Goal: Information Seeking & Learning: Learn about a topic

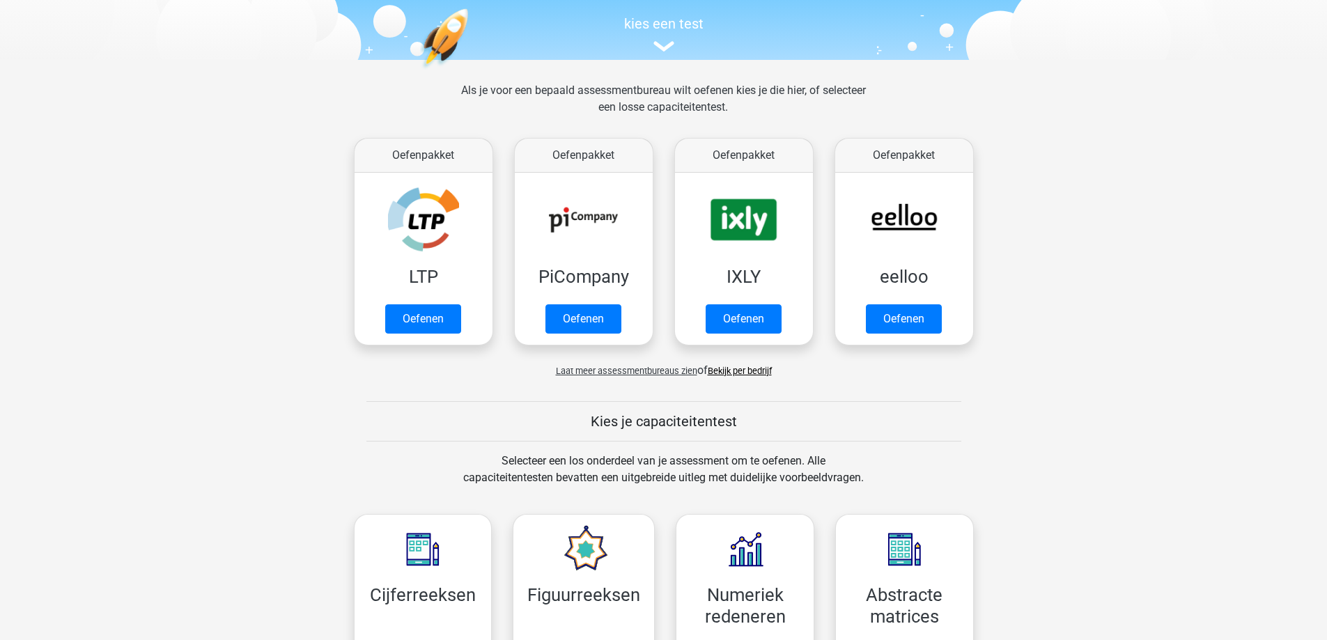
scroll to position [348, 0]
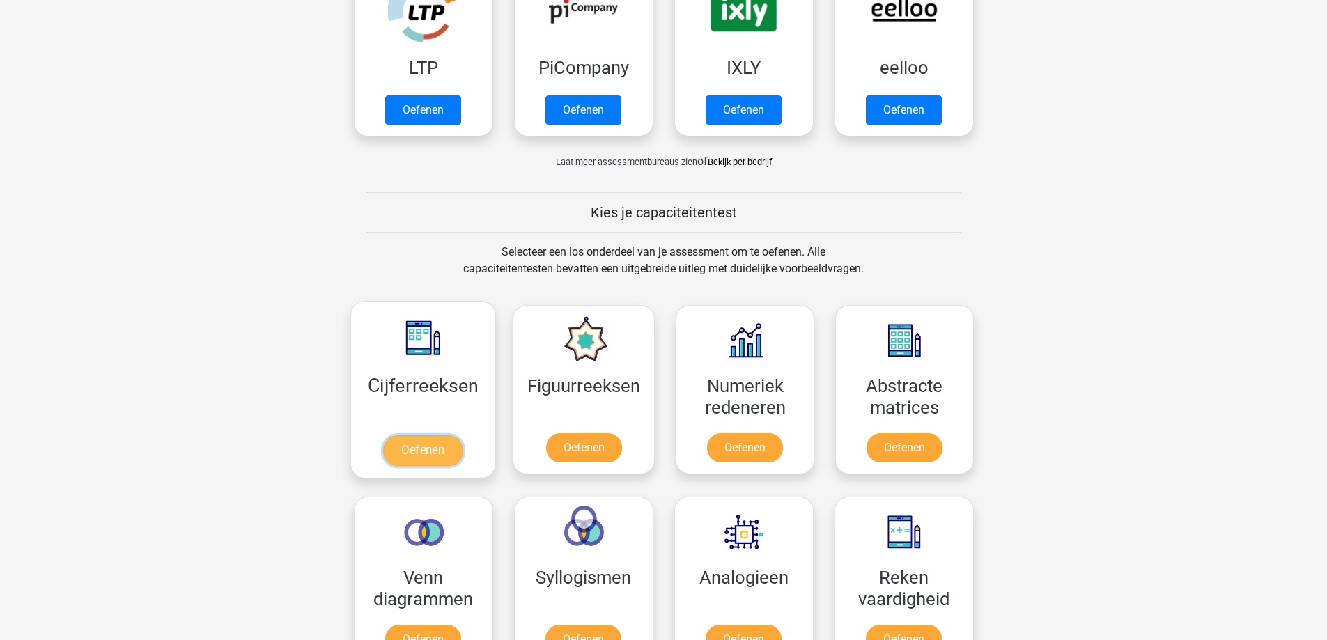
click at [462, 435] on link "Oefenen" at bounding box center [422, 450] width 79 height 31
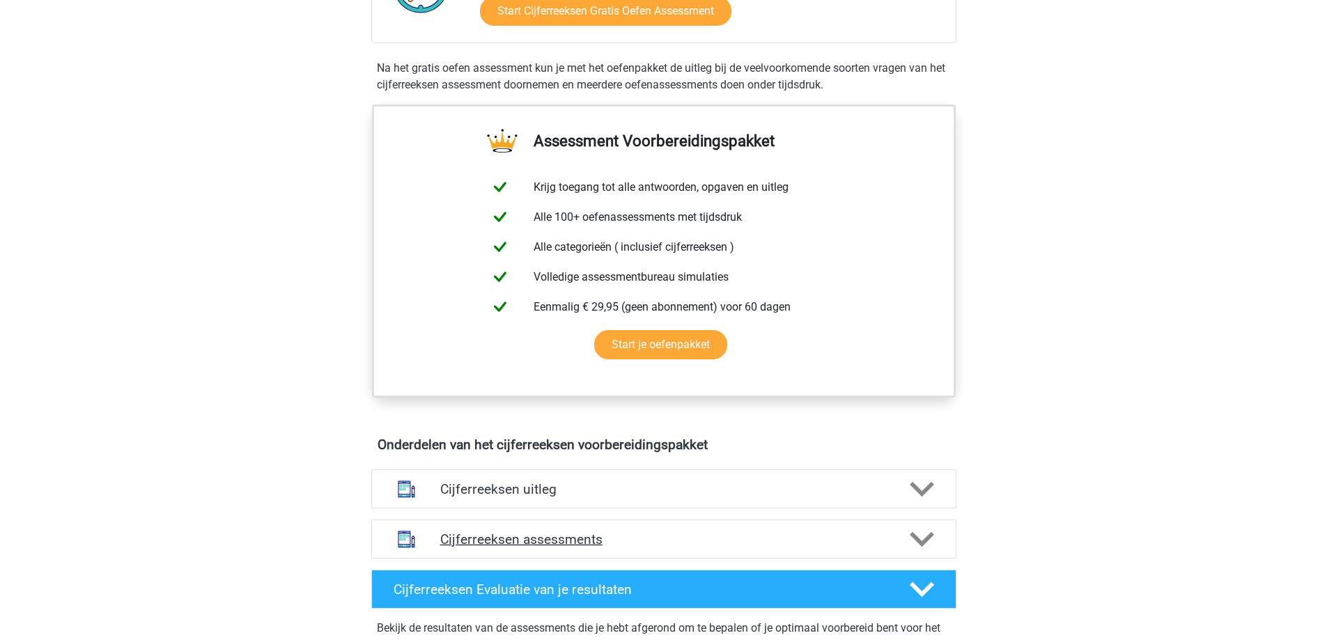
scroll to position [557, 0]
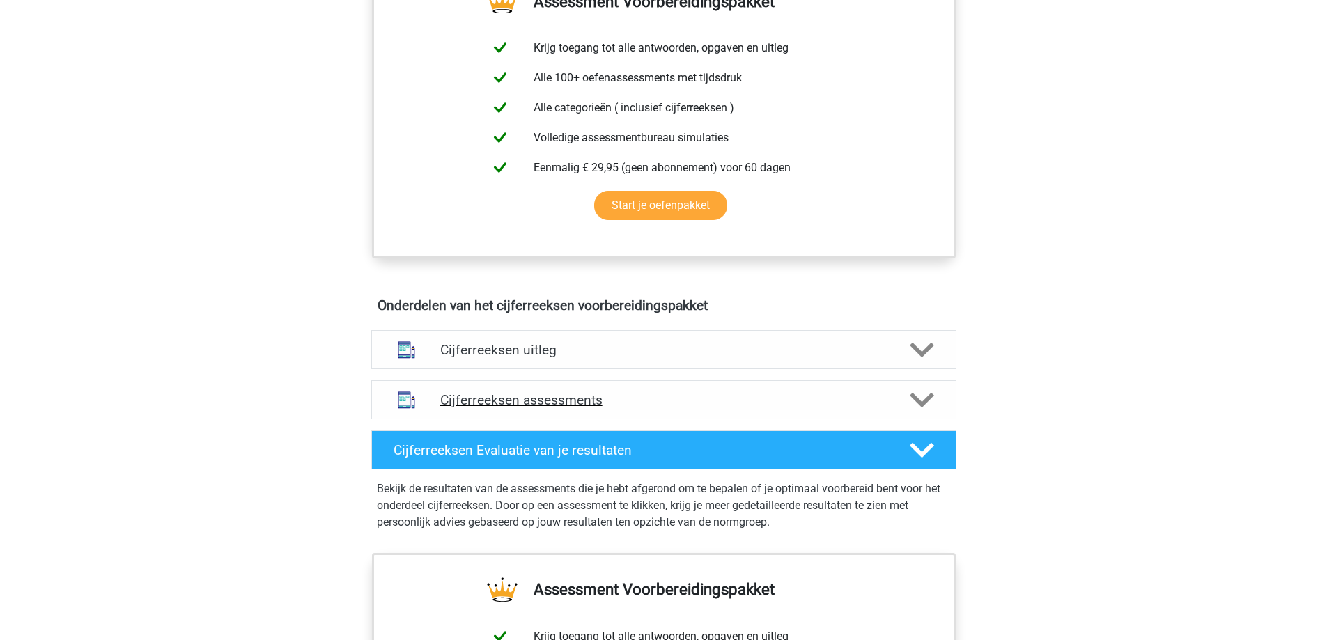
click at [607, 408] on h4 "Cijferreeksen assessments" at bounding box center [663, 400] width 447 height 16
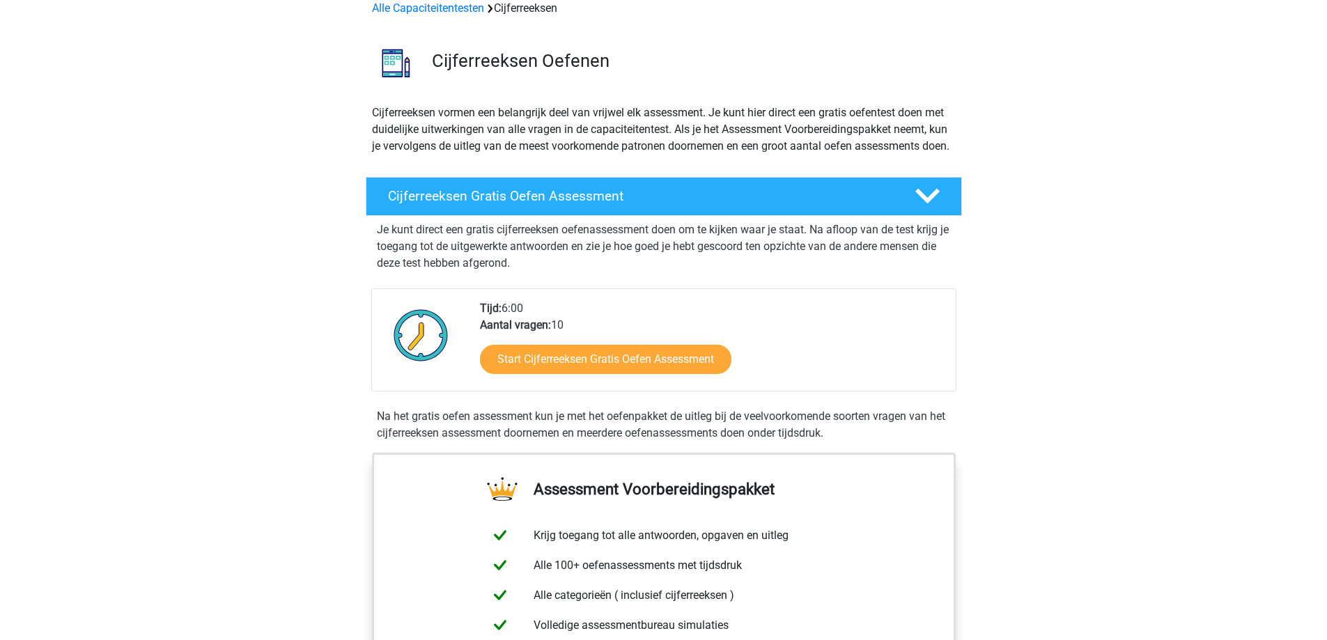
scroll to position [0, 0]
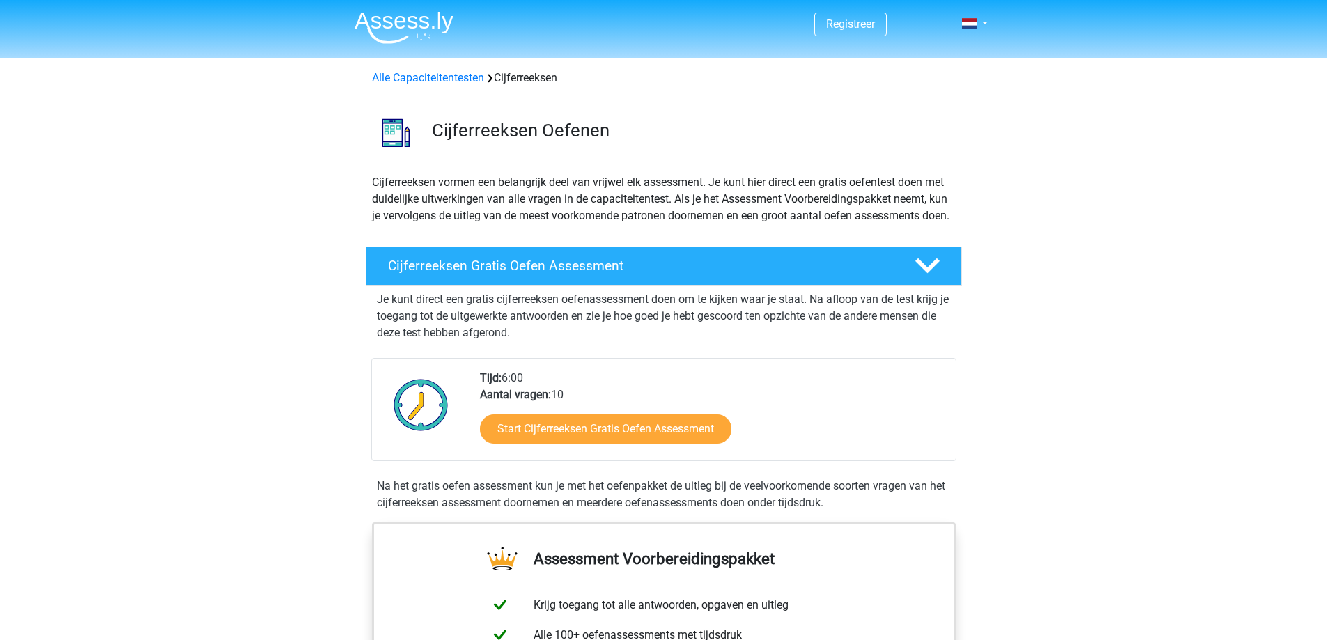
click at [848, 23] on link "Registreer" at bounding box center [850, 23] width 49 height 13
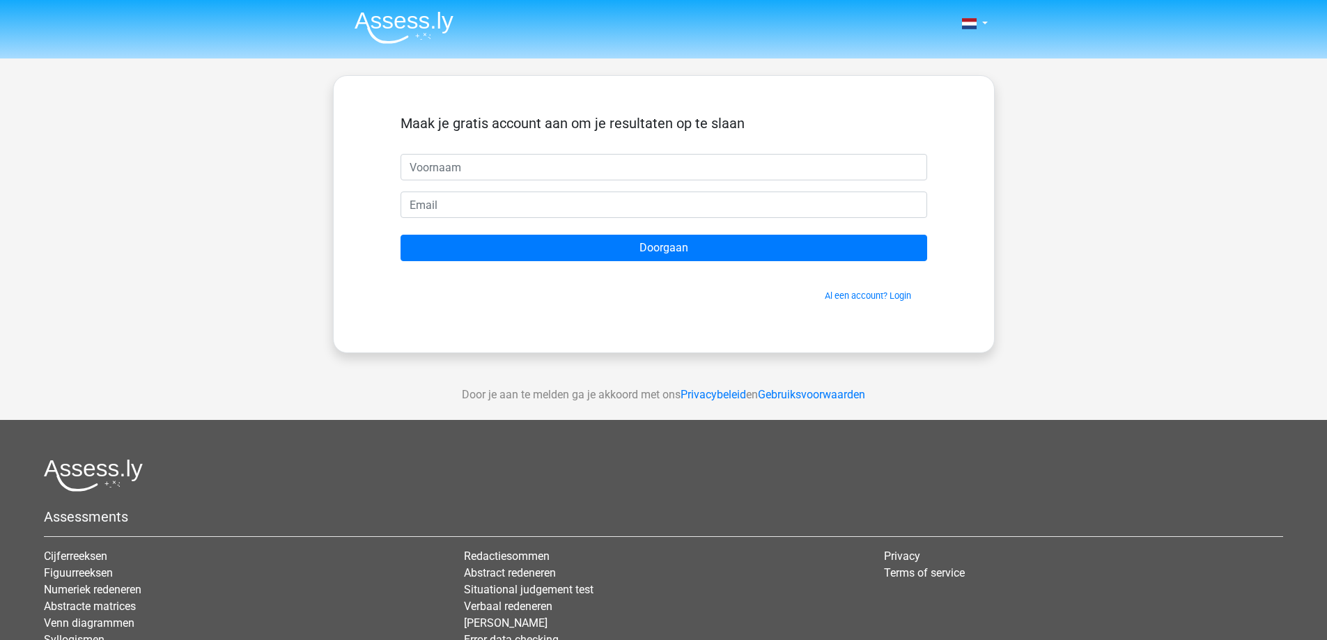
click at [531, 162] on input "text" at bounding box center [663, 167] width 526 height 26
click at [685, 149] on div "Maak je gratis account aan om je resultaten op te slaan" at bounding box center [663, 134] width 526 height 39
click at [885, 295] on link "Al een account? Login" at bounding box center [868, 295] width 86 height 10
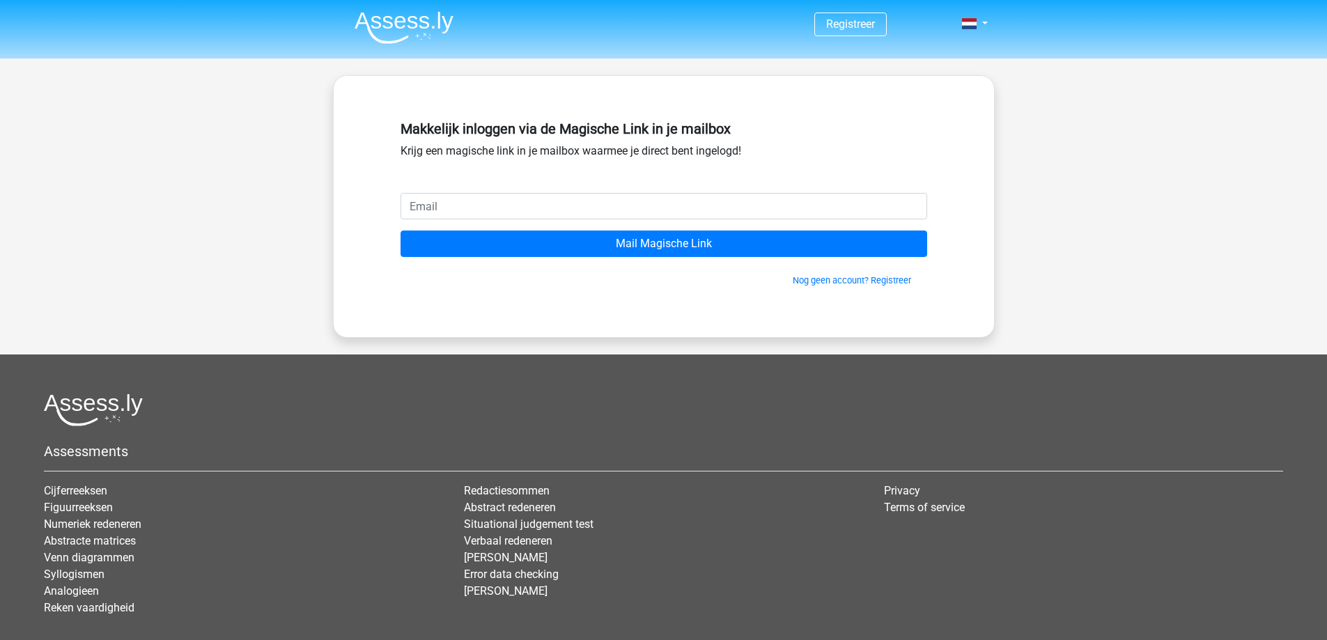
click at [448, 205] on input "email" at bounding box center [663, 206] width 526 height 26
type input "[EMAIL_ADDRESS][DOMAIN_NAME]"
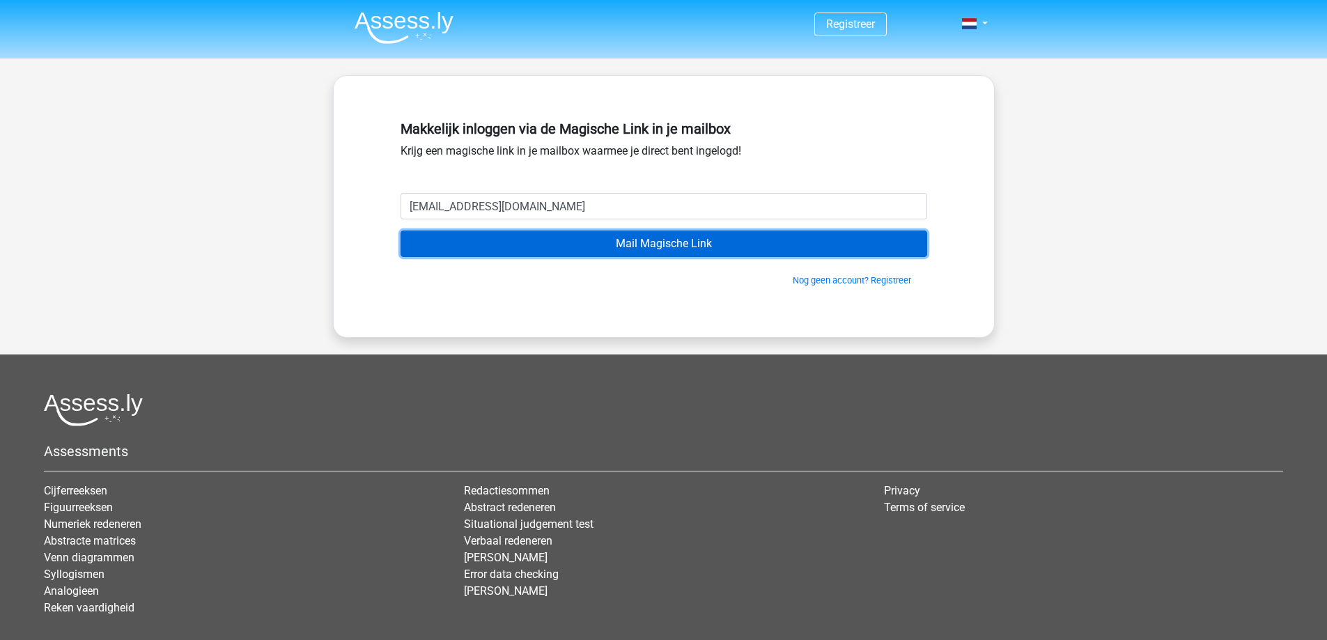
click at [669, 246] on input "Mail Magische Link" at bounding box center [663, 244] width 526 height 26
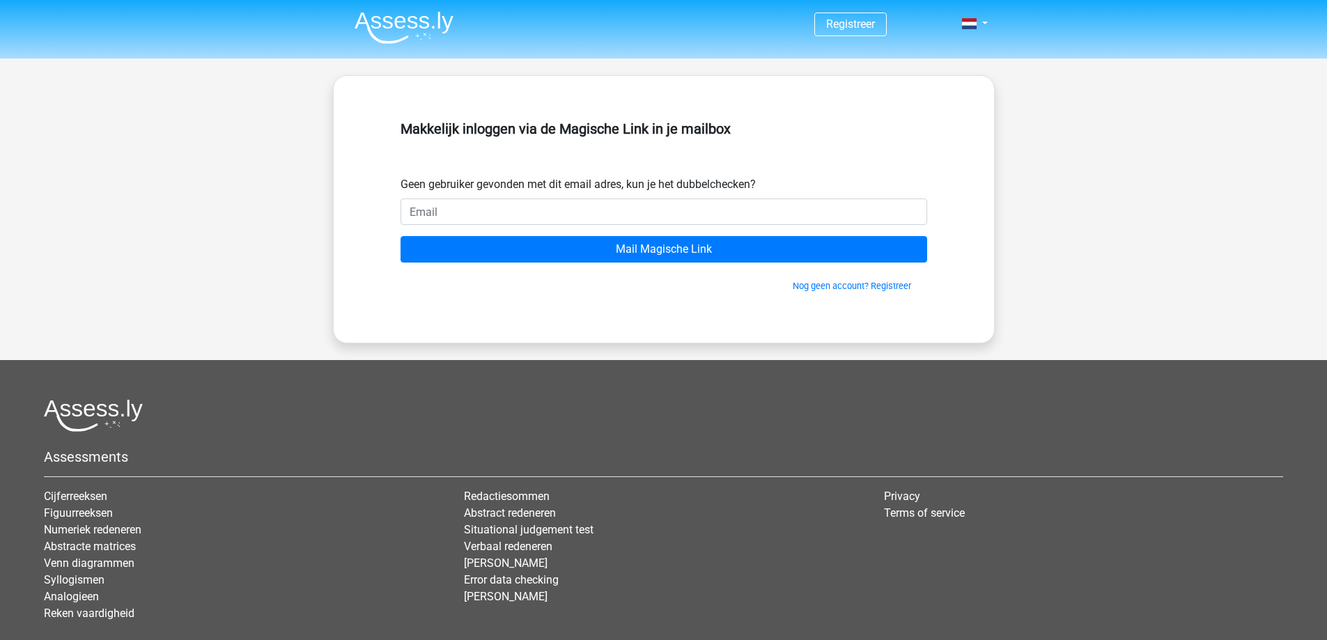
click at [643, 216] on input "email" at bounding box center [663, 211] width 526 height 26
drag, startPoint x: 514, startPoint y: 213, endPoint x: 499, endPoint y: 212, distance: 15.4
click at [499, 212] on input "lisanneveerbeek@live.nl" at bounding box center [663, 211] width 526 height 26
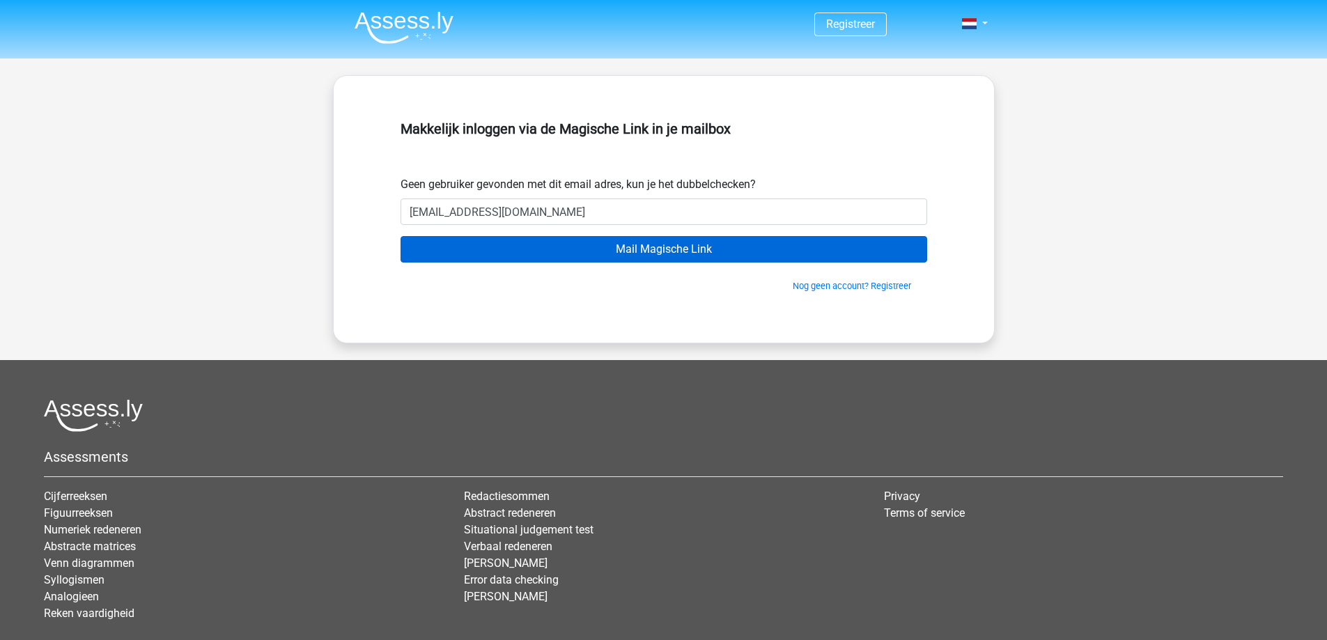
type input "[EMAIL_ADDRESS][DOMAIN_NAME]"
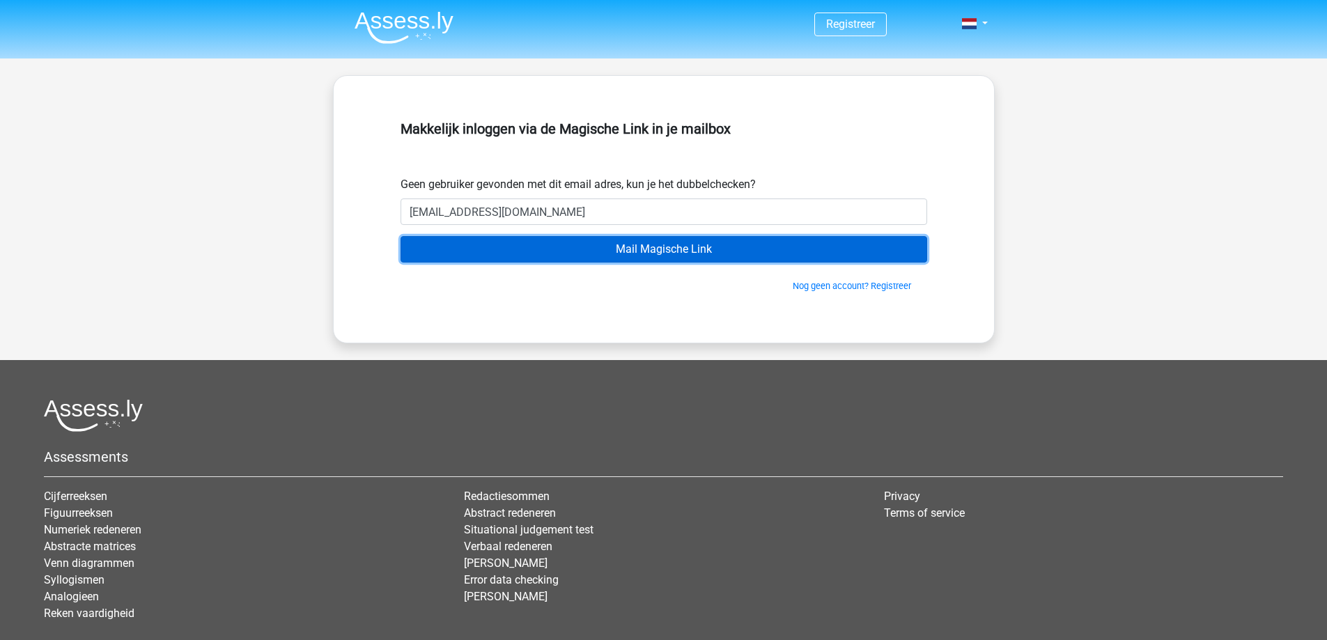
click at [702, 243] on input "Mail Magische Link" at bounding box center [663, 249] width 526 height 26
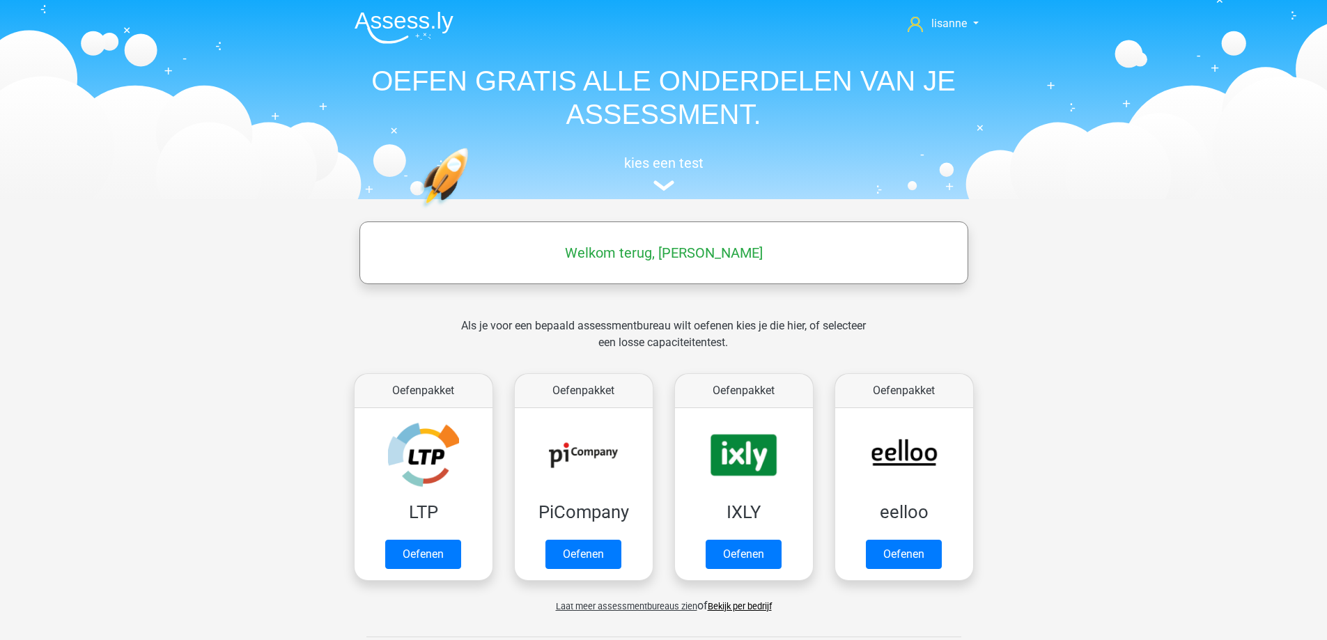
scroll to position [348, 0]
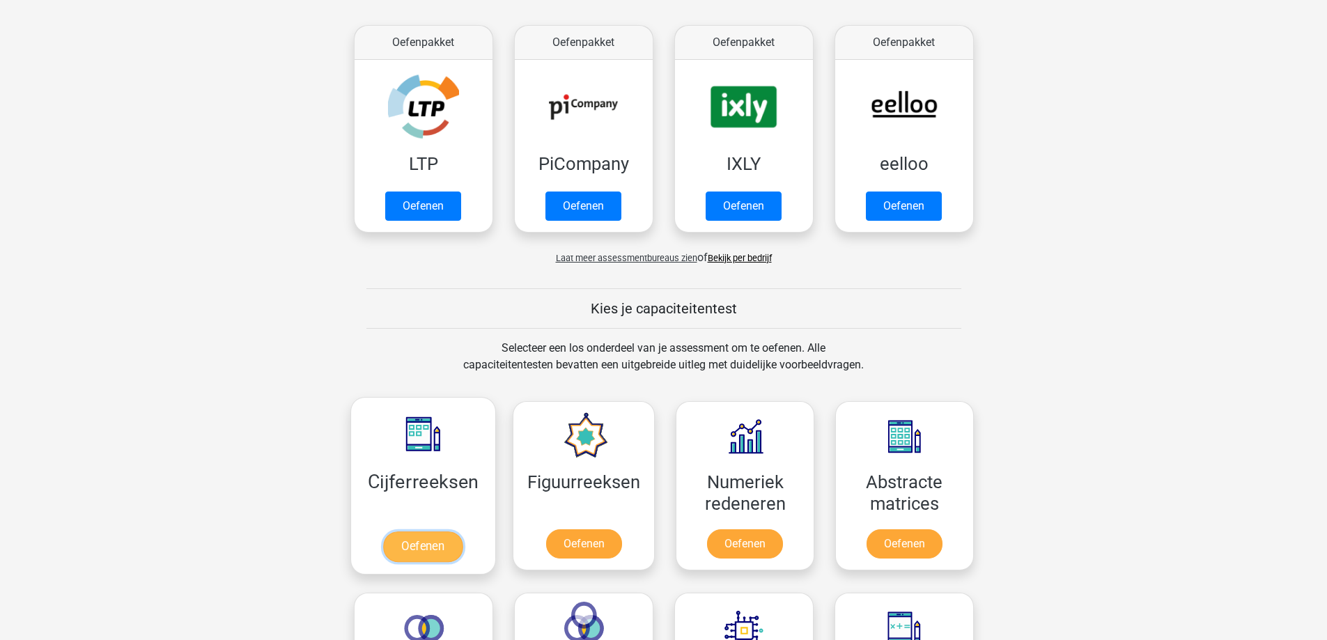
click at [444, 531] on link "Oefenen" at bounding box center [422, 546] width 79 height 31
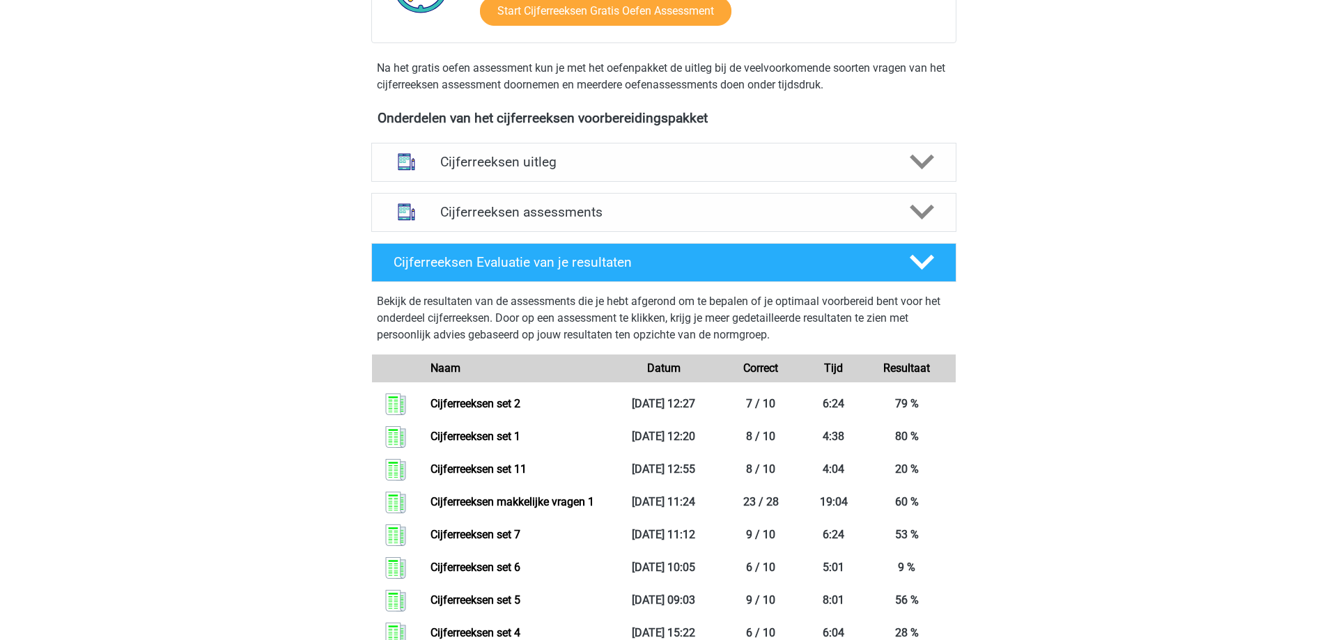
scroll to position [139, 0]
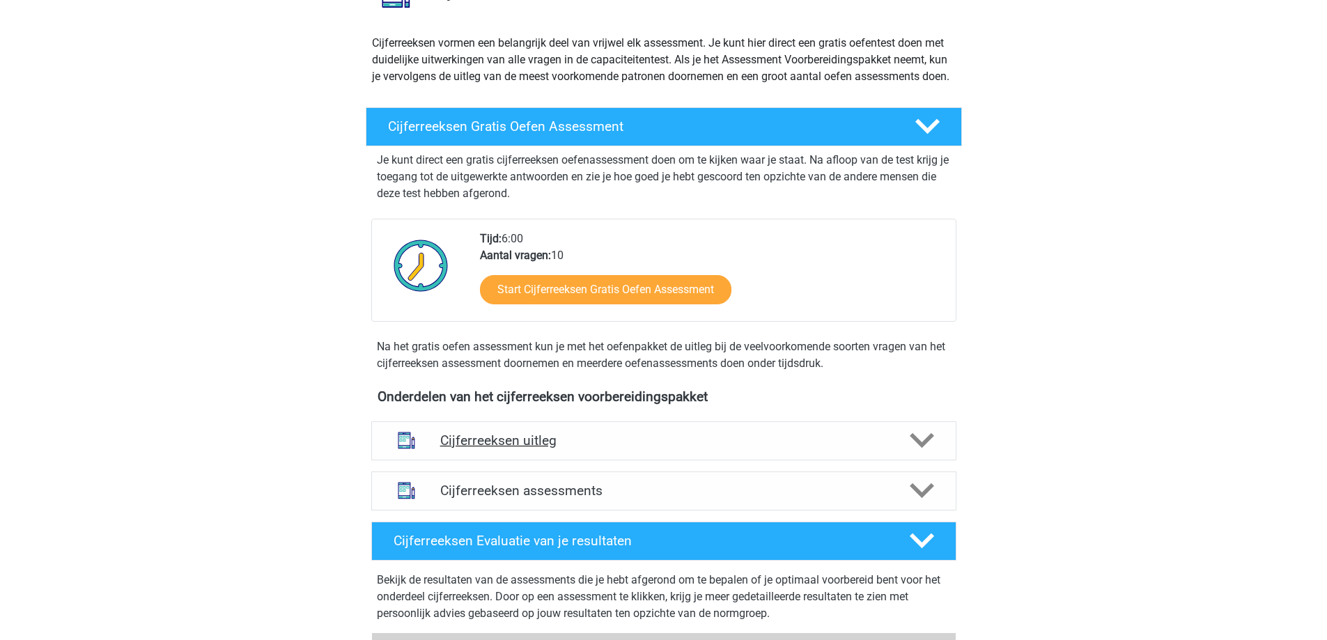
click at [570, 448] on h4 "Cijferreeksen uitleg" at bounding box center [663, 440] width 447 height 16
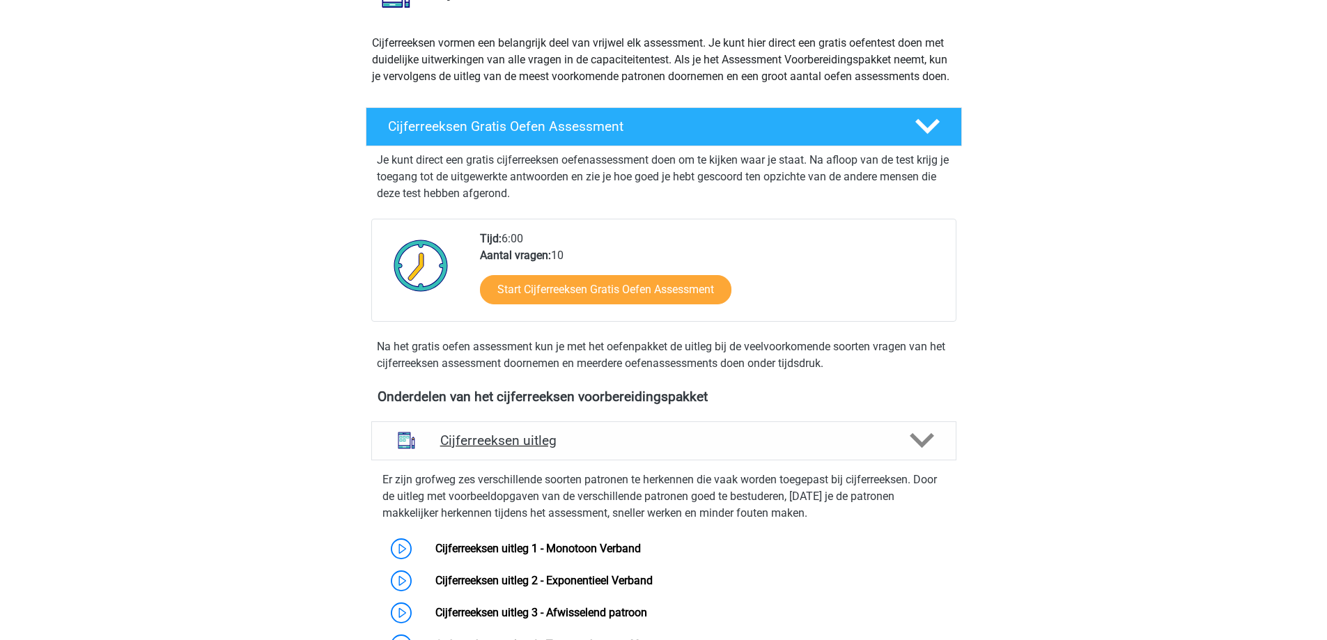
scroll to position [557, 0]
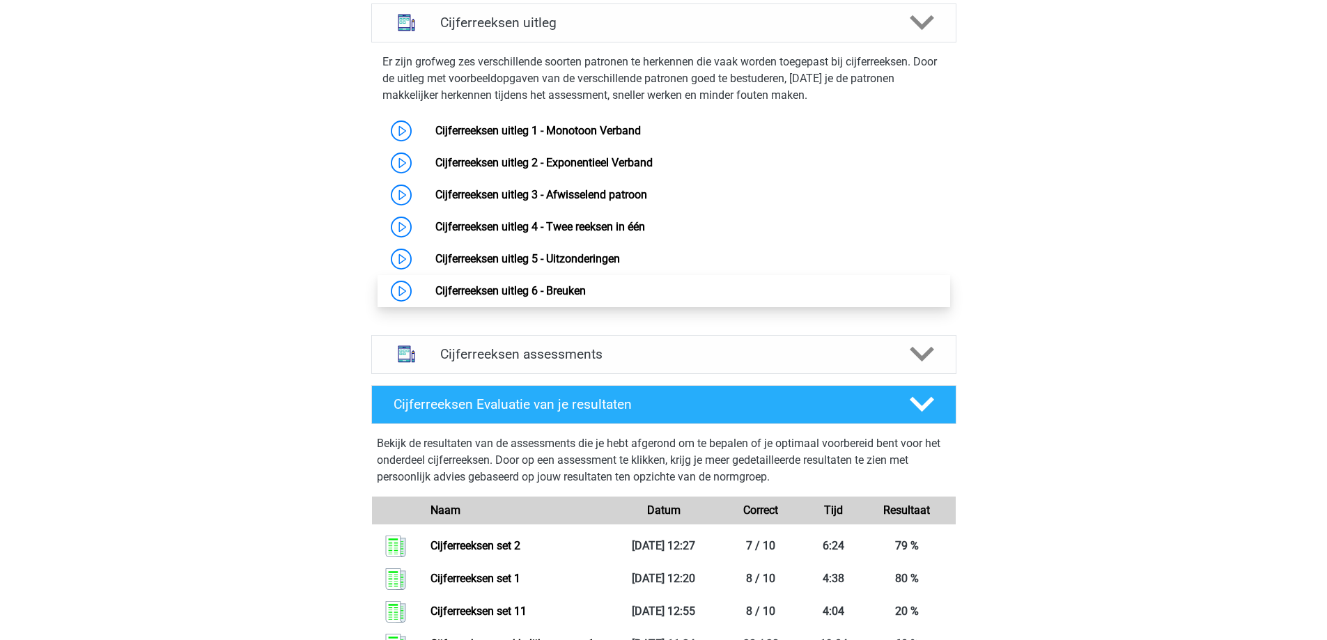
click at [581, 297] on link "Cijferreeksen uitleg 6 - Breuken" at bounding box center [510, 290] width 150 height 13
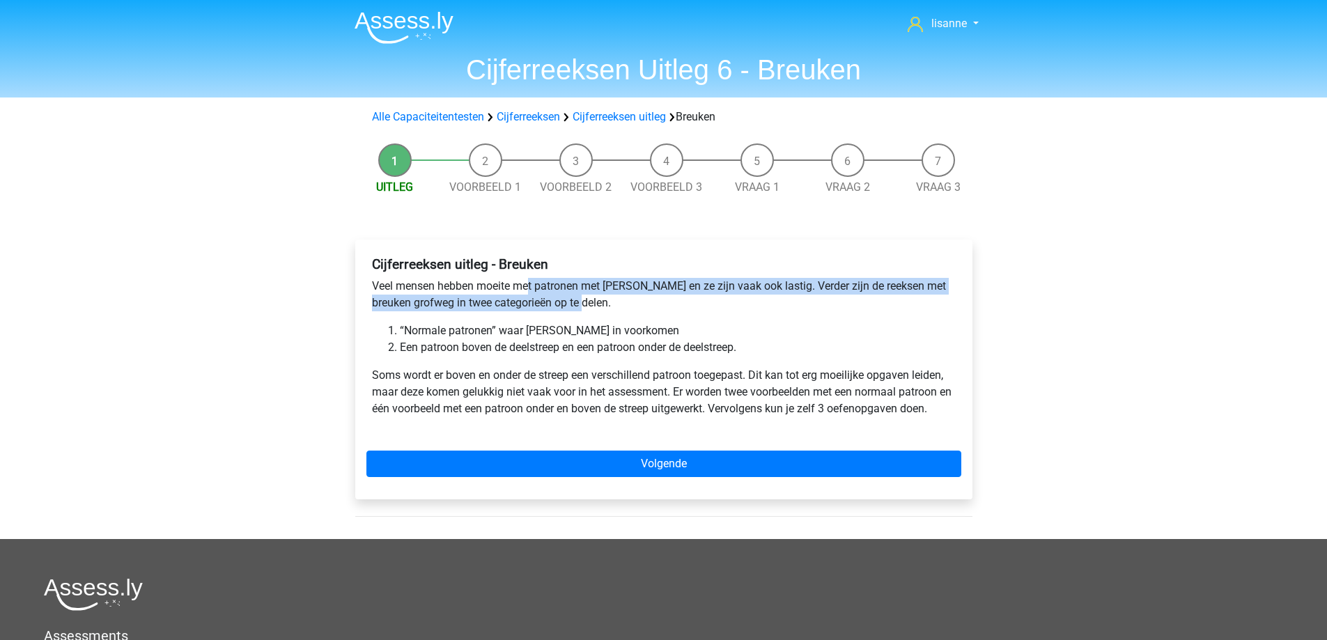
drag, startPoint x: 529, startPoint y: 277, endPoint x: 610, endPoint y: 297, distance: 83.9
click at [610, 297] on div "Cijferreeksen uitleg - Breuken Veel mensen hebben moeite met patronen met breuk…" at bounding box center [663, 342] width 595 height 183
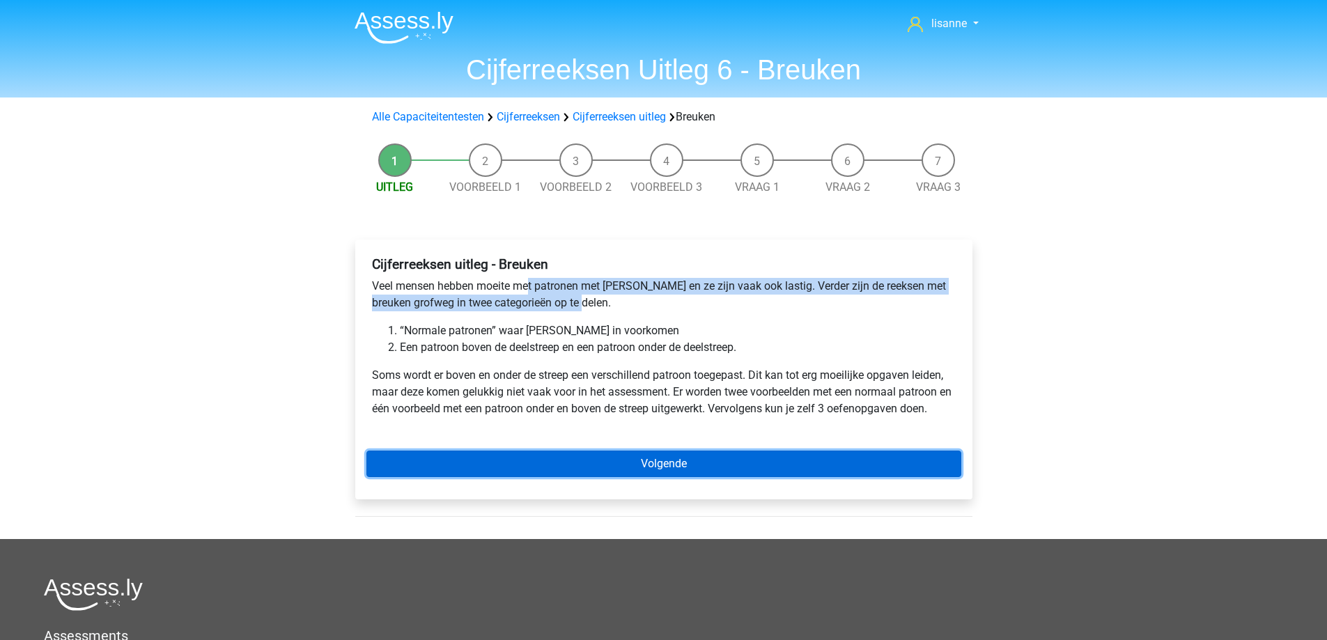
click at [861, 466] on link "Volgende" at bounding box center [663, 464] width 595 height 26
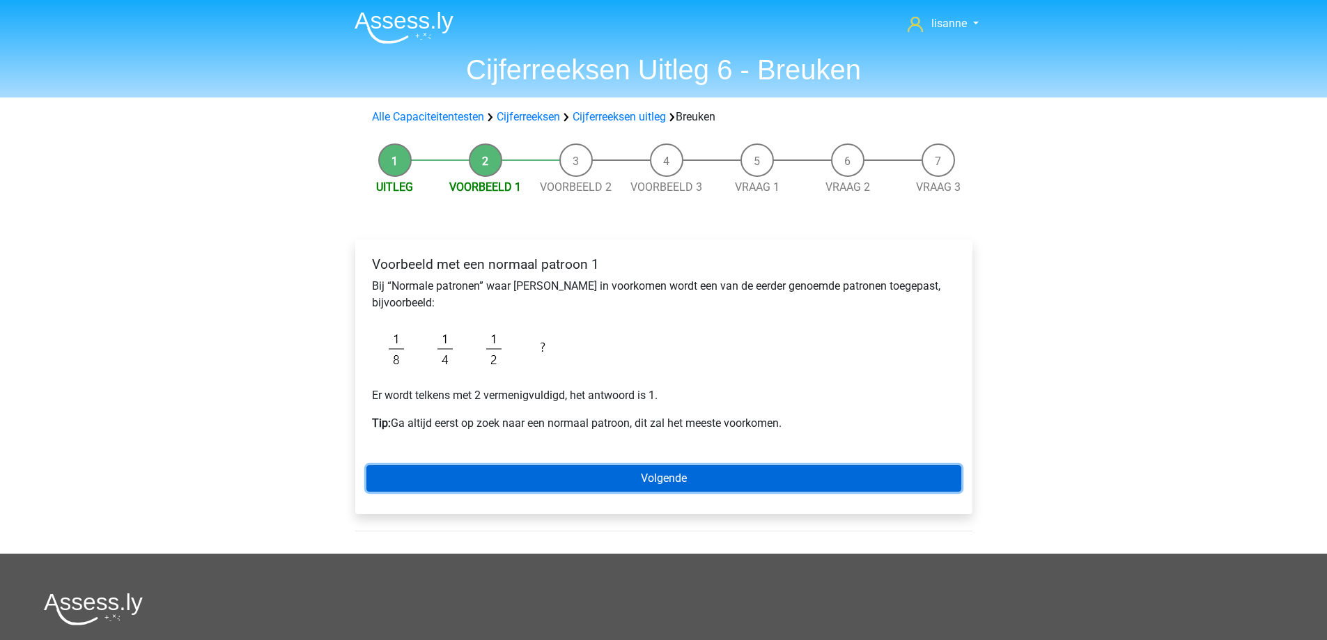
click at [631, 467] on link "Volgende" at bounding box center [663, 478] width 595 height 26
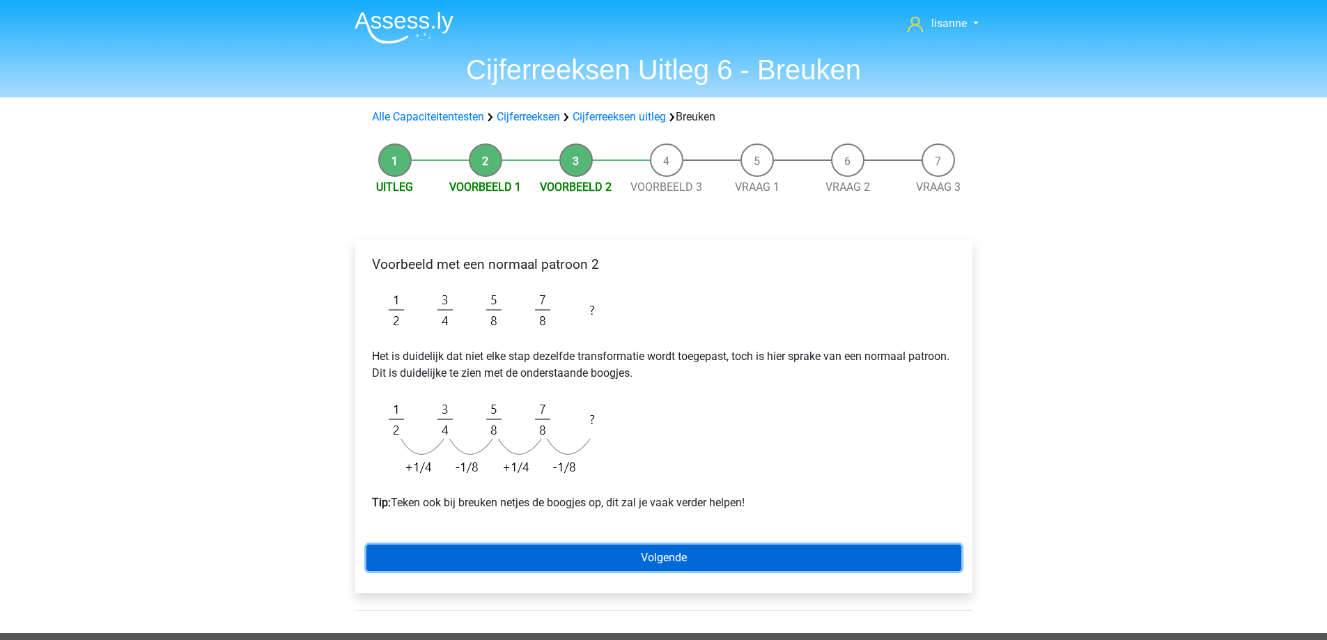
click at [727, 552] on link "Volgende" at bounding box center [663, 558] width 595 height 26
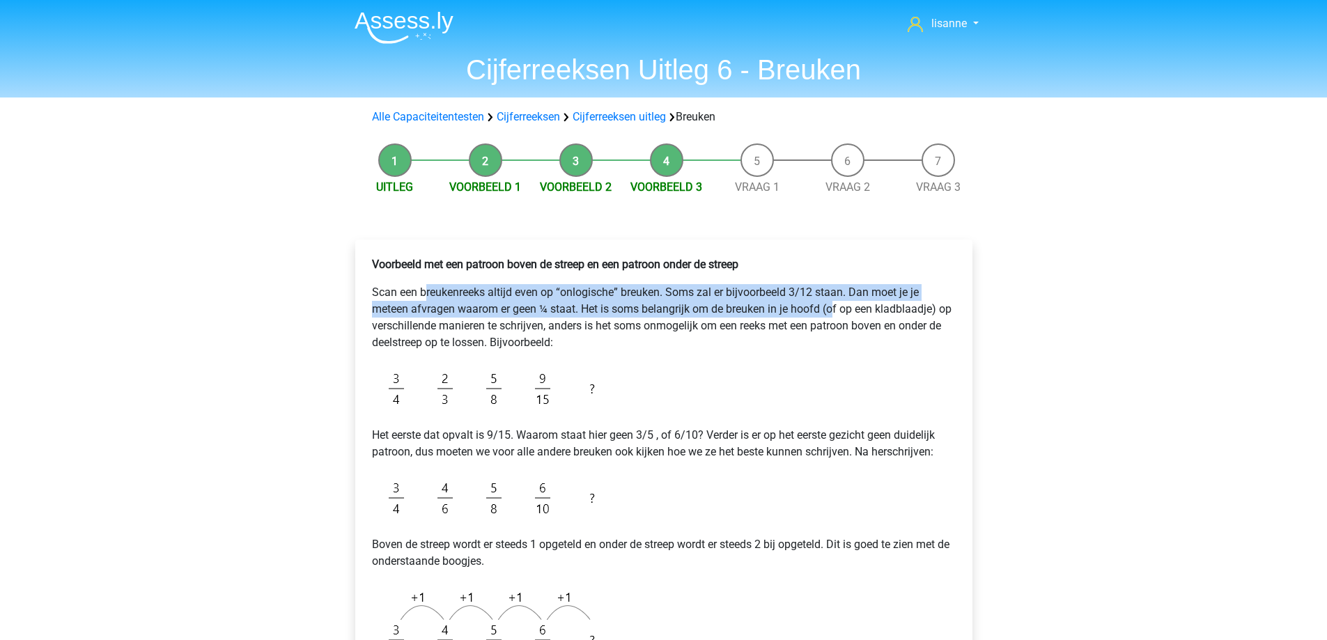
drag, startPoint x: 437, startPoint y: 290, endPoint x: 815, endPoint y: 315, distance: 379.7
click at [835, 311] on p "Scan een breukenreeks altijd even op “onlogische” breuken. Soms zal er bijvoorb…" at bounding box center [664, 317] width 584 height 67
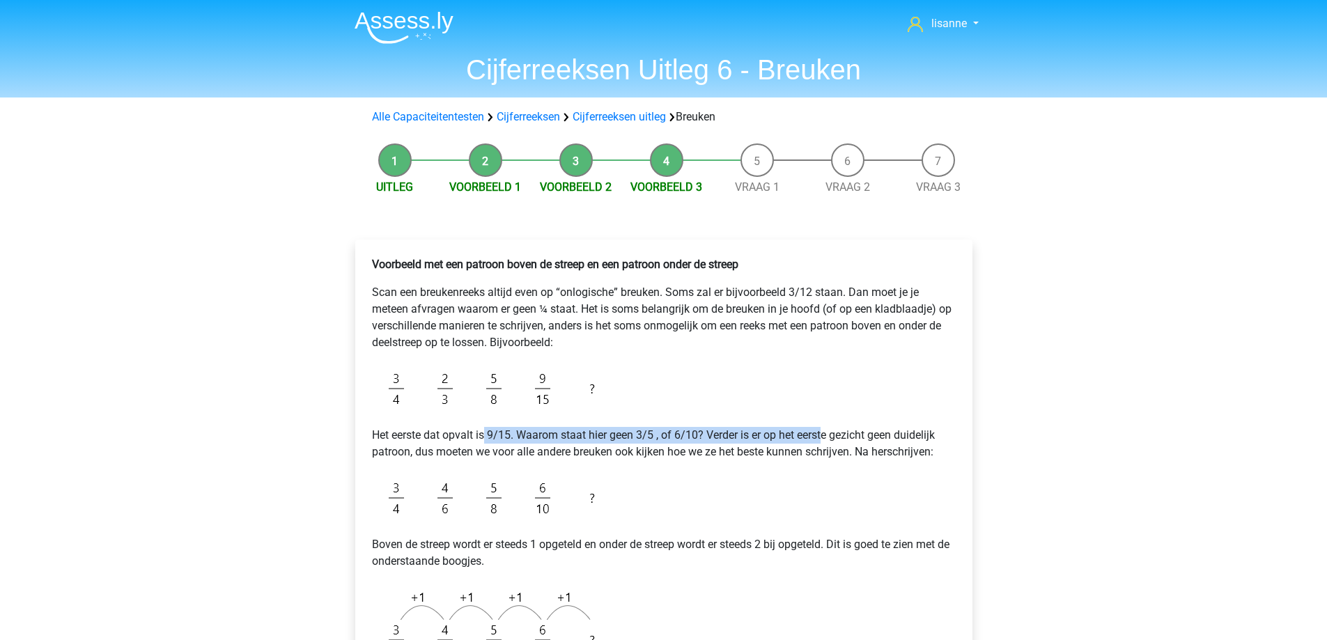
drag, startPoint x: 486, startPoint y: 432, endPoint x: 827, endPoint y: 439, distance: 341.3
click at [827, 439] on p "Het eerste dat opvalt is 9/15. Waarom staat hier geen 3/5 , of 6/10? Verder is …" at bounding box center [664, 443] width 584 height 33
click at [588, 452] on p "Het eerste dat opvalt is 9/15. Waarom staat hier geen 3/5 , of 6/10? Verder is …" at bounding box center [664, 443] width 584 height 33
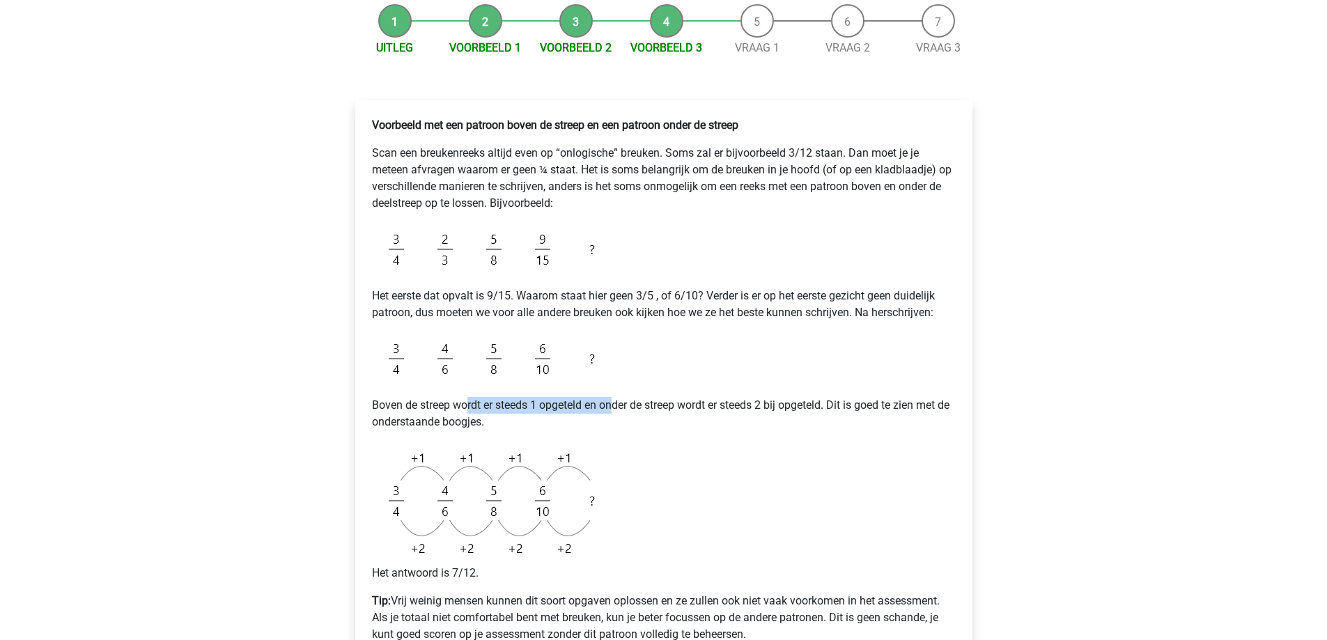
drag, startPoint x: 471, startPoint y: 404, endPoint x: 618, endPoint y: 392, distance: 147.4
click at [618, 392] on div "Voorbeeld met een patroon boven de streep en een patroon onder de streep Scan e…" at bounding box center [663, 385] width 595 height 548
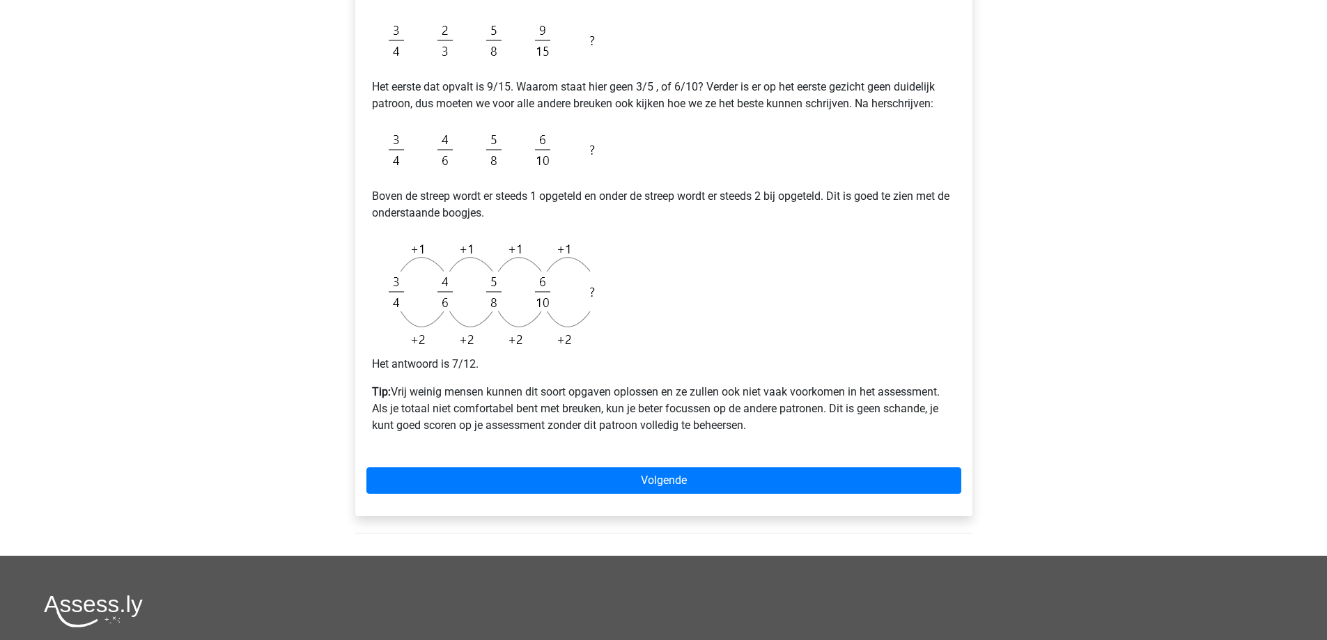
scroll to position [279, 0]
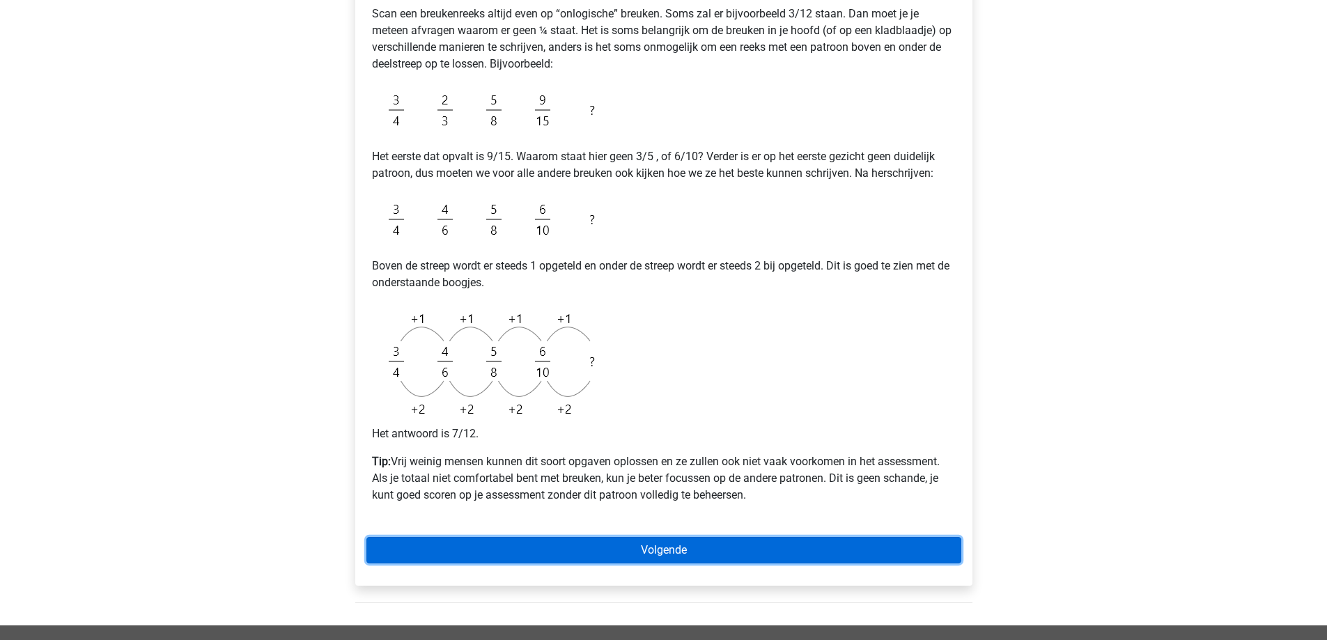
click at [705, 549] on link "Volgende" at bounding box center [663, 550] width 595 height 26
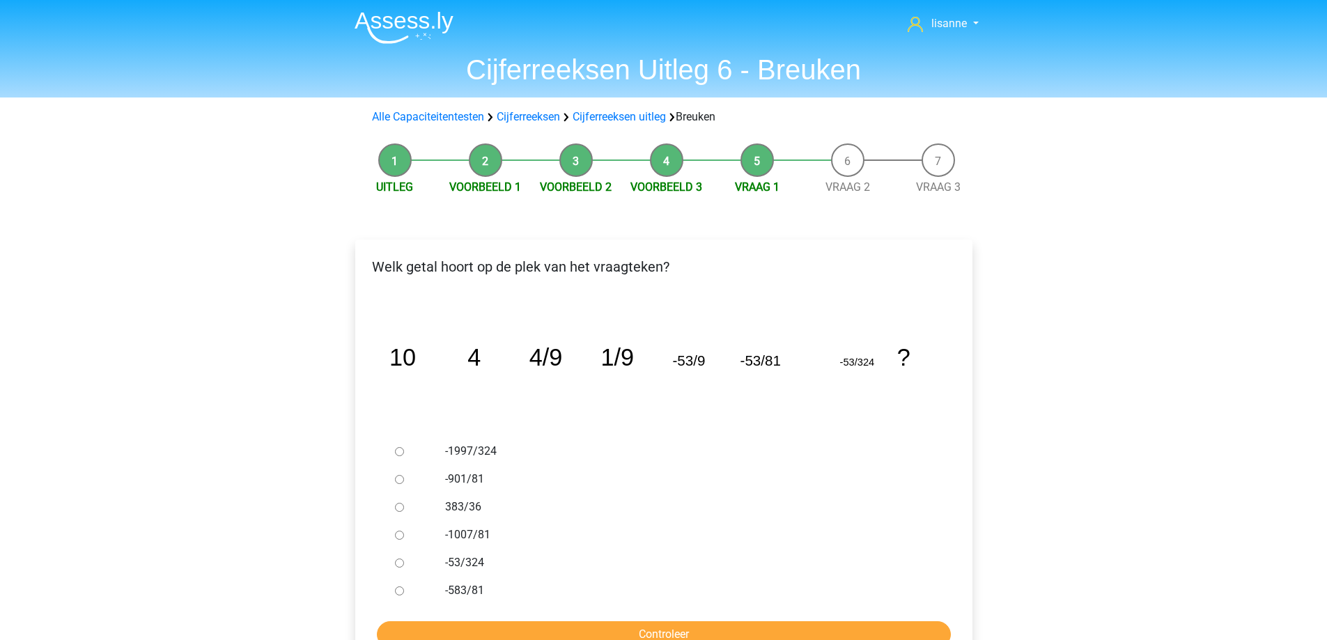
scroll to position [139, 0]
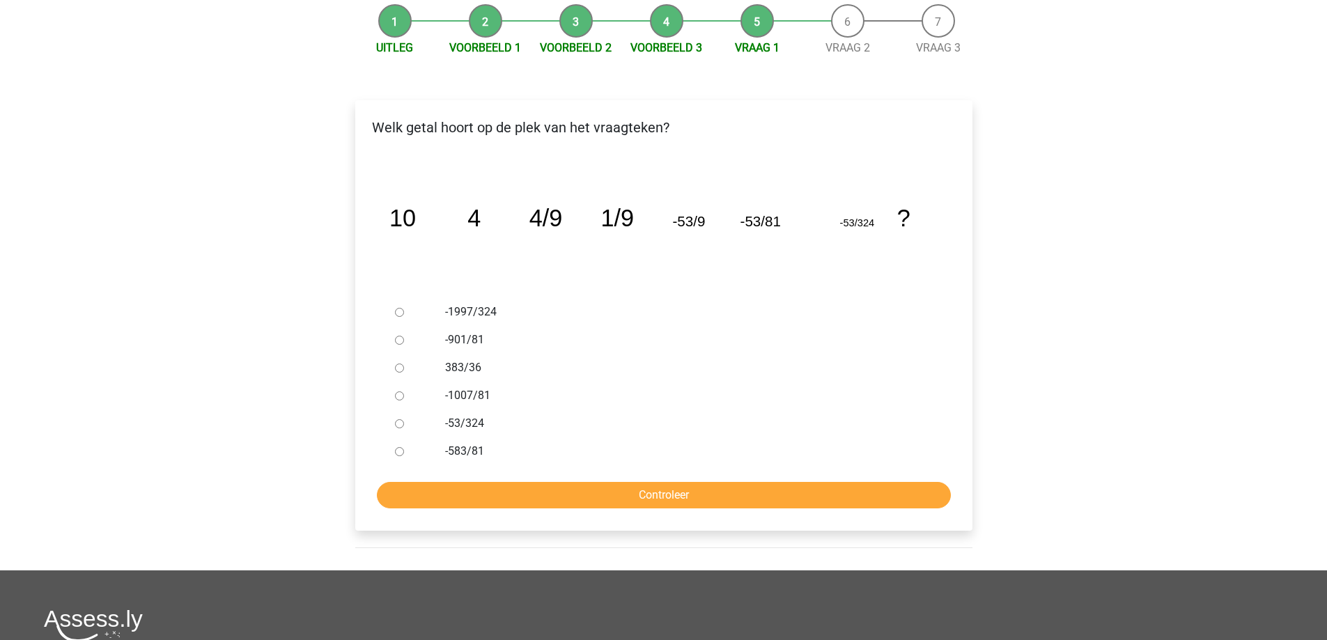
click at [397, 309] on input "-1997/324" at bounding box center [399, 312] width 9 height 9
radio input "true"
click at [615, 494] on input "Controleer" at bounding box center [664, 495] width 574 height 26
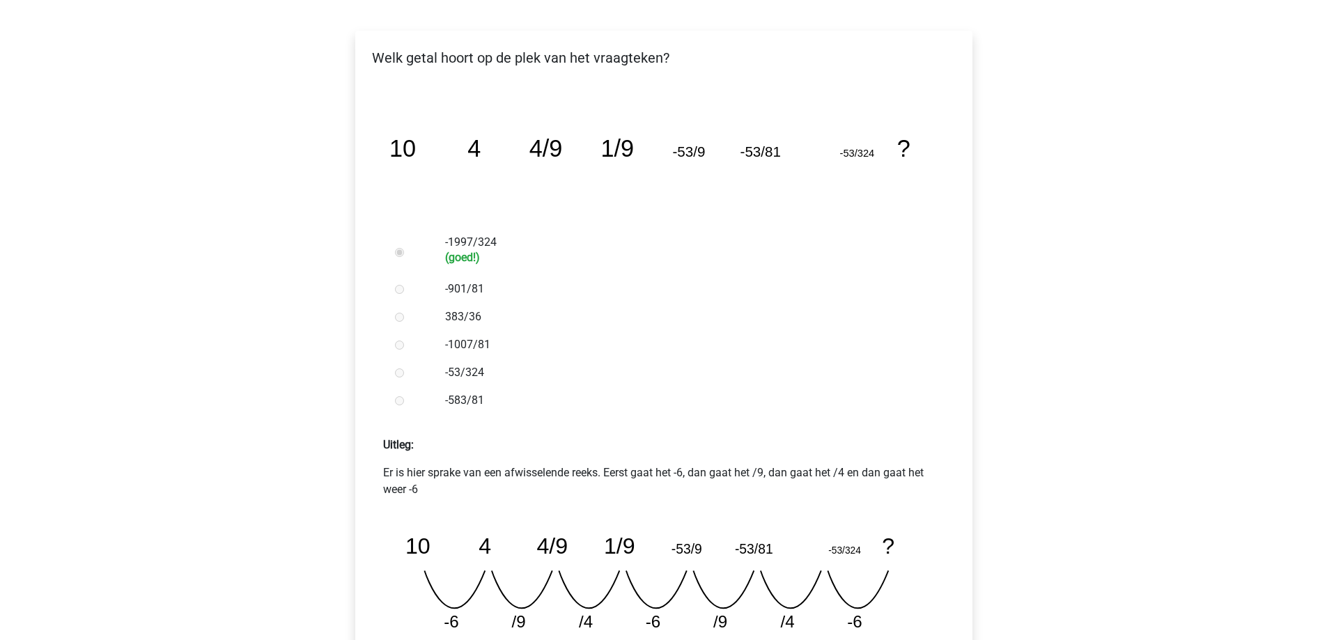
scroll to position [348, 0]
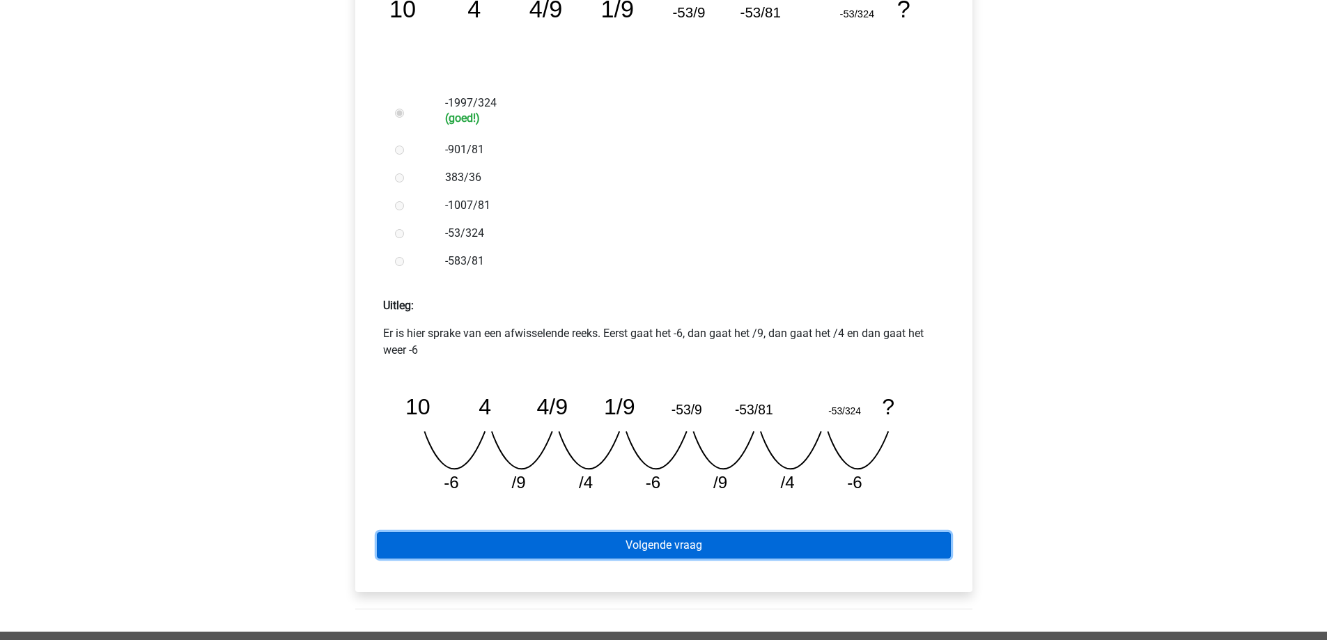
click at [766, 538] on link "Volgende vraag" at bounding box center [664, 545] width 574 height 26
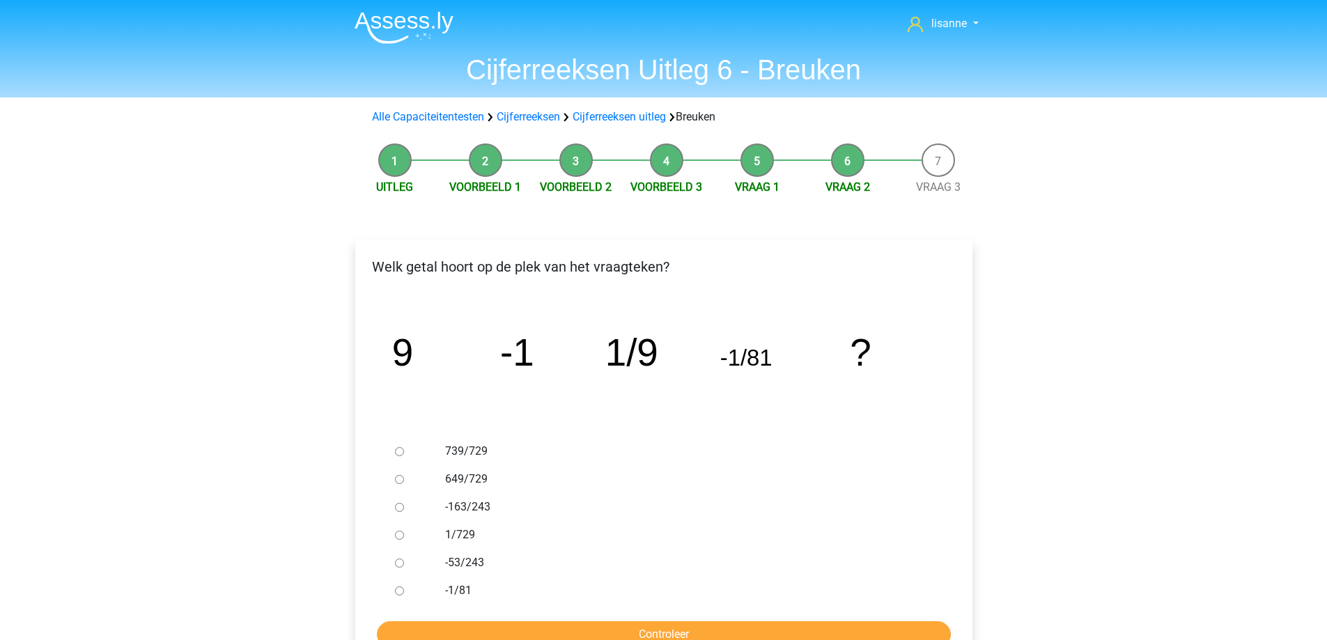
scroll to position [70, 0]
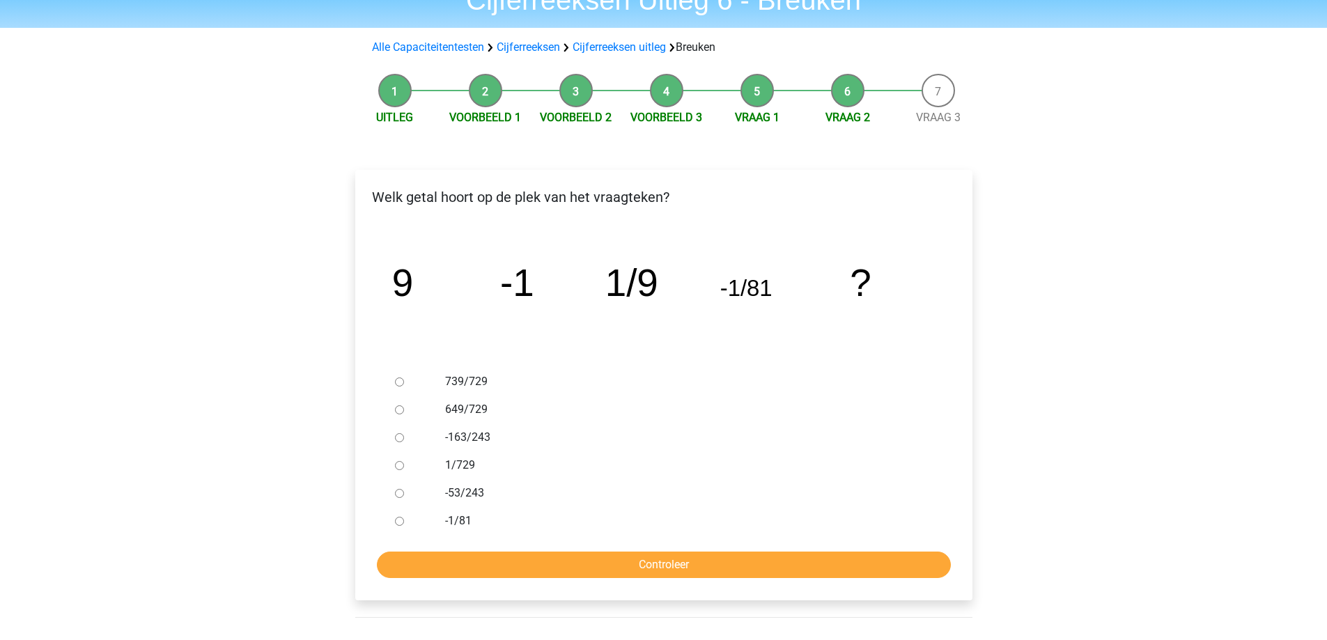
click at [462, 464] on label "1/729" at bounding box center [686, 465] width 482 height 17
click at [404, 464] on input "1/729" at bounding box center [399, 465] width 9 height 9
radio input "true"
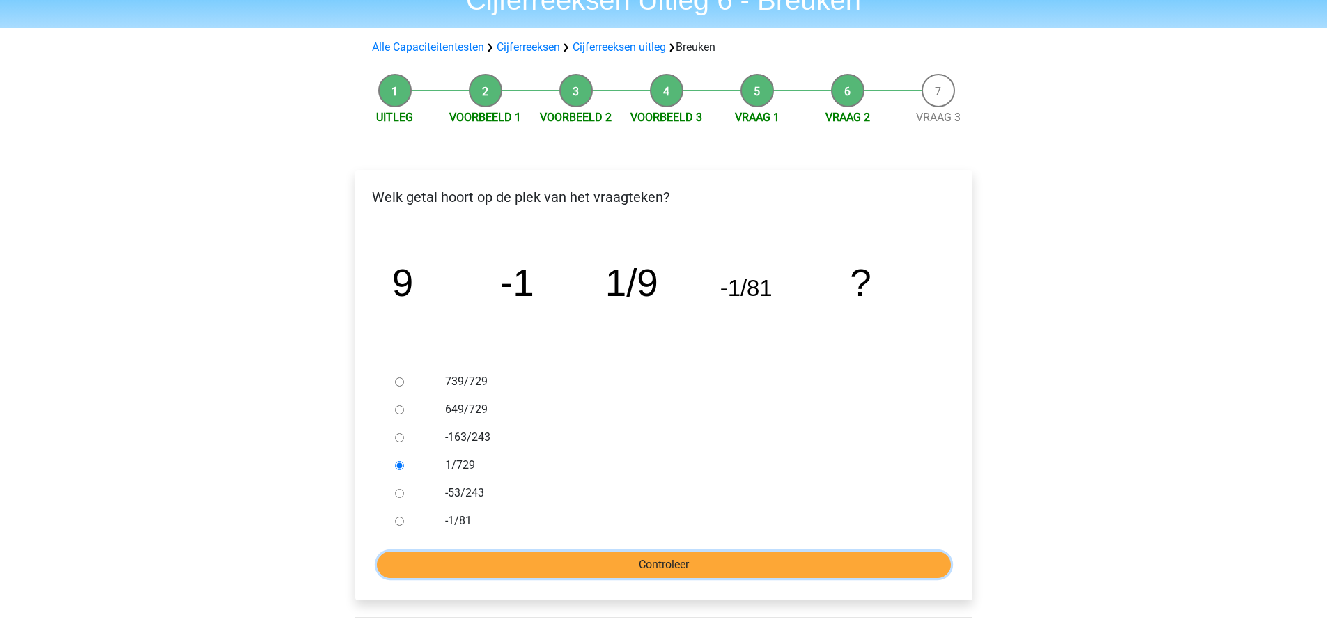
click at [545, 558] on input "Controleer" at bounding box center [664, 565] width 574 height 26
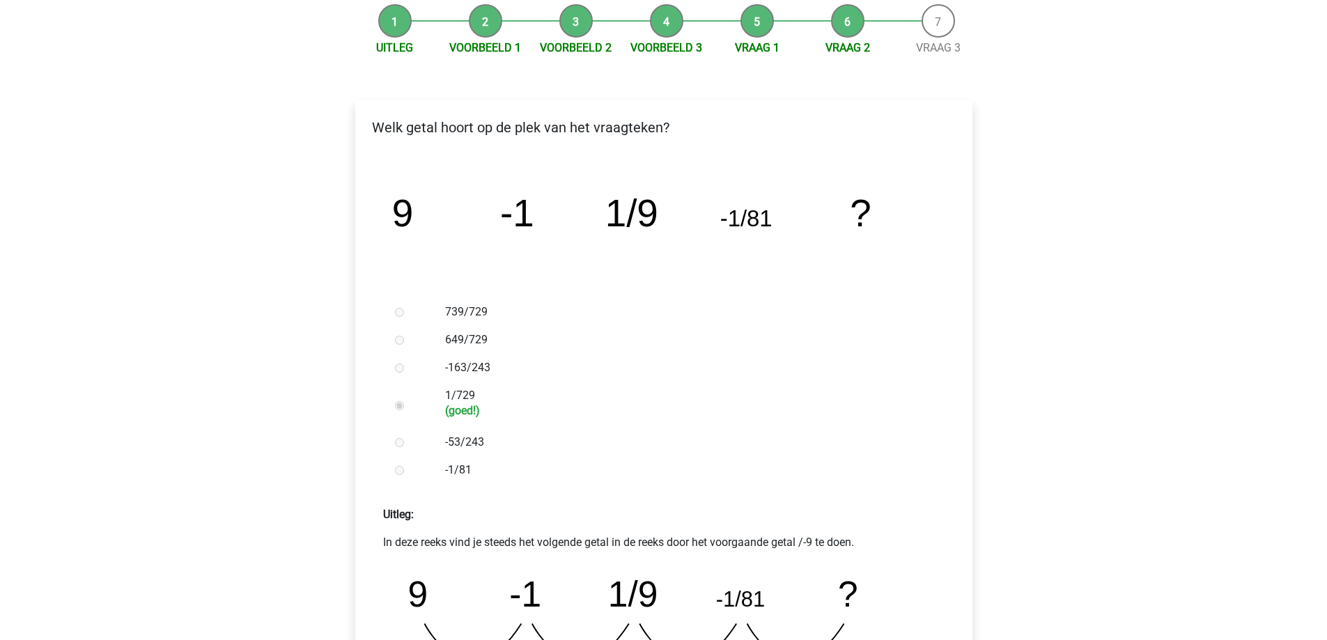
scroll to position [348, 0]
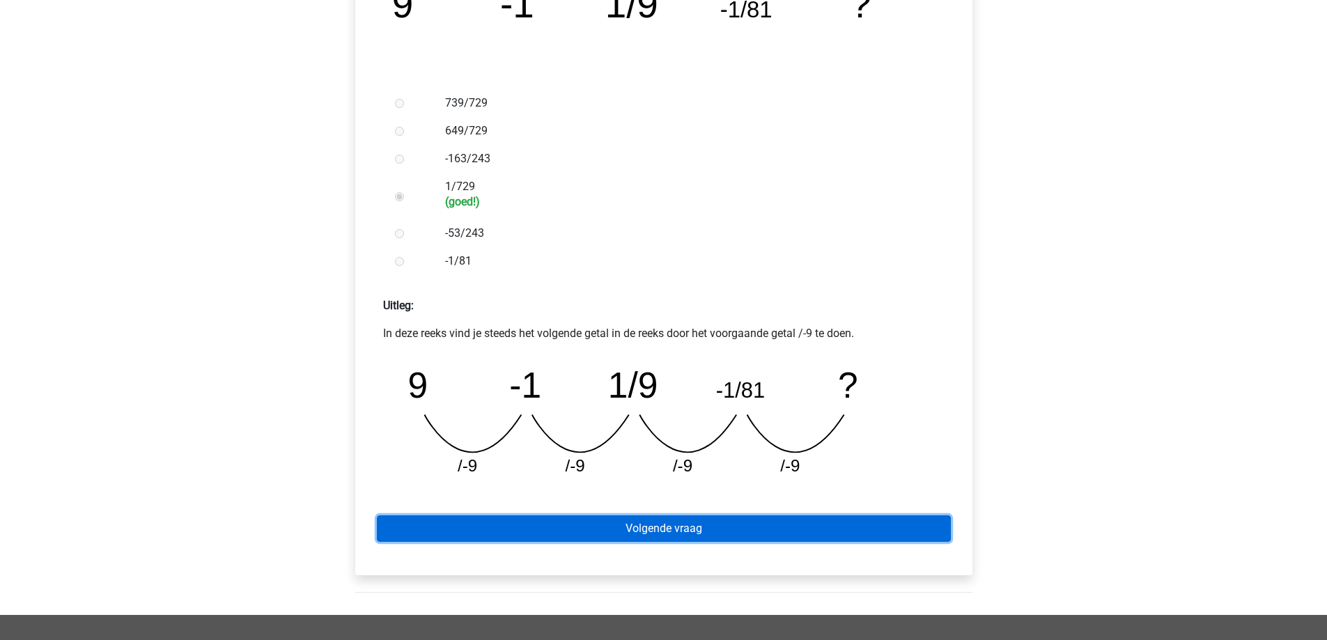
click at [751, 538] on link "Volgende vraag" at bounding box center [664, 528] width 574 height 26
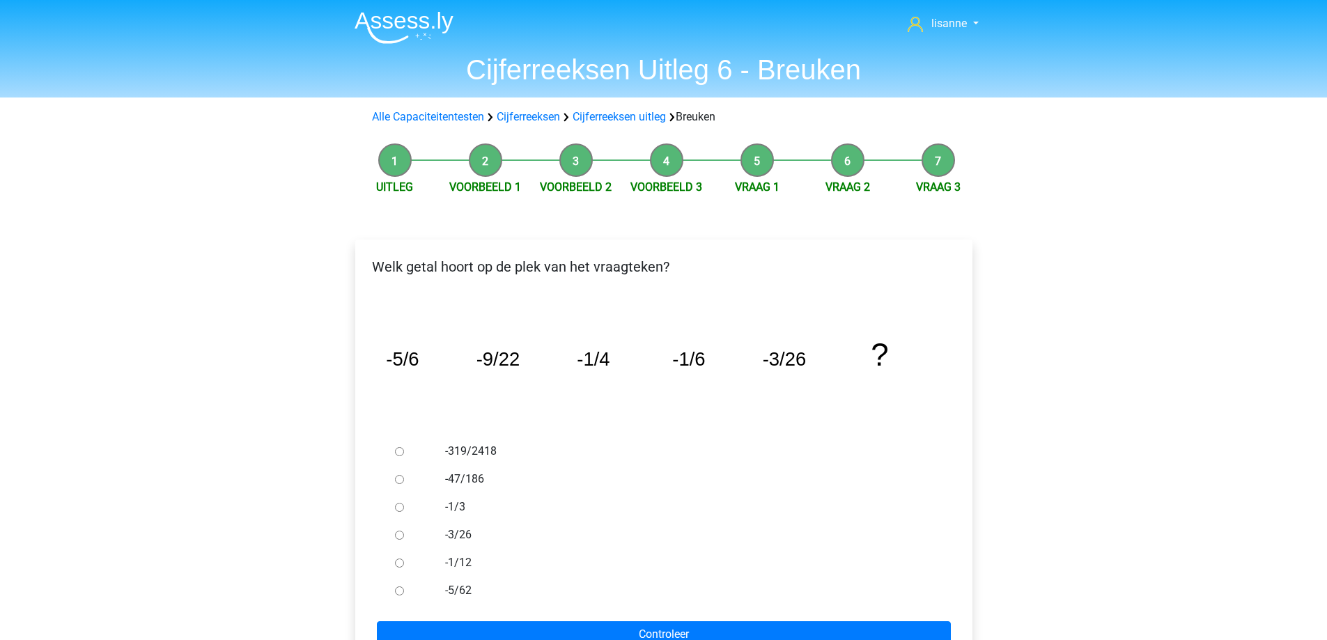
scroll to position [70, 0]
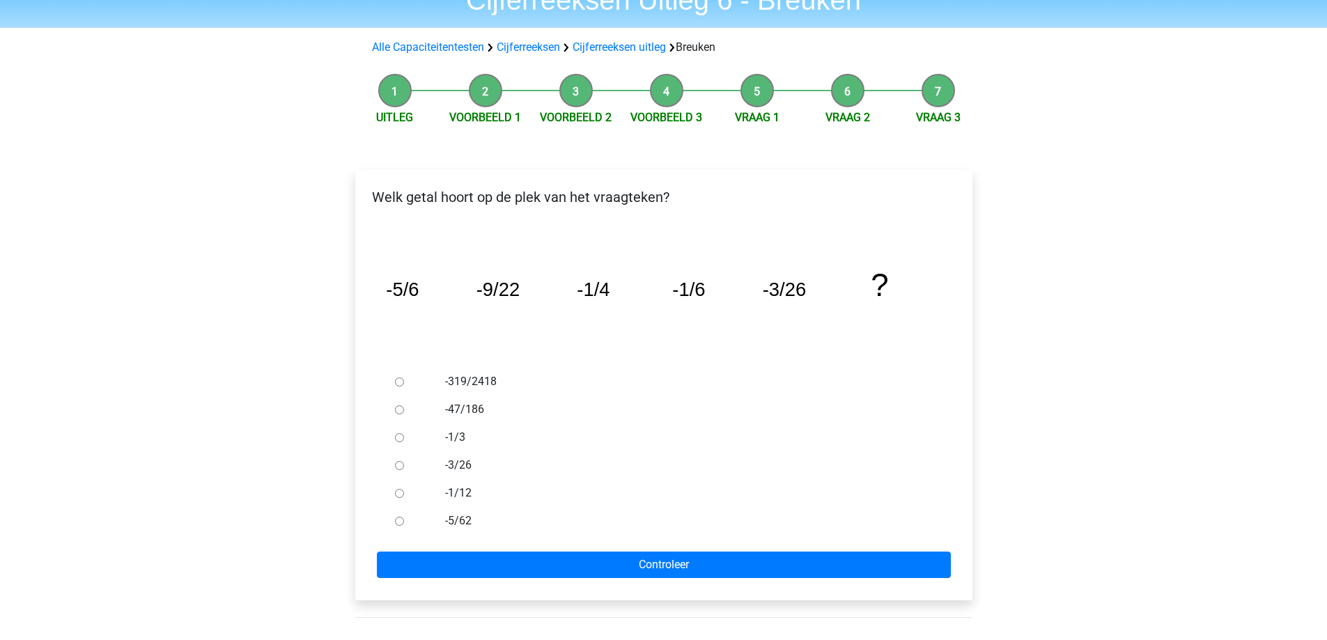
click at [467, 494] on label "-1/12" at bounding box center [686, 493] width 482 height 17
click at [404, 494] on input "-1/12" at bounding box center [399, 493] width 9 height 9
radio input "true"
click at [500, 549] on form "-319/2418 -47/186 -1/3 -3/26 -1/12 -5/62 Controleer" at bounding box center [663, 473] width 595 height 210
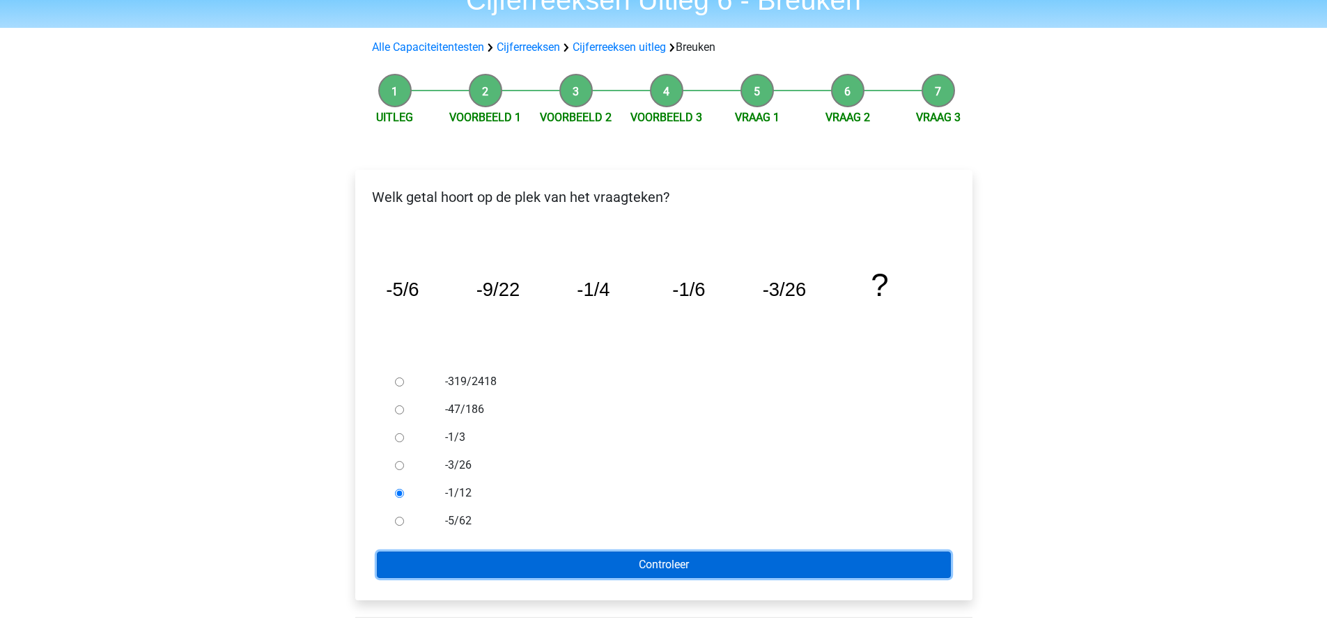
click at [509, 559] on input "Controleer" at bounding box center [664, 565] width 574 height 26
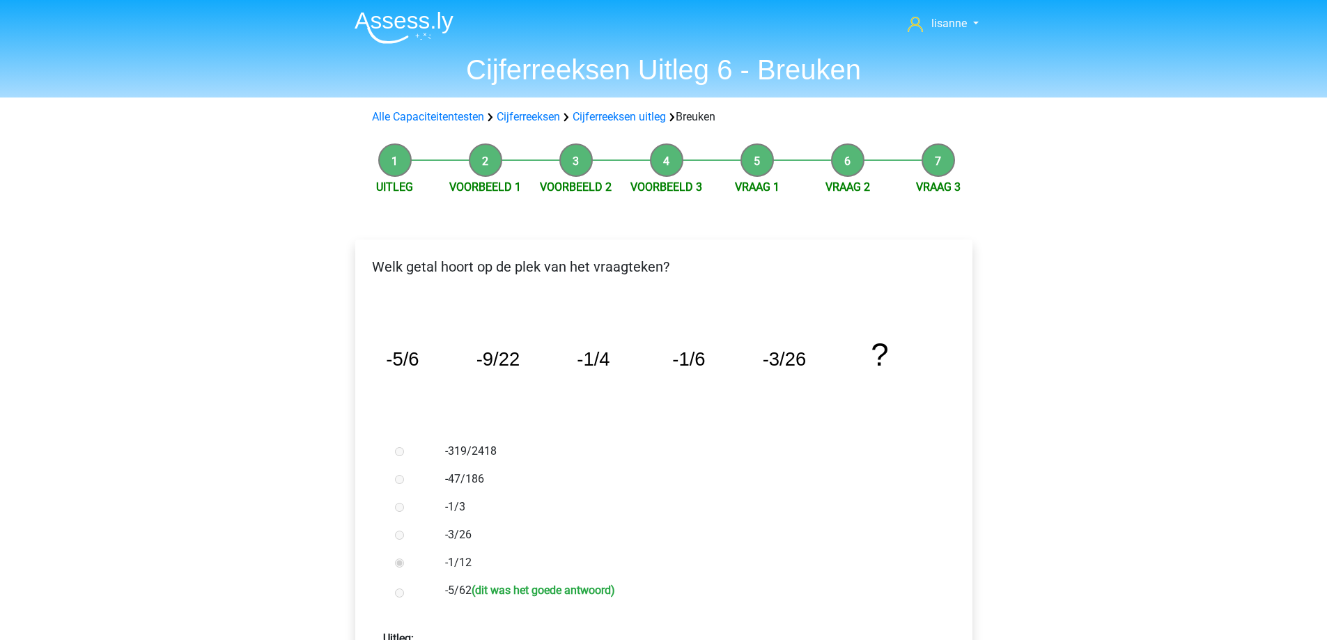
scroll to position [348, 0]
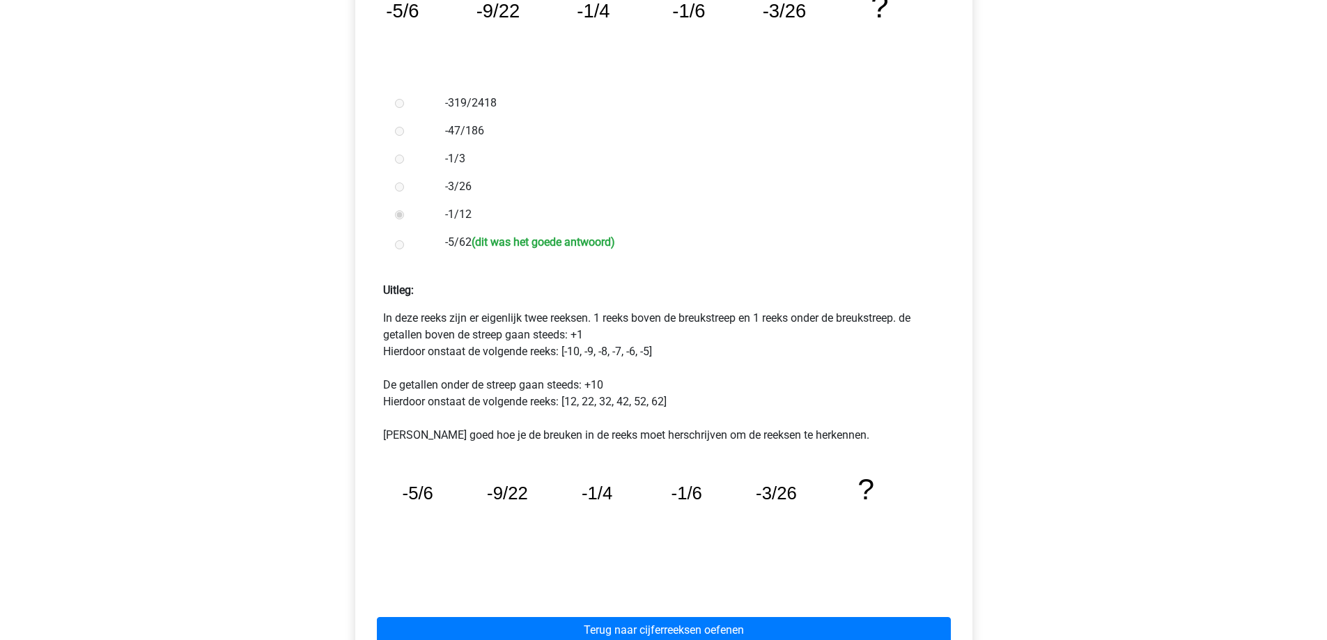
drag, startPoint x: 515, startPoint y: 318, endPoint x: 828, endPoint y: 338, distance: 314.1
click at [828, 338] on p "In deze reeks zijn er eigenlijk twee reeksen. 1 reeks boven de breukstreep en 1…" at bounding box center [663, 377] width 561 height 134
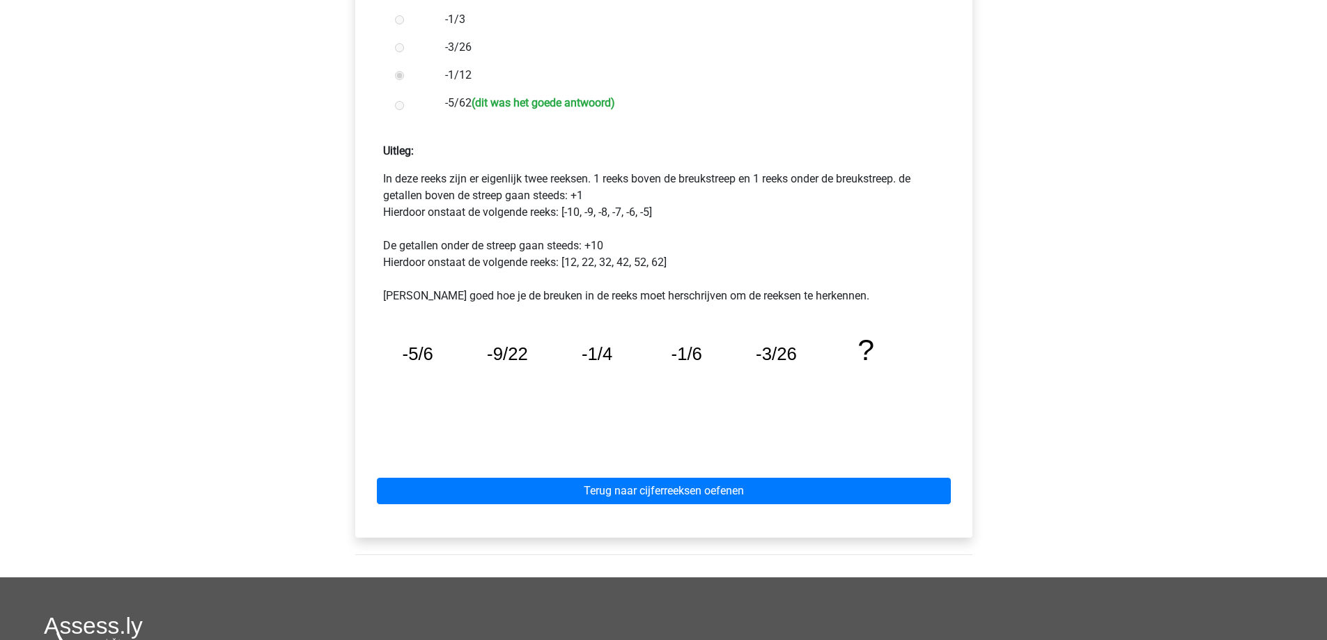
scroll to position [766, 0]
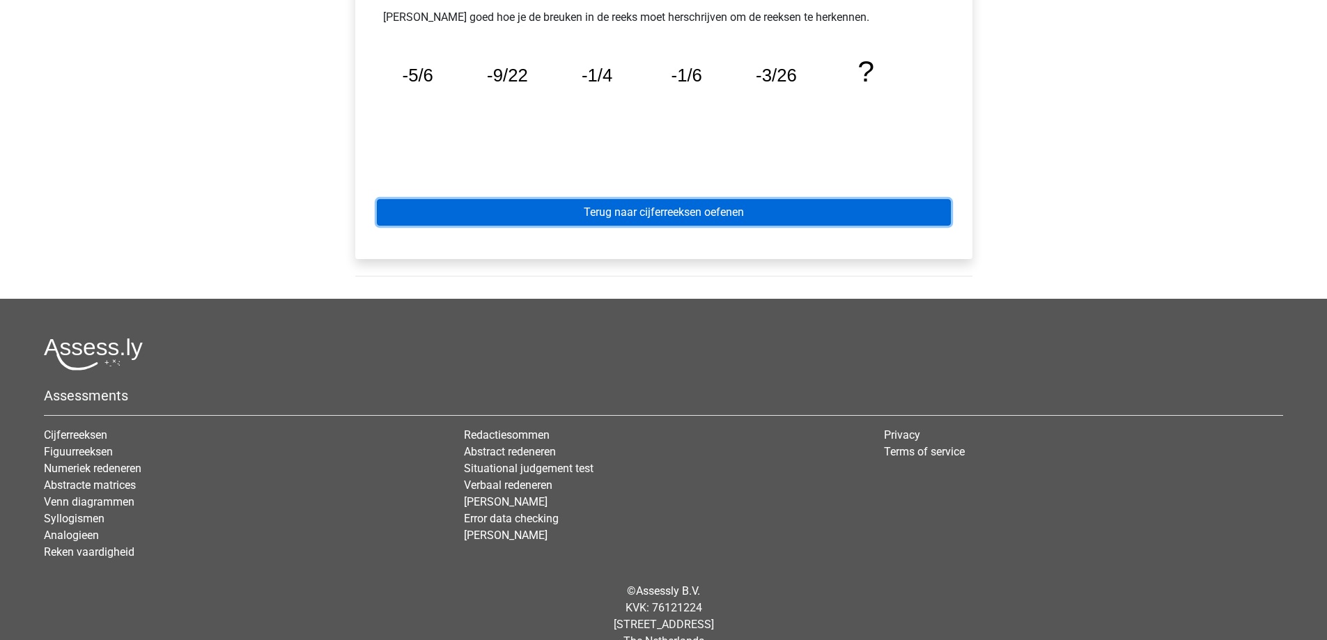
click at [708, 213] on link "Terug naar cijferreeksen oefenen" at bounding box center [664, 212] width 574 height 26
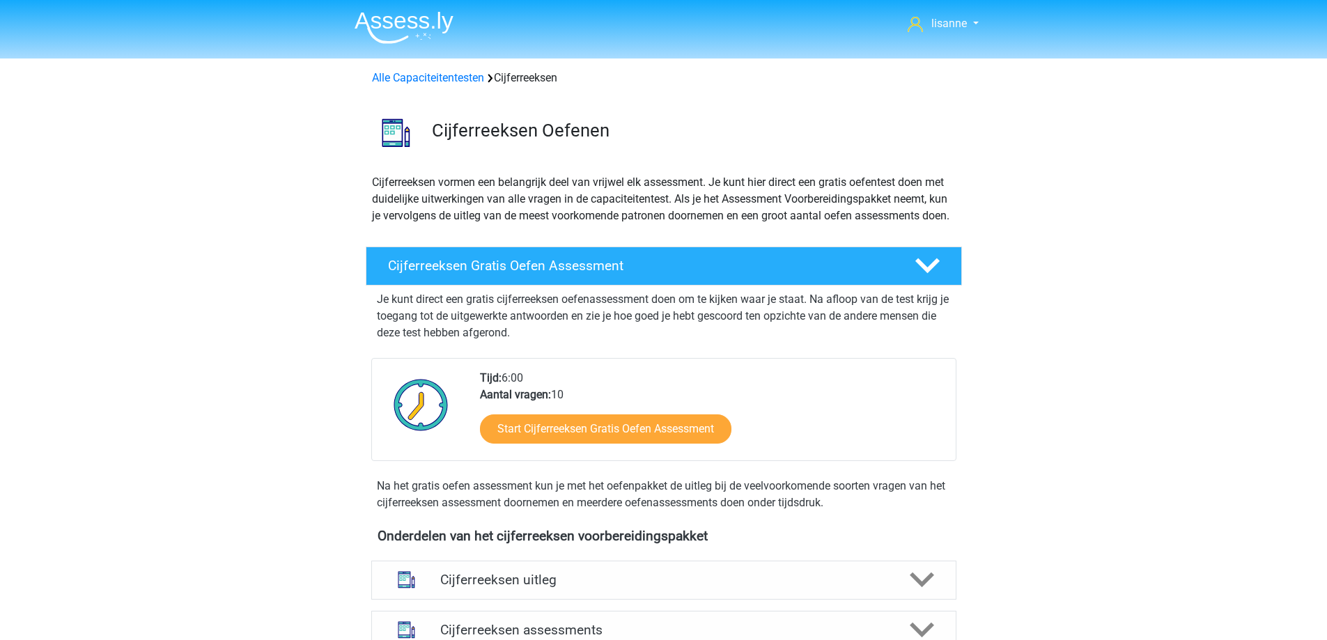
scroll to position [209, 0]
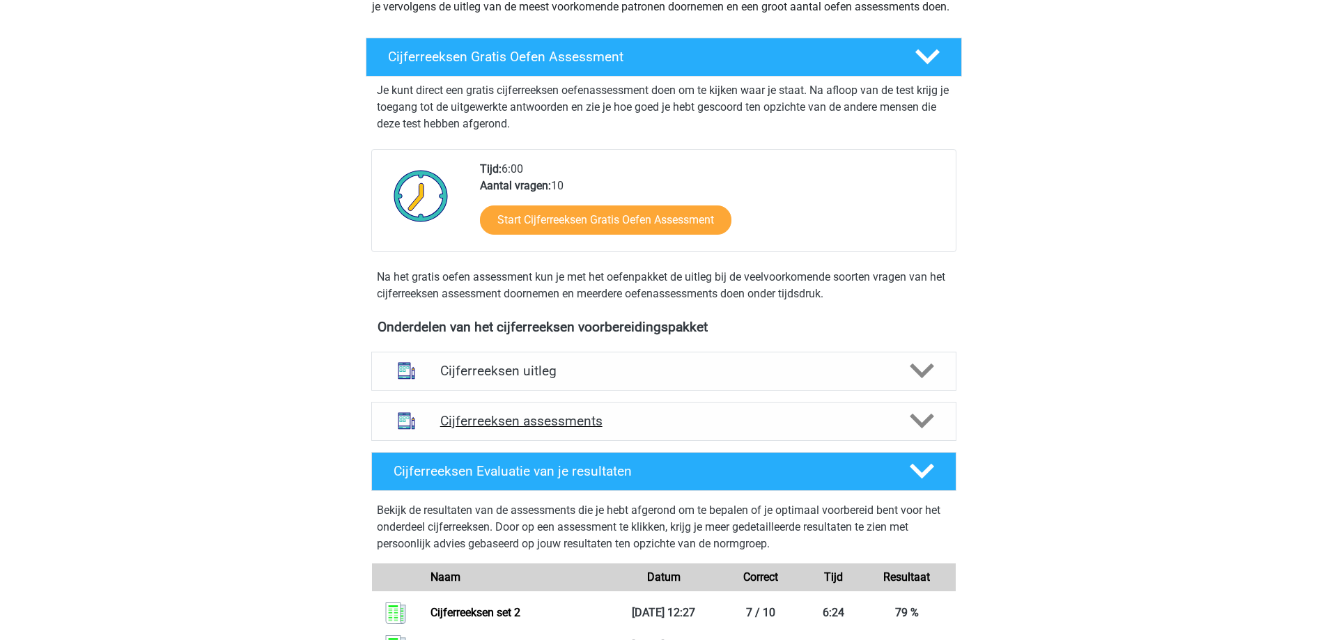
click at [634, 429] on h4 "Cijferreeksen assessments" at bounding box center [663, 421] width 447 height 16
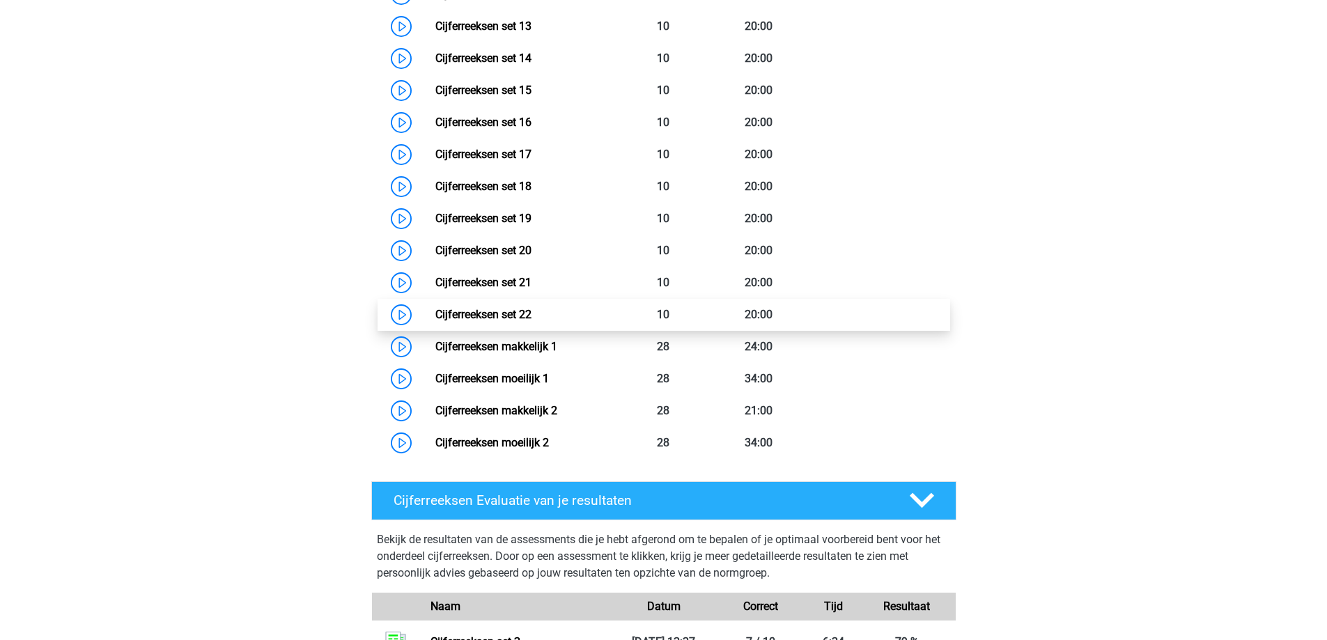
scroll to position [975, 0]
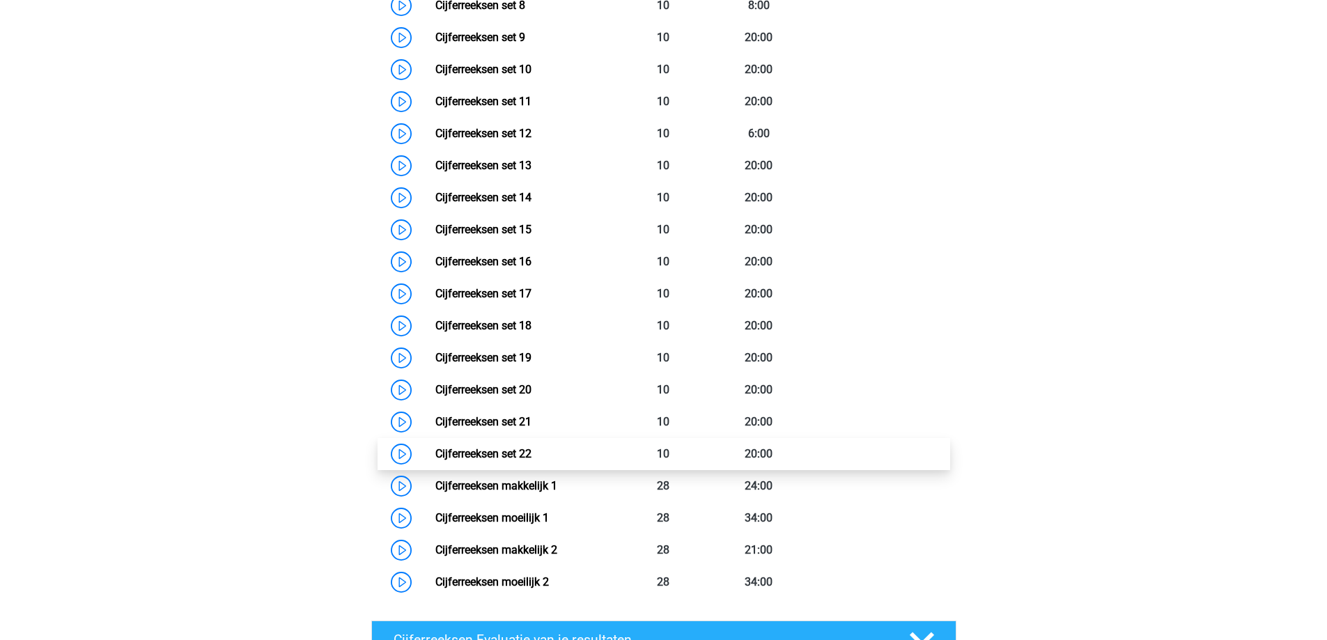
click at [523, 460] on link "Cijferreeksen set 22" at bounding box center [483, 453] width 96 height 13
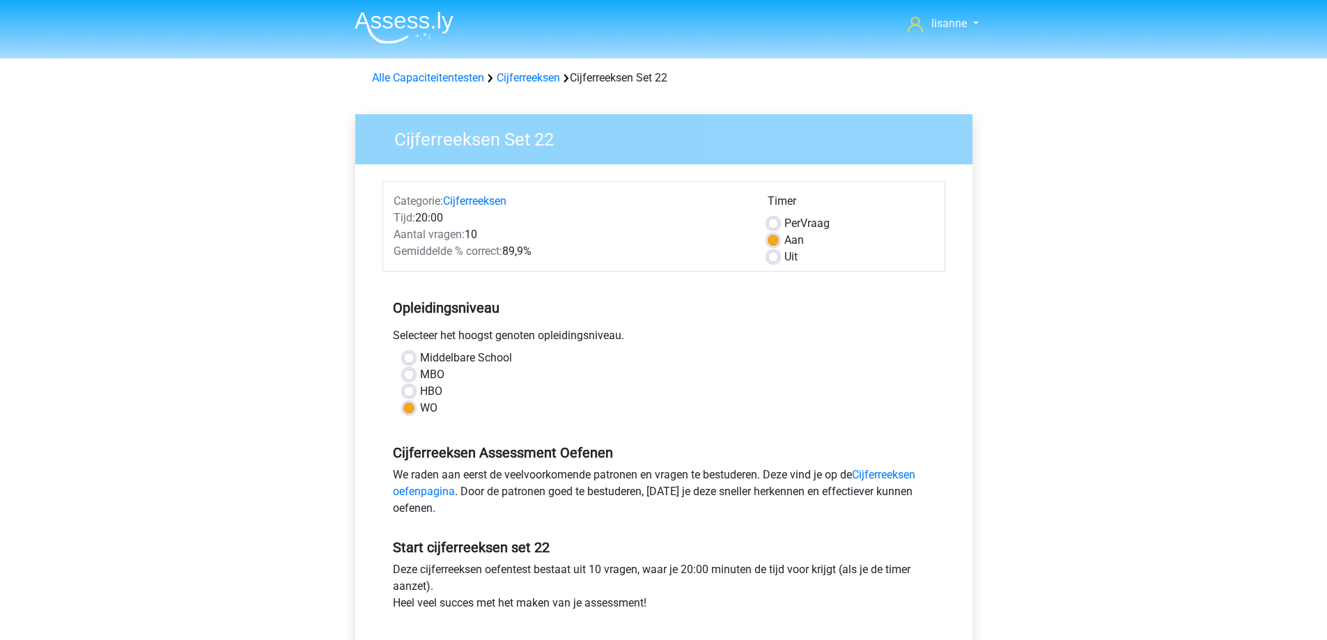
scroll to position [209, 0]
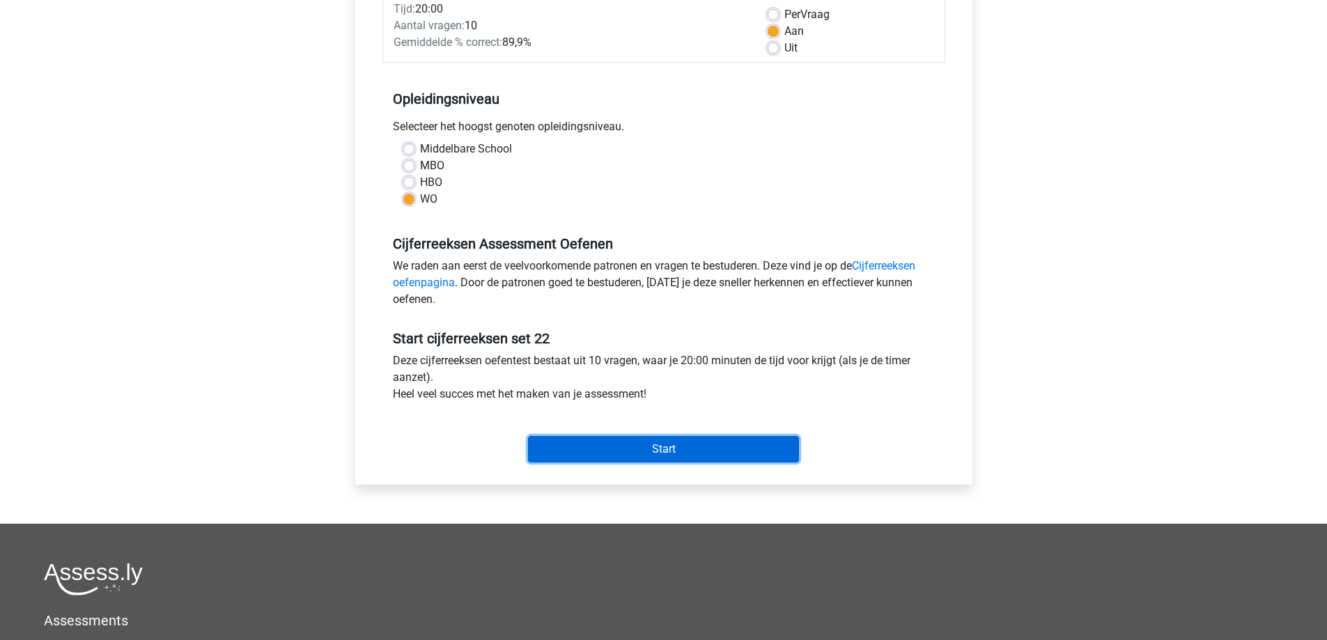
click at [657, 447] on input "Start" at bounding box center [663, 449] width 271 height 26
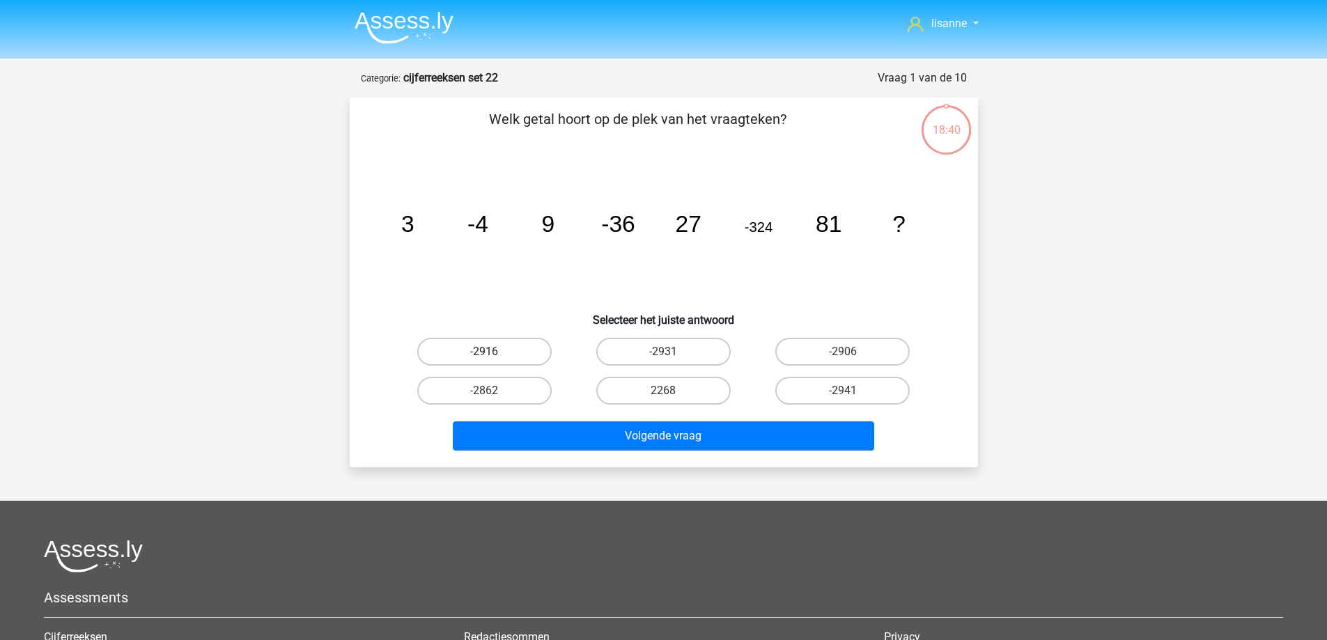
click at [496, 360] on label "-2916" at bounding box center [484, 352] width 134 height 28
click at [493, 360] on input "-2916" at bounding box center [488, 356] width 9 height 9
radio input "true"
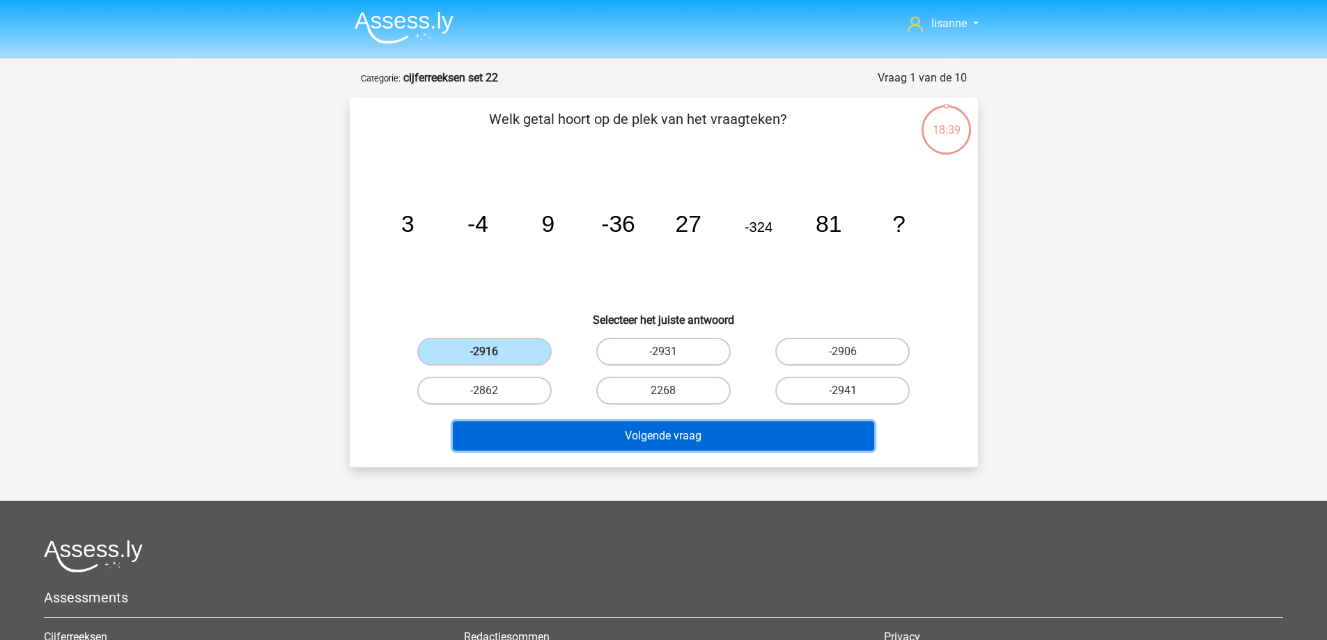
click at [580, 441] on button "Volgende vraag" at bounding box center [663, 435] width 421 height 29
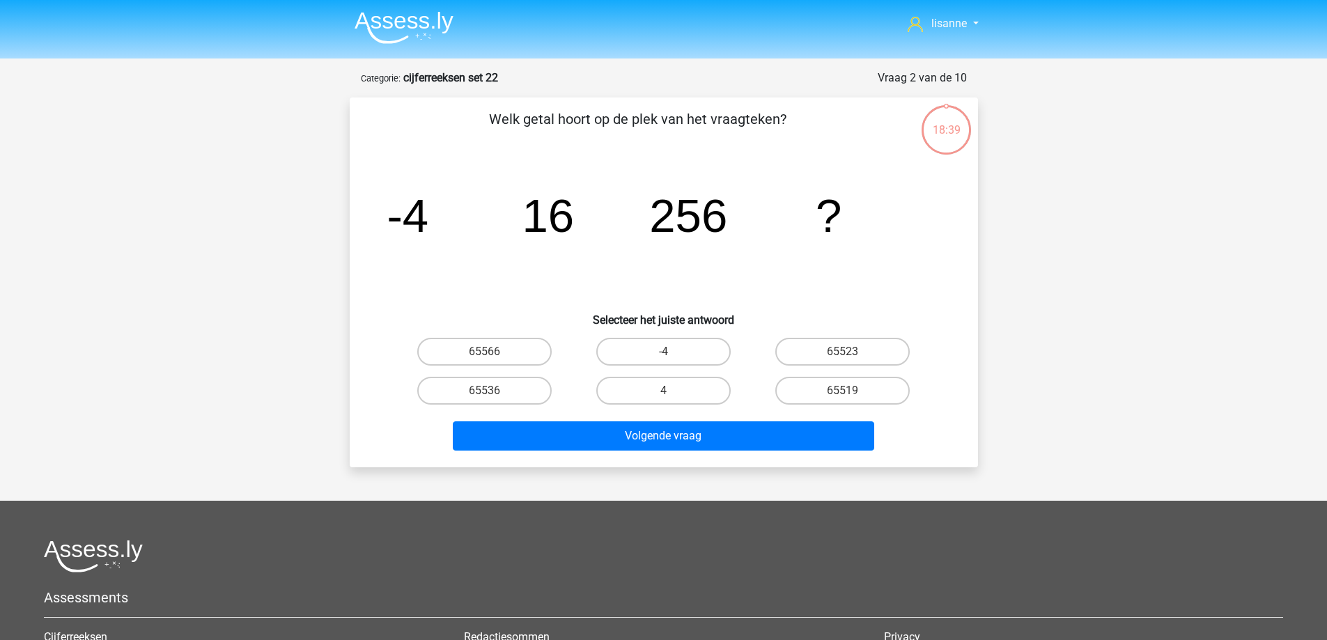
scroll to position [70, 0]
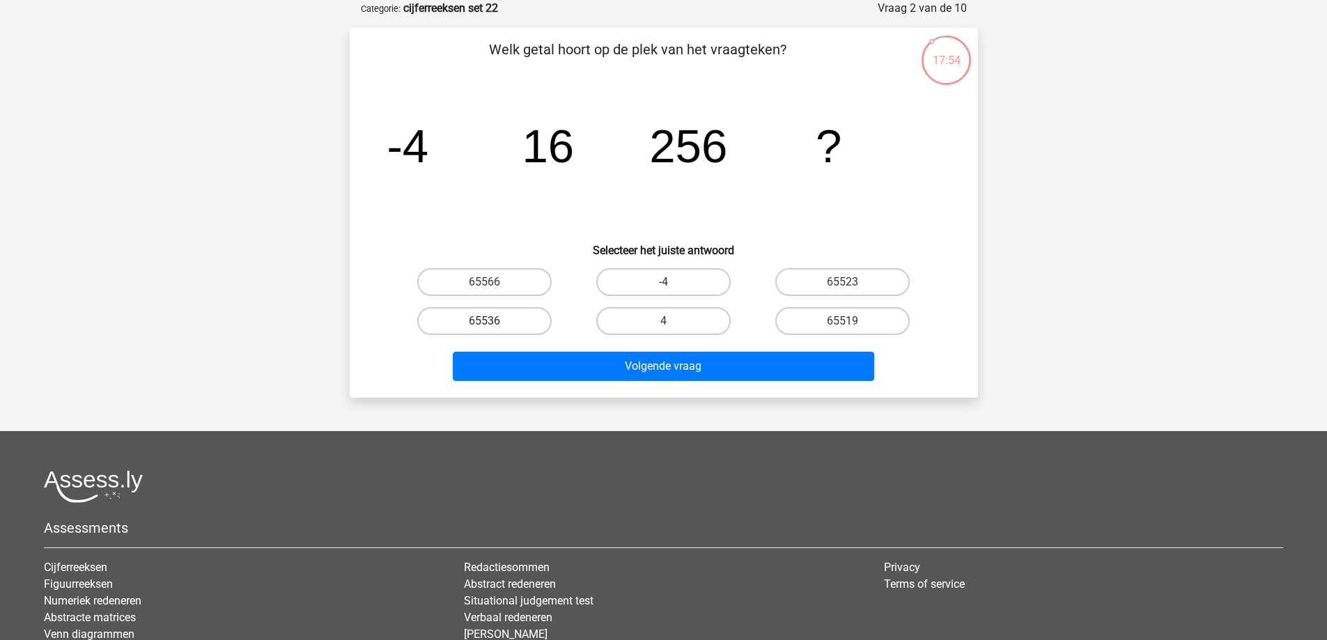
click at [526, 325] on label "65536" at bounding box center [484, 321] width 134 height 28
click at [493, 325] on input "65536" at bounding box center [488, 325] width 9 height 9
radio input "true"
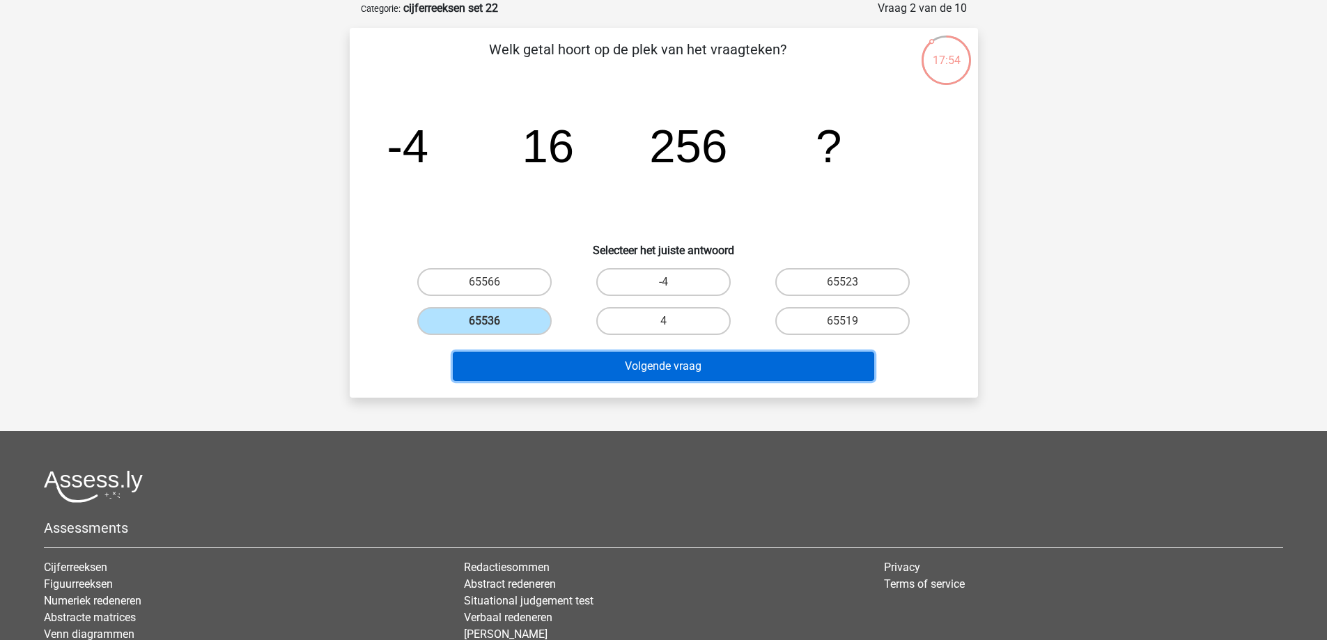
click at [545, 356] on button "Volgende vraag" at bounding box center [663, 366] width 421 height 29
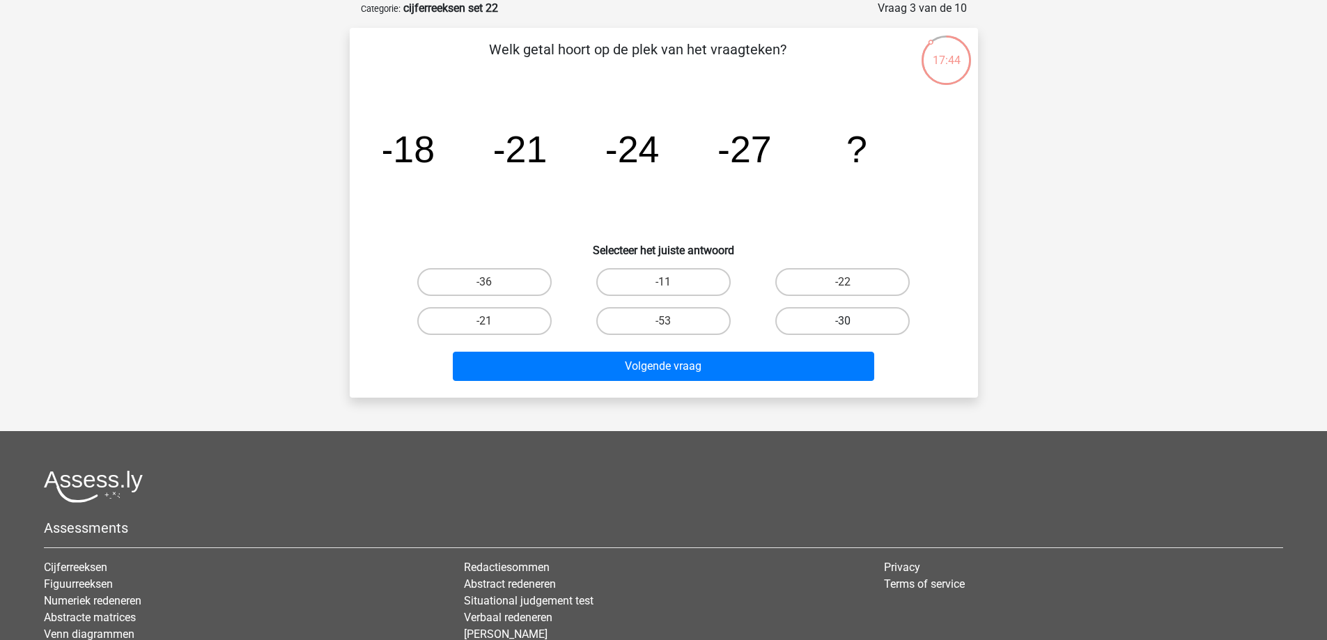
click at [849, 318] on label "-30" at bounding box center [842, 321] width 134 height 28
click at [849, 321] on input "-30" at bounding box center [847, 325] width 9 height 9
radio input "true"
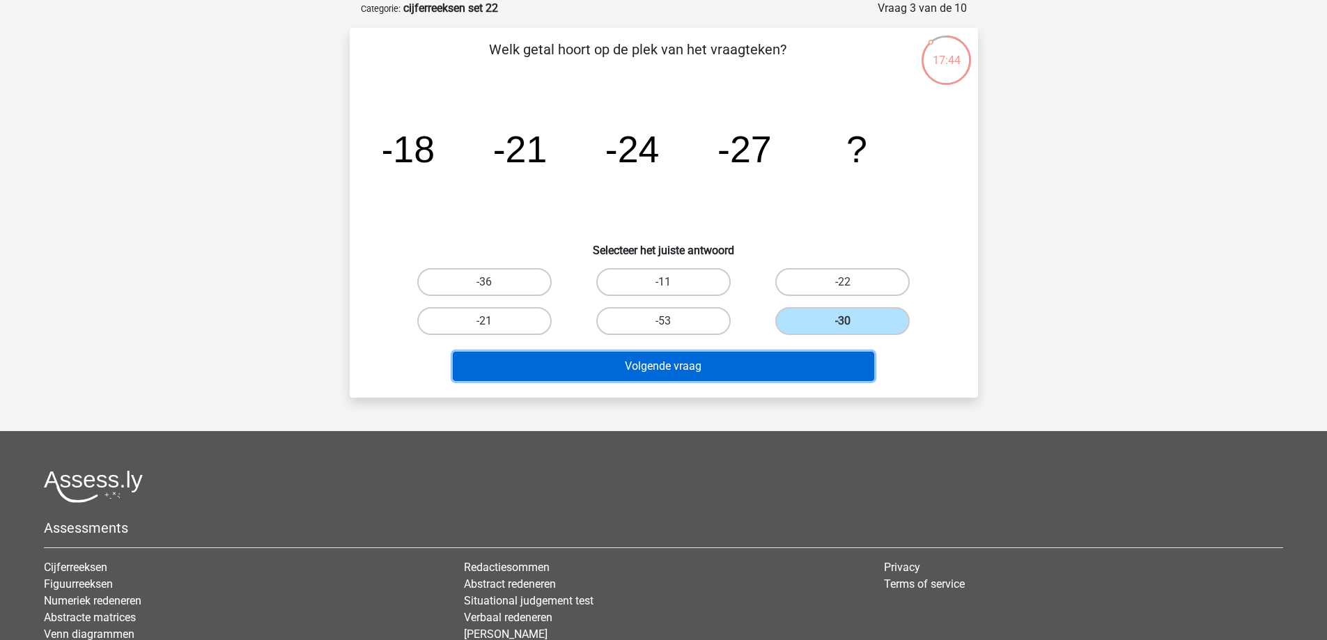
click at [813, 369] on button "Volgende vraag" at bounding box center [663, 366] width 421 height 29
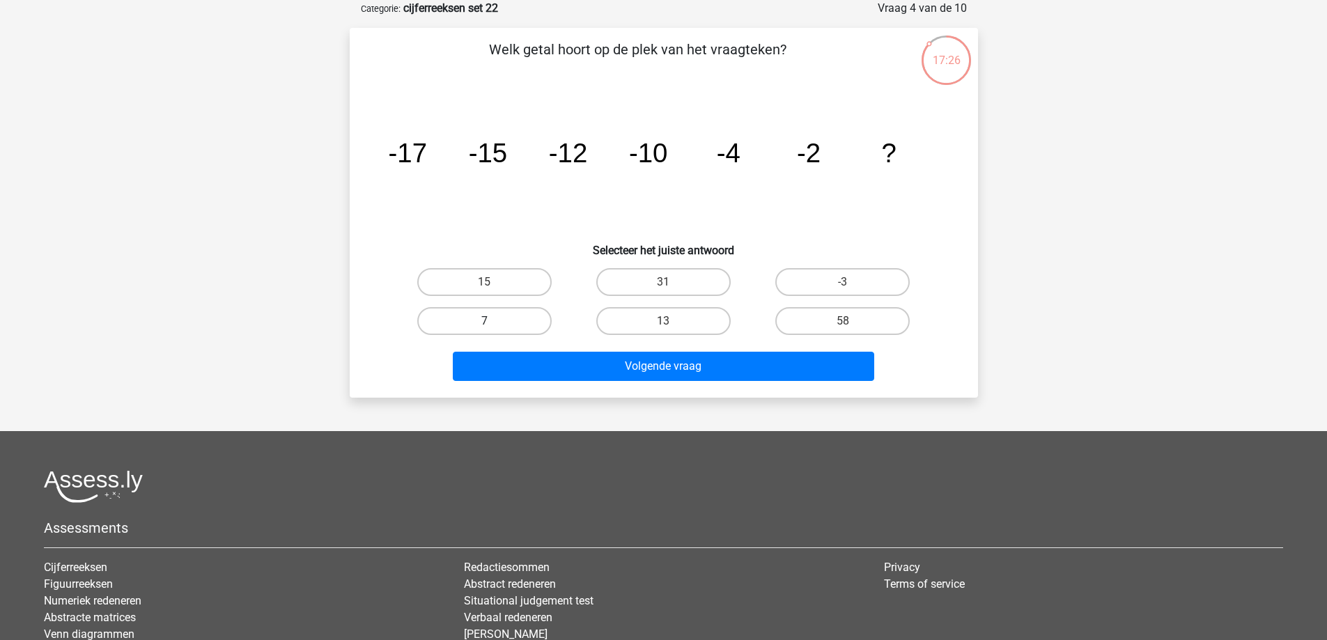
click at [517, 327] on label "7" at bounding box center [484, 321] width 134 height 28
click at [493, 327] on input "7" at bounding box center [488, 325] width 9 height 9
radio input "true"
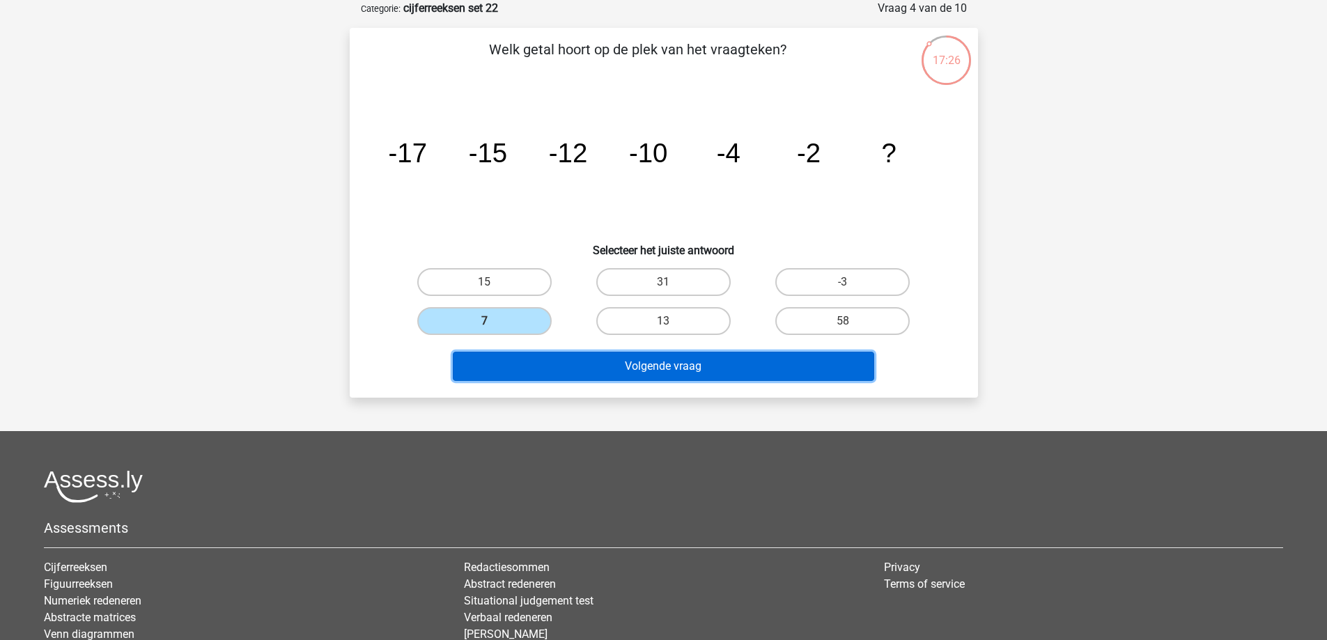
click at [710, 375] on button "Volgende vraag" at bounding box center [663, 366] width 421 height 29
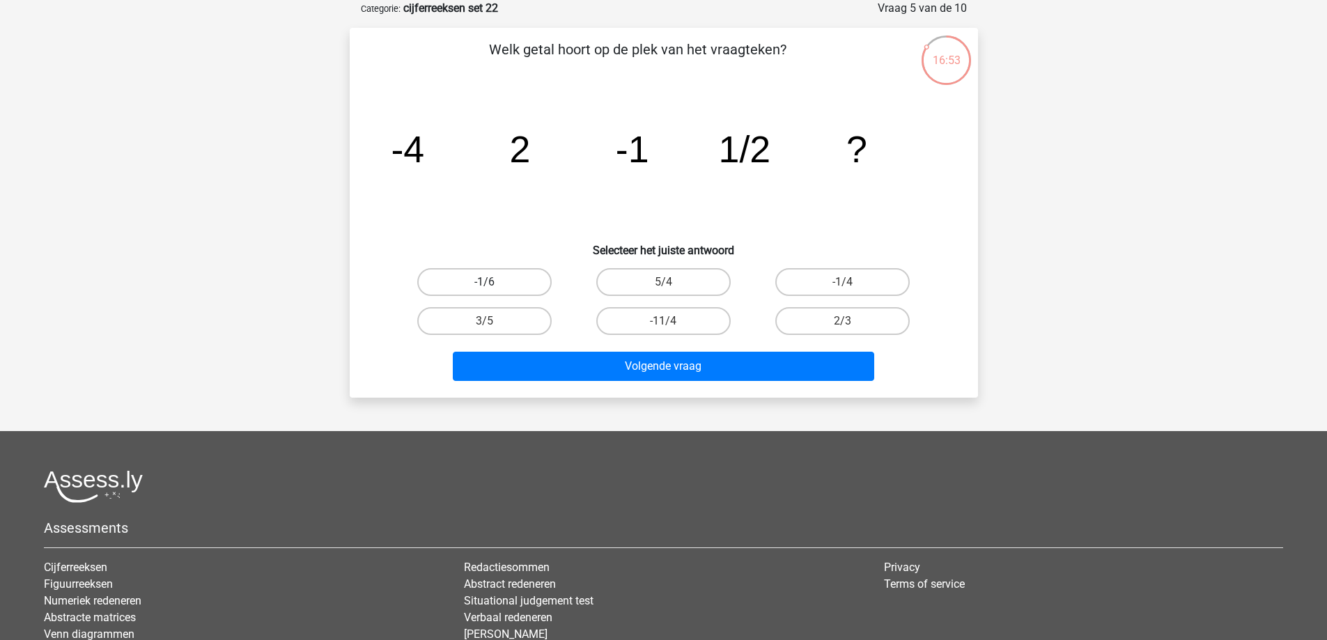
click at [517, 279] on label "-1/6" at bounding box center [484, 282] width 134 height 28
click at [493, 282] on input "-1/6" at bounding box center [488, 286] width 9 height 9
radio input "true"
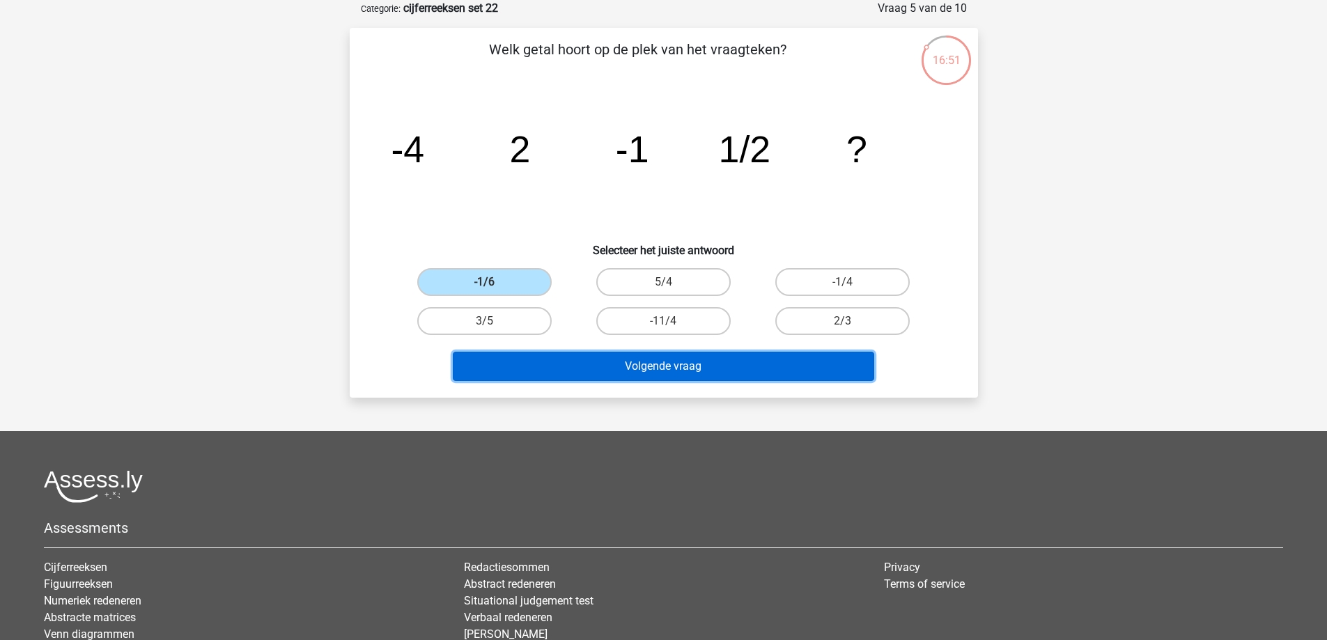
click at [741, 361] on button "Volgende vraag" at bounding box center [663, 366] width 421 height 29
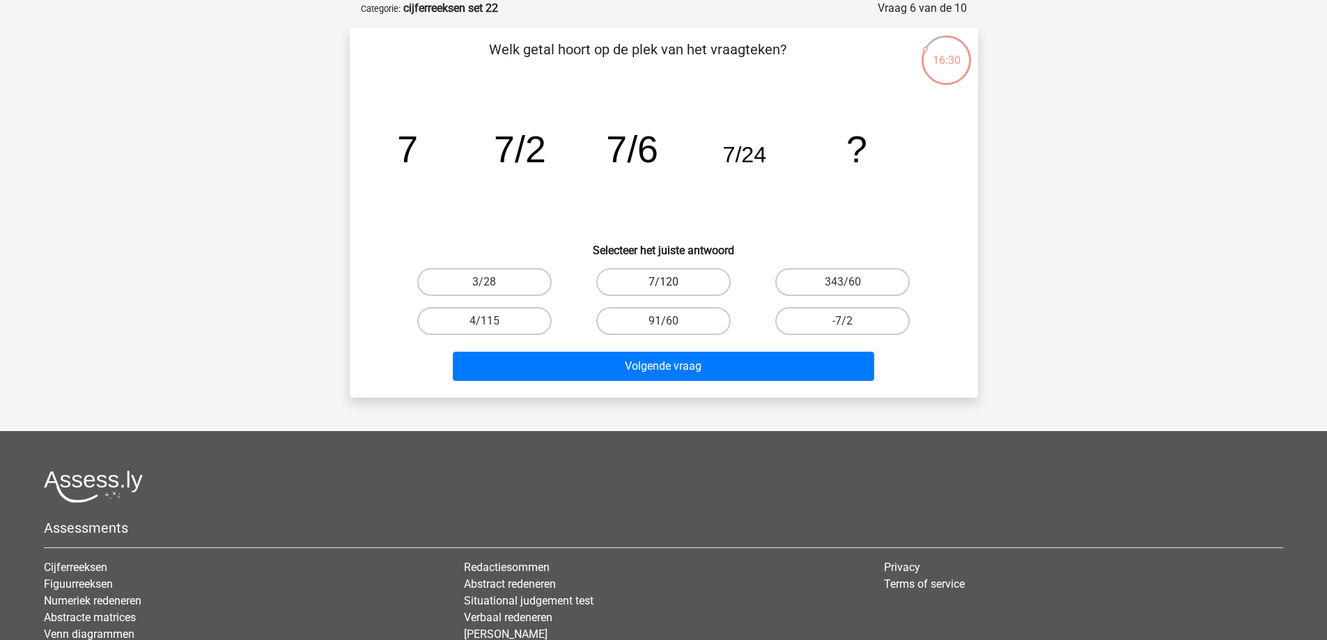
click at [676, 279] on label "7/120" at bounding box center [663, 282] width 134 height 28
click at [672, 282] on input "7/120" at bounding box center [667, 286] width 9 height 9
radio input "true"
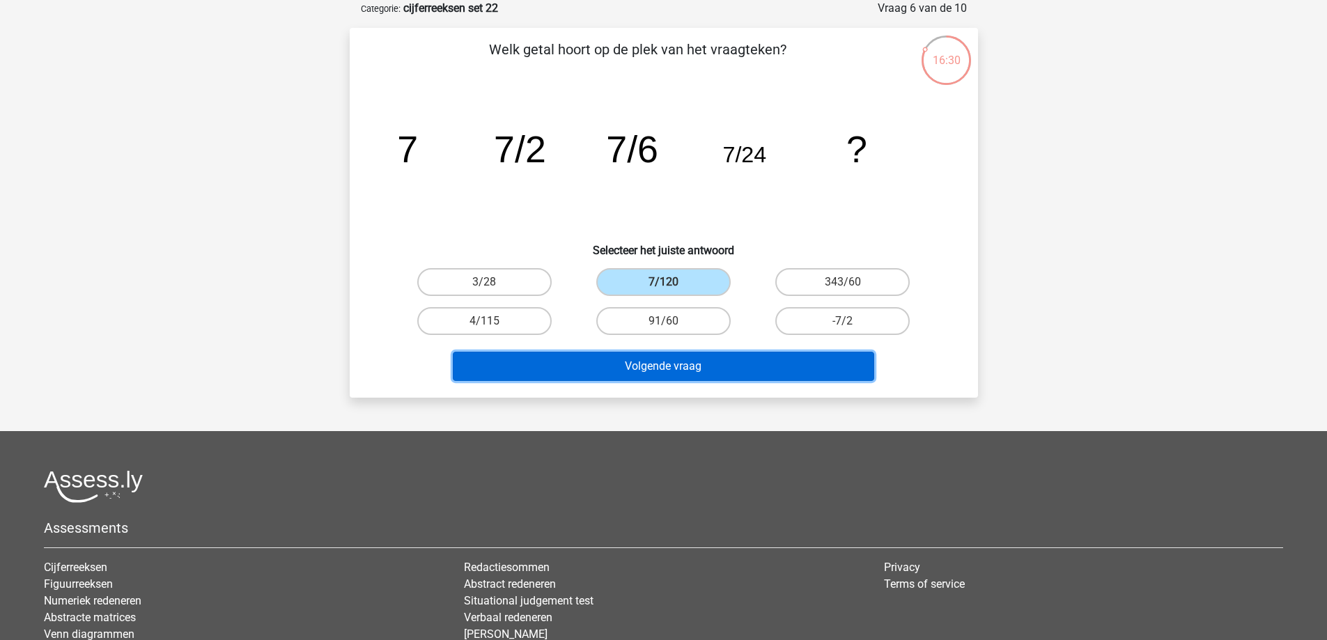
click at [720, 378] on button "Volgende vraag" at bounding box center [663, 366] width 421 height 29
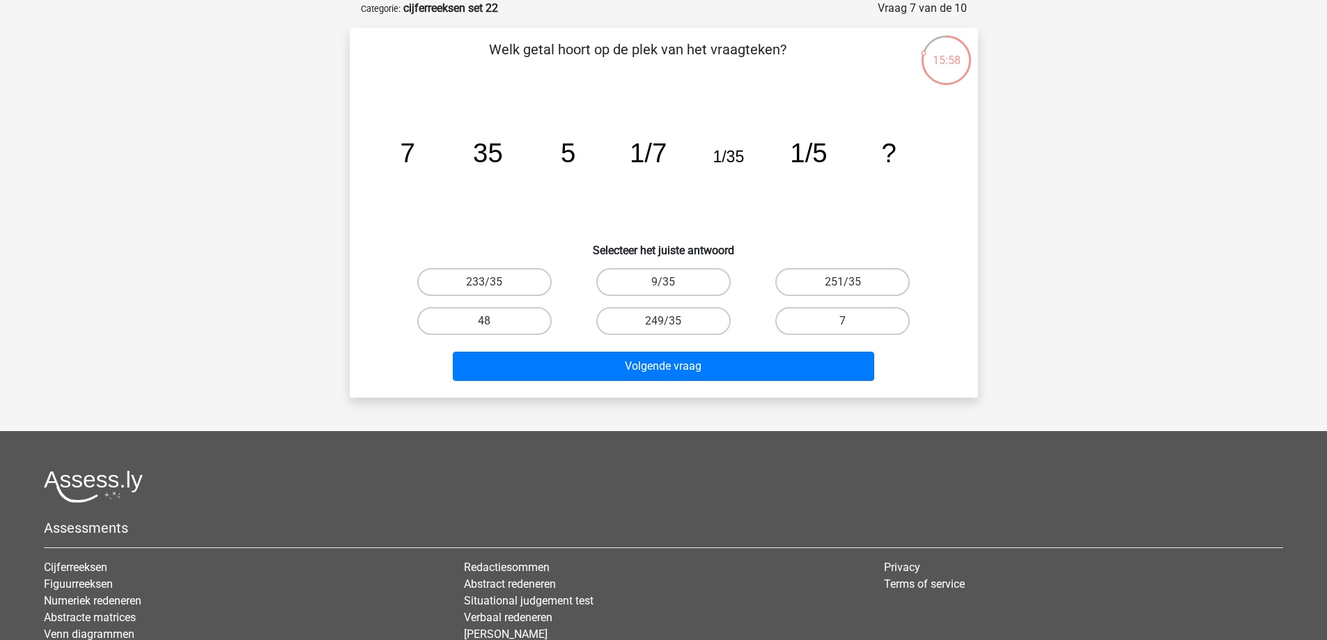
scroll to position [0, 0]
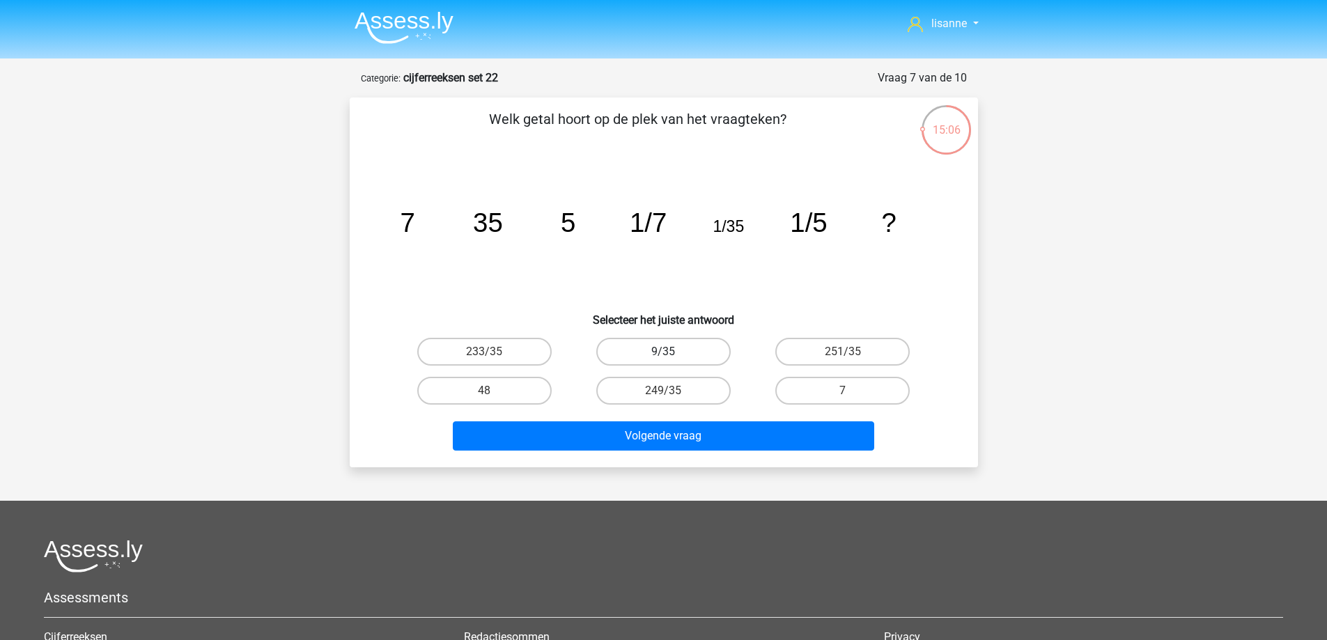
click at [696, 352] on label "9/35" at bounding box center [663, 352] width 134 height 28
click at [672, 352] on input "9/35" at bounding box center [667, 356] width 9 height 9
radio input "true"
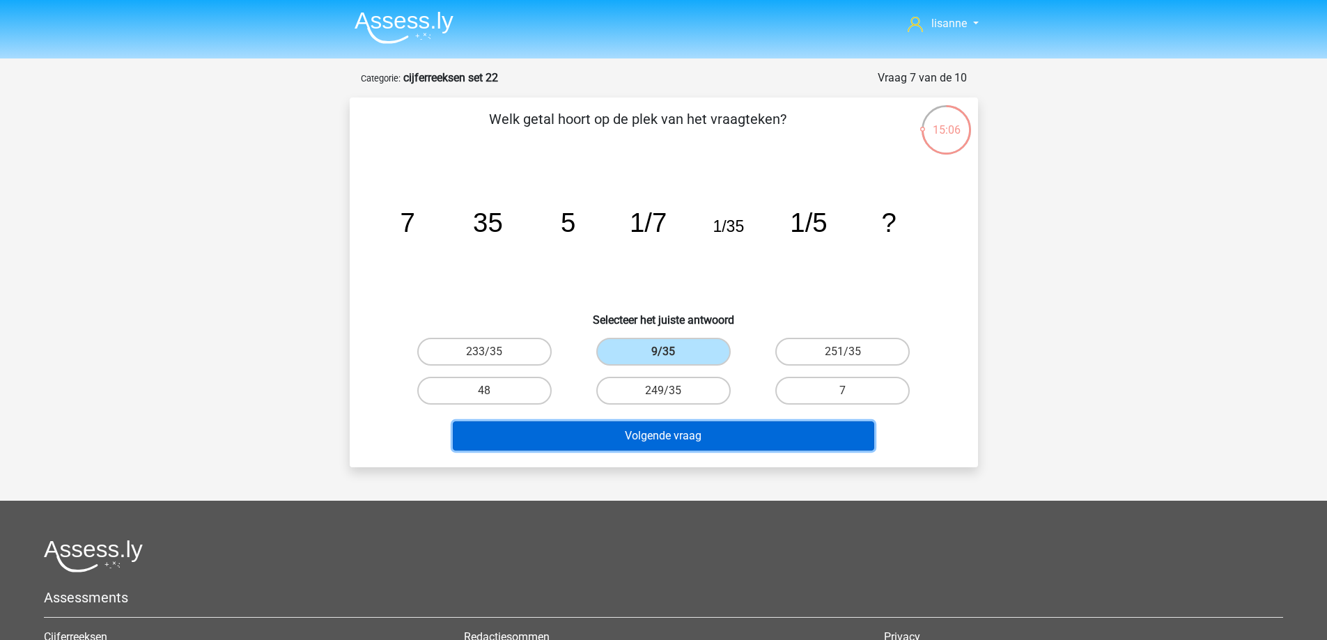
click at [743, 427] on button "Volgende vraag" at bounding box center [663, 435] width 421 height 29
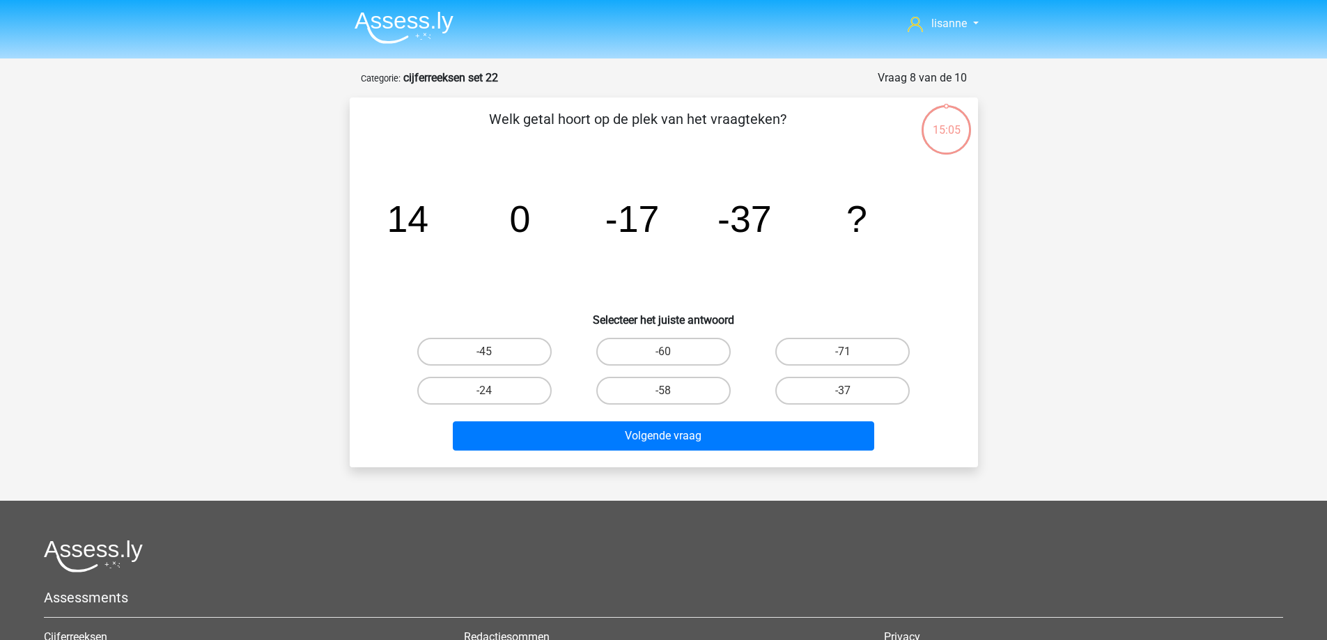
scroll to position [70, 0]
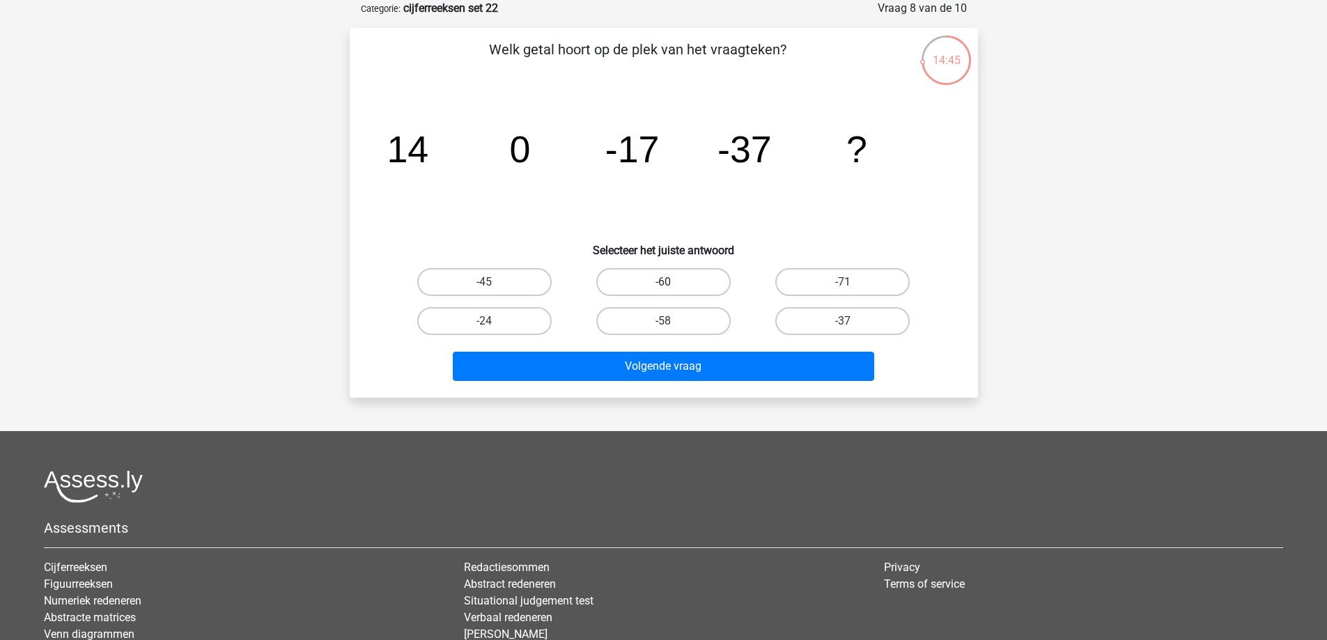
click at [697, 283] on label "-60" at bounding box center [663, 282] width 134 height 28
click at [672, 283] on input "-60" at bounding box center [667, 286] width 9 height 9
radio input "true"
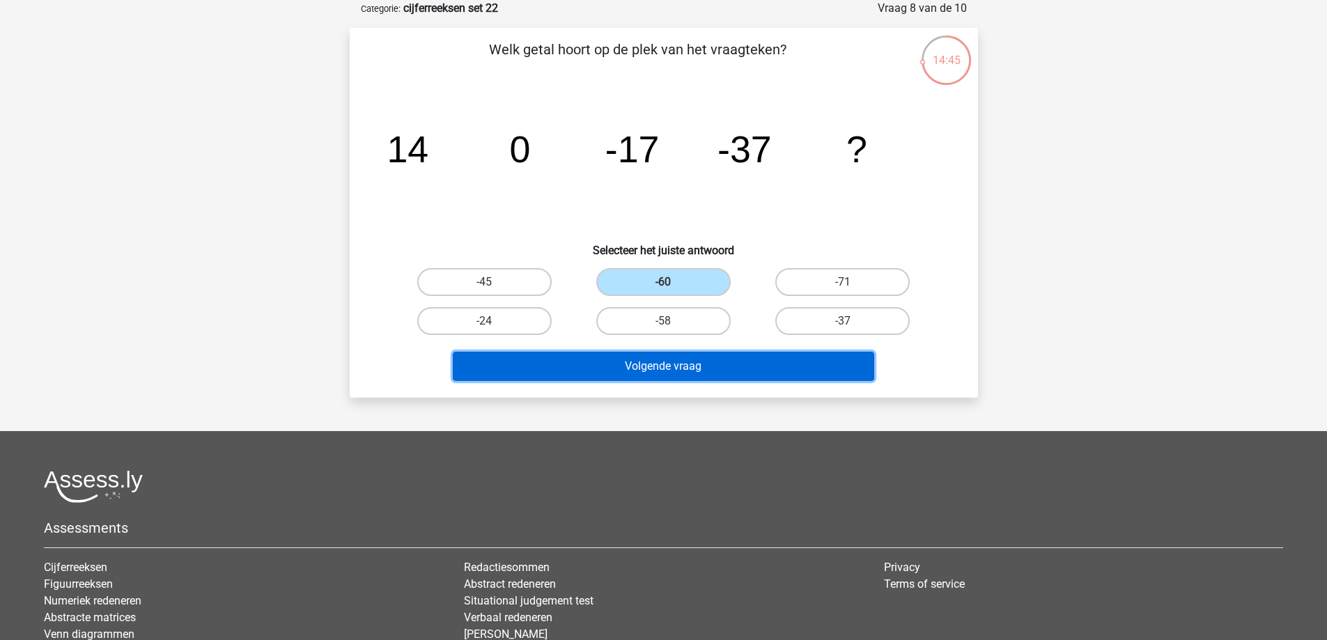
click at [717, 364] on button "Volgende vraag" at bounding box center [663, 366] width 421 height 29
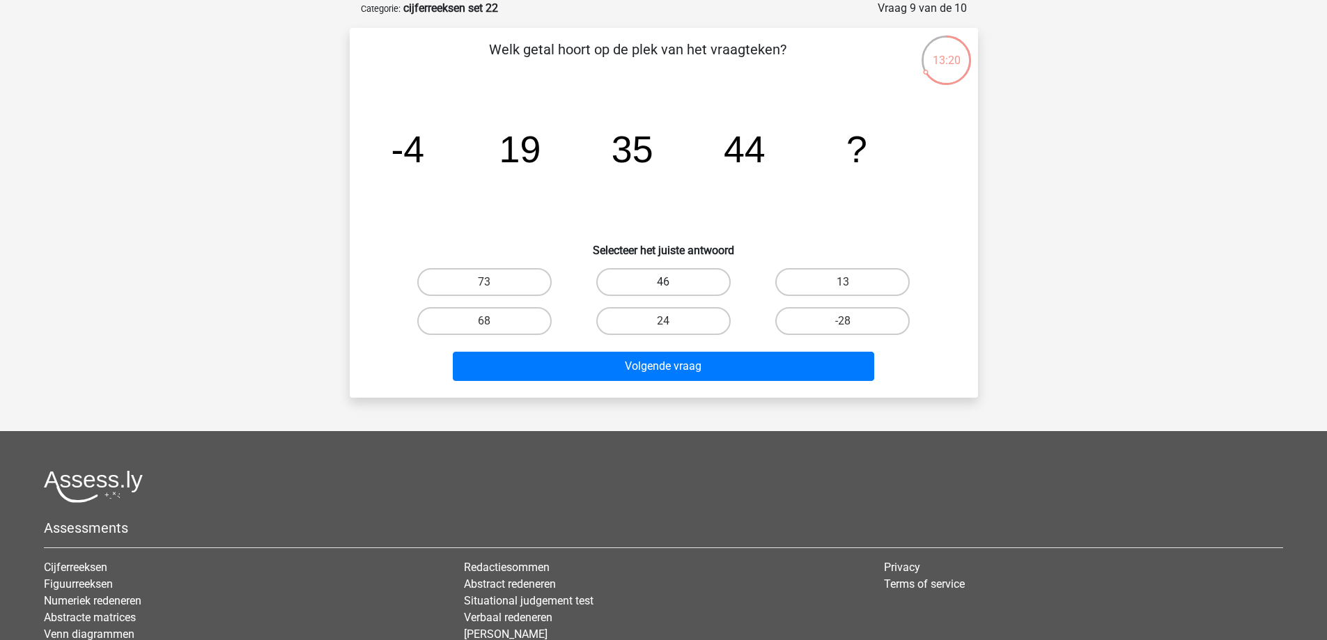
click at [655, 286] on label "46" at bounding box center [663, 282] width 134 height 28
click at [663, 286] on input "46" at bounding box center [667, 286] width 9 height 9
radio input "true"
click at [726, 350] on div "Volgende vraag" at bounding box center [664, 364] width 584 height 46
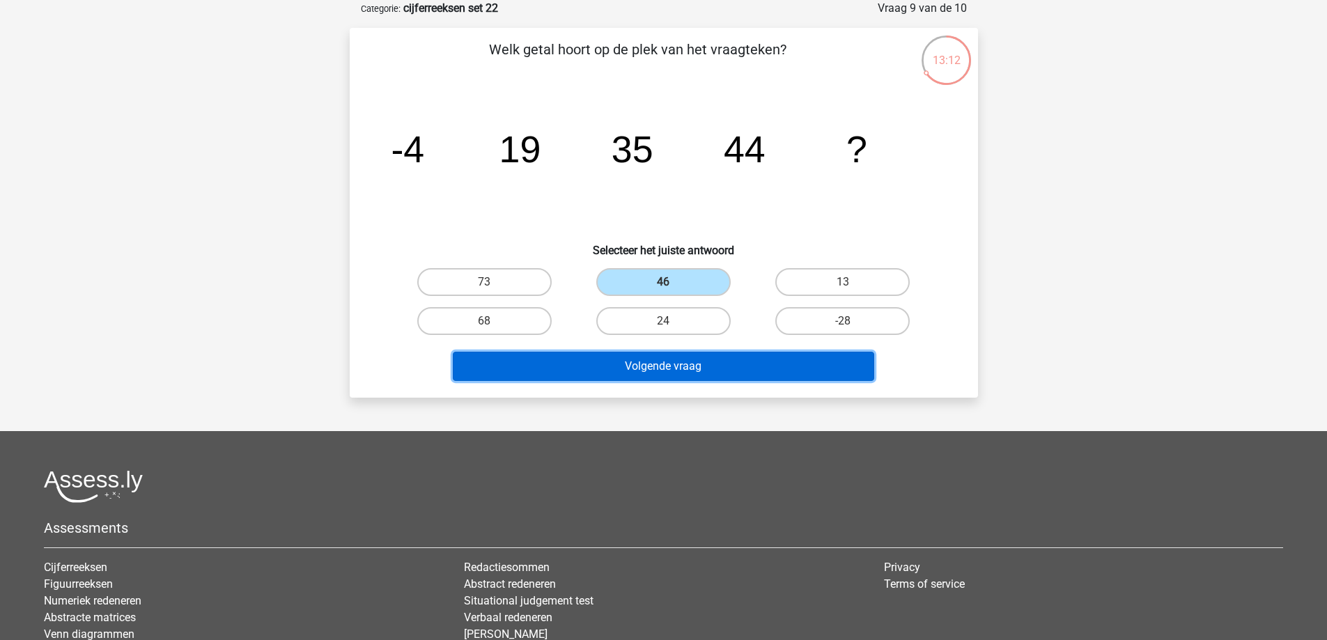
click at [726, 357] on button "Volgende vraag" at bounding box center [663, 366] width 421 height 29
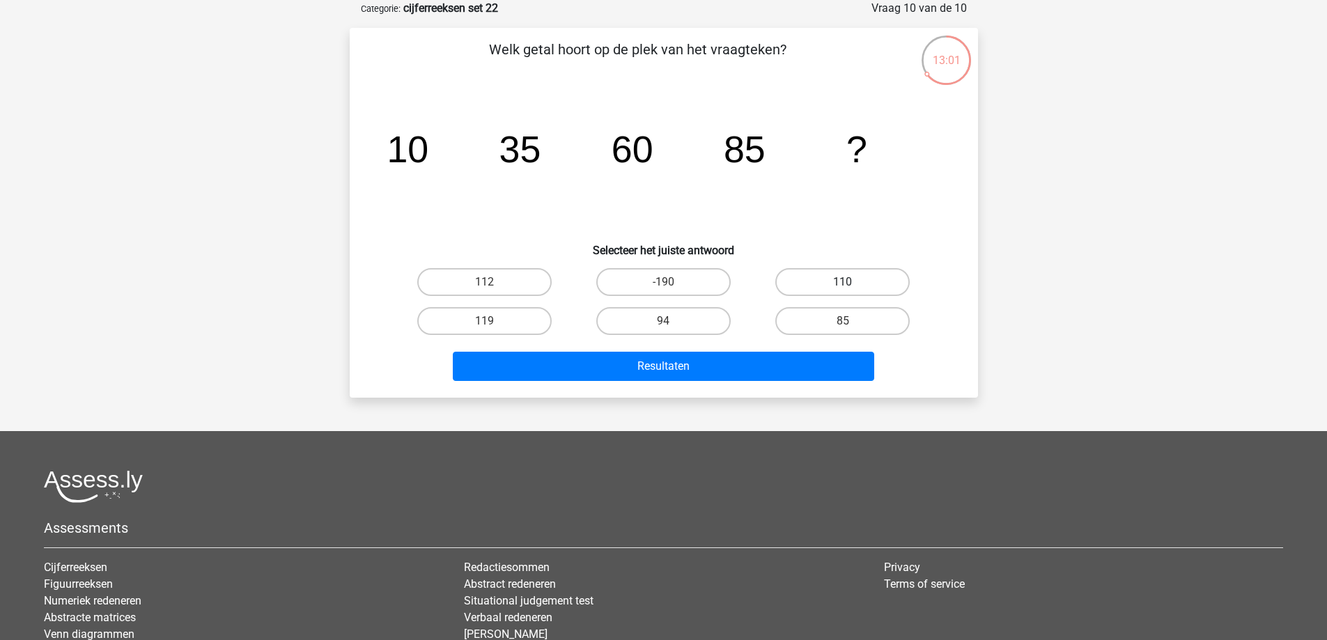
click at [862, 281] on label "110" at bounding box center [842, 282] width 134 height 28
click at [852, 282] on input "110" at bounding box center [847, 286] width 9 height 9
radio input "true"
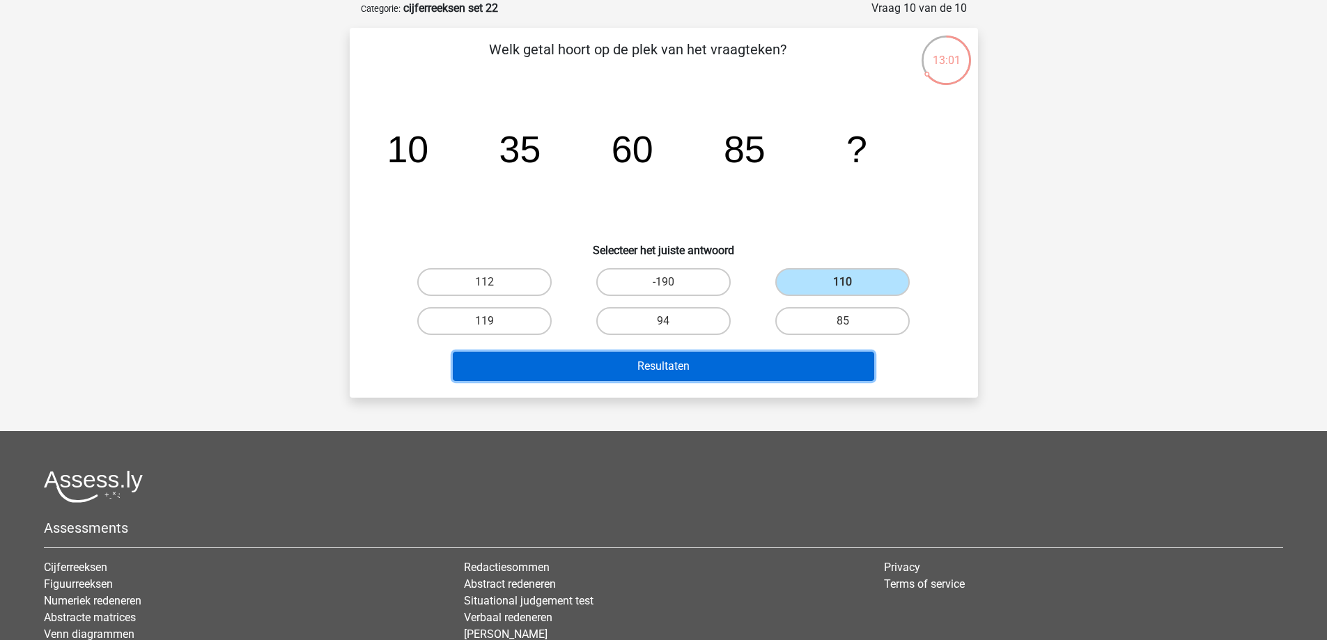
click at [800, 359] on button "Resultaten" at bounding box center [663, 366] width 421 height 29
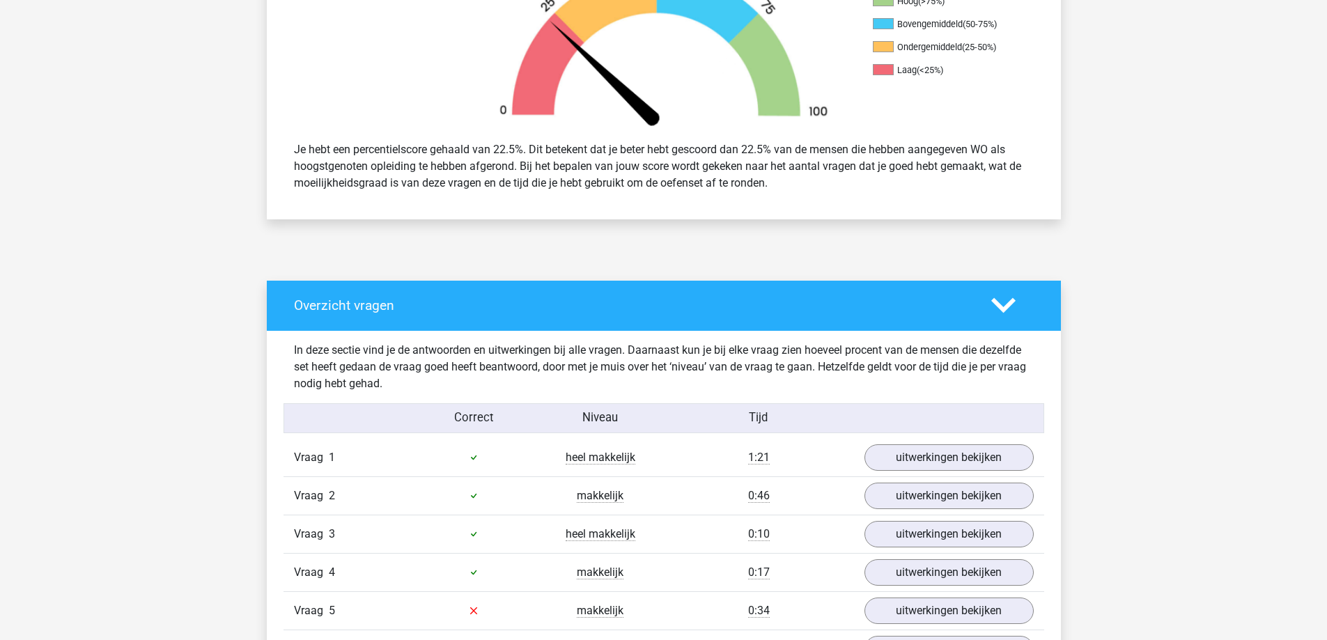
scroll to position [696, 0]
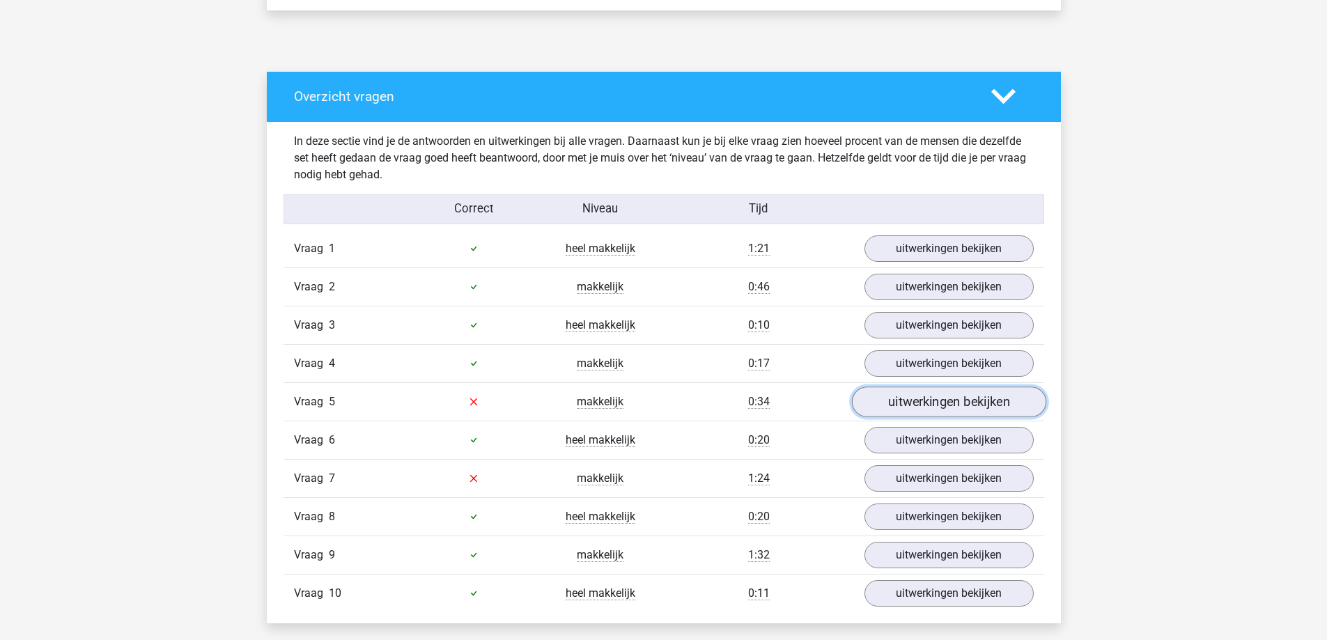
click at [891, 399] on link "uitwerkingen bekijken" at bounding box center [948, 401] width 194 height 31
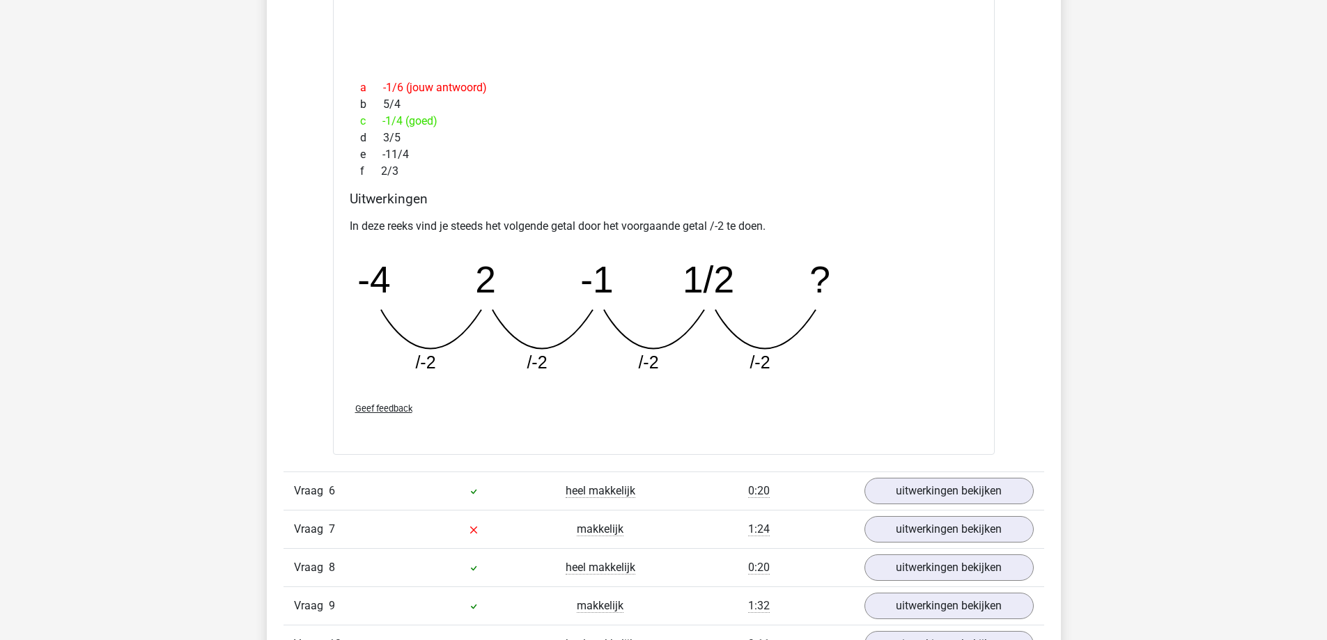
scroll to position [1532, 0]
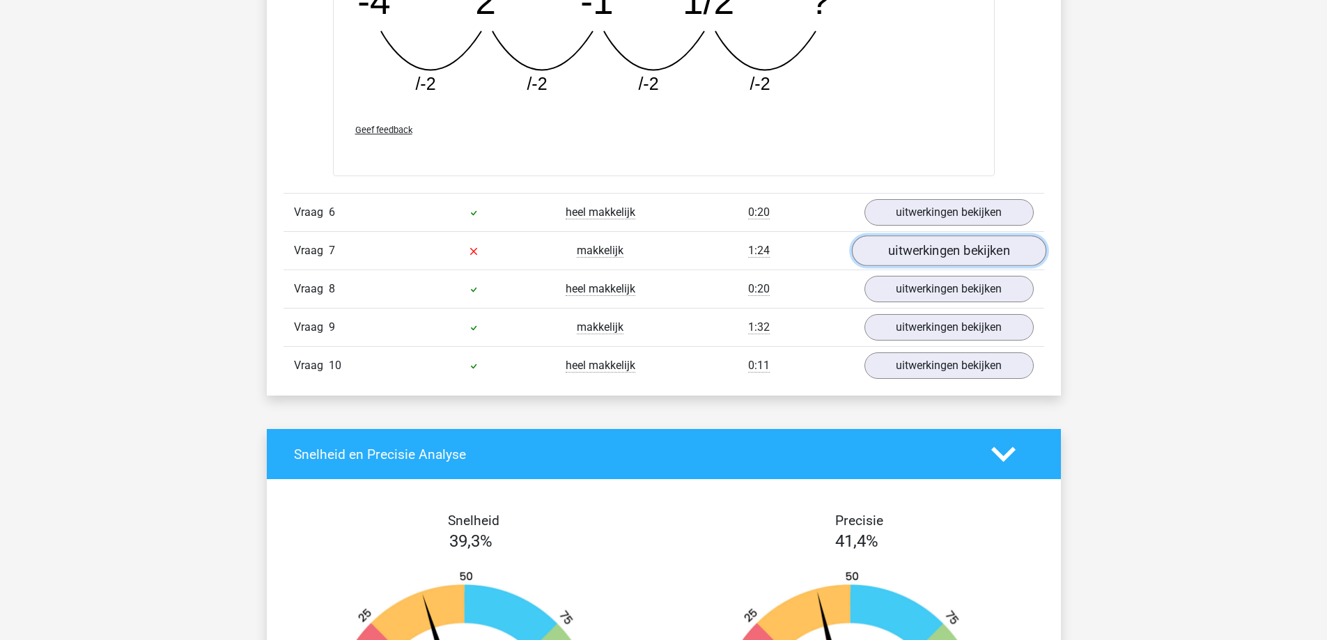
click at [909, 250] on link "uitwerkingen bekijken" at bounding box center [948, 251] width 194 height 31
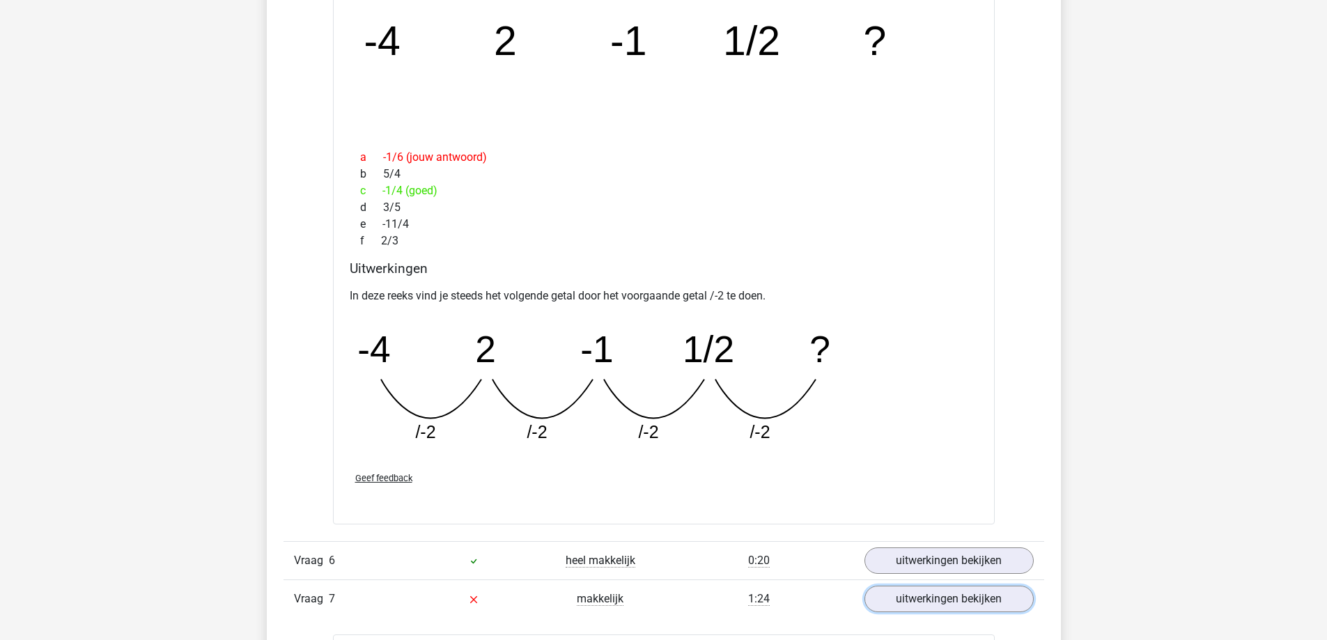
scroll to position [766, 0]
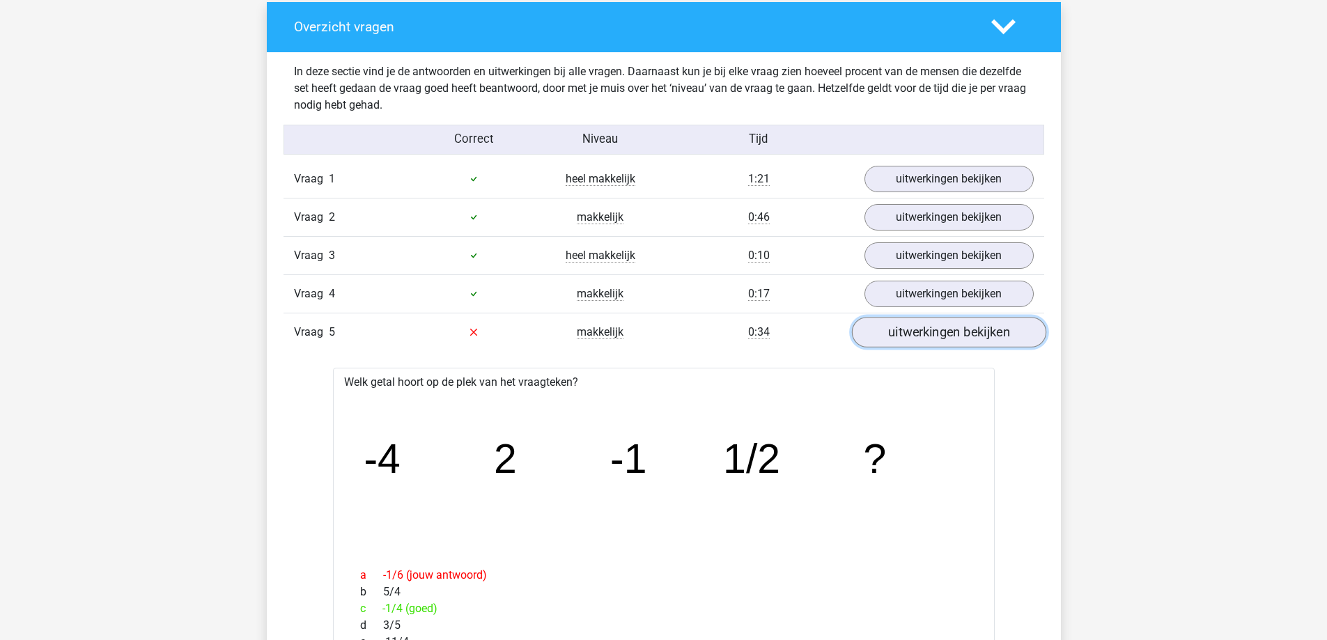
click at [944, 334] on link "uitwerkingen bekijken" at bounding box center [948, 332] width 194 height 31
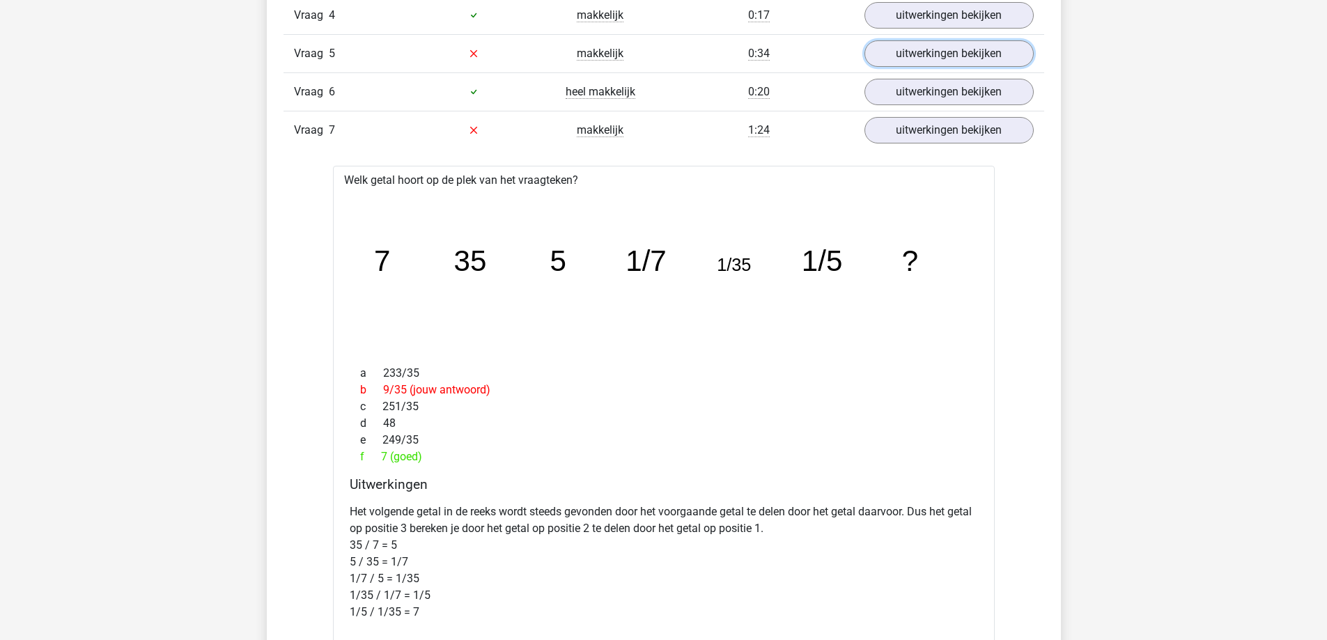
scroll to position [1184, 0]
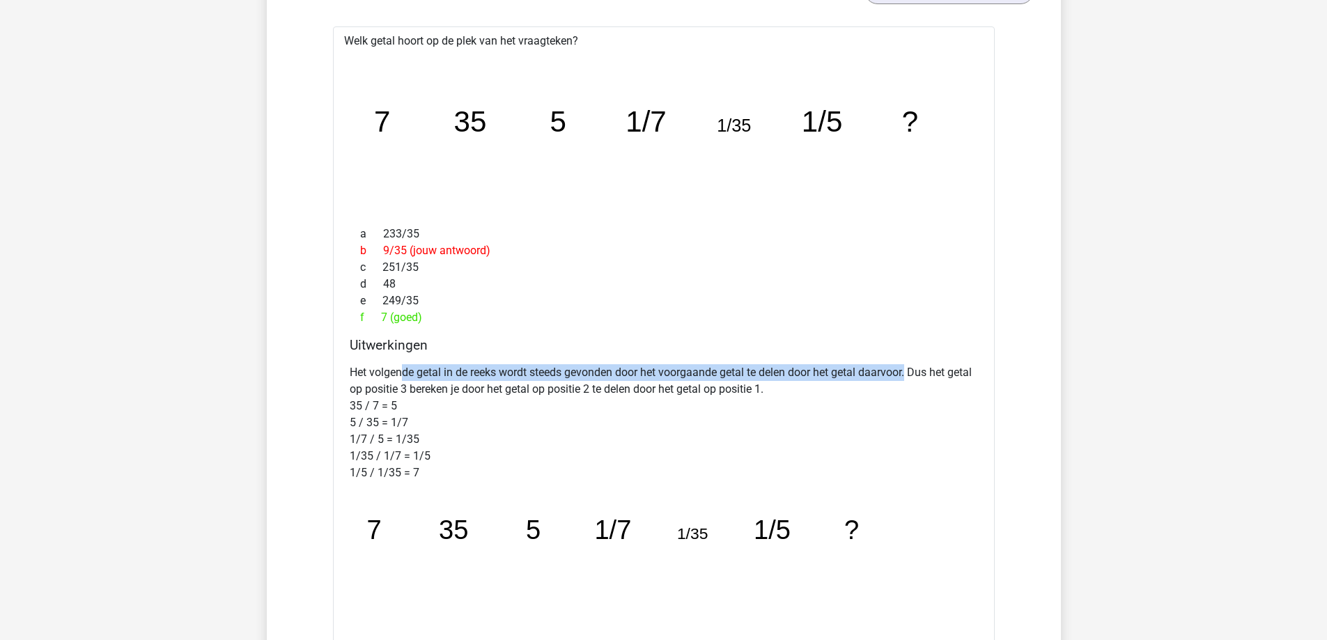
drag, startPoint x: 414, startPoint y: 372, endPoint x: 912, endPoint y: 368, distance: 497.9
click at [912, 368] on p "Het volgende getal in de reeks wordt steeds gevonden door het voorgaande getal …" at bounding box center [664, 422] width 628 height 117
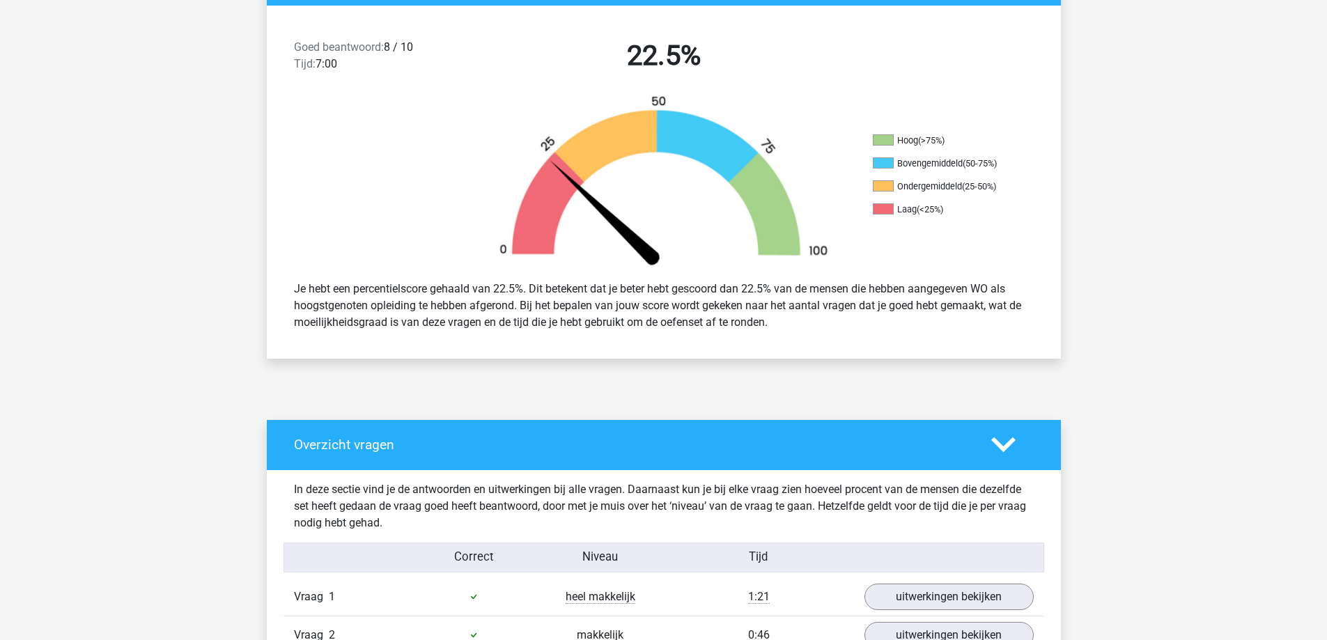
scroll to position [0, 0]
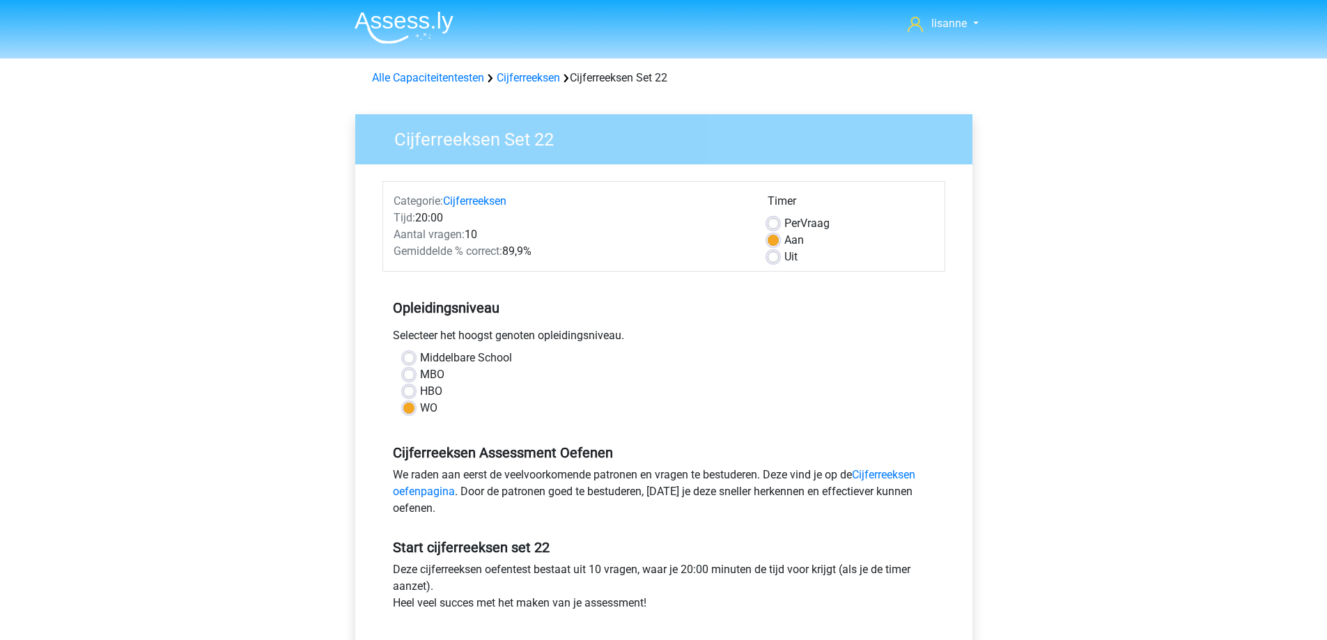
scroll to position [209, 0]
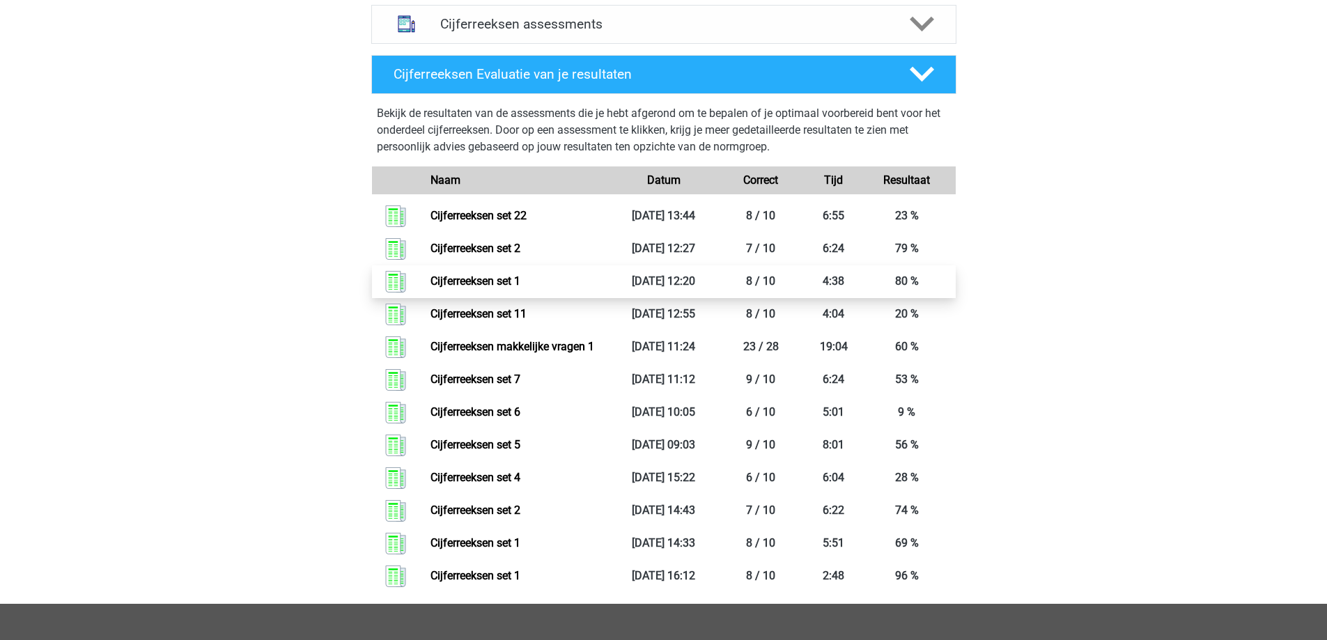
scroll to position [258, 0]
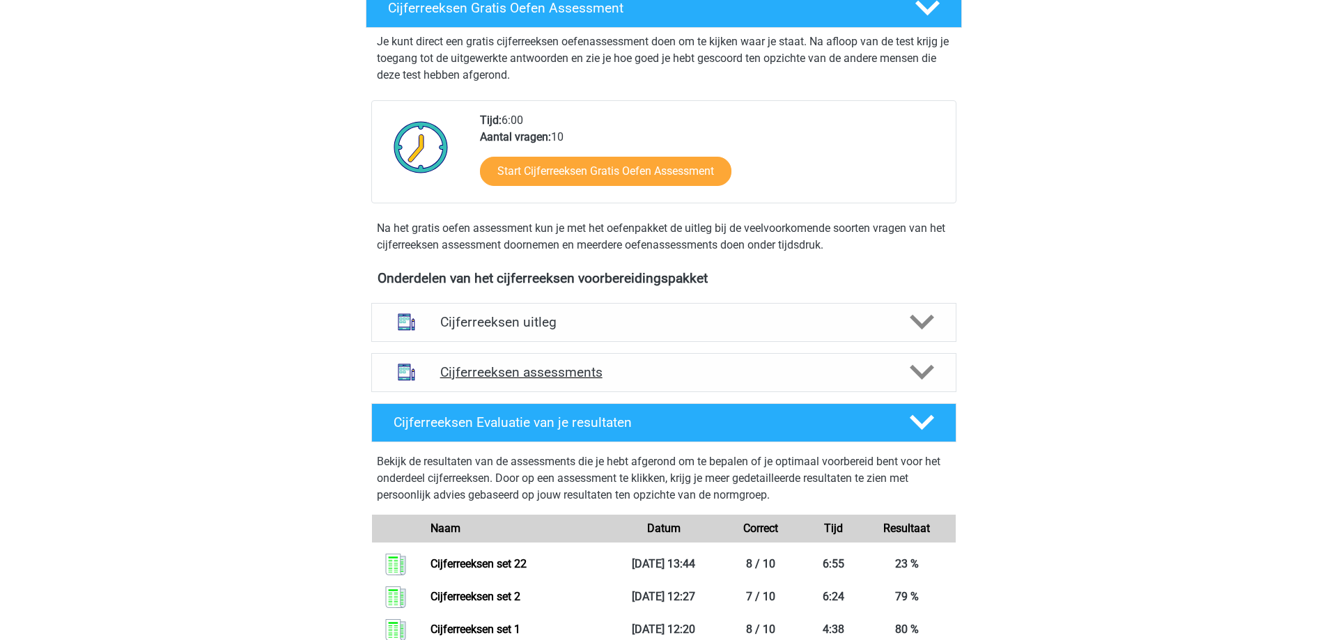
click at [634, 380] on h4 "Cijferreeksen assessments" at bounding box center [663, 372] width 447 height 16
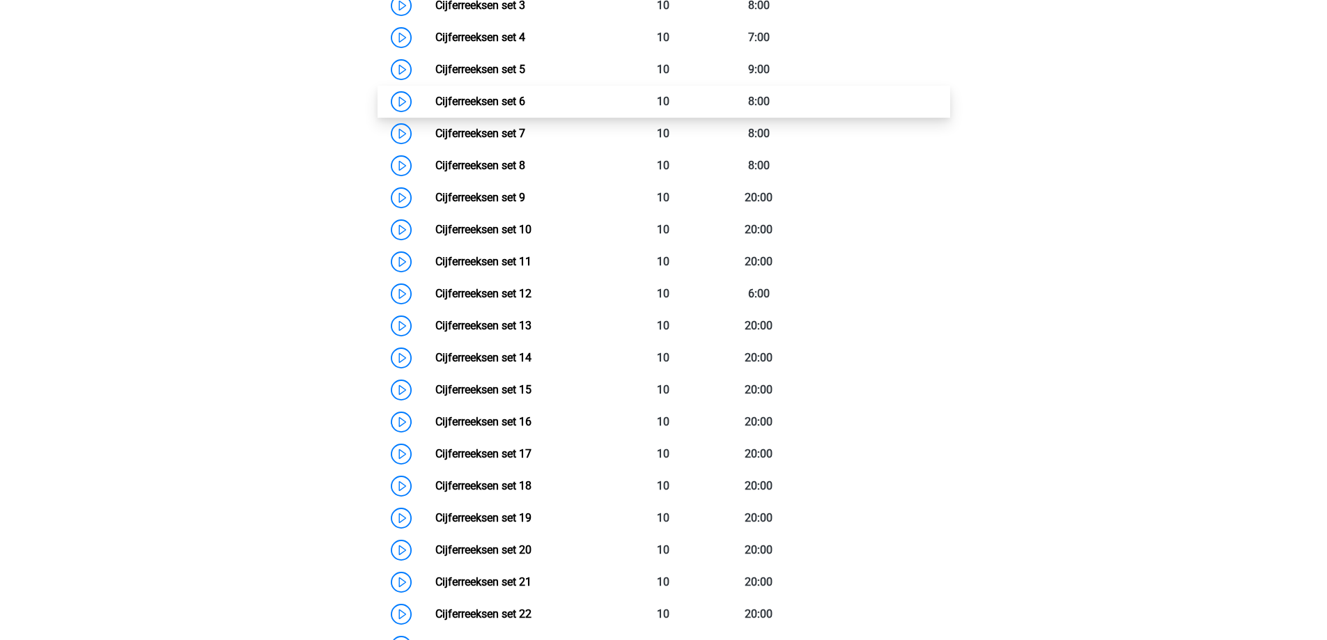
scroll to position [1093, 0]
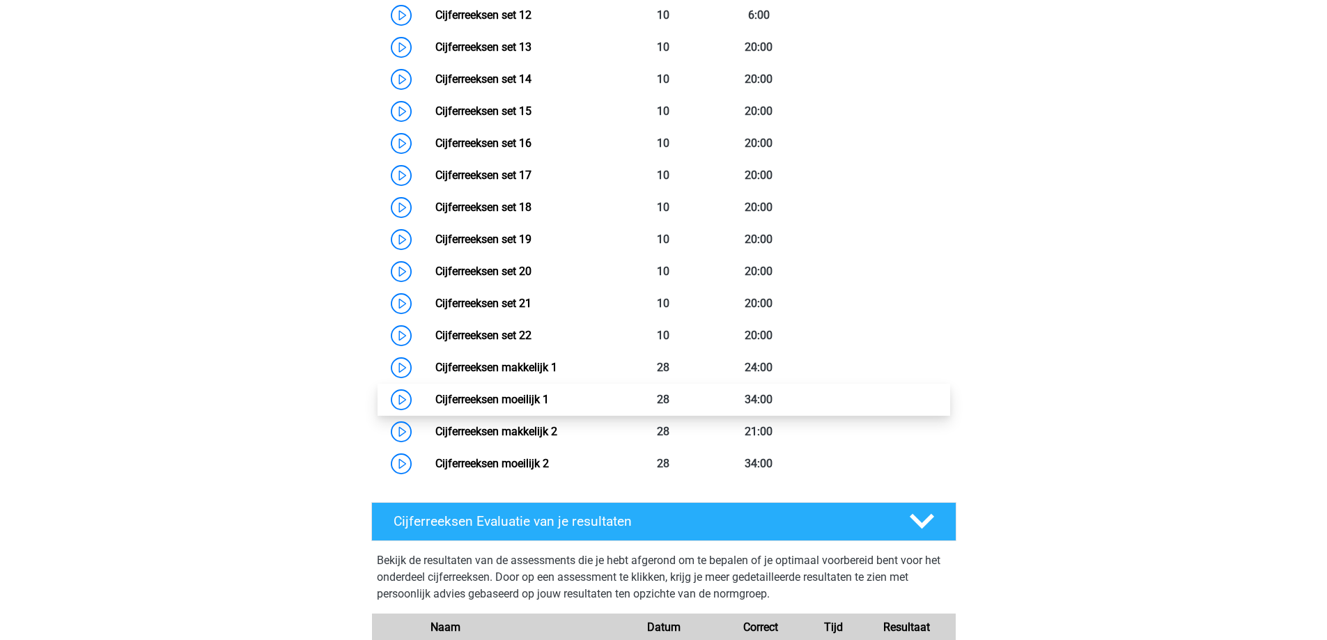
click at [529, 406] on link "Cijferreeksen moeilijk 1" at bounding box center [492, 399] width 114 height 13
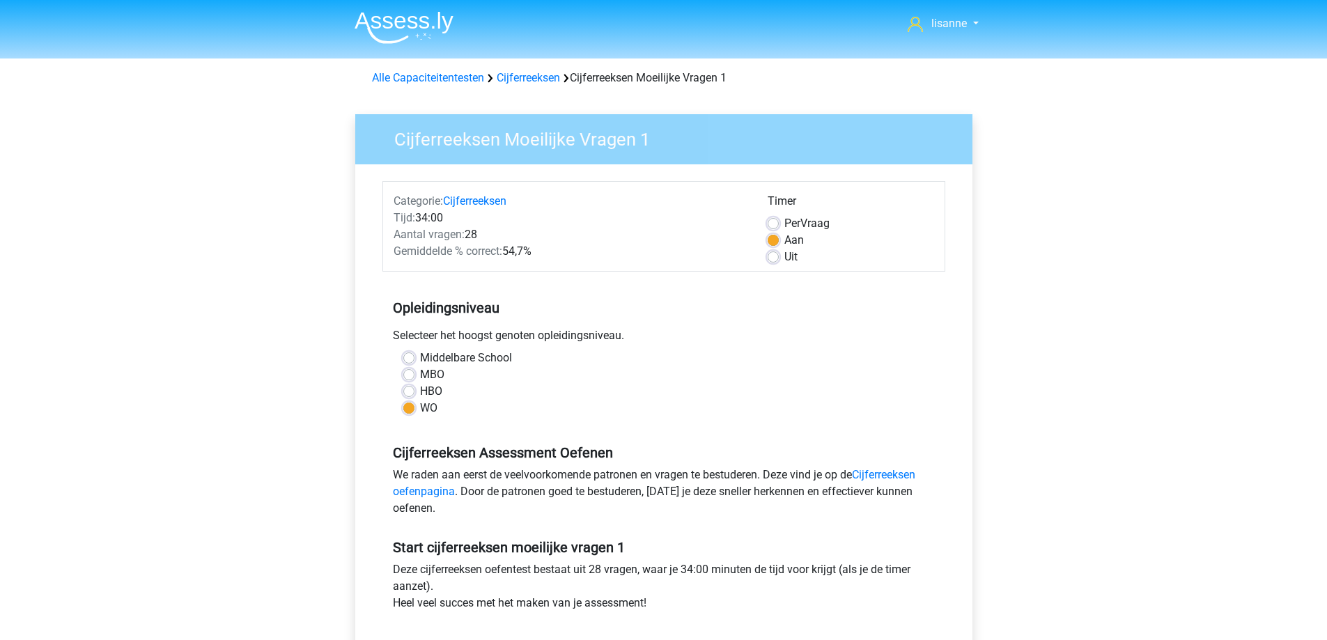
scroll to position [348, 0]
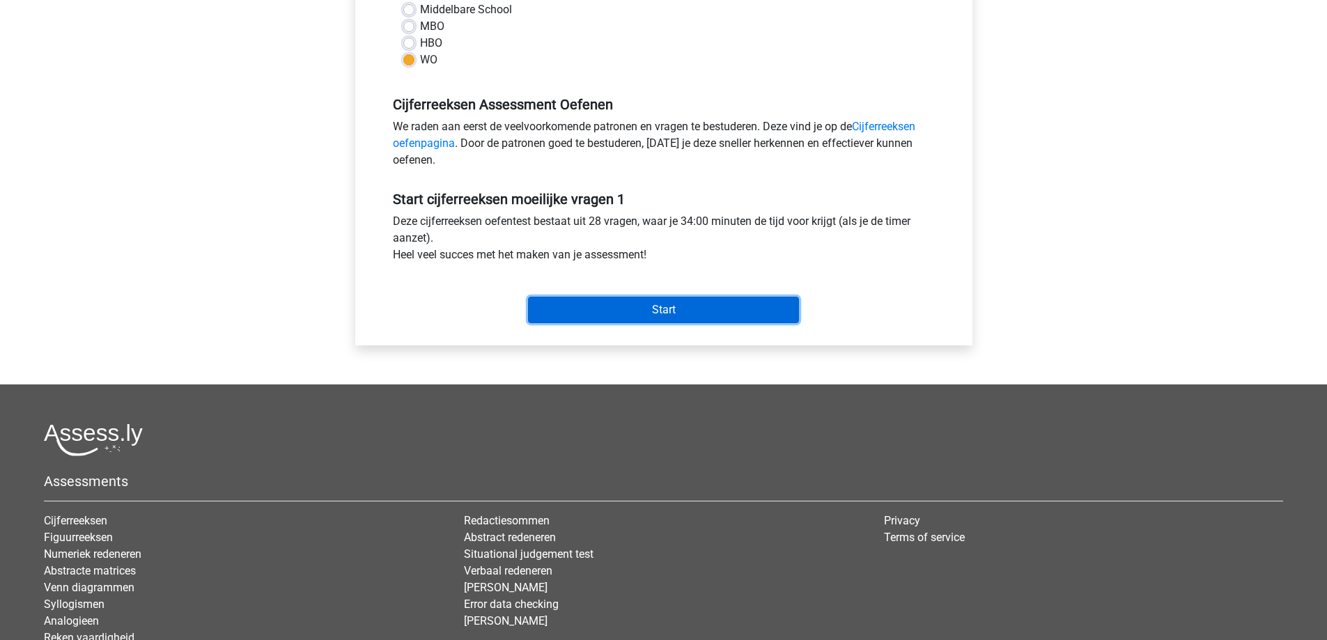
click at [740, 315] on input "Start" at bounding box center [663, 310] width 271 height 26
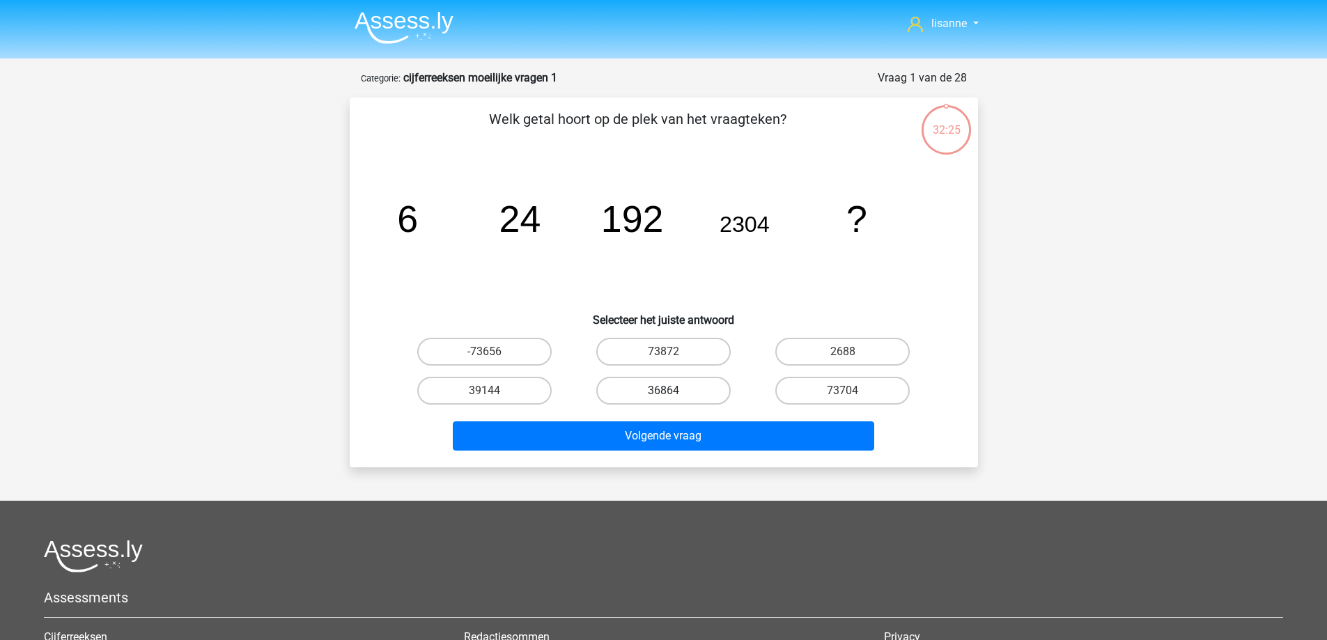
click at [697, 397] on label "36864" at bounding box center [663, 391] width 134 height 28
click at [672, 397] on input "36864" at bounding box center [667, 395] width 9 height 9
radio input "true"
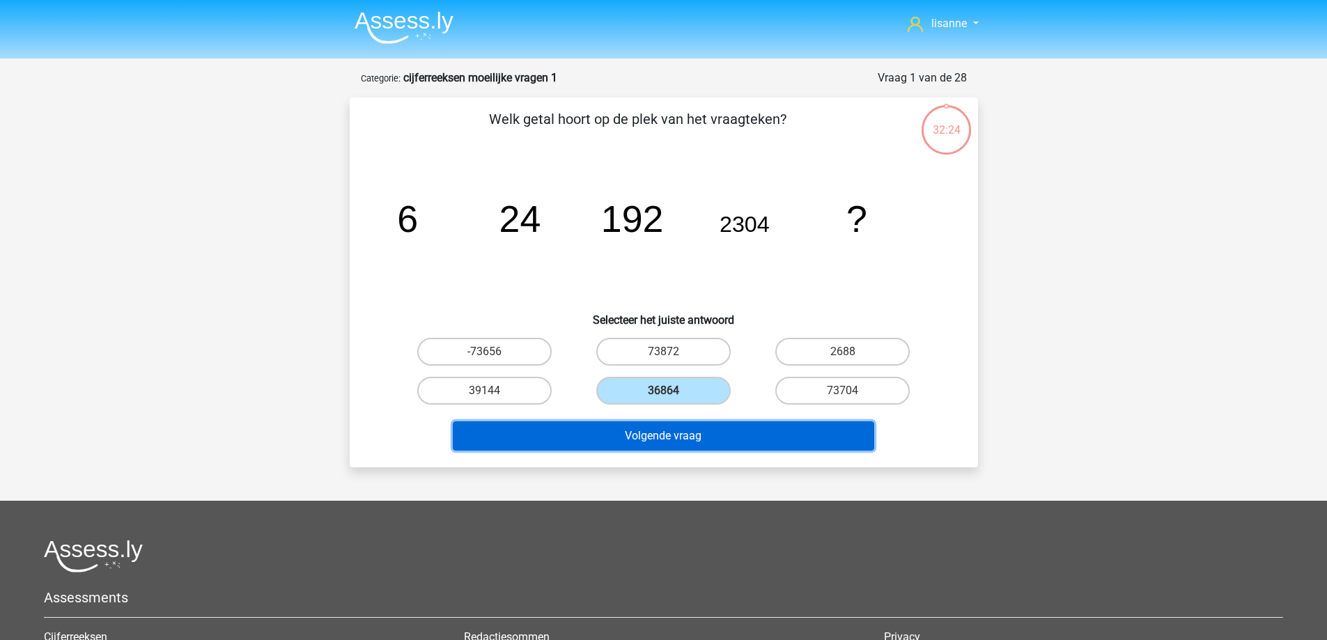
click at [712, 425] on button "Volgende vraag" at bounding box center [663, 435] width 421 height 29
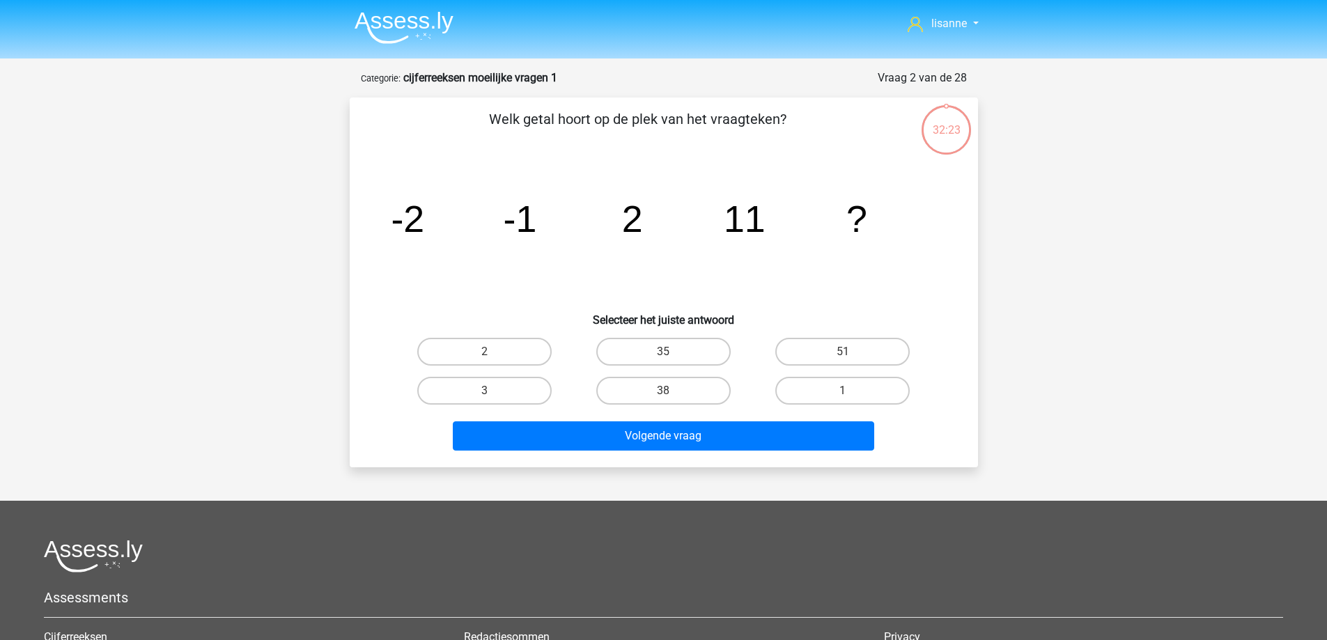
scroll to position [70, 0]
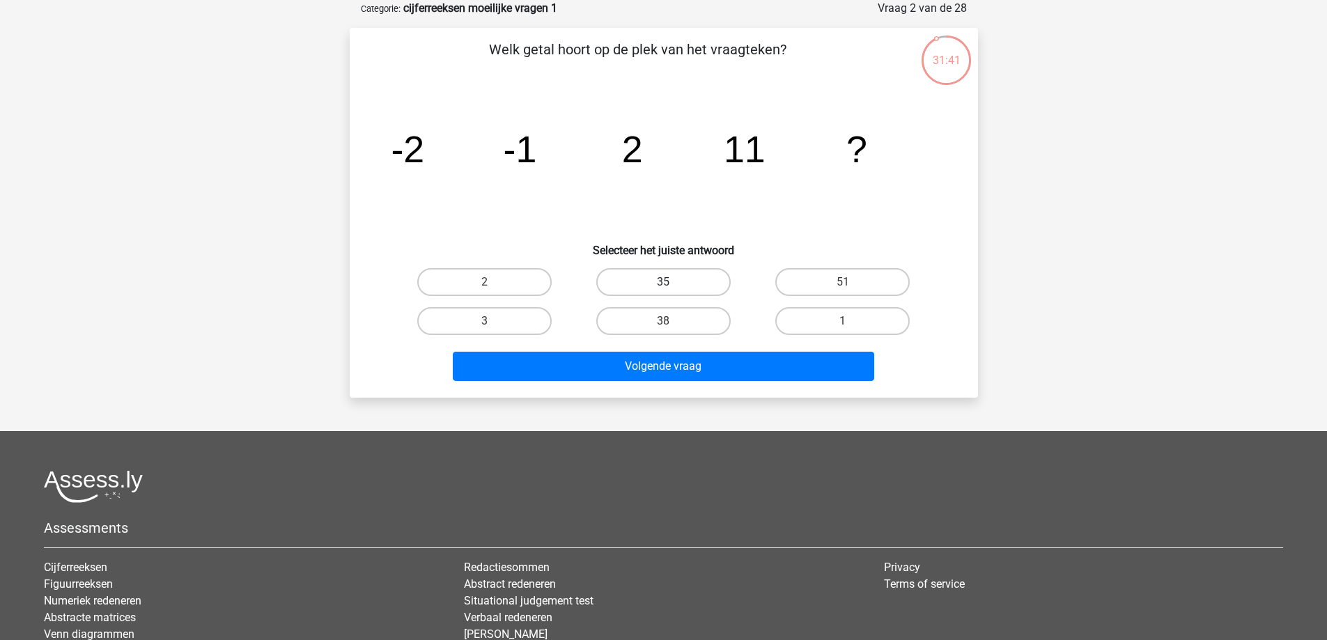
click at [701, 285] on label "35" at bounding box center [663, 282] width 134 height 28
click at [672, 285] on input "35" at bounding box center [667, 286] width 9 height 9
radio input "true"
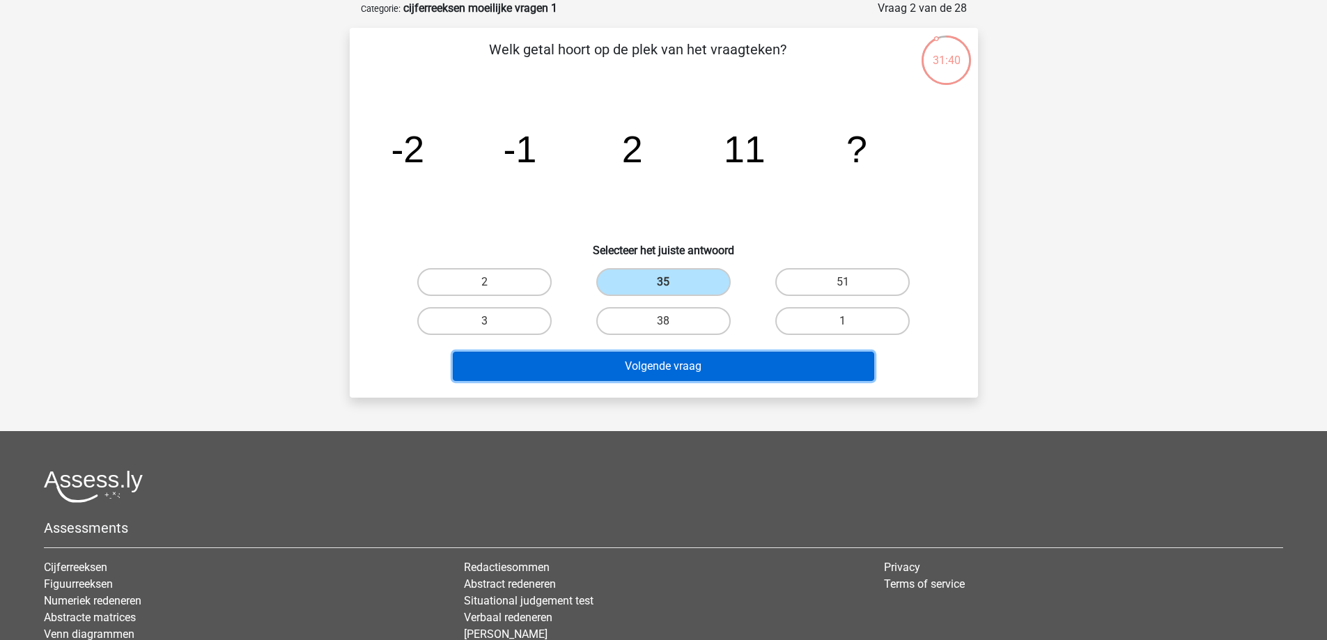
click at [721, 358] on button "Volgende vraag" at bounding box center [663, 366] width 421 height 29
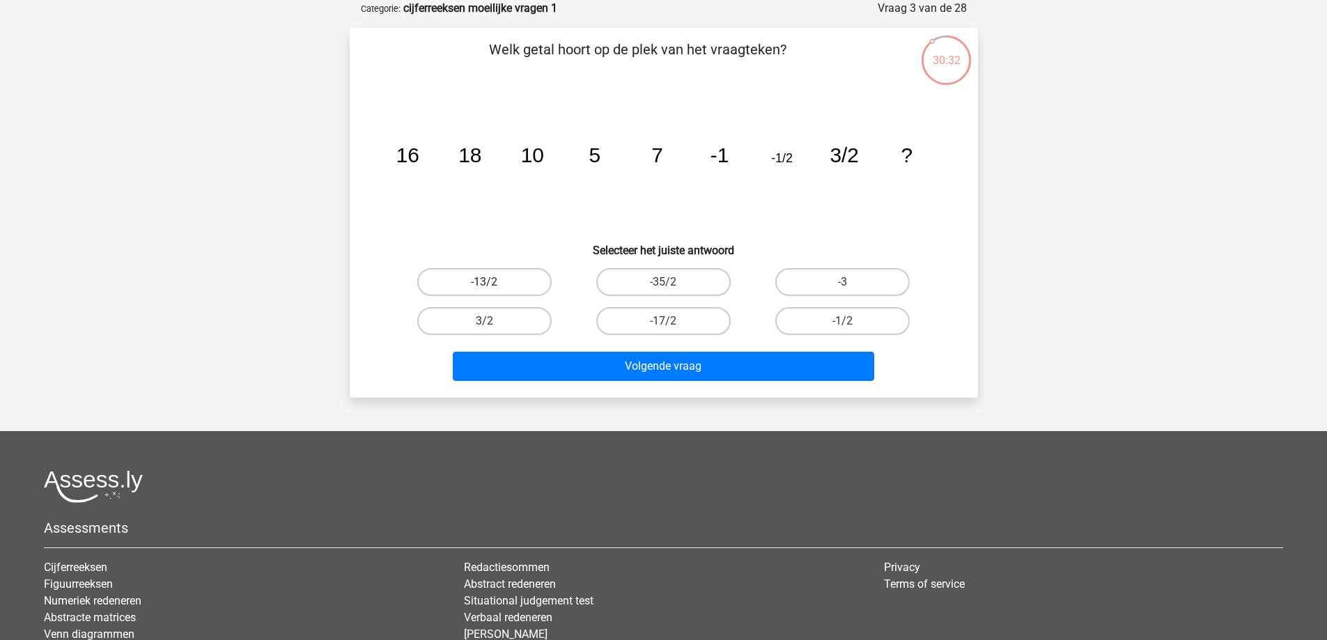
click at [515, 285] on label "-13/2" at bounding box center [484, 282] width 134 height 28
click at [493, 285] on input "-13/2" at bounding box center [488, 286] width 9 height 9
radio input "true"
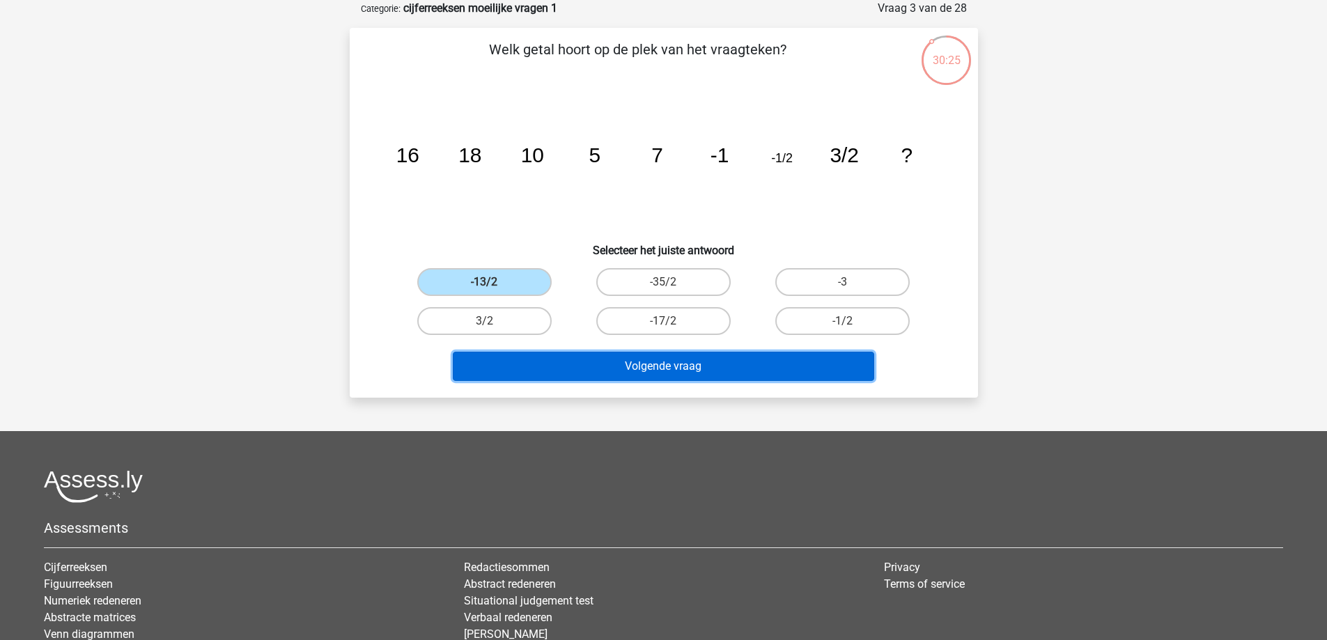
click at [717, 366] on button "Volgende vraag" at bounding box center [663, 366] width 421 height 29
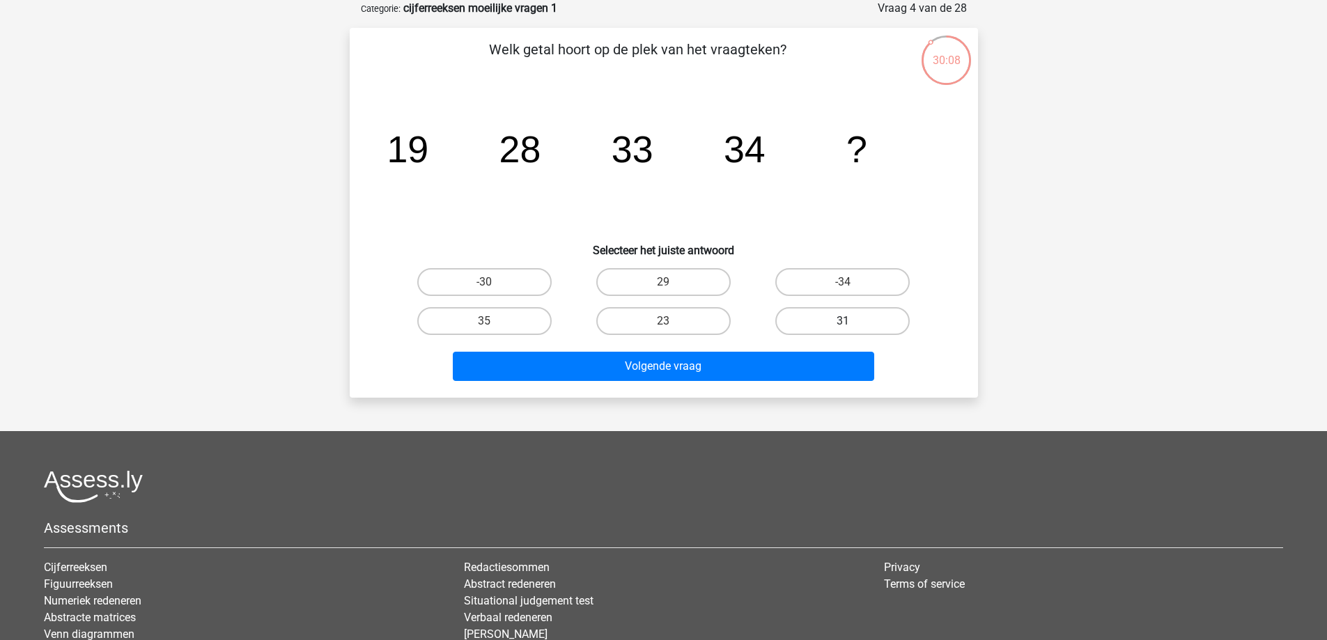
click at [814, 325] on label "31" at bounding box center [842, 321] width 134 height 28
click at [843, 325] on input "31" at bounding box center [847, 325] width 9 height 9
radio input "true"
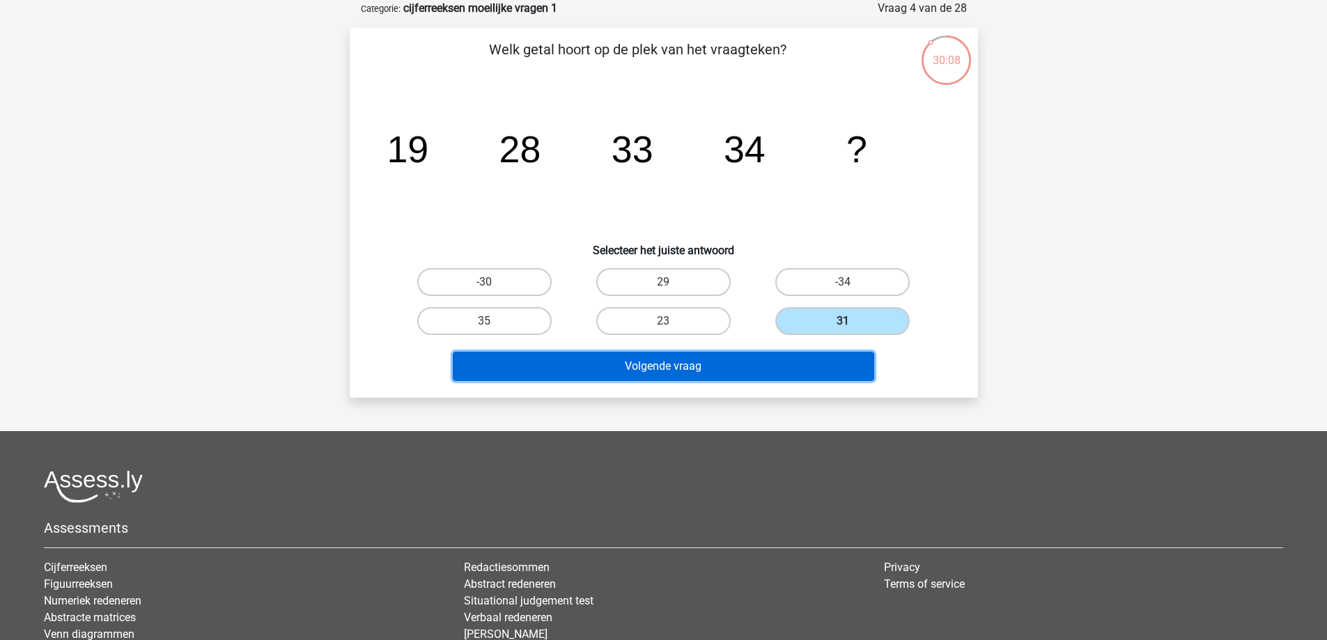
click at [802, 366] on button "Volgende vraag" at bounding box center [663, 366] width 421 height 29
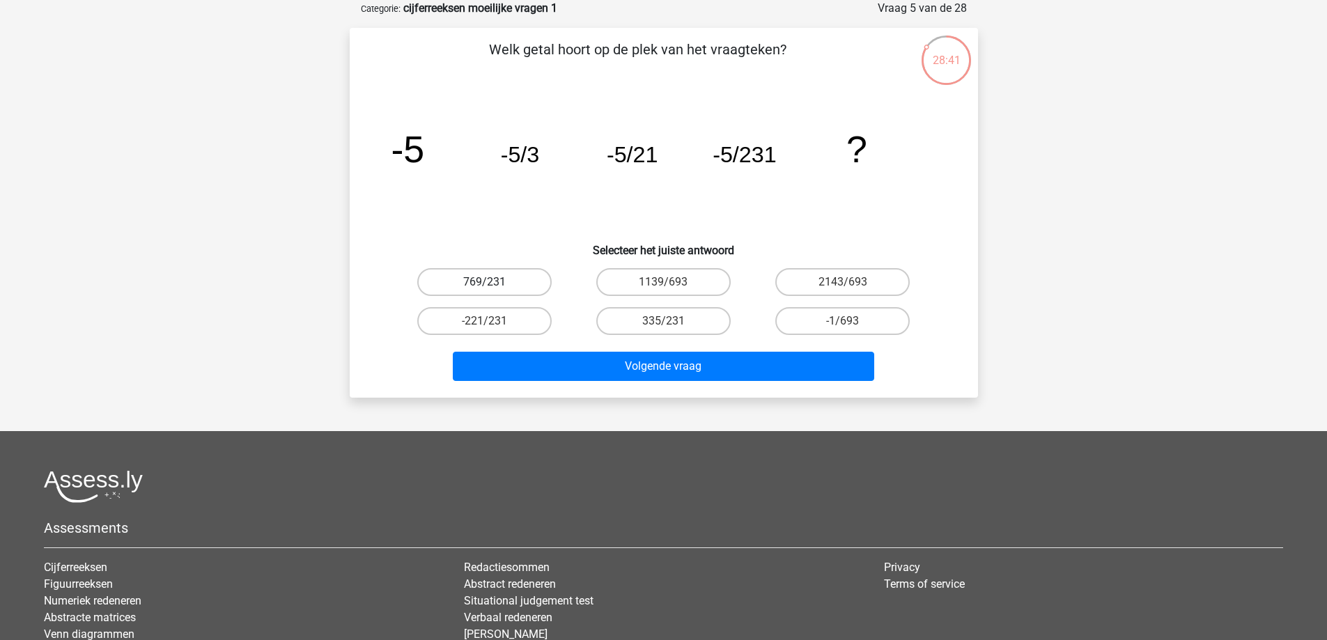
click at [515, 285] on label "769/231" at bounding box center [484, 282] width 134 height 28
click at [493, 285] on input "769/231" at bounding box center [488, 286] width 9 height 9
radio input "true"
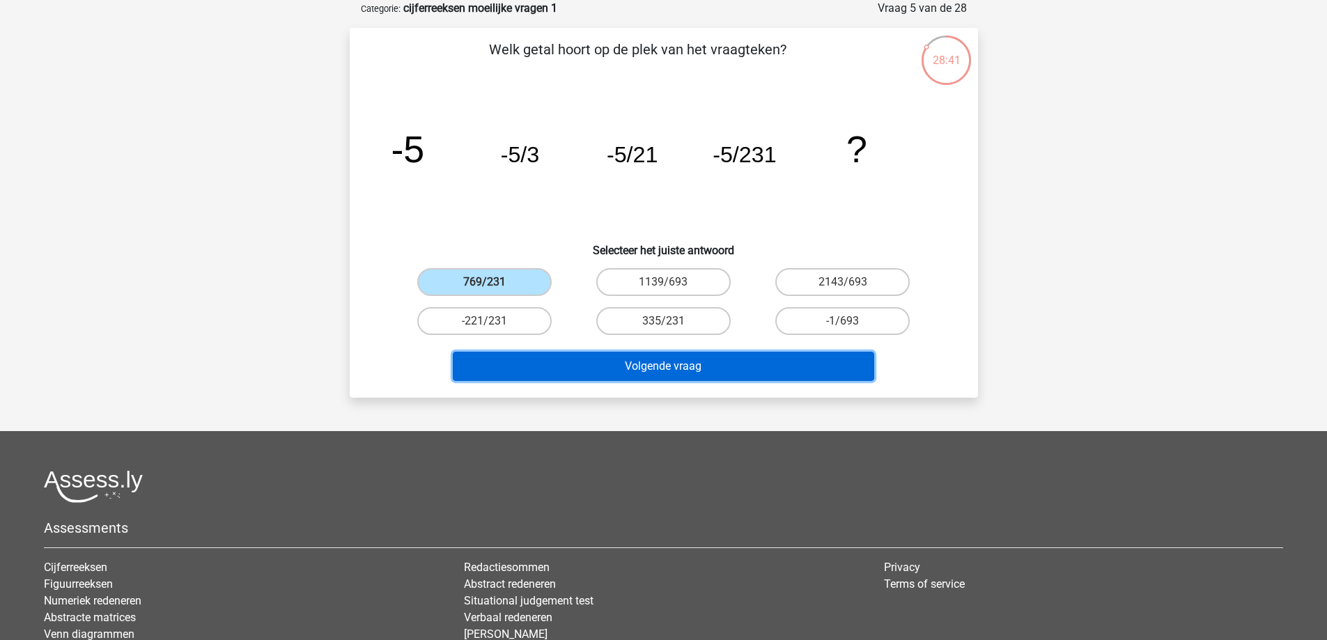
click at [601, 360] on button "Volgende vraag" at bounding box center [663, 366] width 421 height 29
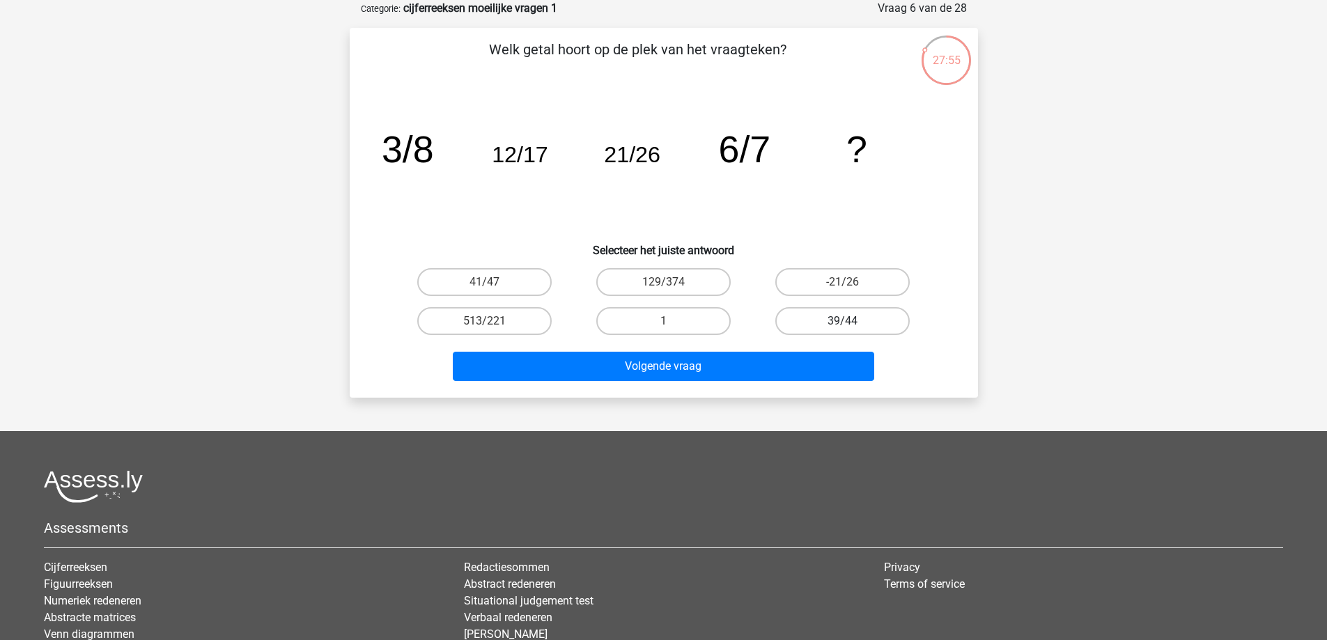
click at [877, 315] on label "39/44" at bounding box center [842, 321] width 134 height 28
click at [852, 321] on input "39/44" at bounding box center [847, 325] width 9 height 9
radio input "true"
click at [827, 350] on div "Volgende vraag" at bounding box center [664, 364] width 584 height 46
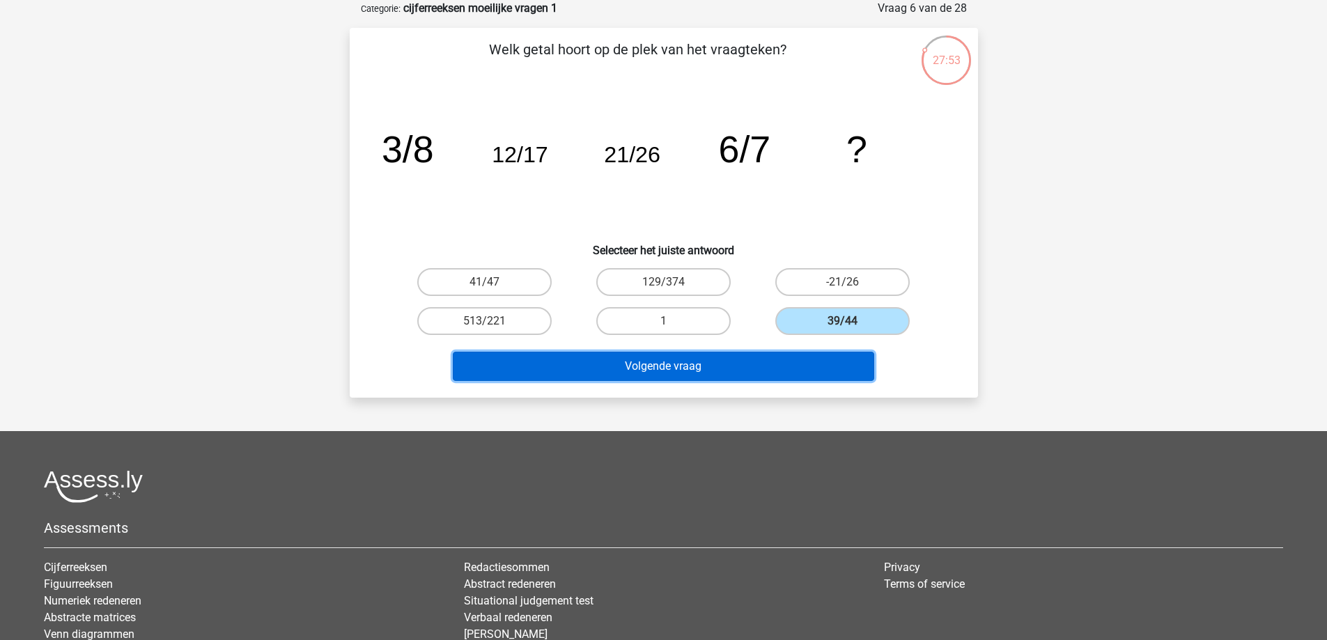
click at [755, 361] on button "Volgende vraag" at bounding box center [663, 366] width 421 height 29
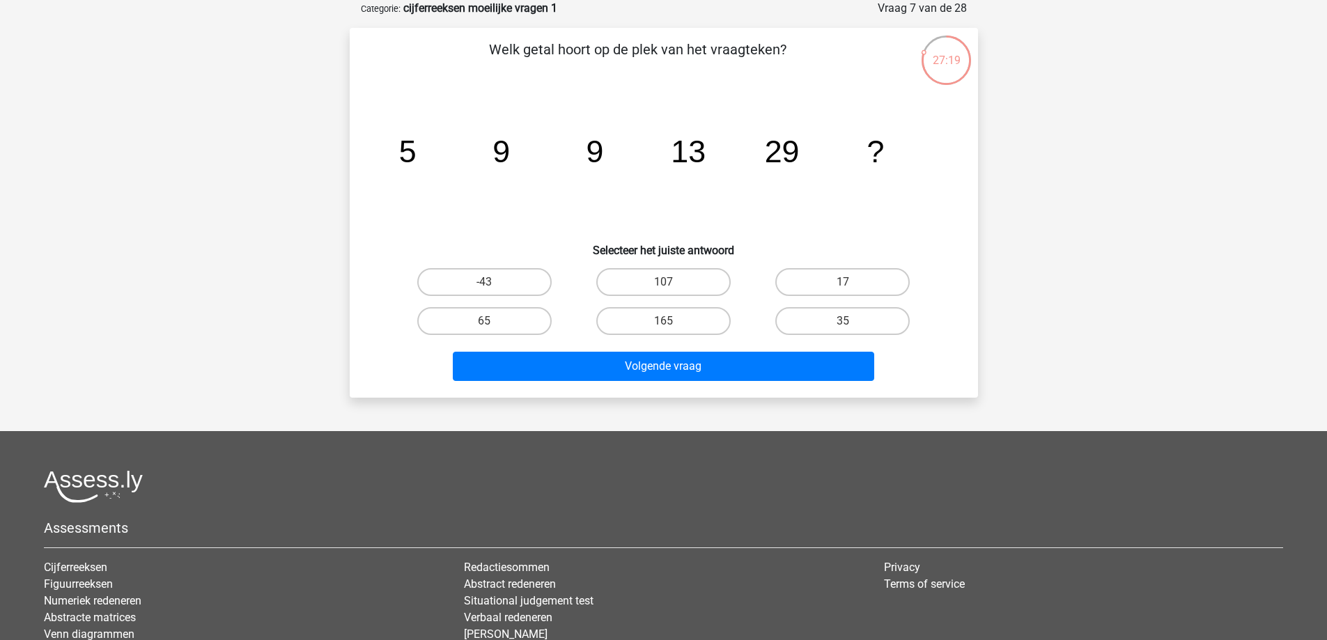
click at [487, 321] on input "65" at bounding box center [488, 325] width 9 height 9
radio input "true"
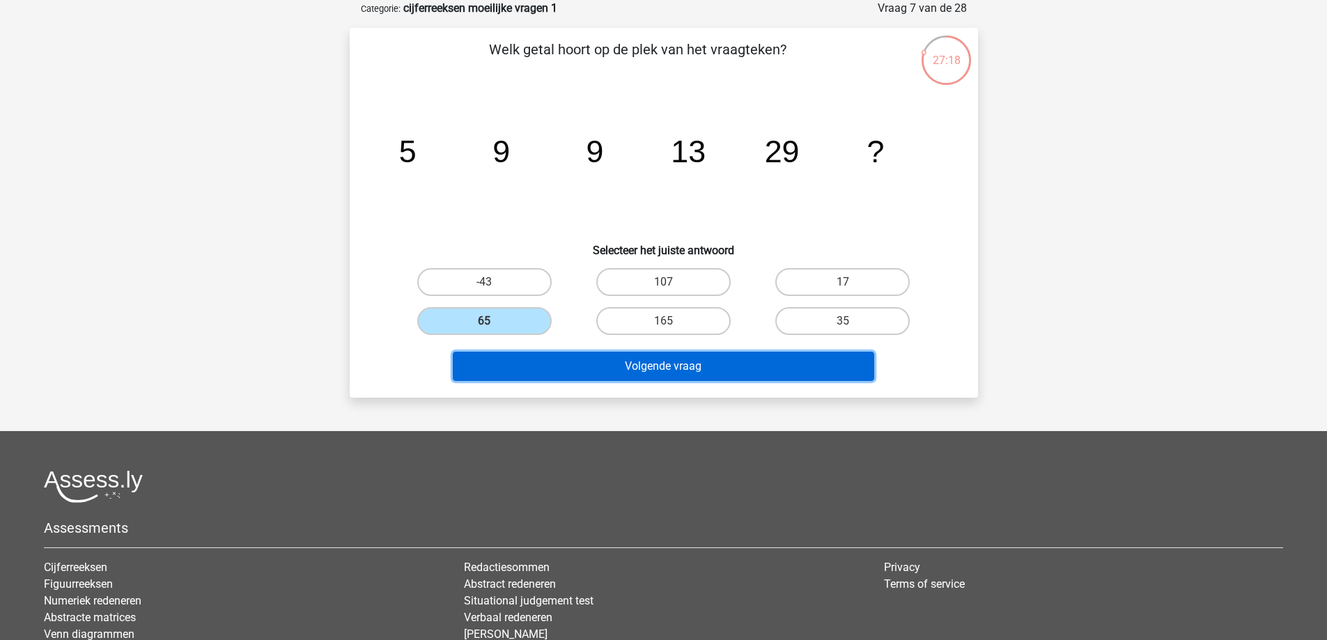
click at [727, 368] on button "Volgende vraag" at bounding box center [663, 366] width 421 height 29
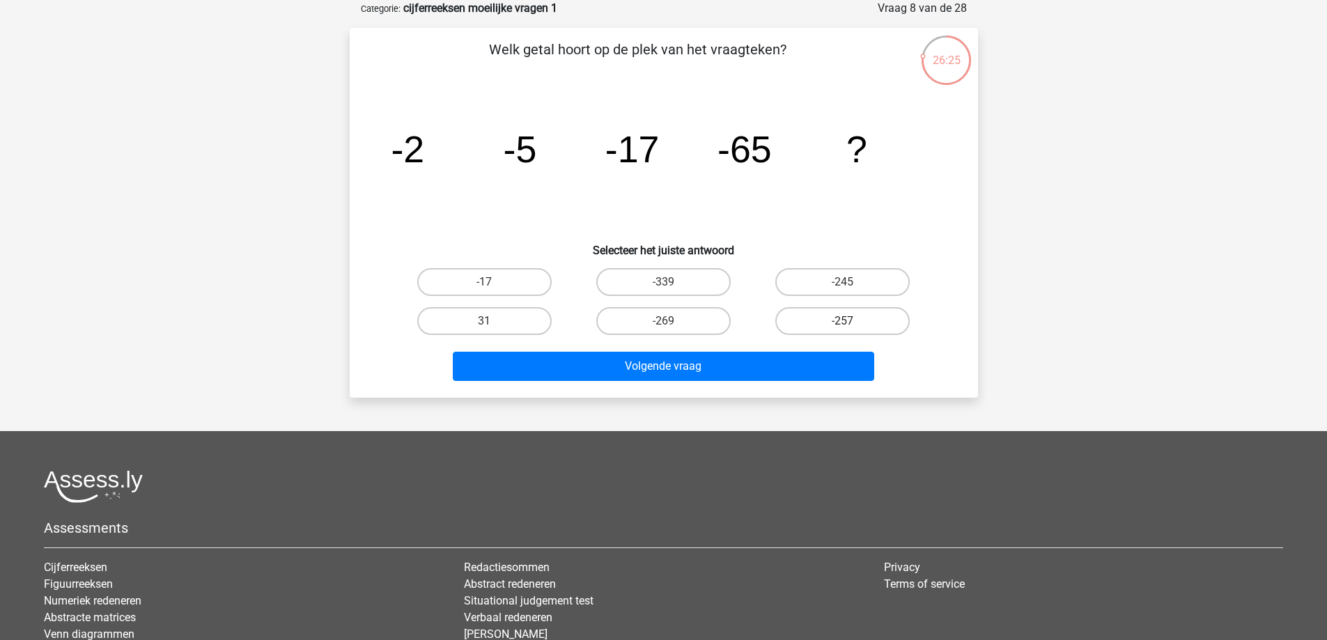
click at [864, 322] on label "-257" at bounding box center [842, 321] width 134 height 28
click at [852, 322] on input "-257" at bounding box center [847, 325] width 9 height 9
radio input "true"
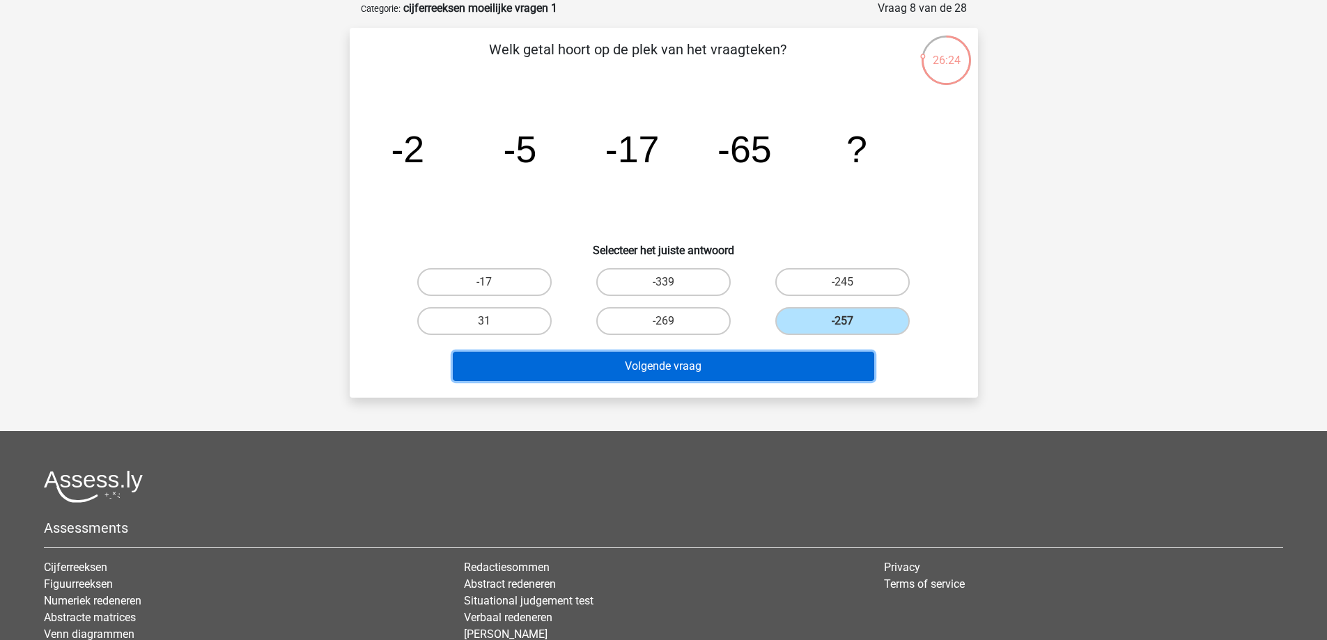
click at [823, 359] on button "Volgende vraag" at bounding box center [663, 366] width 421 height 29
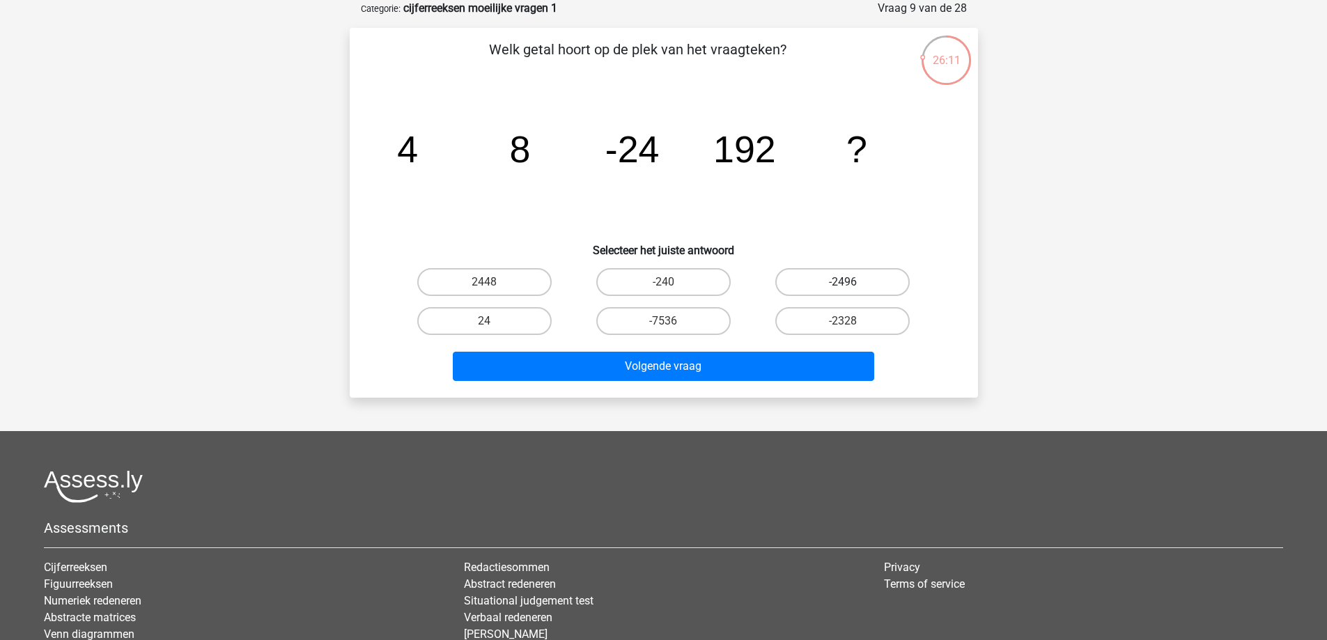
click at [813, 283] on label "-2496" at bounding box center [842, 282] width 134 height 28
click at [843, 283] on input "-2496" at bounding box center [847, 286] width 9 height 9
radio input "true"
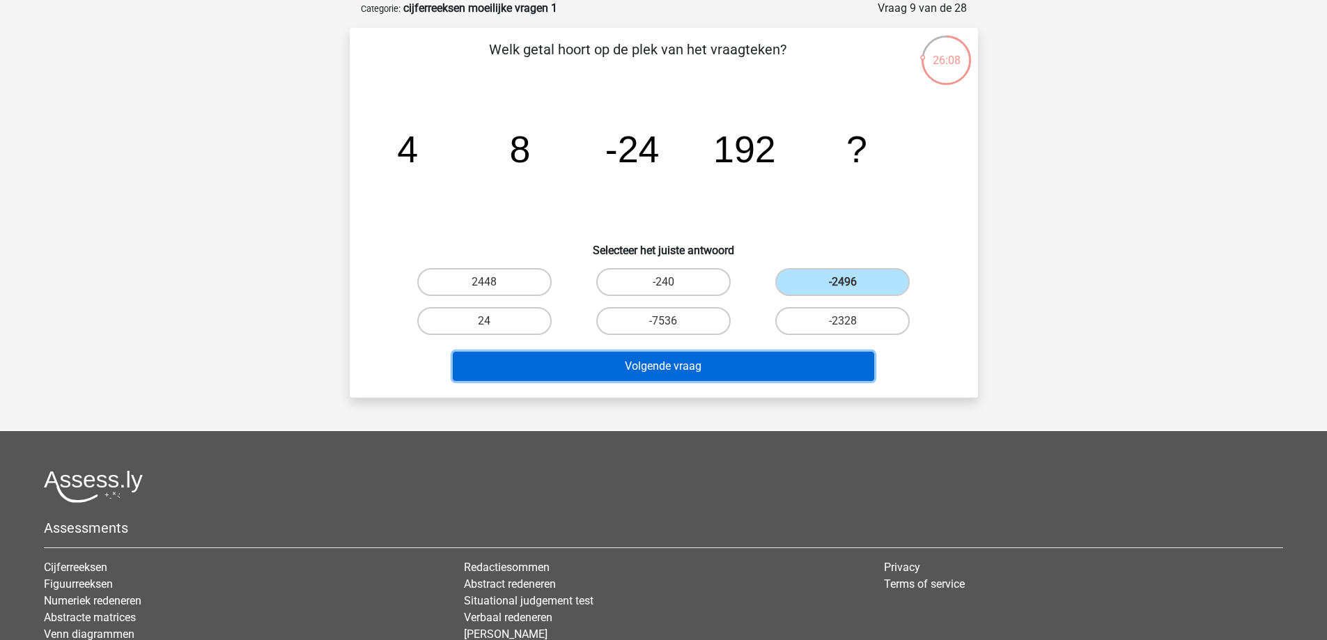
click at [714, 361] on button "Volgende vraag" at bounding box center [663, 366] width 421 height 29
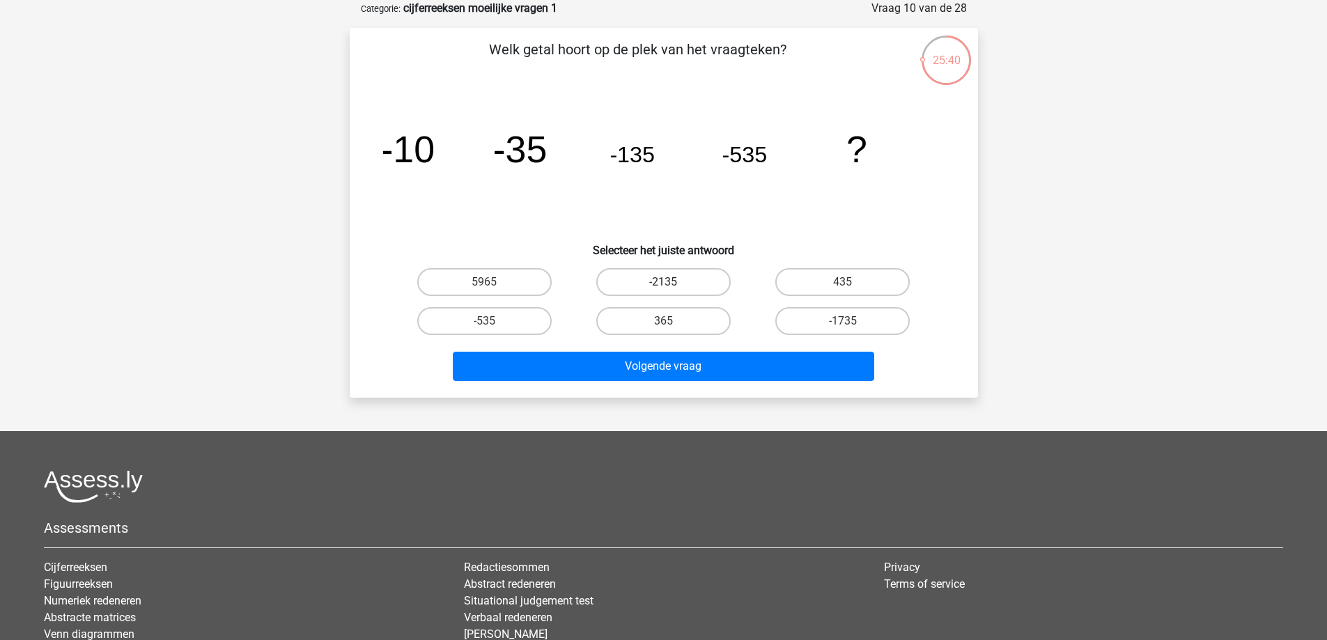
click at [677, 281] on label "-2135" at bounding box center [663, 282] width 134 height 28
click at [672, 282] on input "-2135" at bounding box center [667, 286] width 9 height 9
radio input "true"
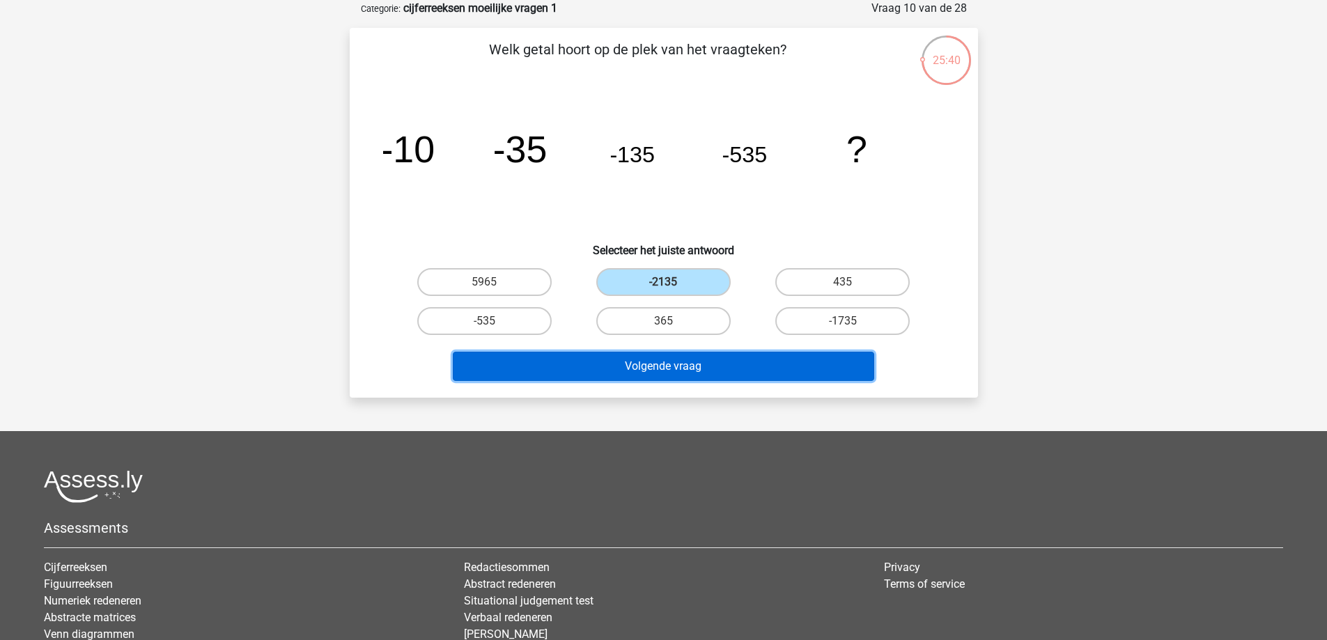
click at [714, 360] on button "Volgende vraag" at bounding box center [663, 366] width 421 height 29
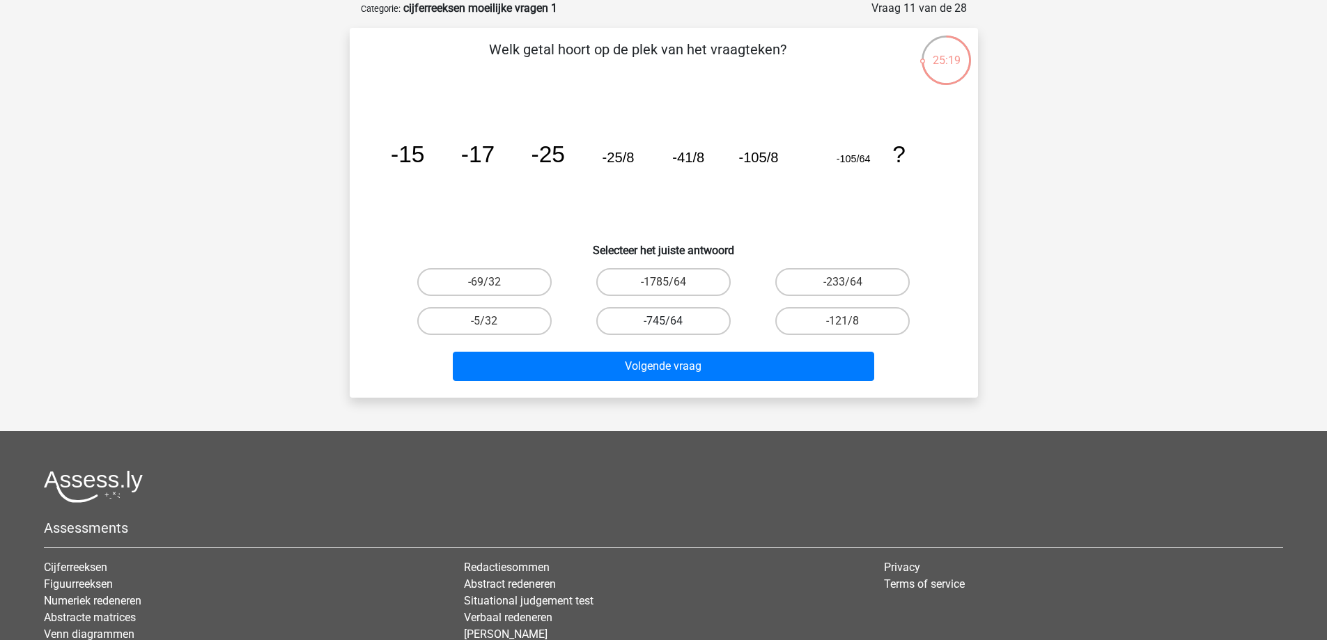
click at [717, 322] on label "-745/64" at bounding box center [663, 321] width 134 height 28
click at [672, 322] on input "-745/64" at bounding box center [667, 325] width 9 height 9
radio input "true"
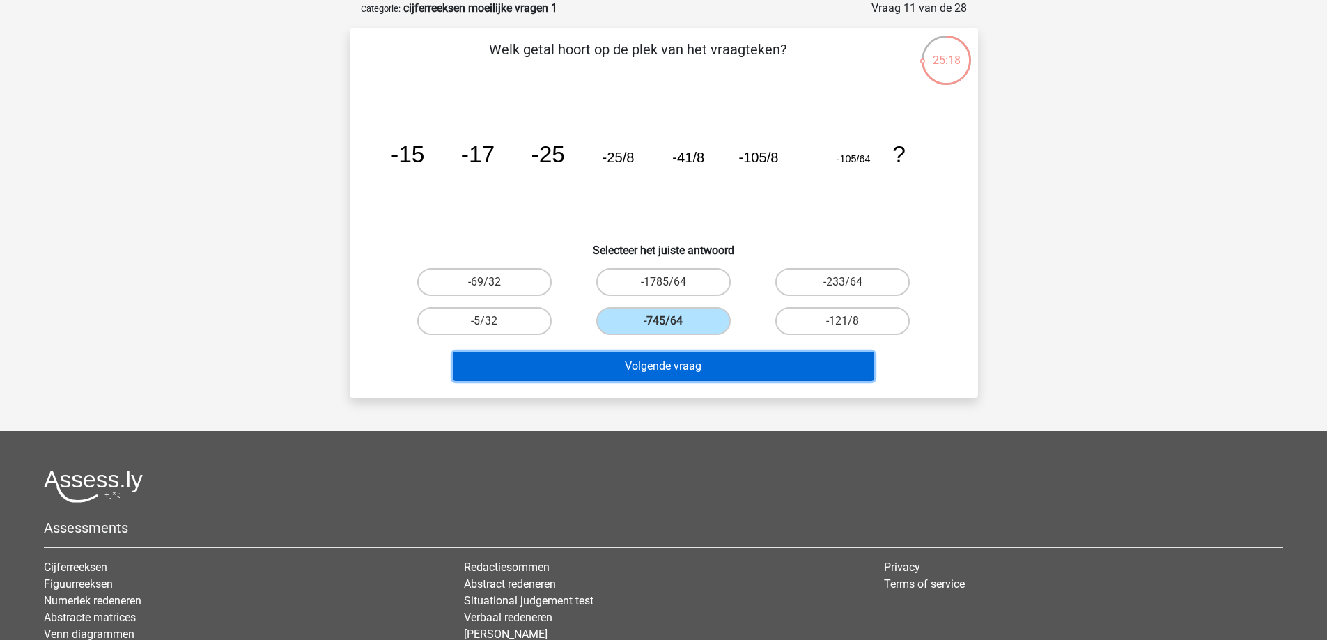
click at [717, 374] on button "Volgende vraag" at bounding box center [663, 366] width 421 height 29
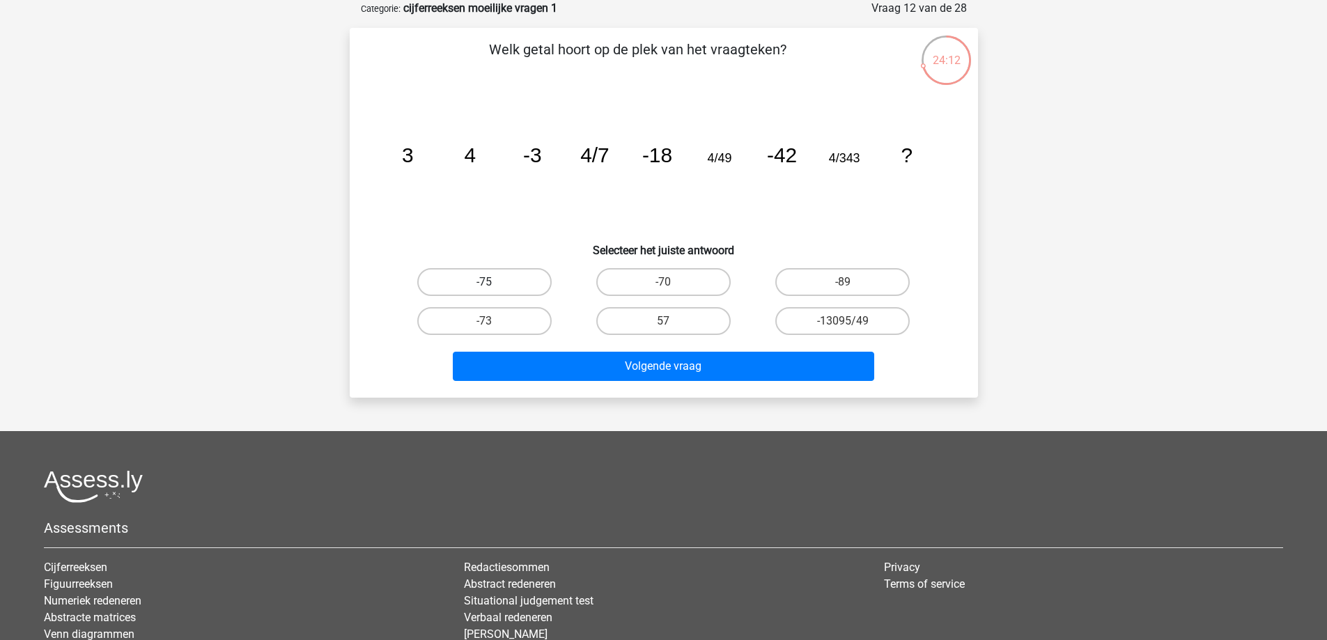
click at [532, 286] on label "-75" at bounding box center [484, 282] width 134 height 28
click at [493, 286] on input "-75" at bounding box center [488, 286] width 9 height 9
radio input "true"
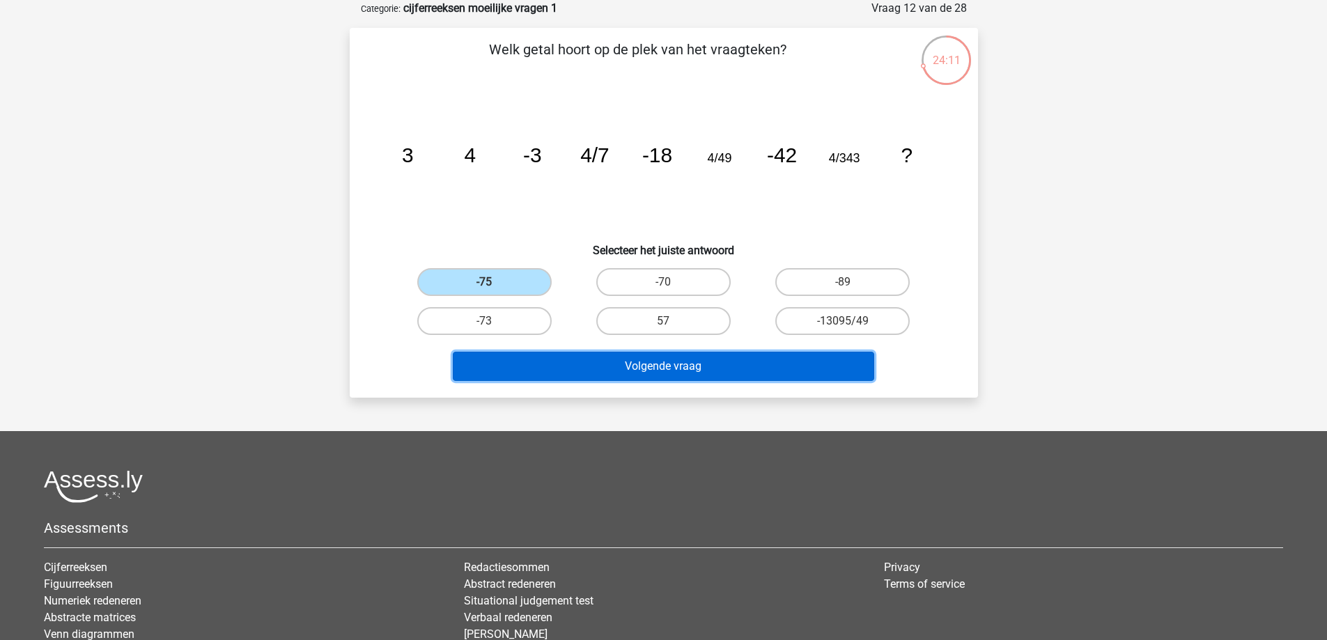
click at [730, 368] on button "Volgende vraag" at bounding box center [663, 366] width 421 height 29
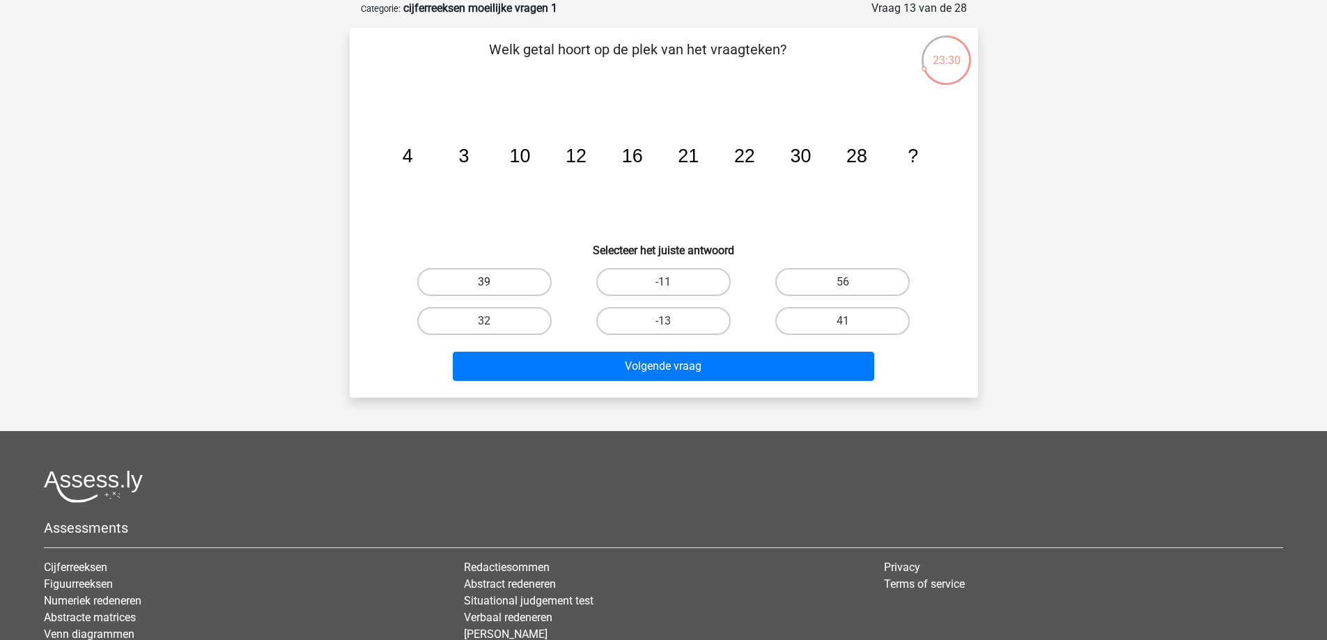
click at [522, 287] on label "39" at bounding box center [484, 282] width 134 height 28
click at [493, 287] on input "39" at bounding box center [488, 286] width 9 height 9
radio input "true"
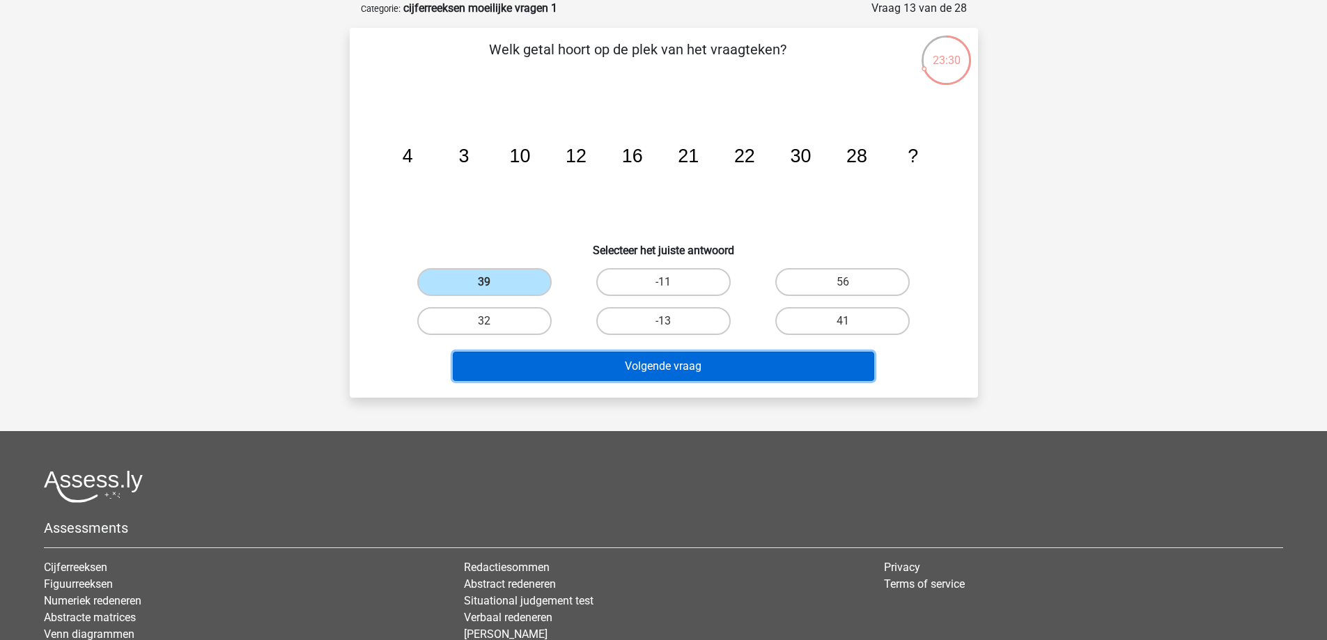
click at [682, 374] on button "Volgende vraag" at bounding box center [663, 366] width 421 height 29
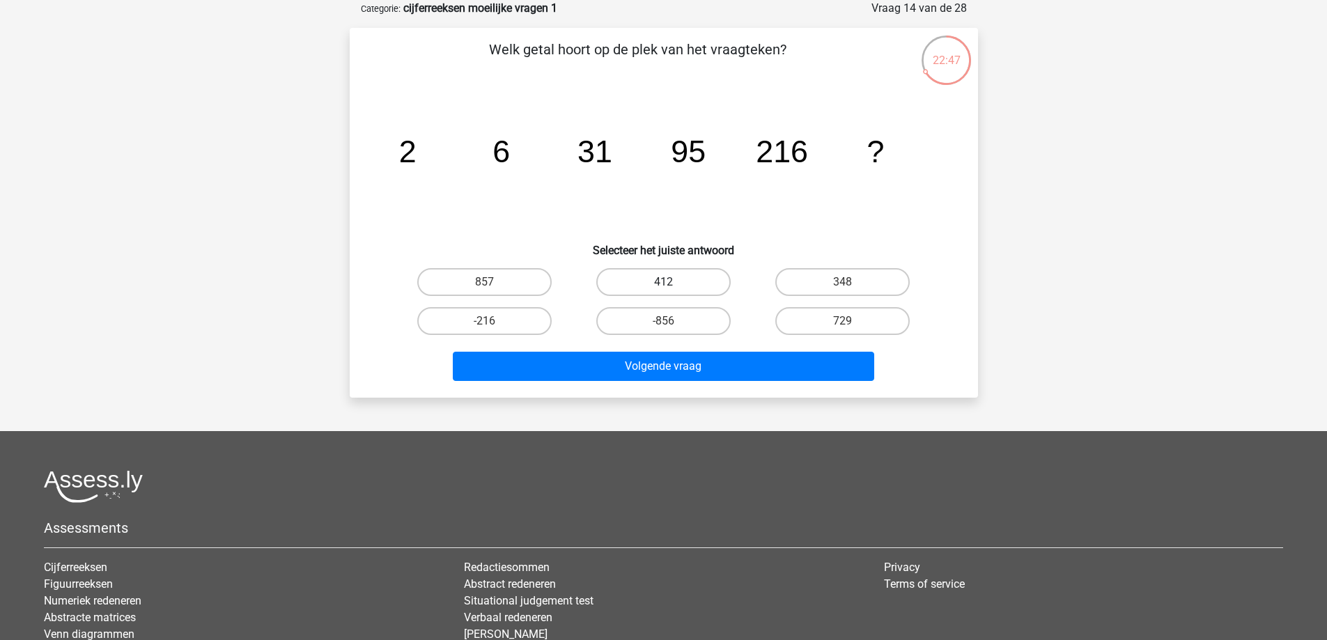
click at [689, 281] on label "412" at bounding box center [663, 282] width 134 height 28
click at [672, 282] on input "412" at bounding box center [667, 286] width 9 height 9
radio input "true"
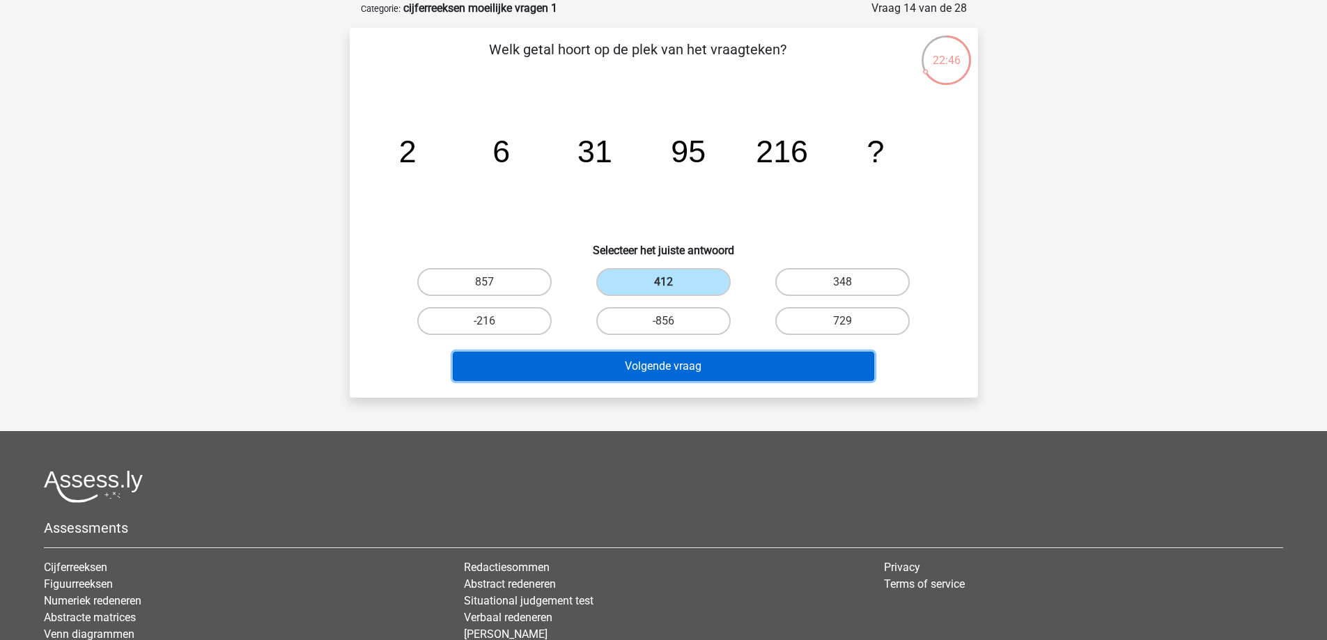
click at [744, 360] on button "Volgende vraag" at bounding box center [663, 366] width 421 height 29
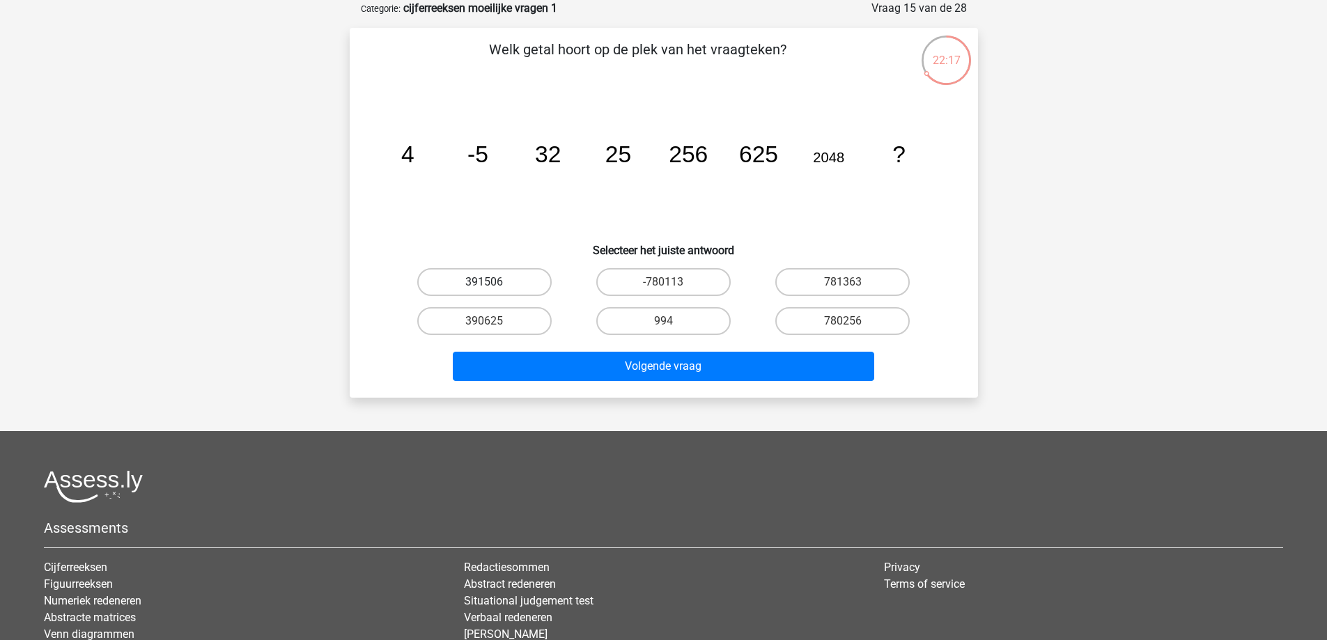
click at [526, 288] on label "391506" at bounding box center [484, 282] width 134 height 28
click at [493, 288] on input "391506" at bounding box center [488, 286] width 9 height 9
radio input "true"
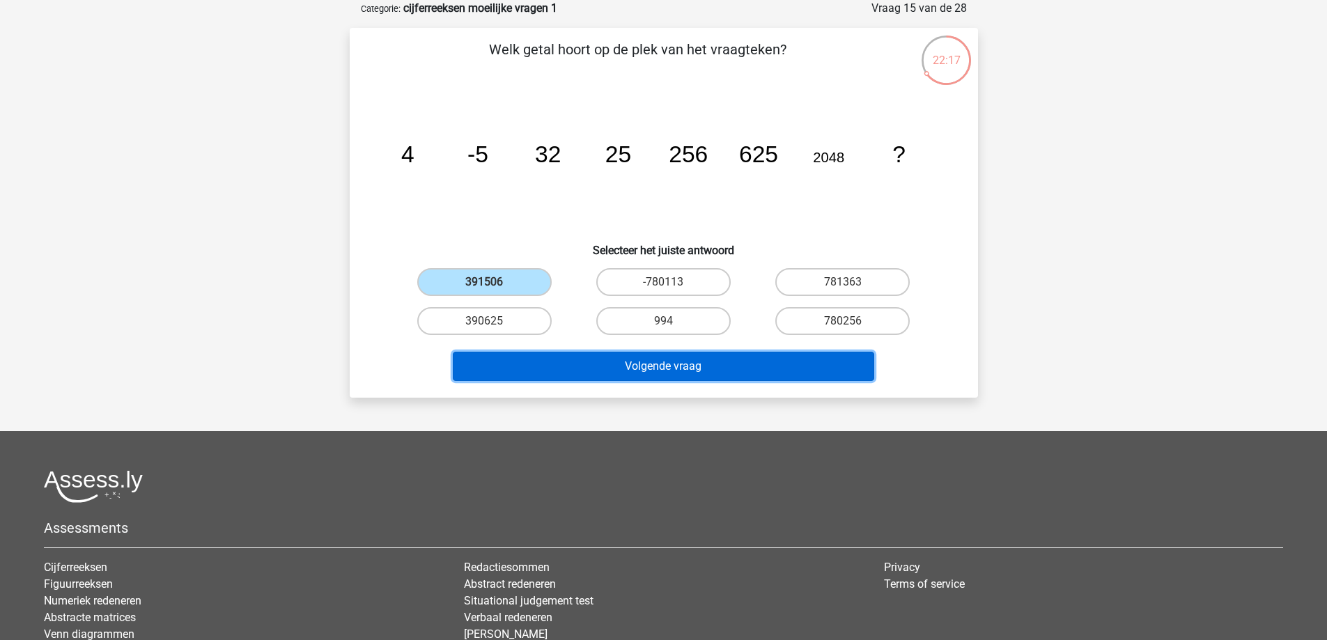
click at [606, 357] on button "Volgende vraag" at bounding box center [663, 366] width 421 height 29
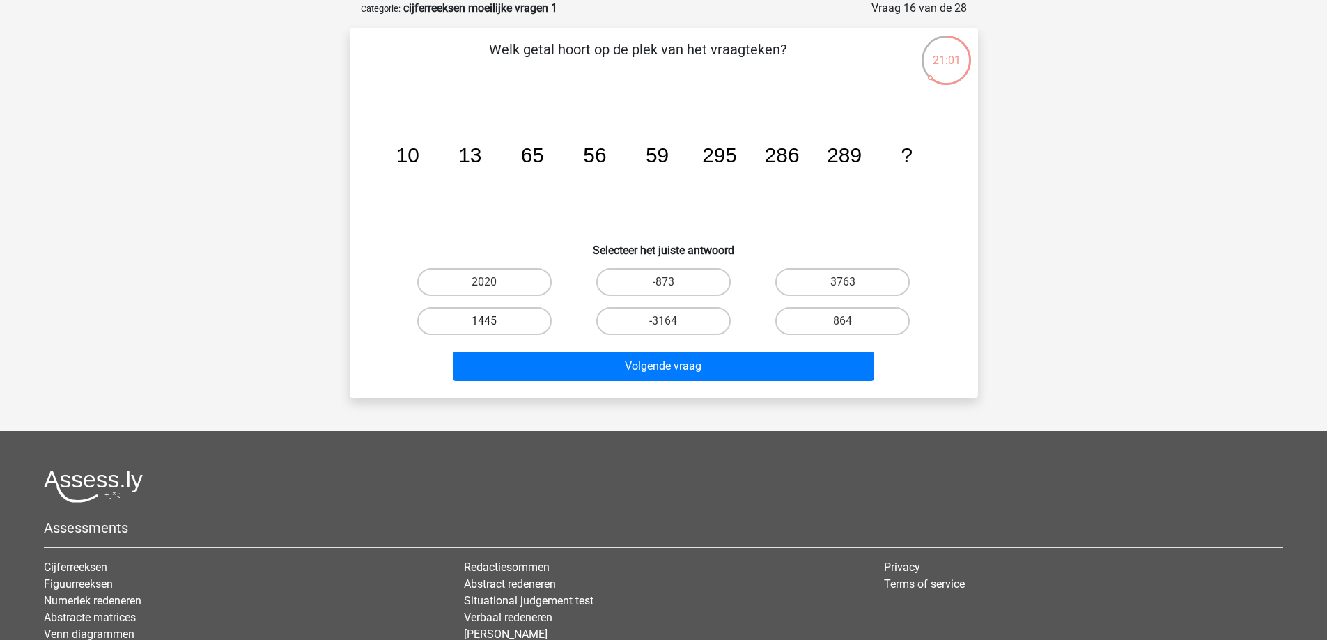
click at [531, 319] on label "1445" at bounding box center [484, 321] width 134 height 28
click at [493, 321] on input "1445" at bounding box center [488, 325] width 9 height 9
radio input "true"
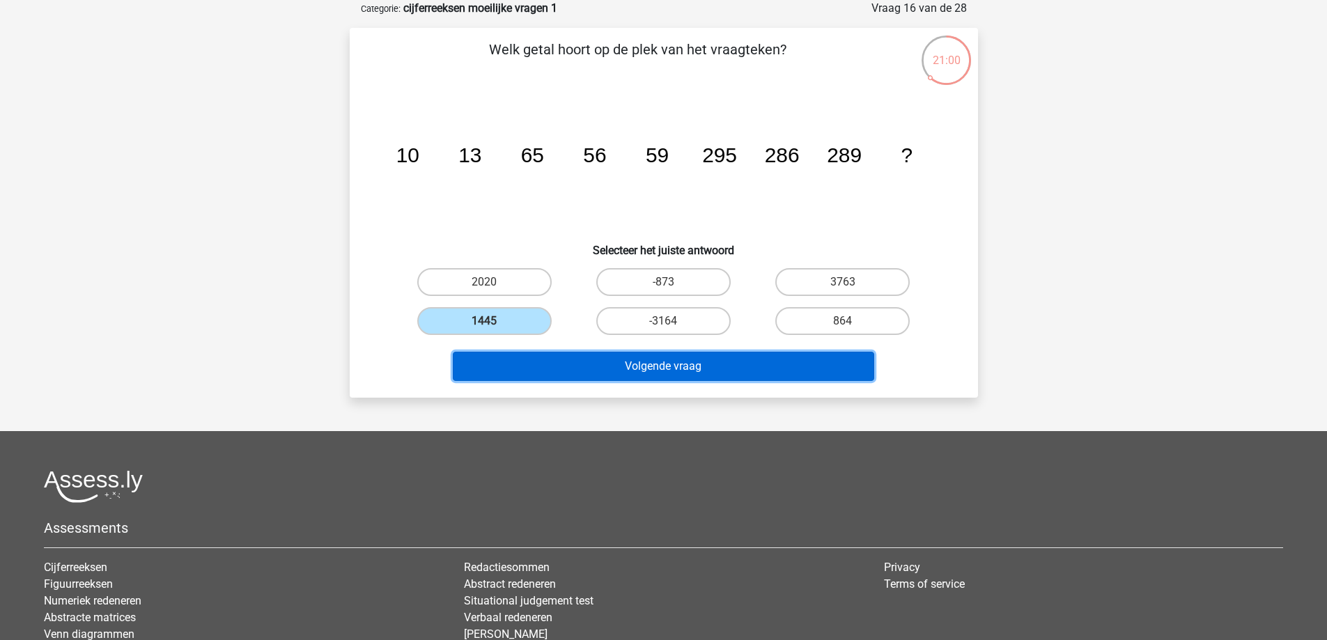
click at [633, 364] on button "Volgende vraag" at bounding box center [663, 366] width 421 height 29
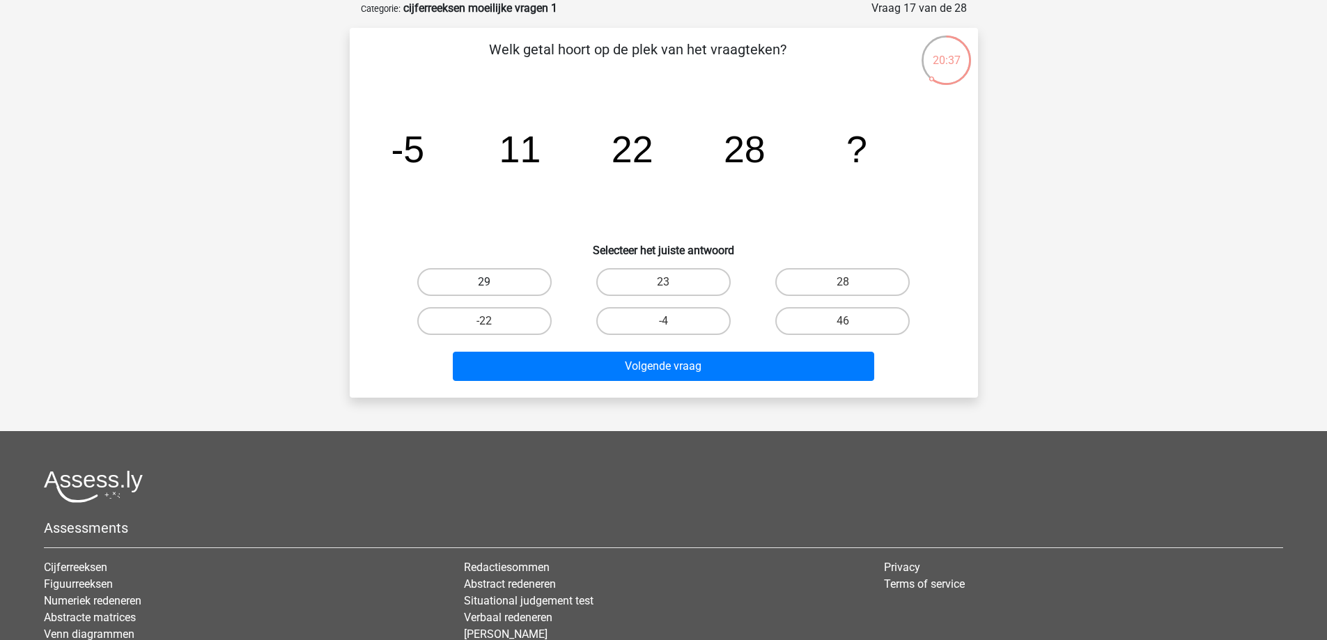
click at [522, 290] on label "29" at bounding box center [484, 282] width 134 height 28
click at [493, 290] on input "29" at bounding box center [488, 286] width 9 height 9
radio input "true"
click at [701, 381] on div "Volgende vraag" at bounding box center [664, 369] width 538 height 35
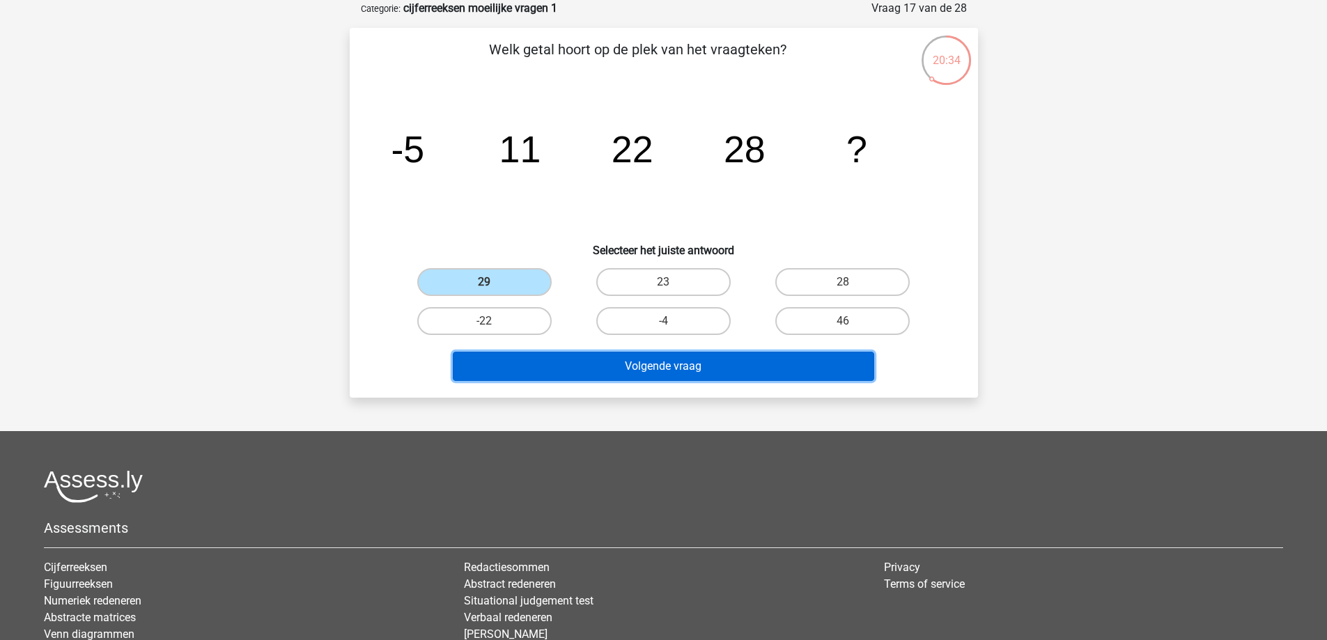
click at [739, 370] on button "Volgende vraag" at bounding box center [663, 366] width 421 height 29
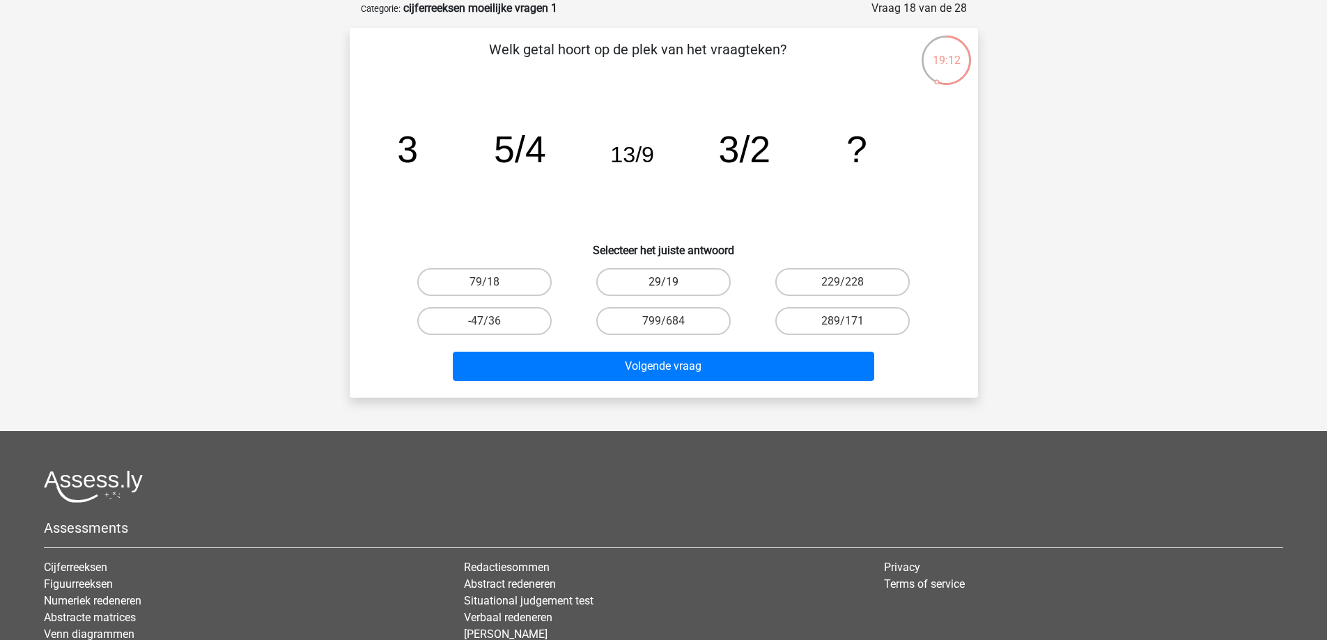
click at [686, 282] on label "29/19" at bounding box center [663, 282] width 134 height 28
click at [672, 282] on input "29/19" at bounding box center [667, 286] width 9 height 9
radio input "true"
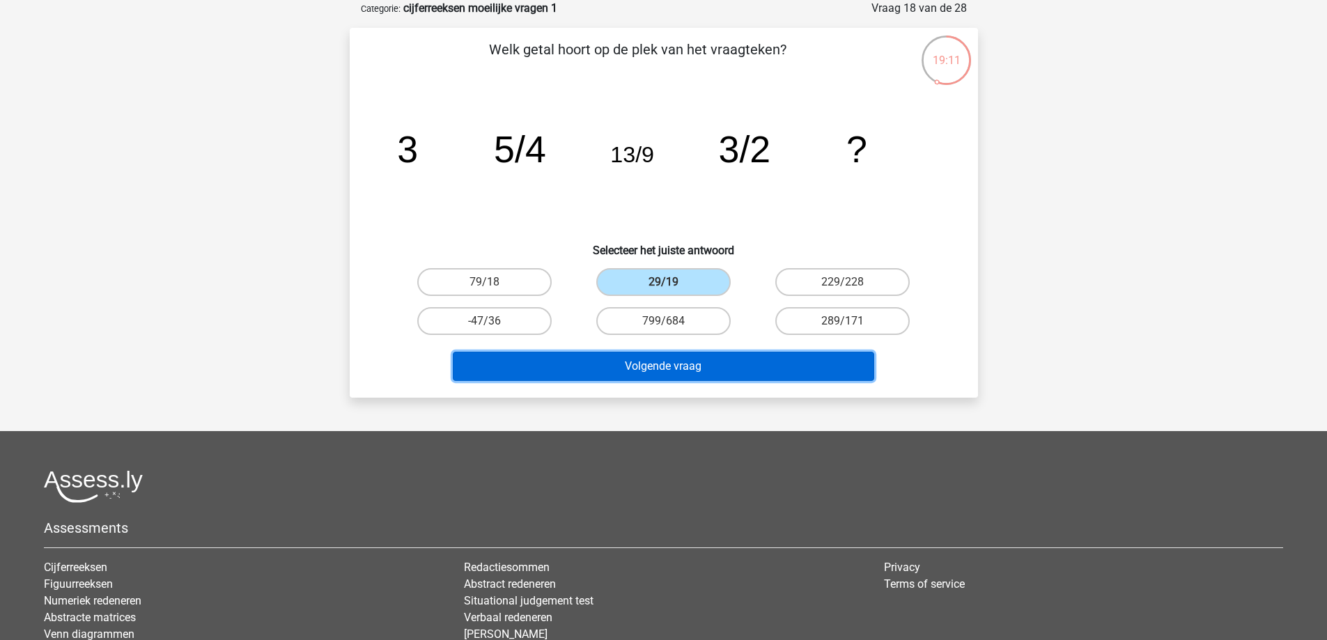
click at [740, 361] on button "Volgende vraag" at bounding box center [663, 366] width 421 height 29
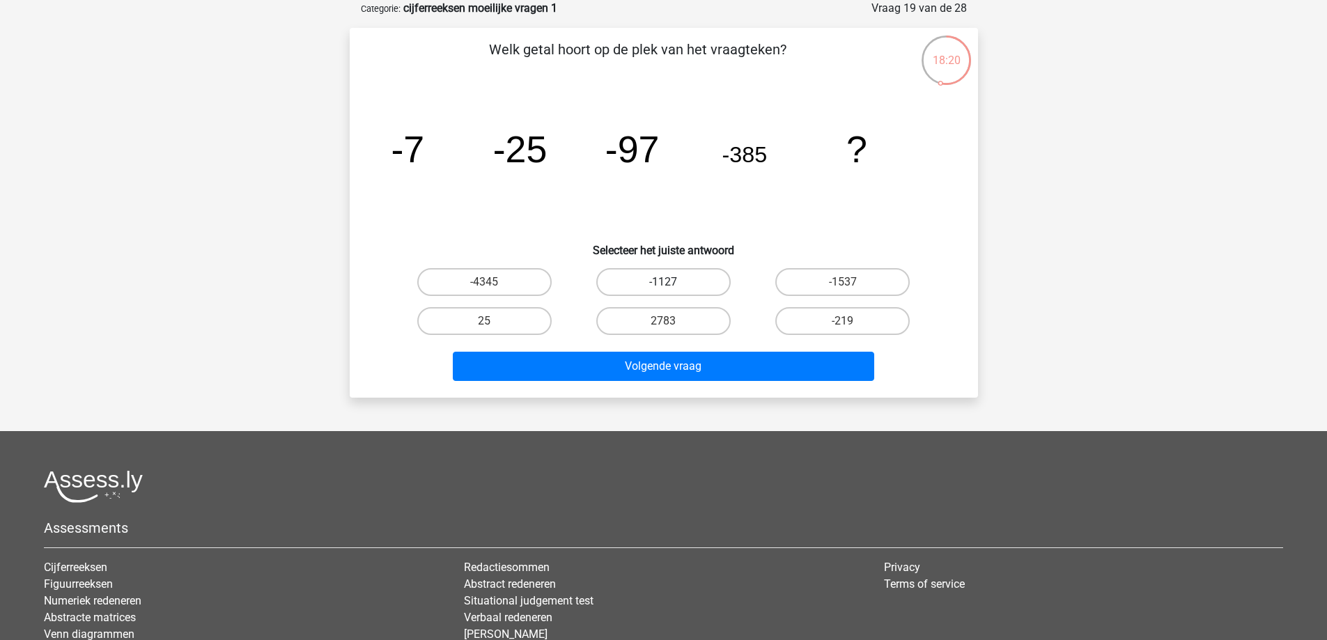
click at [680, 281] on label "-1127" at bounding box center [663, 282] width 134 height 28
click at [672, 282] on input "-1127" at bounding box center [667, 286] width 9 height 9
radio input "true"
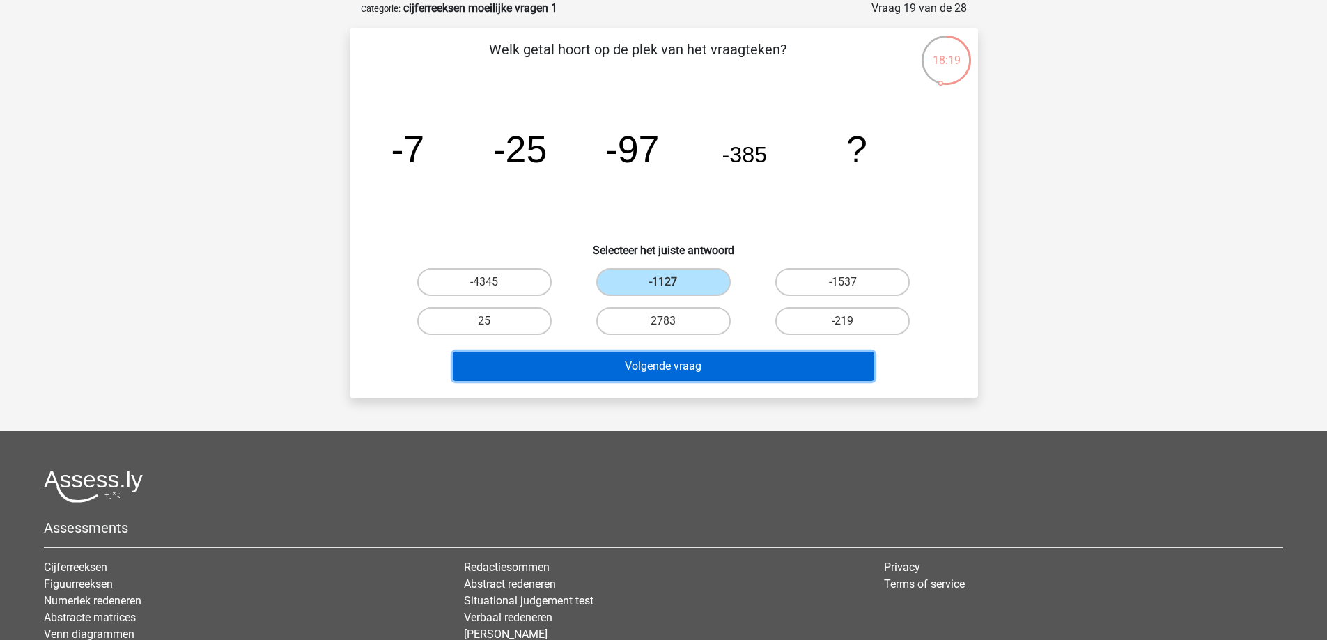
click at [751, 360] on button "Volgende vraag" at bounding box center [663, 366] width 421 height 29
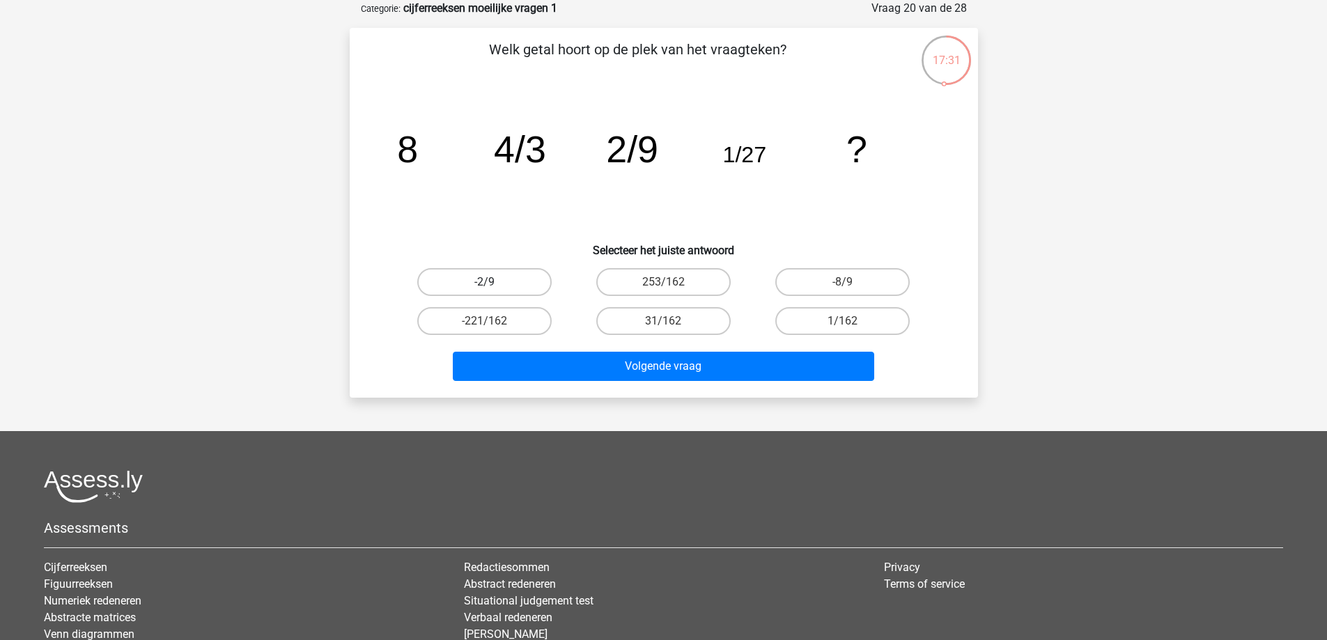
click at [536, 281] on label "-2/9" at bounding box center [484, 282] width 134 height 28
click at [493, 282] on input "-2/9" at bounding box center [488, 286] width 9 height 9
radio input "true"
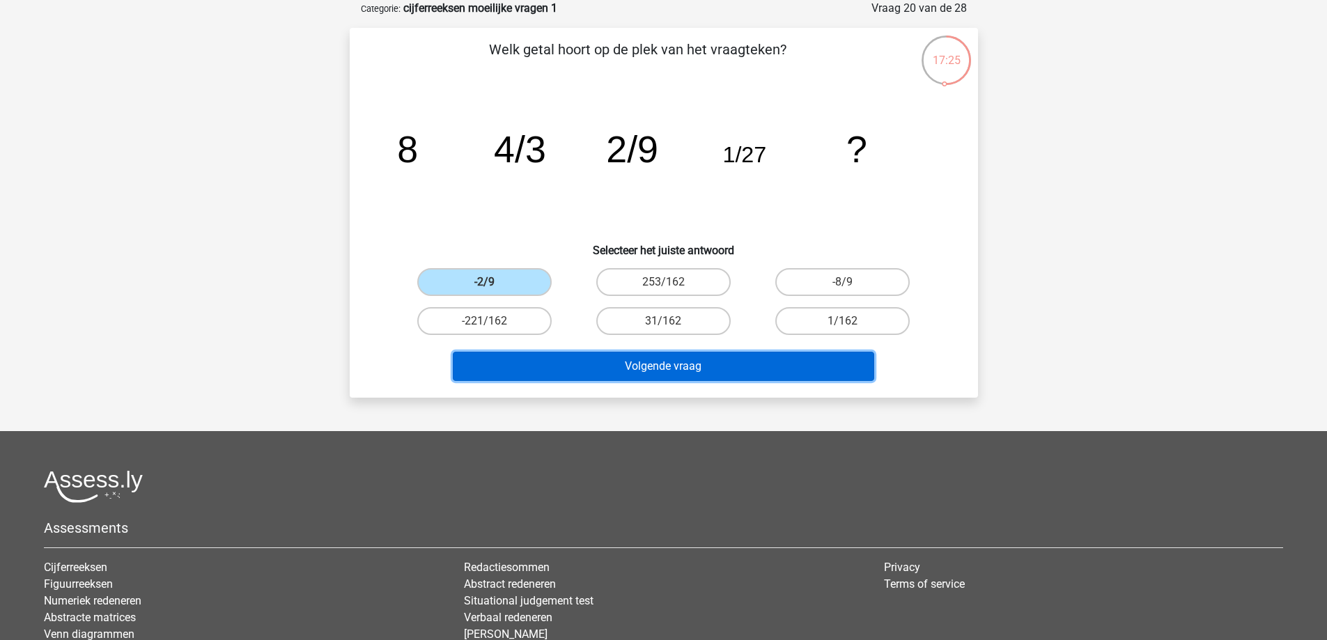
click at [732, 356] on button "Volgende vraag" at bounding box center [663, 366] width 421 height 29
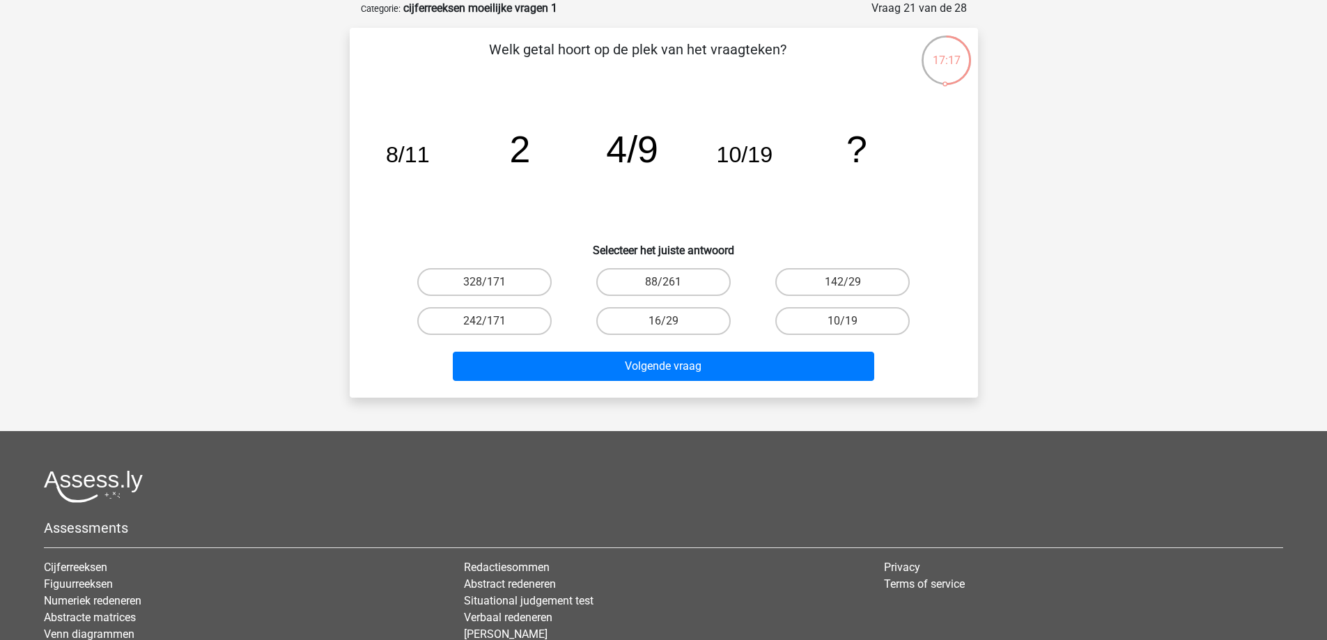
click at [208, 258] on div "lisanne lisanneveerbeek@vbk.nl Nederlands English" at bounding box center [663, 364] width 1327 height 868
click at [701, 321] on label "16/29" at bounding box center [663, 321] width 134 height 28
click at [672, 321] on input "16/29" at bounding box center [667, 325] width 9 height 9
radio input "true"
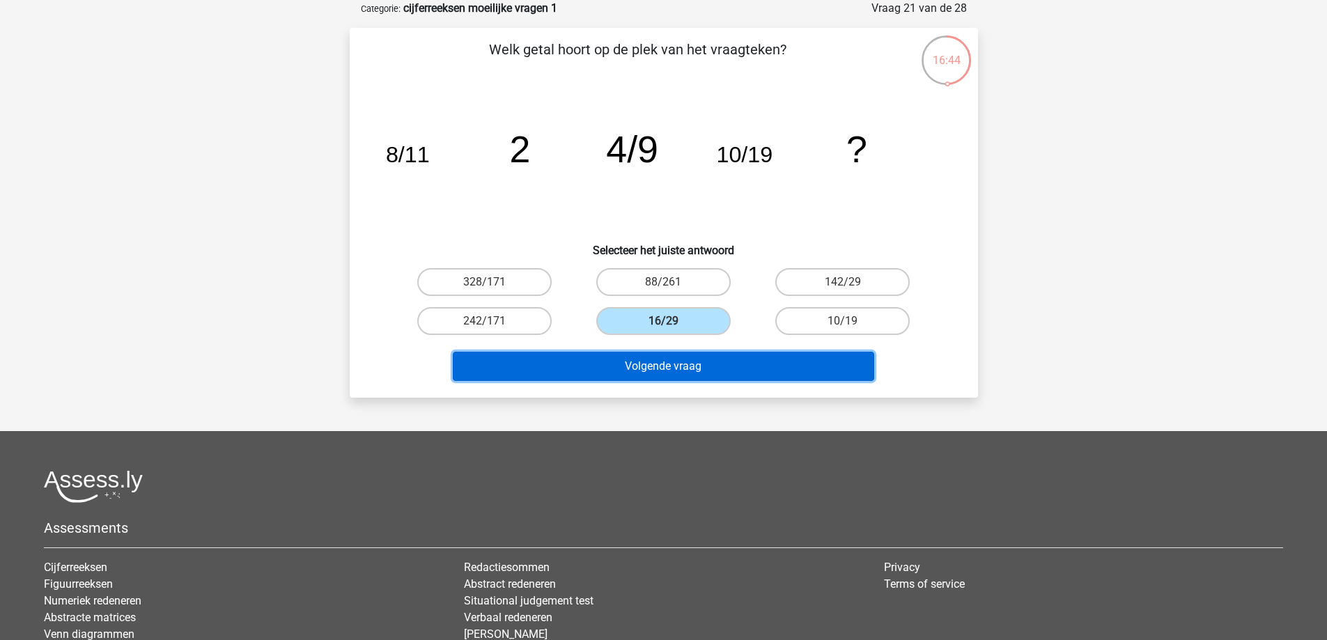
click at [712, 363] on button "Volgende vraag" at bounding box center [663, 366] width 421 height 29
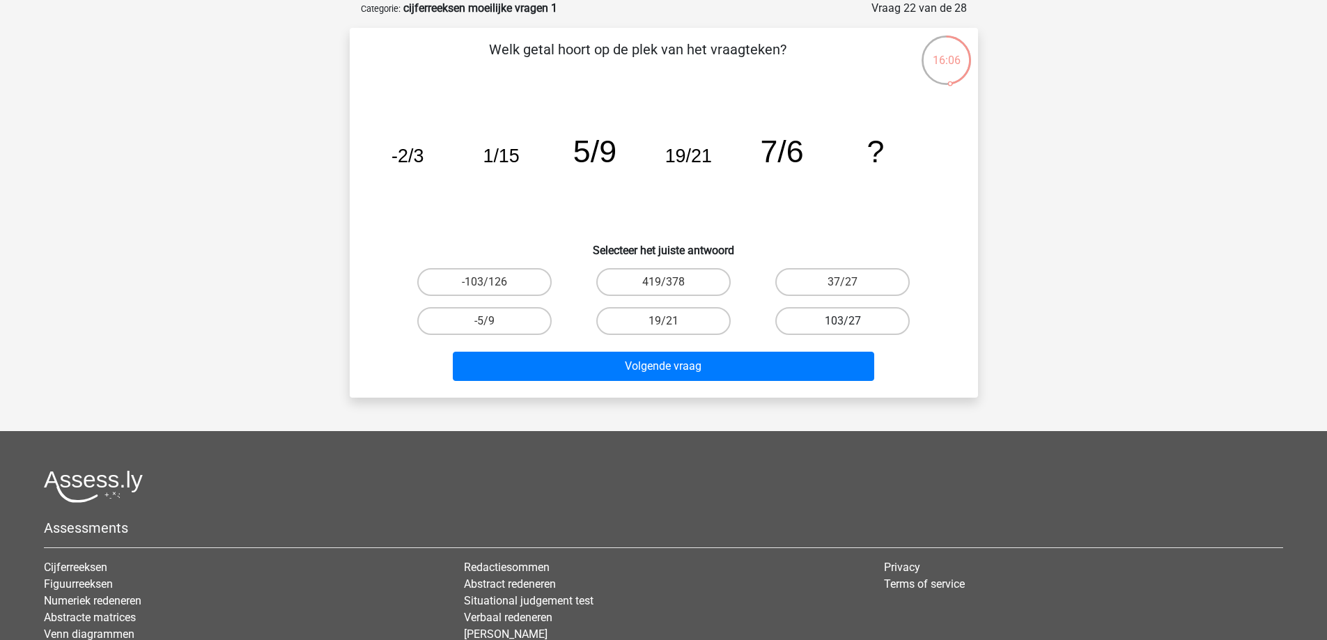
click at [881, 322] on label "103/27" at bounding box center [842, 321] width 134 height 28
click at [852, 322] on input "103/27" at bounding box center [847, 325] width 9 height 9
radio input "true"
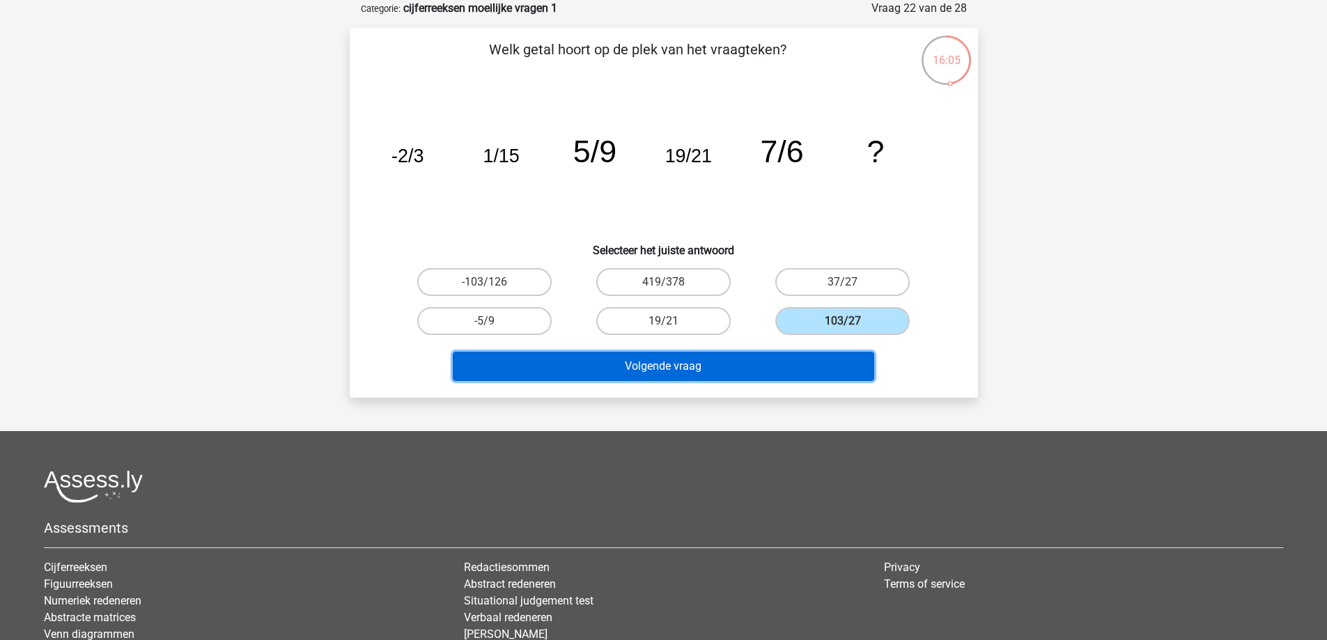
click at [756, 357] on button "Volgende vraag" at bounding box center [663, 366] width 421 height 29
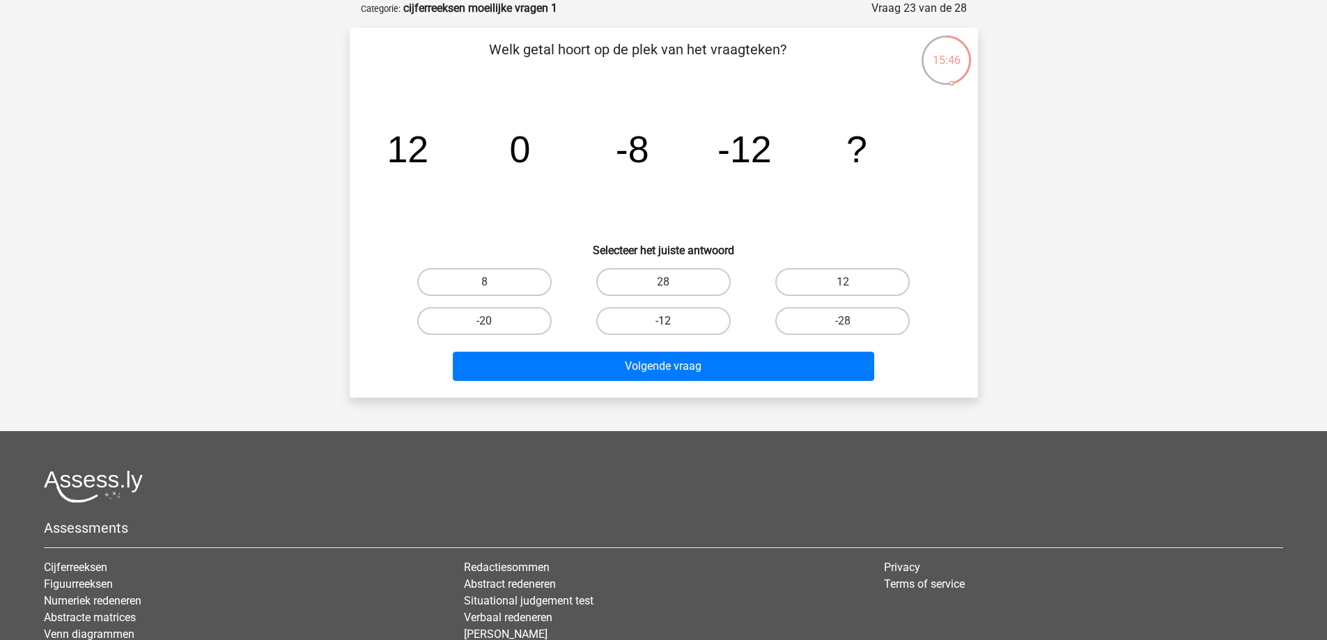
click at [694, 323] on label "-12" at bounding box center [663, 321] width 134 height 28
click at [672, 323] on input "-12" at bounding box center [667, 325] width 9 height 9
radio input "true"
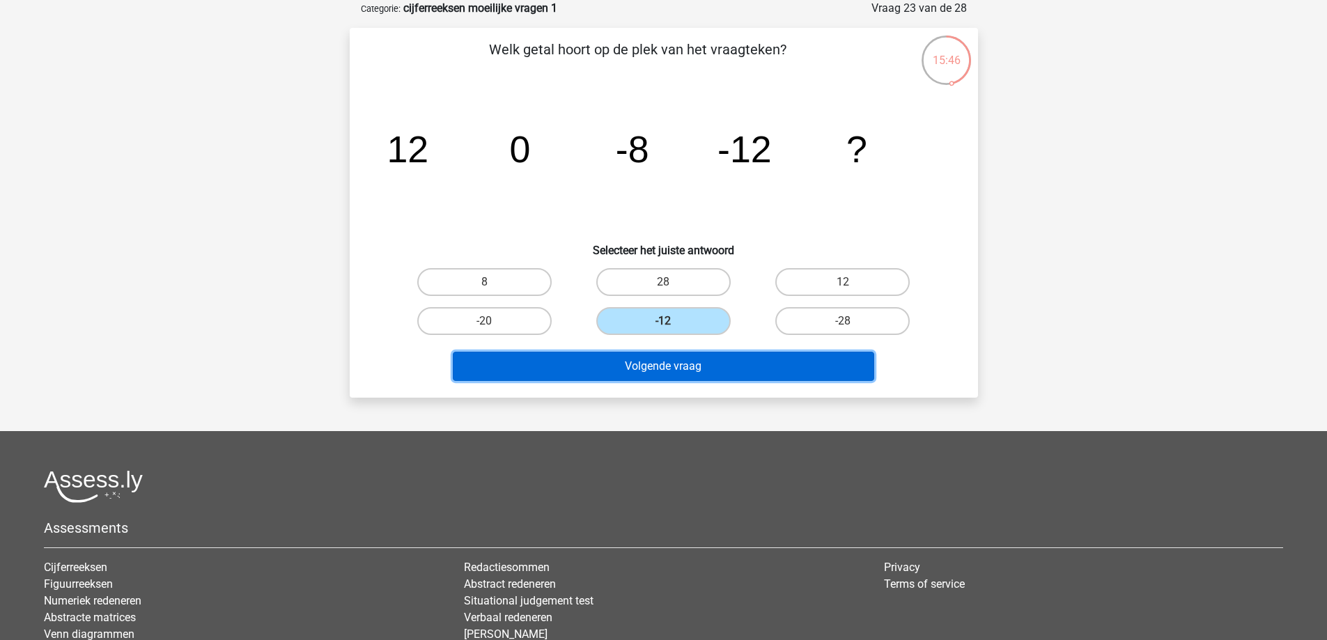
click at [705, 373] on button "Volgende vraag" at bounding box center [663, 366] width 421 height 29
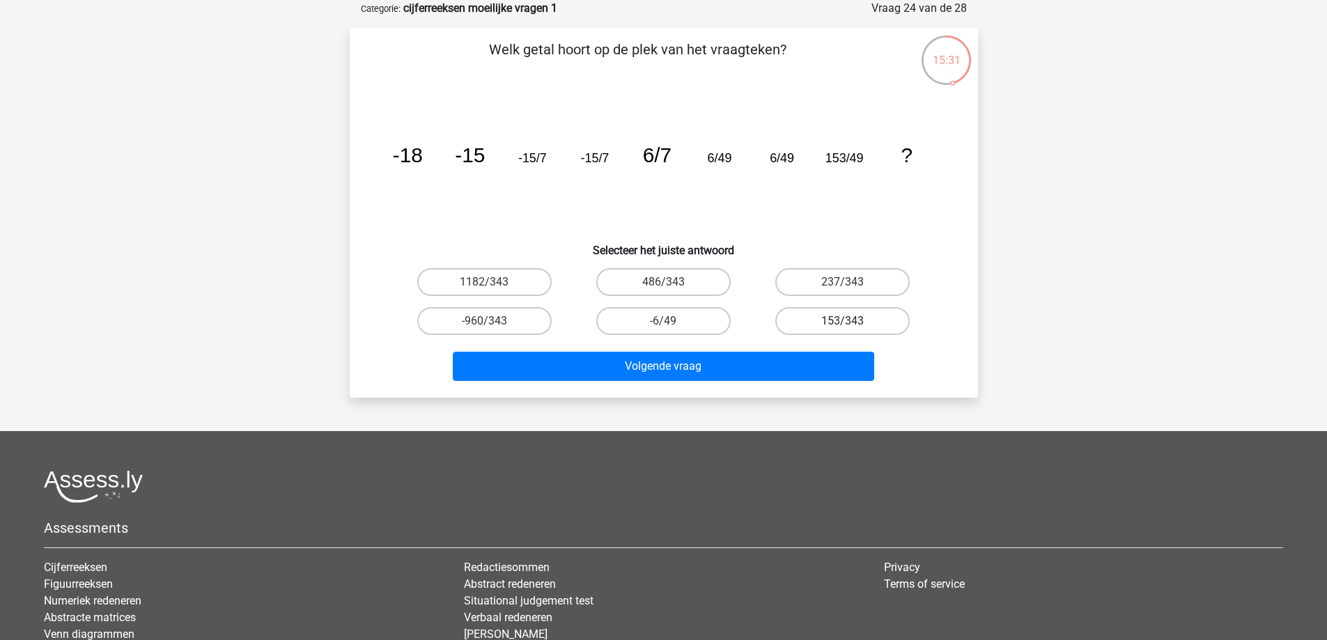
click at [841, 325] on label "153/343" at bounding box center [842, 321] width 134 height 28
click at [843, 325] on input "153/343" at bounding box center [847, 325] width 9 height 9
radio input "true"
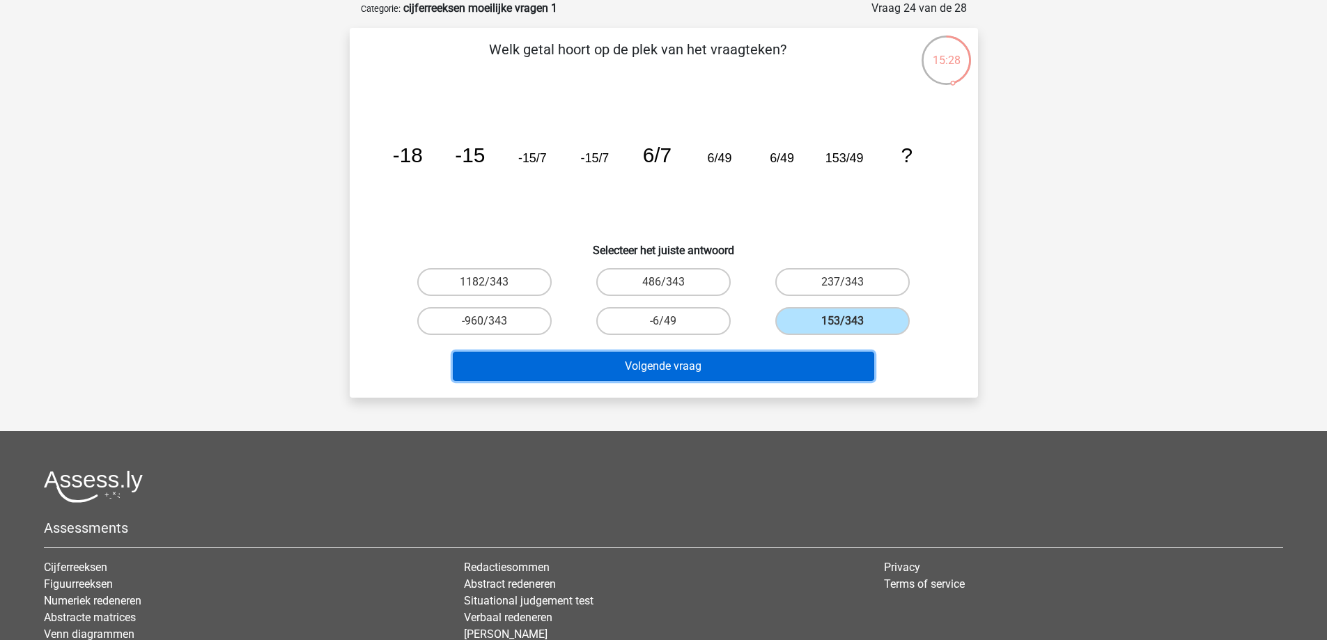
click at [795, 358] on button "Volgende vraag" at bounding box center [663, 366] width 421 height 29
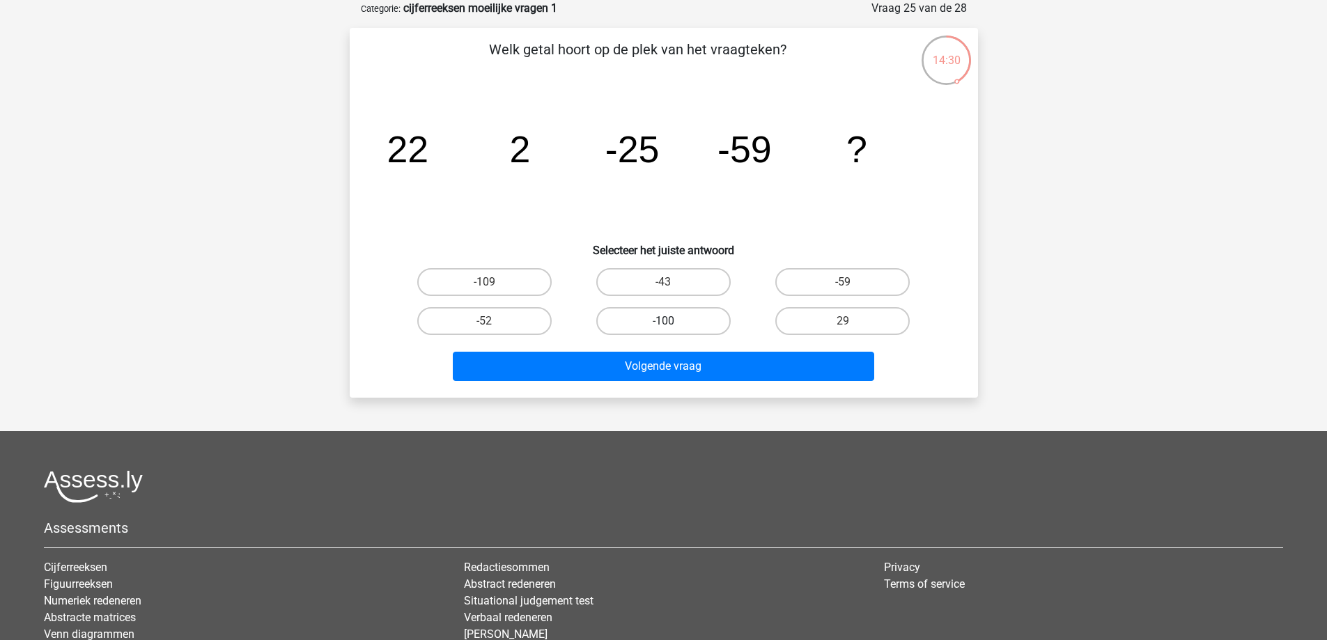
click at [709, 318] on label "-100" at bounding box center [663, 321] width 134 height 28
click at [672, 321] on input "-100" at bounding box center [667, 325] width 9 height 9
radio input "true"
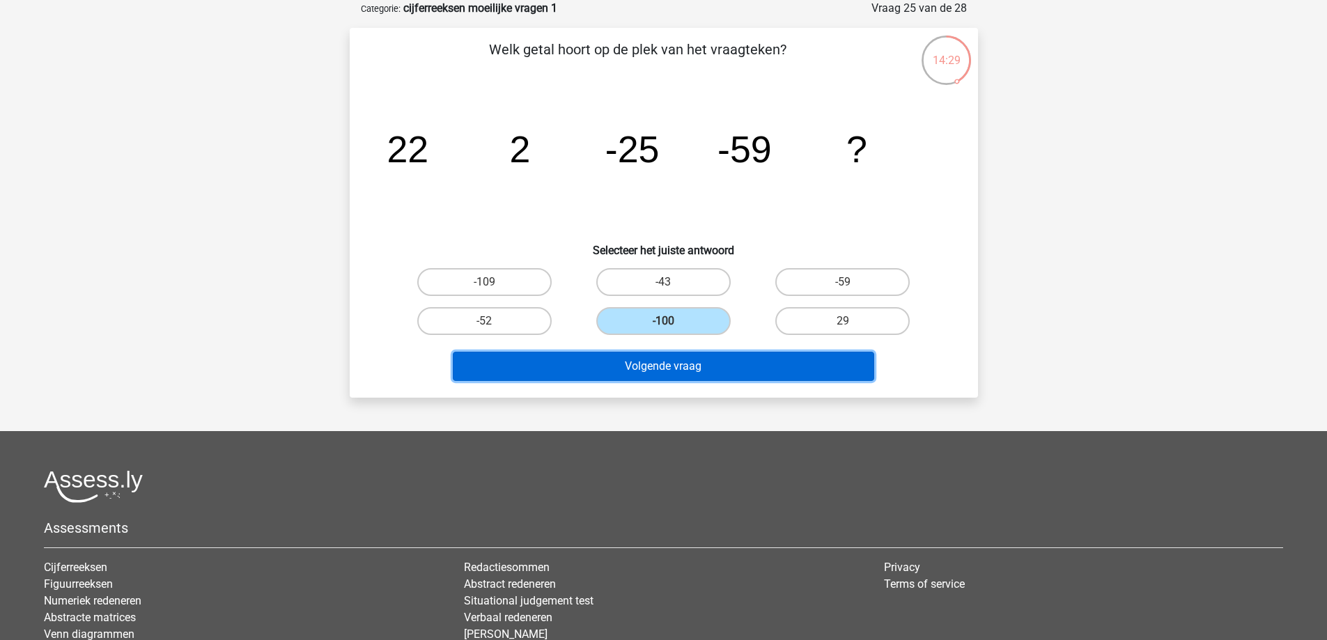
click at [724, 353] on button "Volgende vraag" at bounding box center [663, 366] width 421 height 29
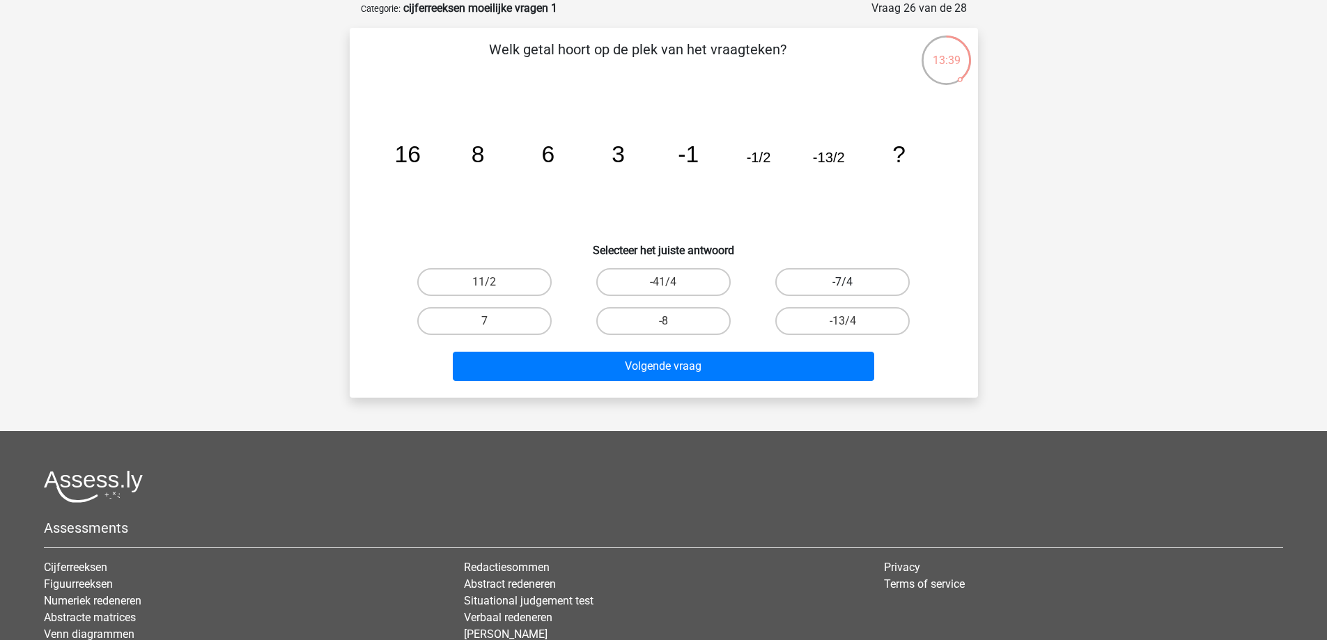
click at [853, 280] on label "-7/4" at bounding box center [842, 282] width 134 height 28
click at [852, 282] on input "-7/4" at bounding box center [847, 286] width 9 height 9
radio input "true"
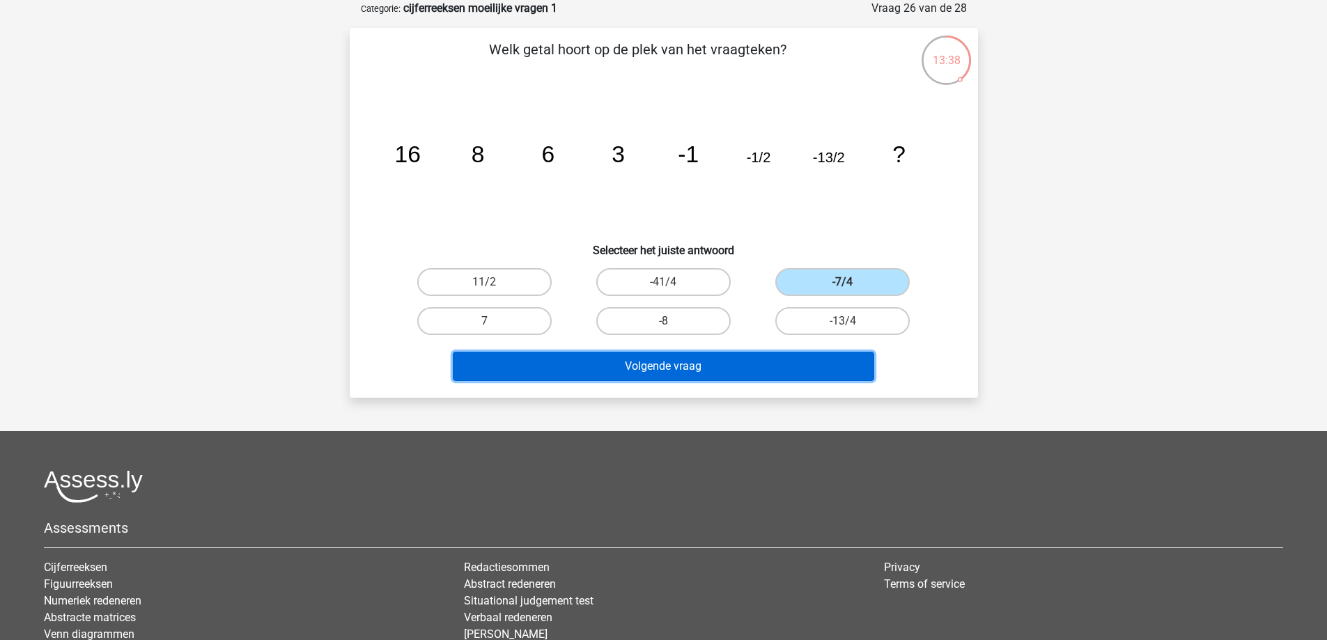
click at [836, 361] on button "Volgende vraag" at bounding box center [663, 366] width 421 height 29
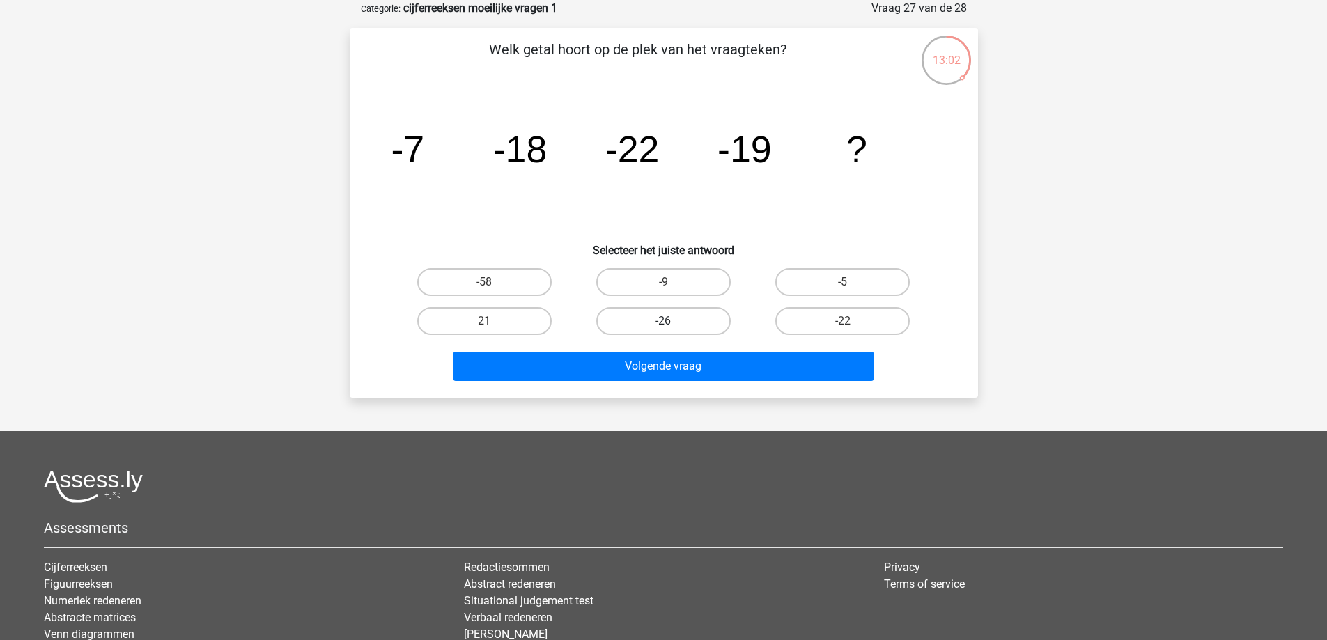
click at [719, 324] on label "-26" at bounding box center [663, 321] width 134 height 28
click at [672, 324] on input "-26" at bounding box center [667, 325] width 9 height 9
radio input "true"
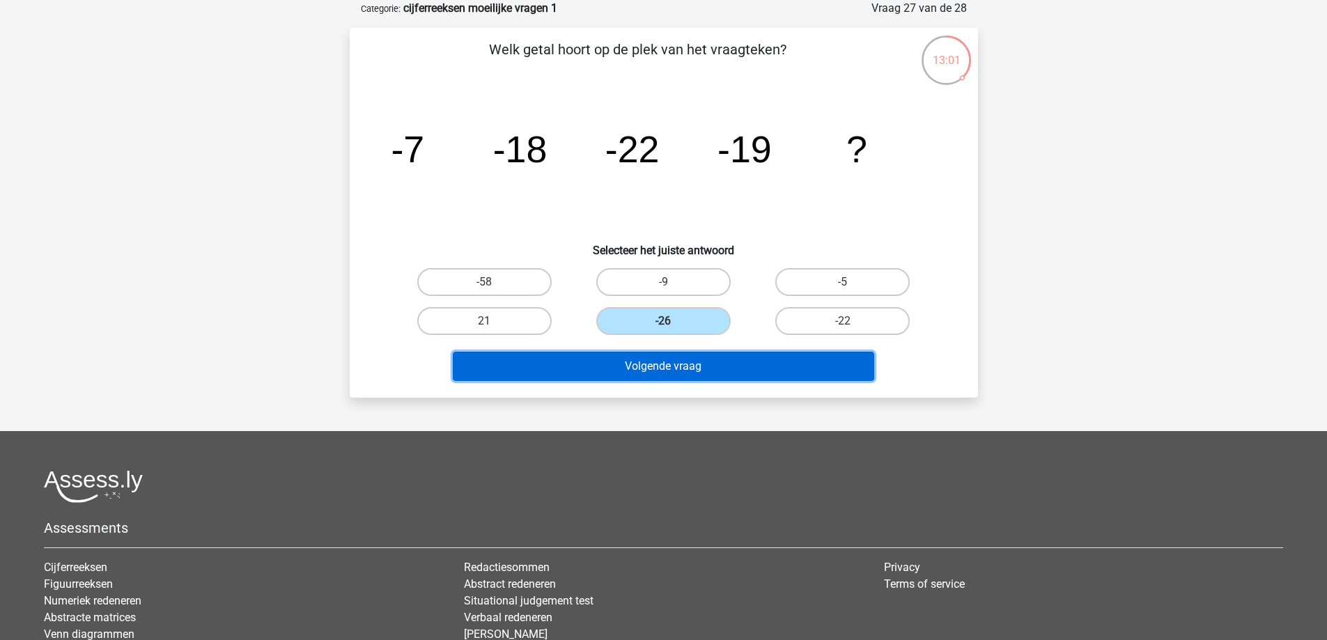
click at [726, 357] on button "Volgende vraag" at bounding box center [663, 366] width 421 height 29
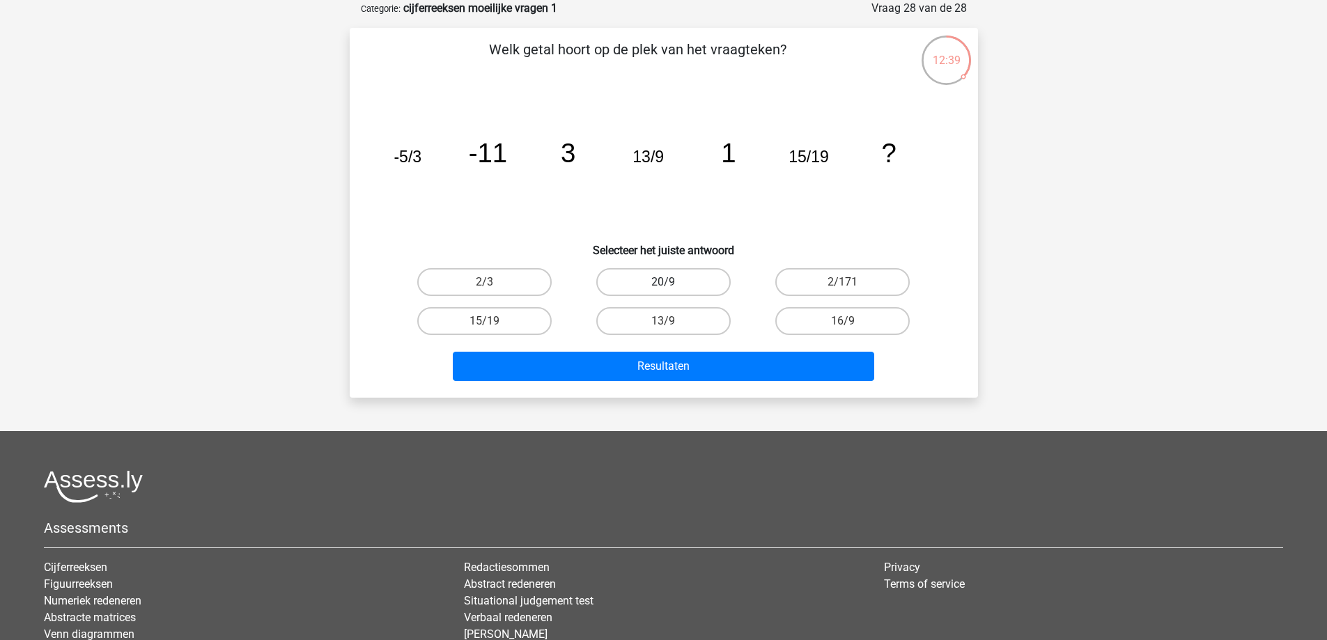
click at [701, 284] on label "20/9" at bounding box center [663, 282] width 134 height 28
click at [672, 284] on input "20/9" at bounding box center [667, 286] width 9 height 9
radio input "true"
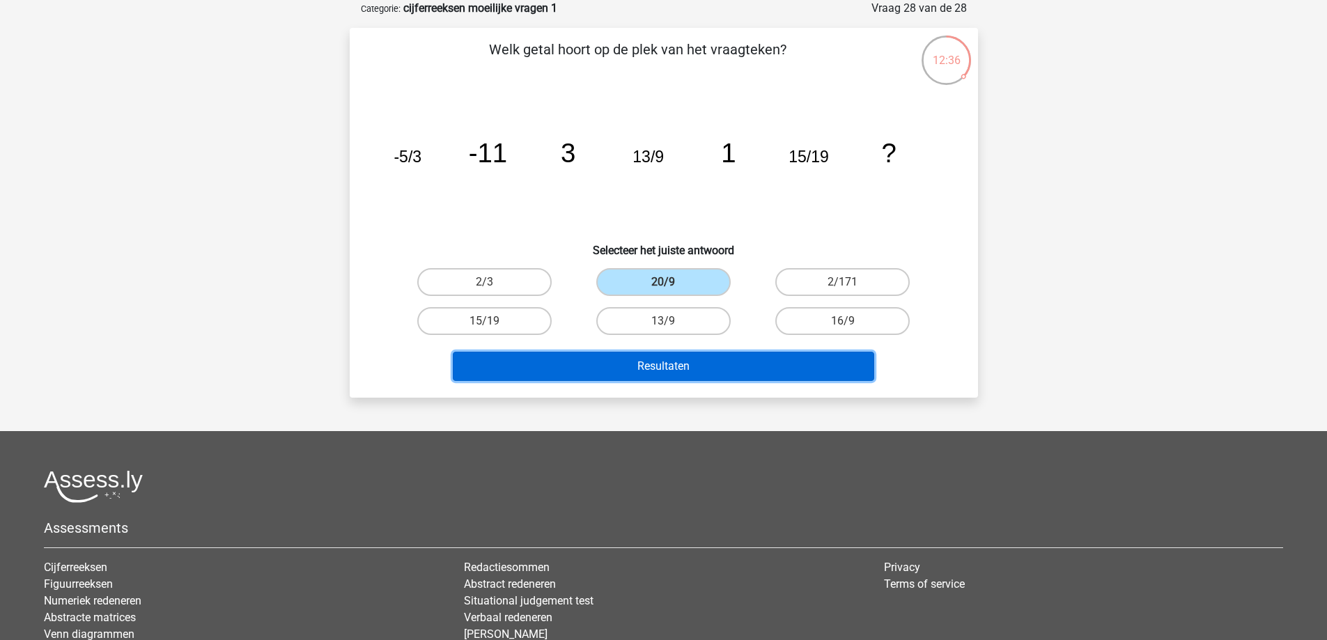
click at [734, 373] on button "Resultaten" at bounding box center [663, 366] width 421 height 29
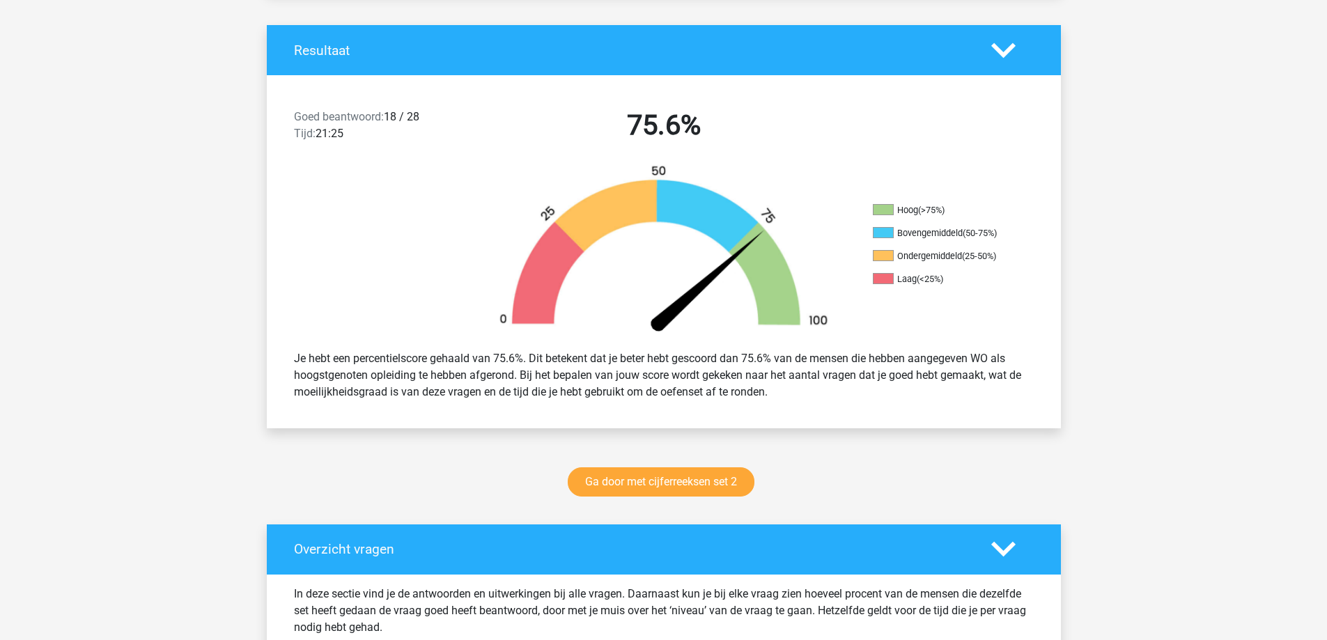
scroll to position [627, 0]
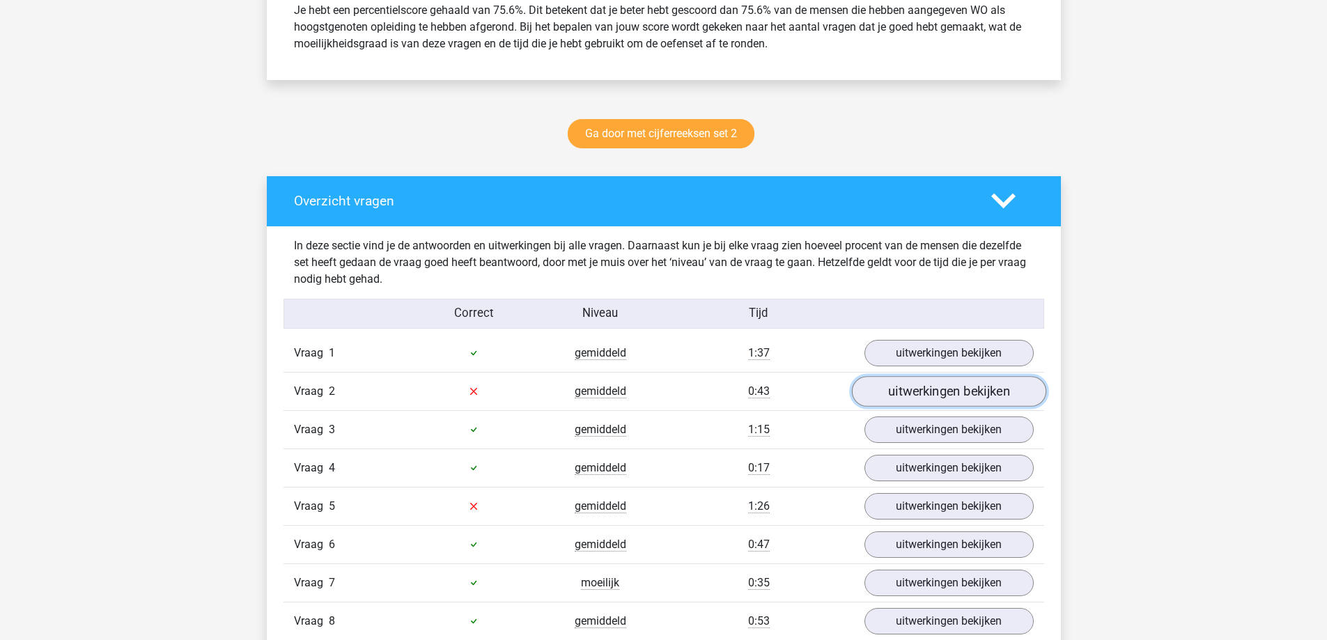
click at [928, 382] on link "uitwerkingen bekijken" at bounding box center [948, 391] width 194 height 31
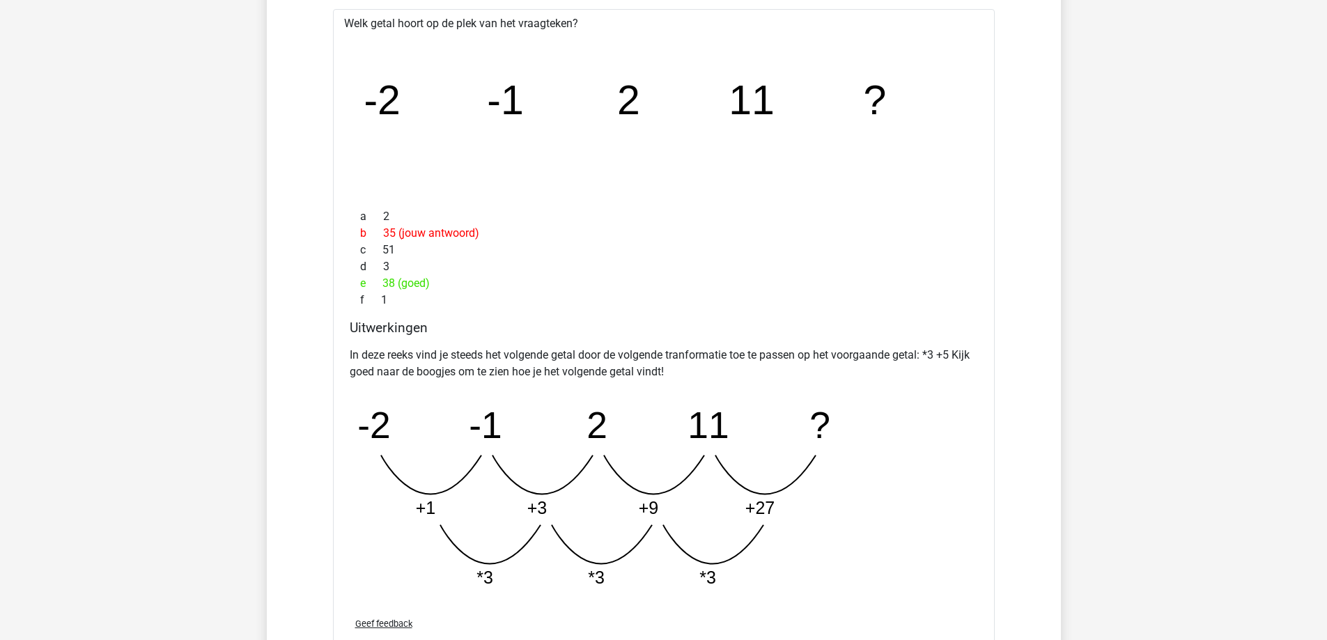
scroll to position [696, 0]
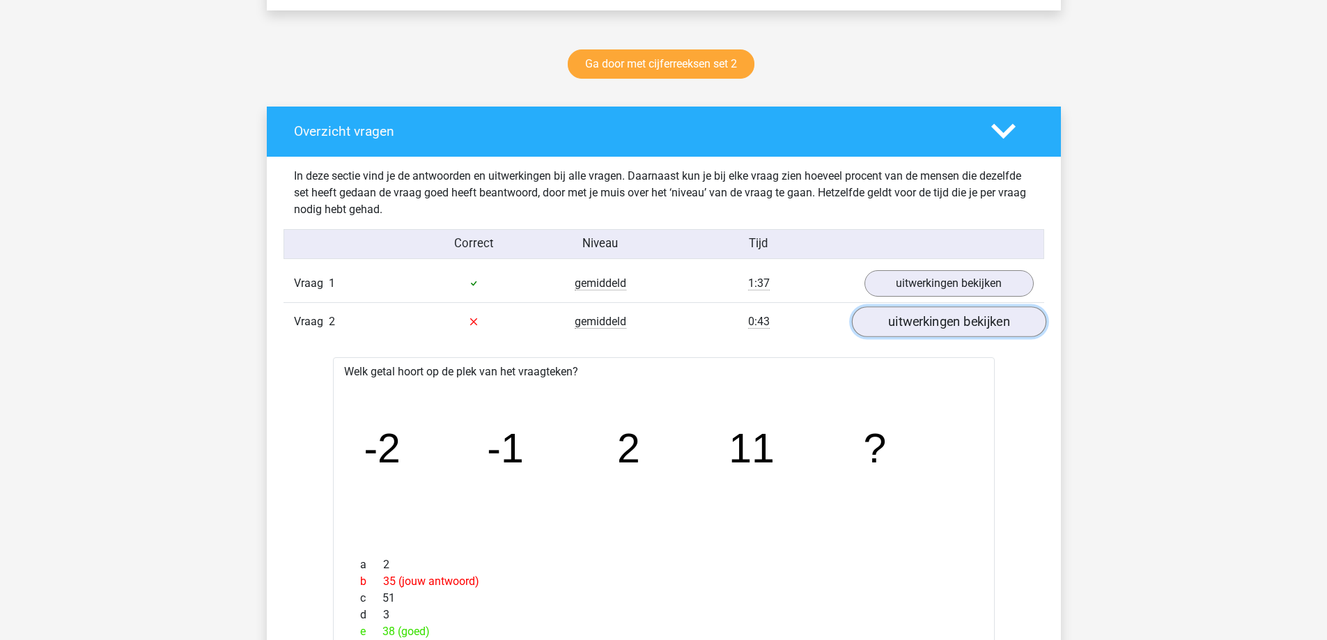
click at [948, 325] on link "uitwerkingen bekijken" at bounding box center [948, 321] width 194 height 31
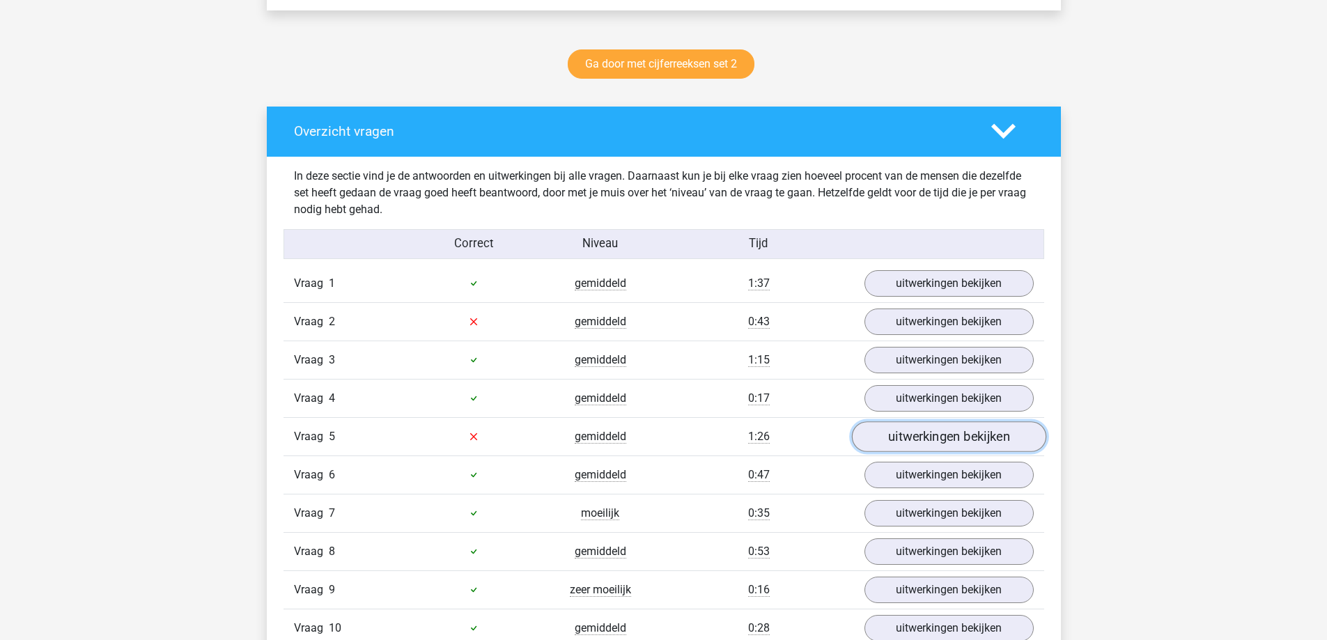
click at [907, 432] on link "uitwerkingen bekijken" at bounding box center [948, 436] width 194 height 31
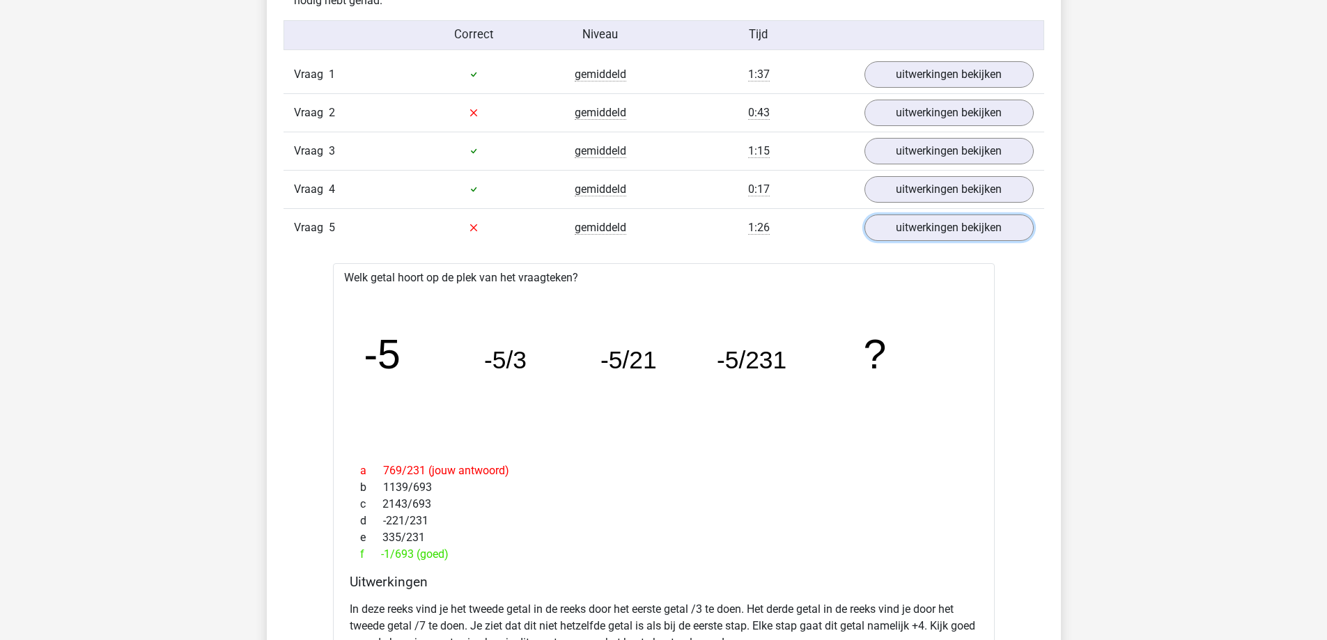
scroll to position [627, 0]
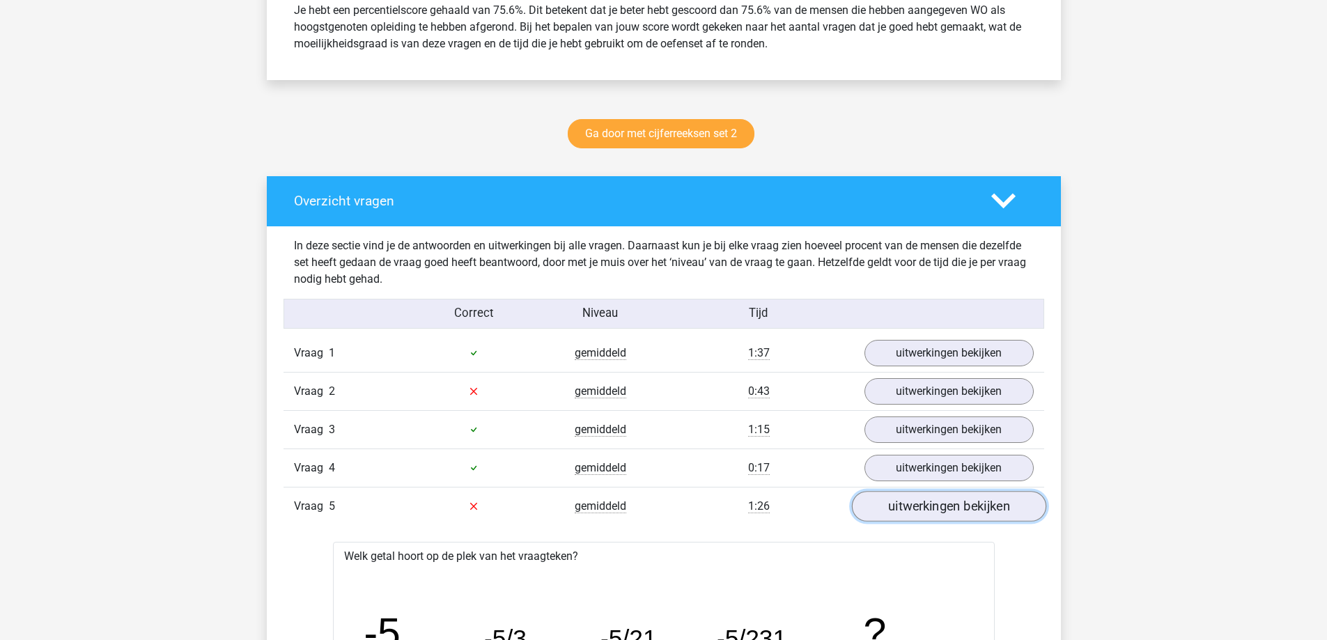
click at [932, 497] on link "uitwerkingen bekijken" at bounding box center [948, 506] width 194 height 31
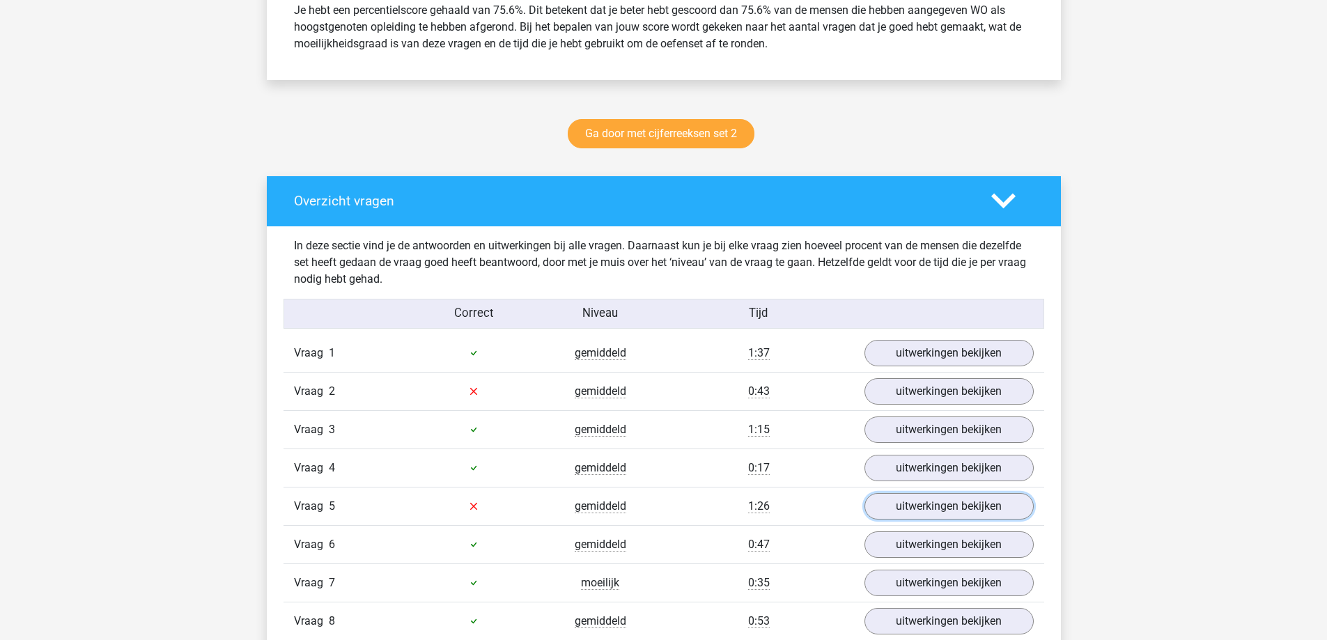
scroll to position [905, 0]
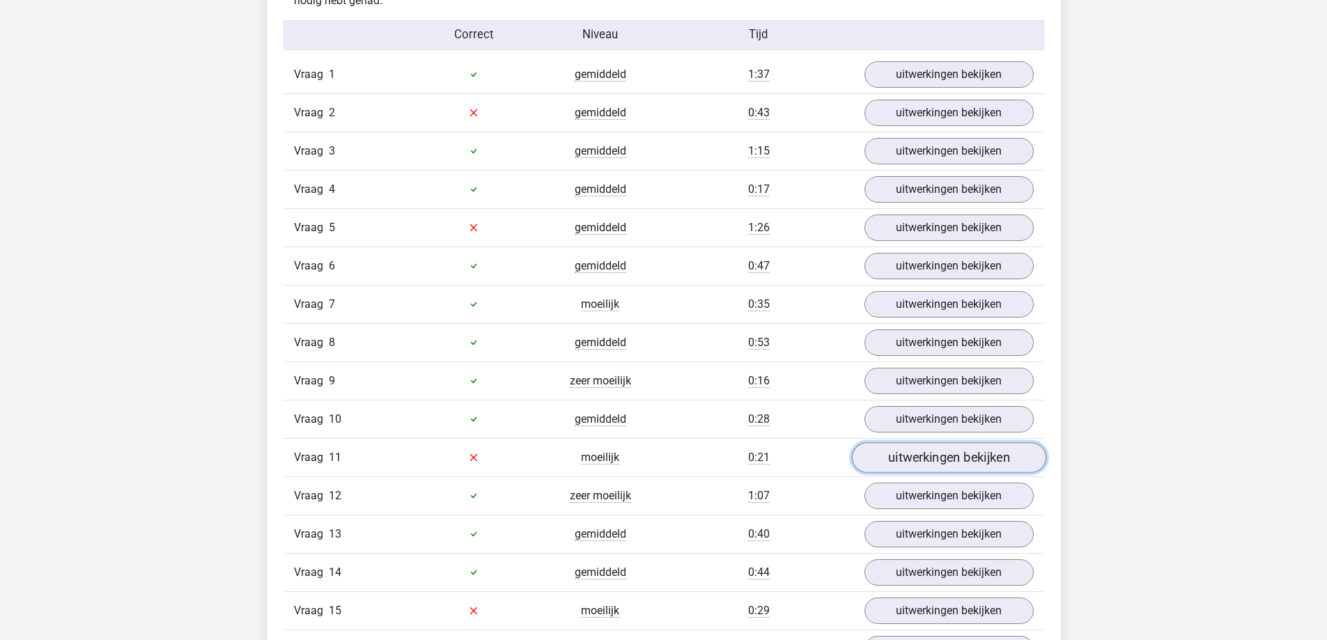
click at [927, 464] on link "uitwerkingen bekijken" at bounding box center [948, 457] width 194 height 31
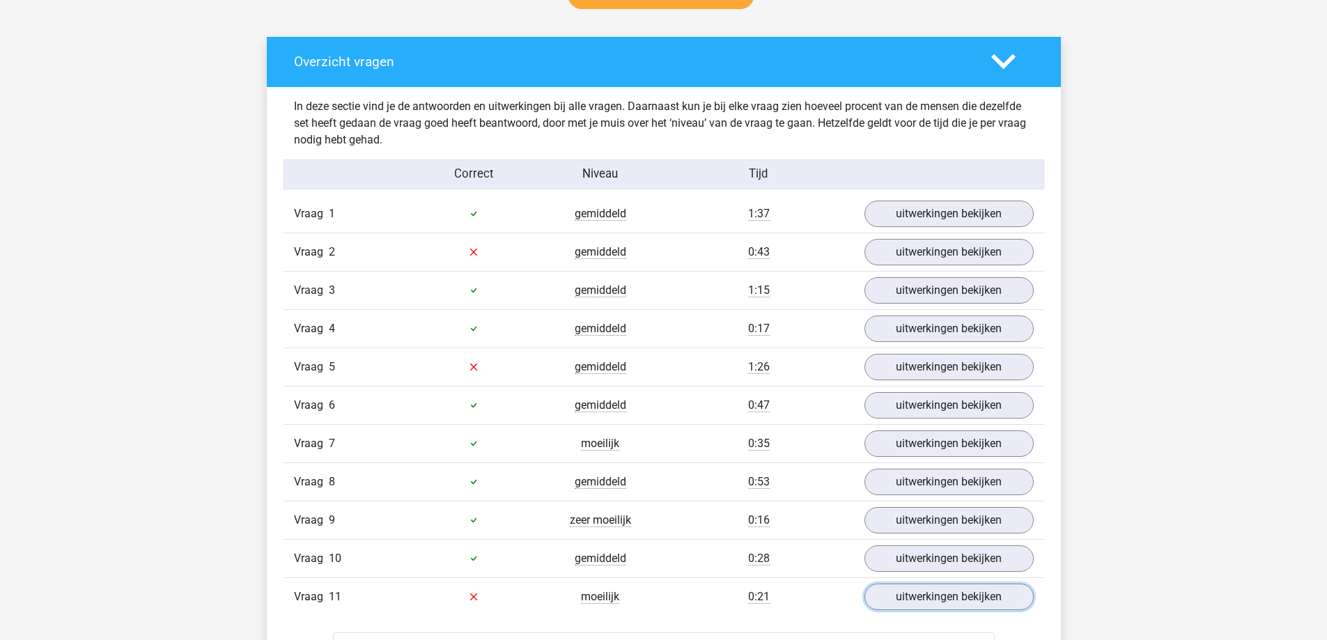
scroll to position [1045, 0]
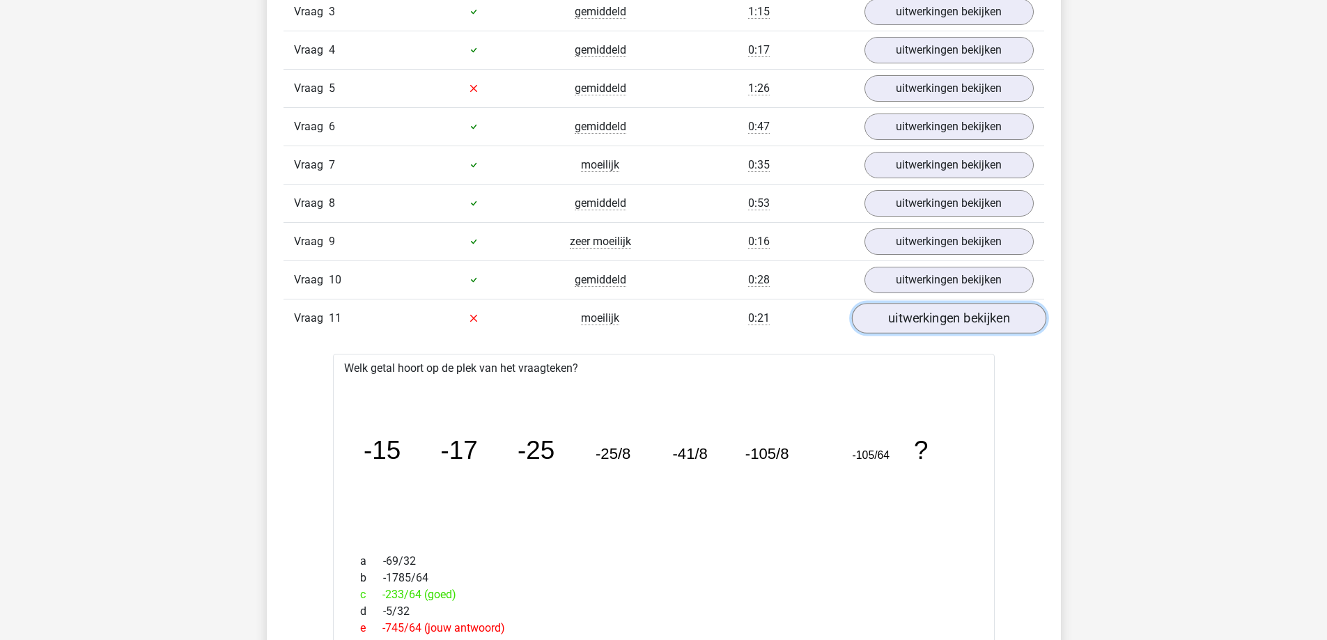
click at [908, 326] on link "uitwerkingen bekijken" at bounding box center [948, 318] width 194 height 31
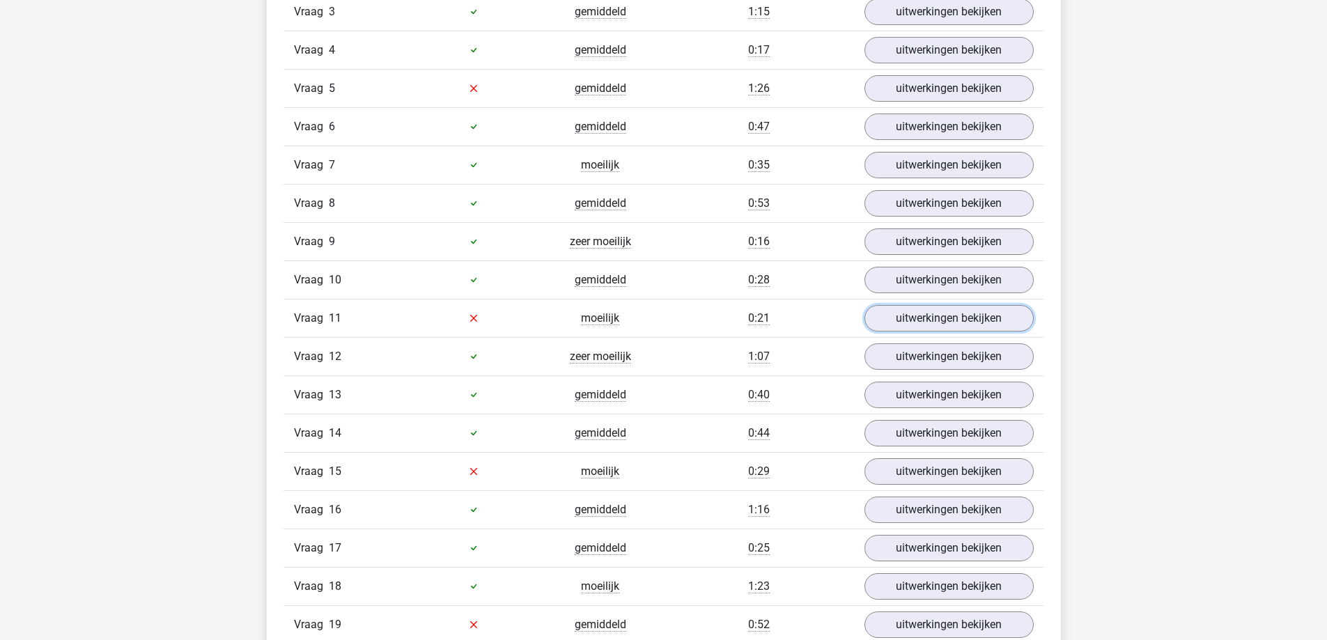
scroll to position [1253, 0]
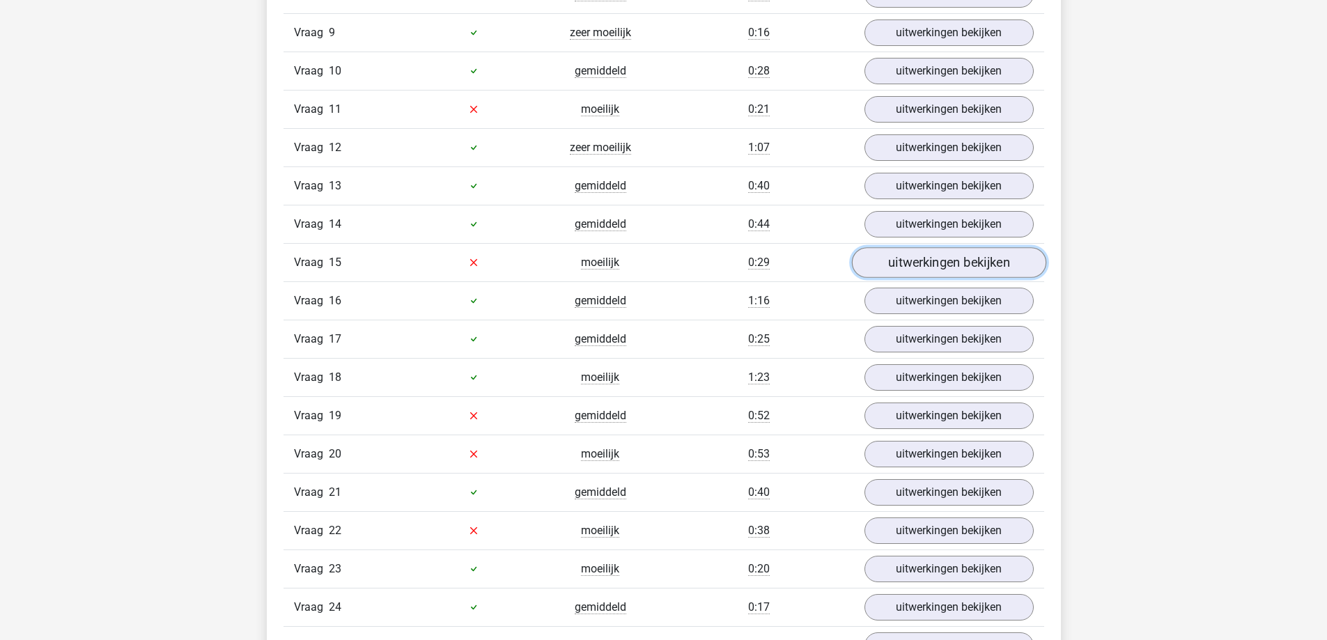
click at [903, 260] on link "uitwerkingen bekijken" at bounding box center [948, 262] width 194 height 31
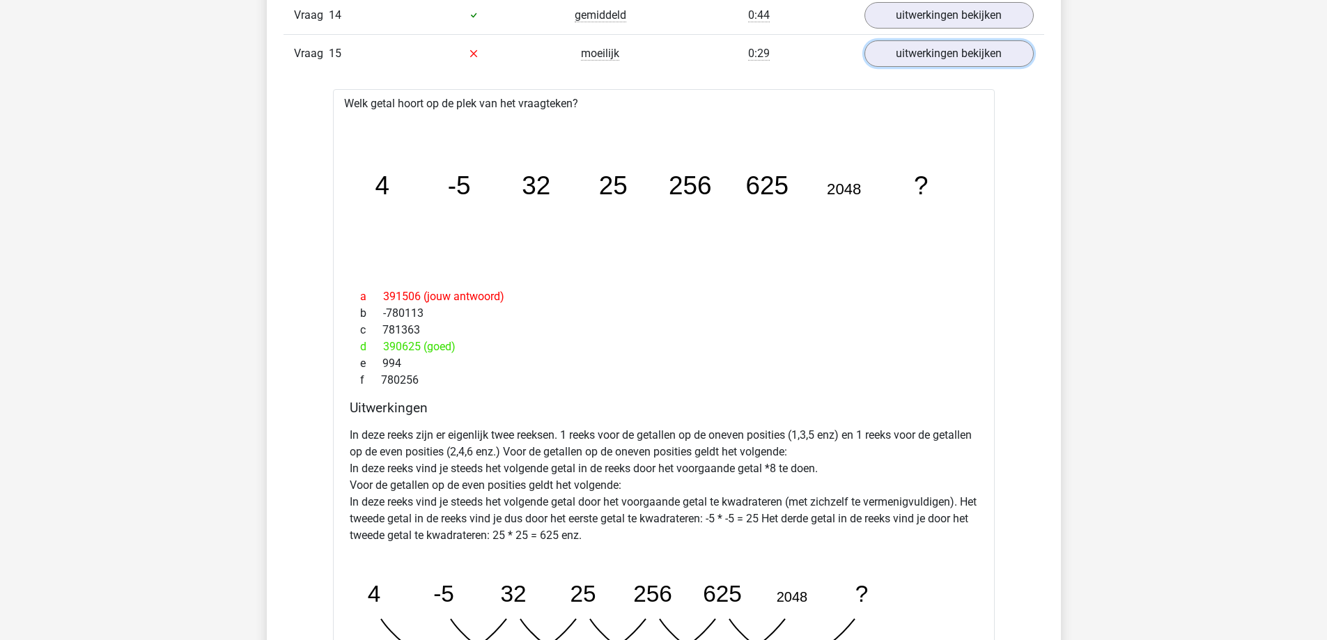
scroll to position [1602, 0]
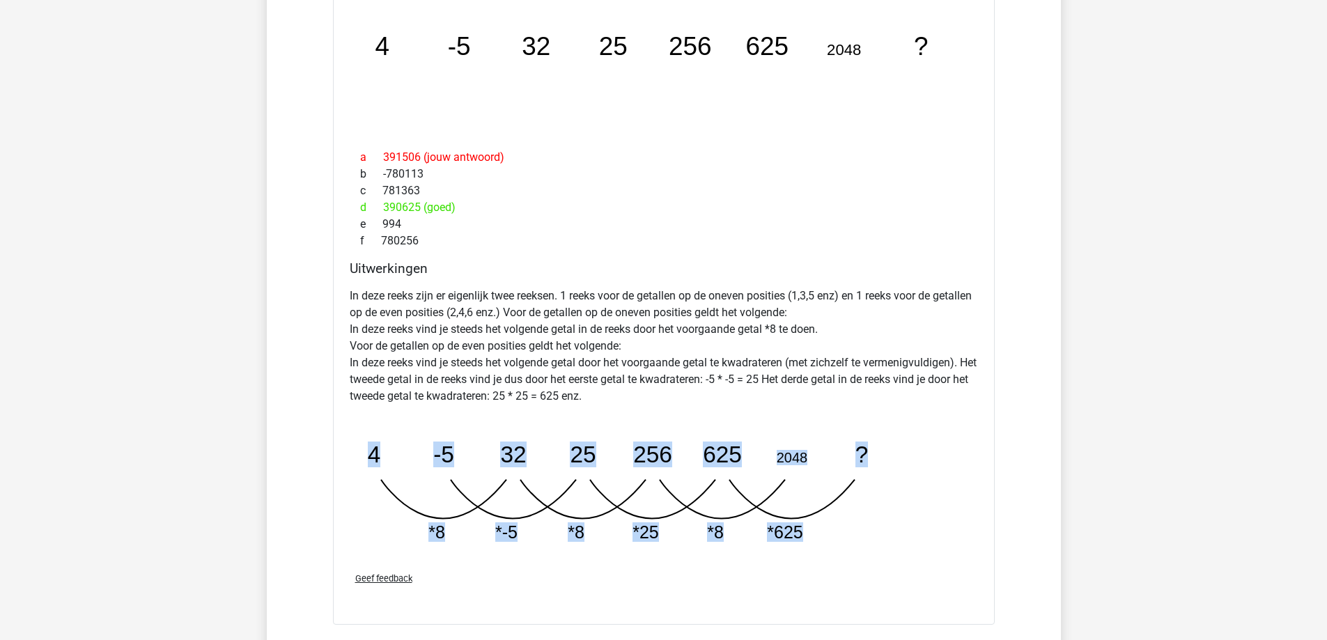
drag, startPoint x: 838, startPoint y: 542, endPoint x: 361, endPoint y: 469, distance: 481.8
click at [361, 469] on icon "image/svg+xml 4 -5 32 25 256 625 2048 ? *8 *-5 *8 *25 *8 *625" at bounding box center [628, 485] width 557 height 139
click at [705, 410] on div "In deze reeks zijn er eigenlijk twee reeksen. 1 reeks voor de getallen op de on…" at bounding box center [664, 421] width 628 height 279
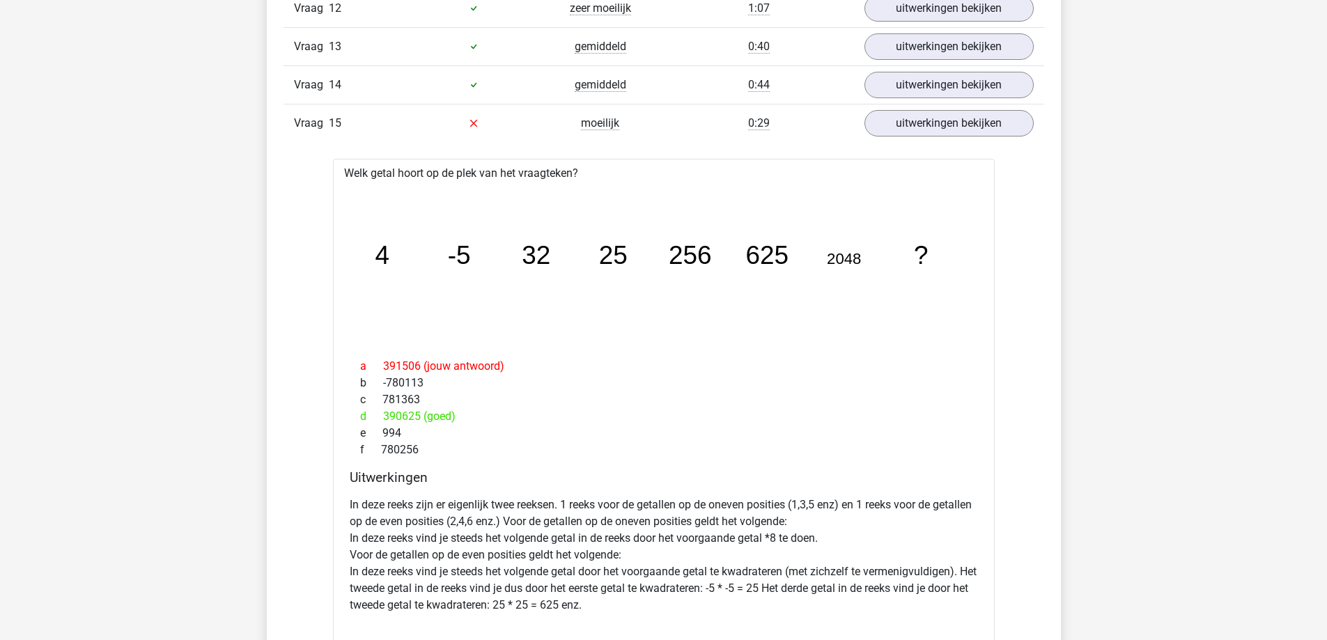
scroll to position [1114, 0]
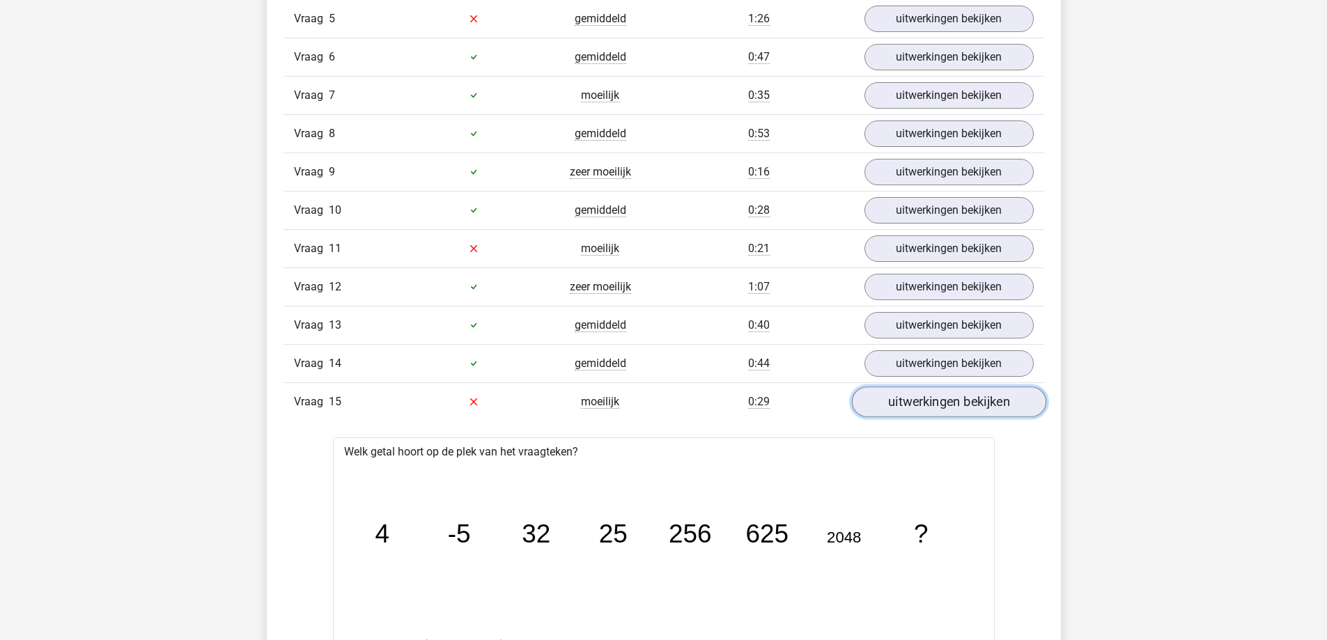
click at [928, 407] on link "uitwerkingen bekijken" at bounding box center [948, 401] width 194 height 31
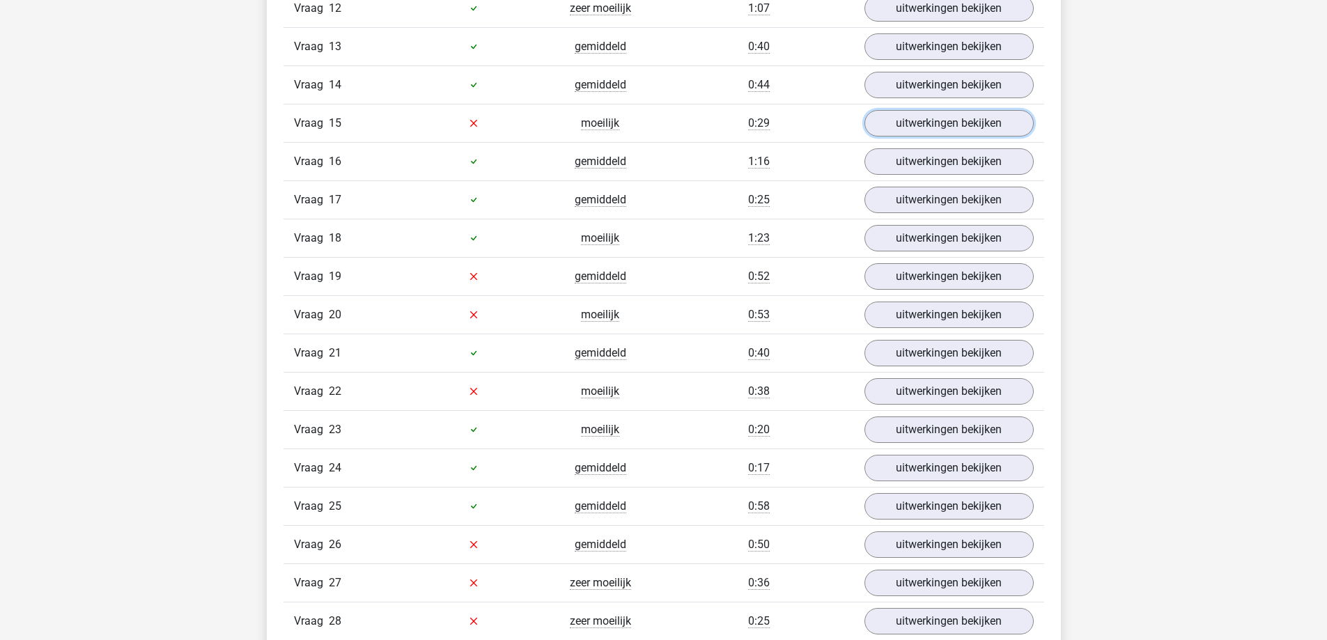
scroll to position [1602, 0]
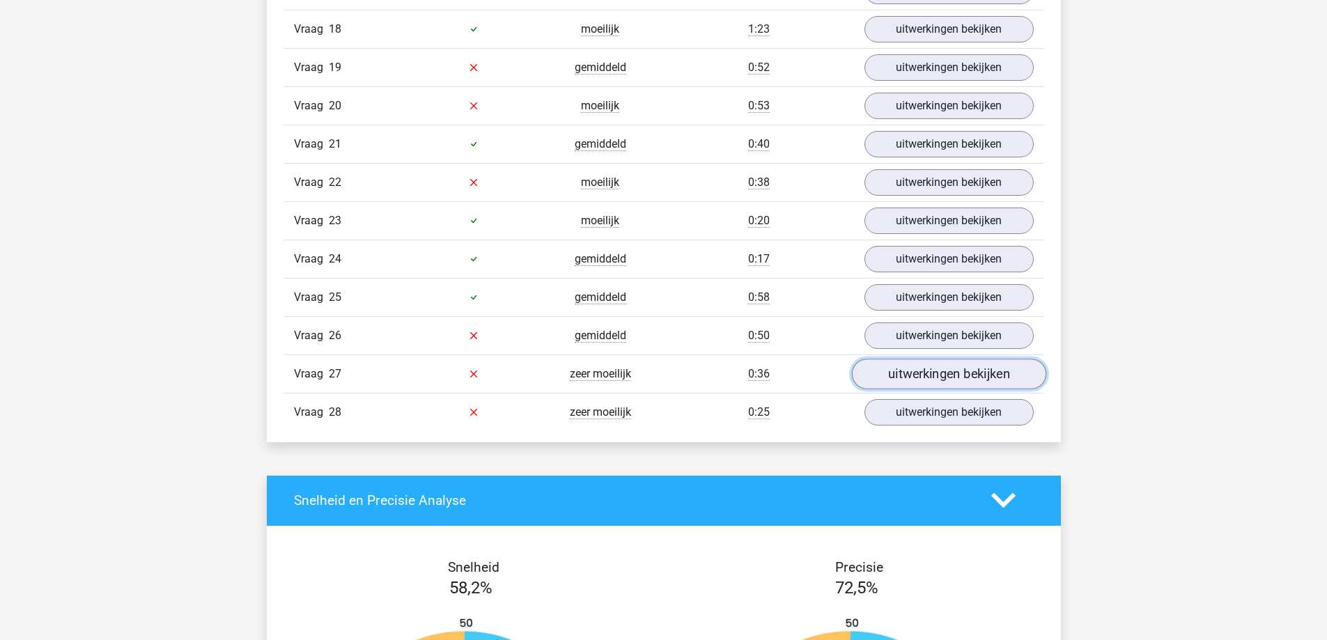
click at [909, 381] on link "uitwerkingen bekijken" at bounding box center [948, 374] width 194 height 31
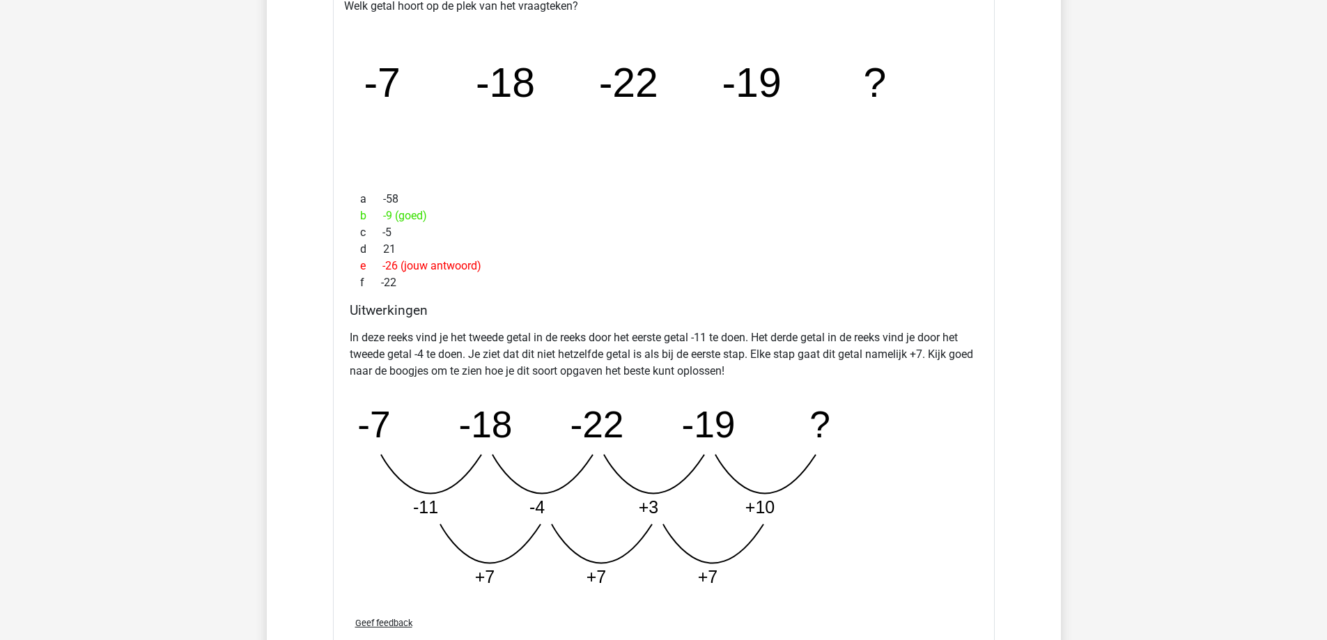
scroll to position [1741, 0]
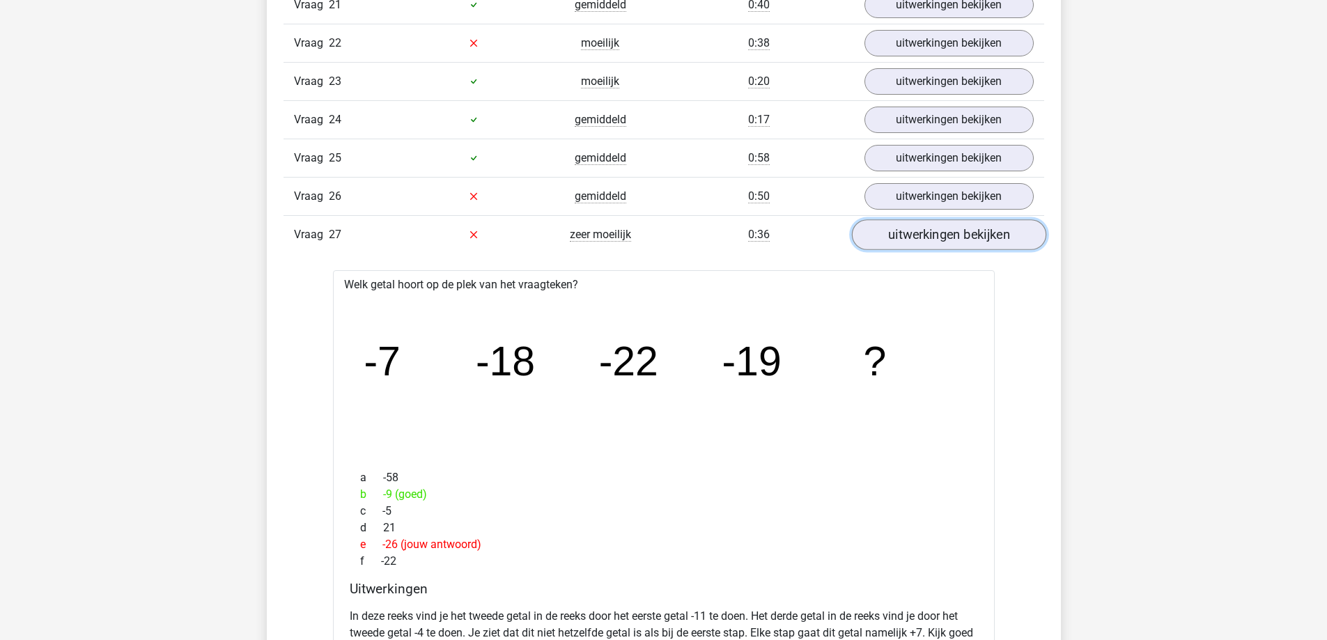
click at [934, 249] on link "uitwerkingen bekijken" at bounding box center [948, 234] width 194 height 31
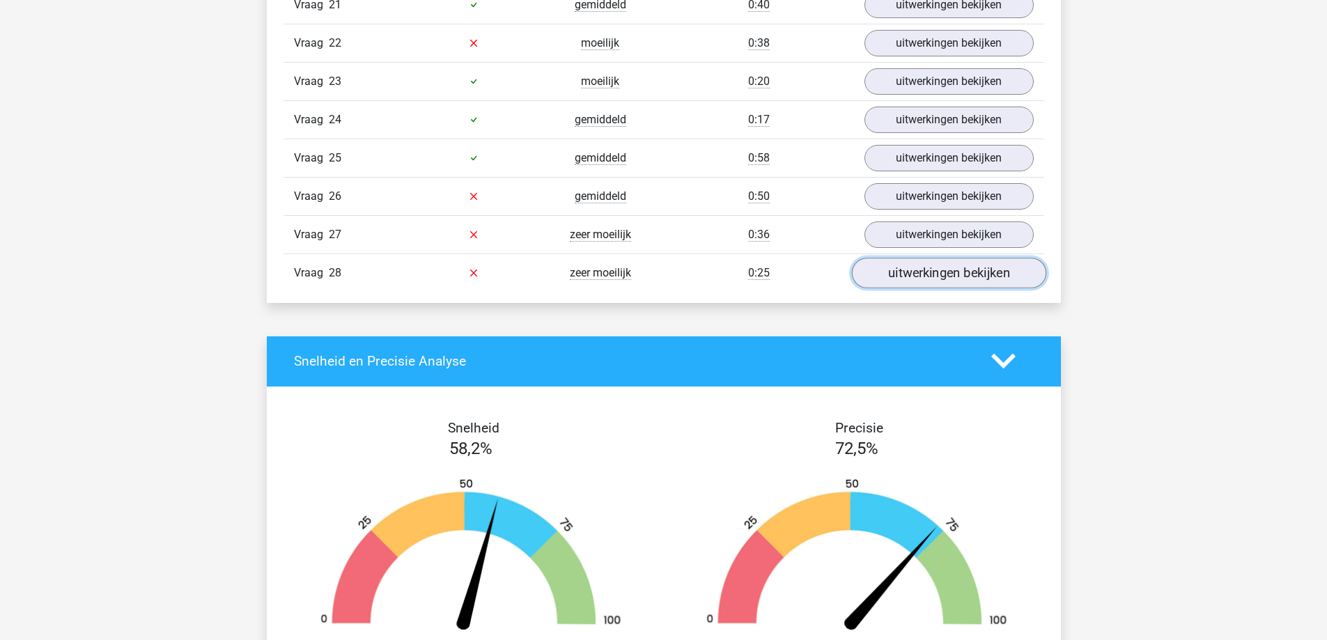
click at [907, 280] on link "uitwerkingen bekijken" at bounding box center [948, 273] width 194 height 31
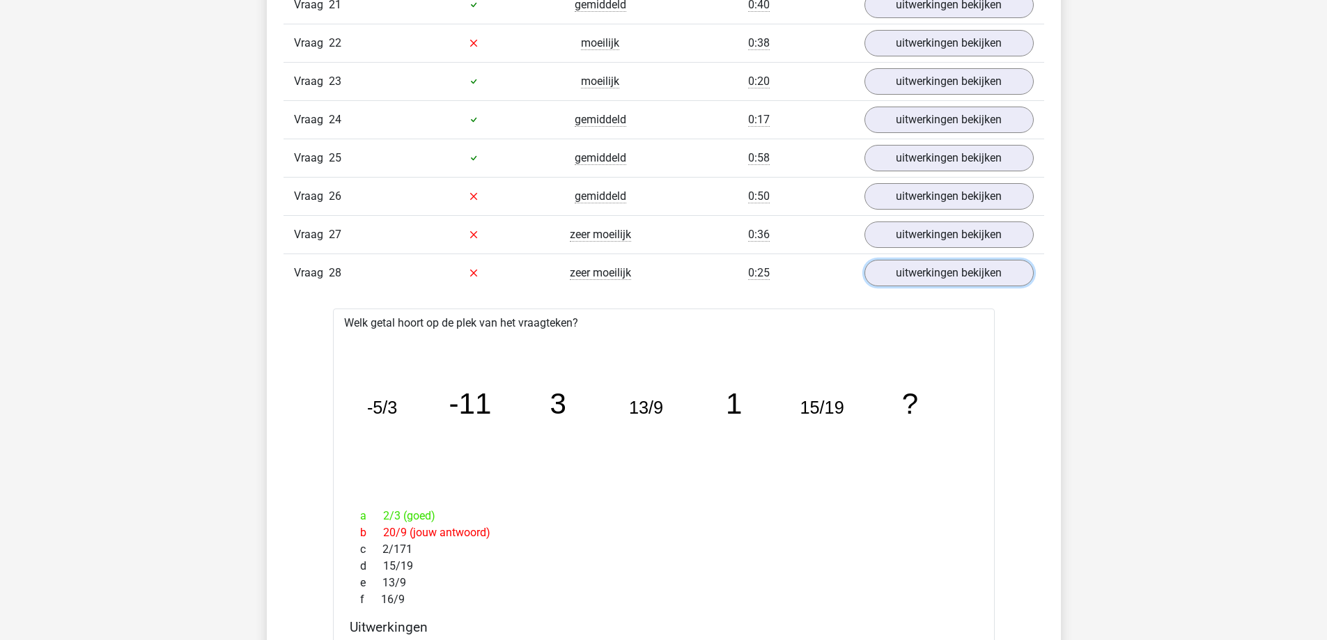
scroll to position [1950, 0]
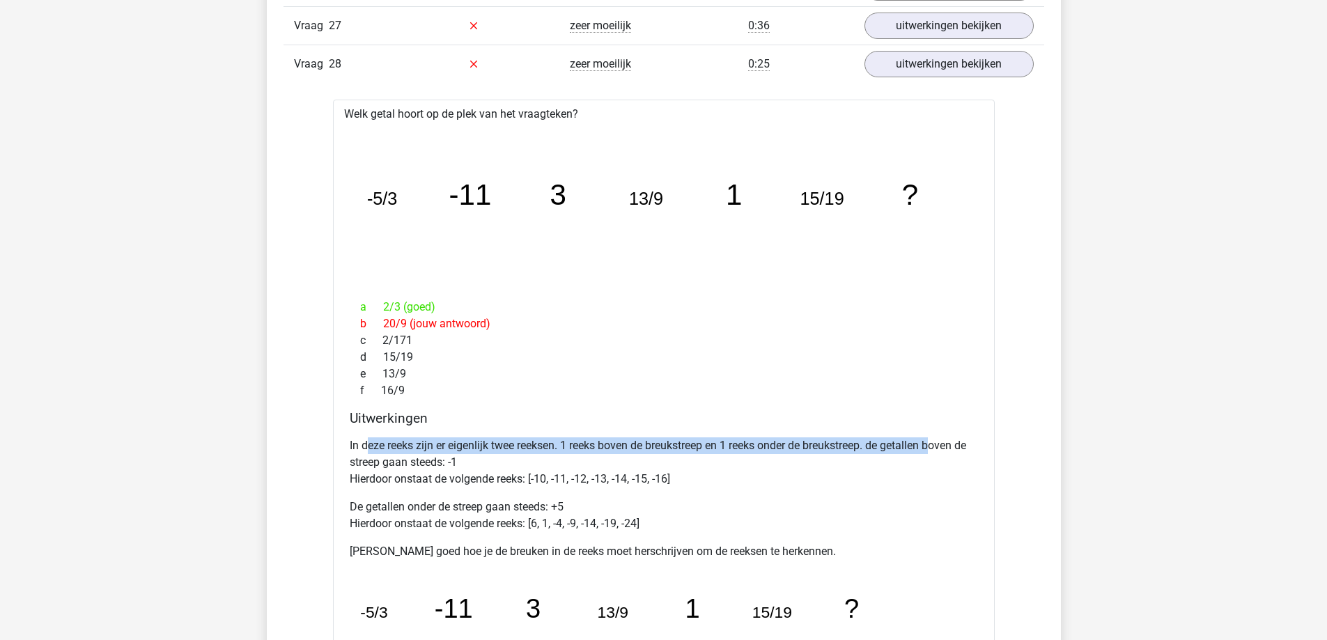
drag, startPoint x: 383, startPoint y: 444, endPoint x: 940, endPoint y: 445, distance: 557.1
click at [940, 445] on p "In deze reeks zijn er eigenlijk twee reeksen. 1 reeks boven de breukstreep en 1…" at bounding box center [664, 462] width 628 height 50
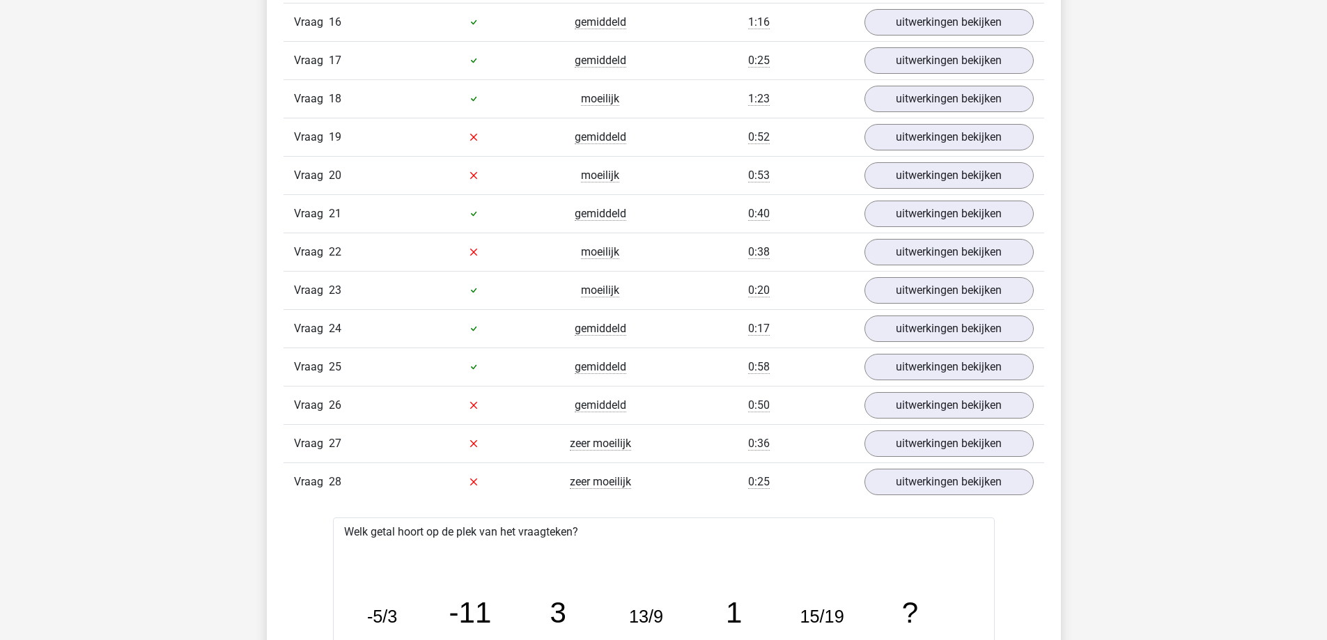
scroll to position [1811, 0]
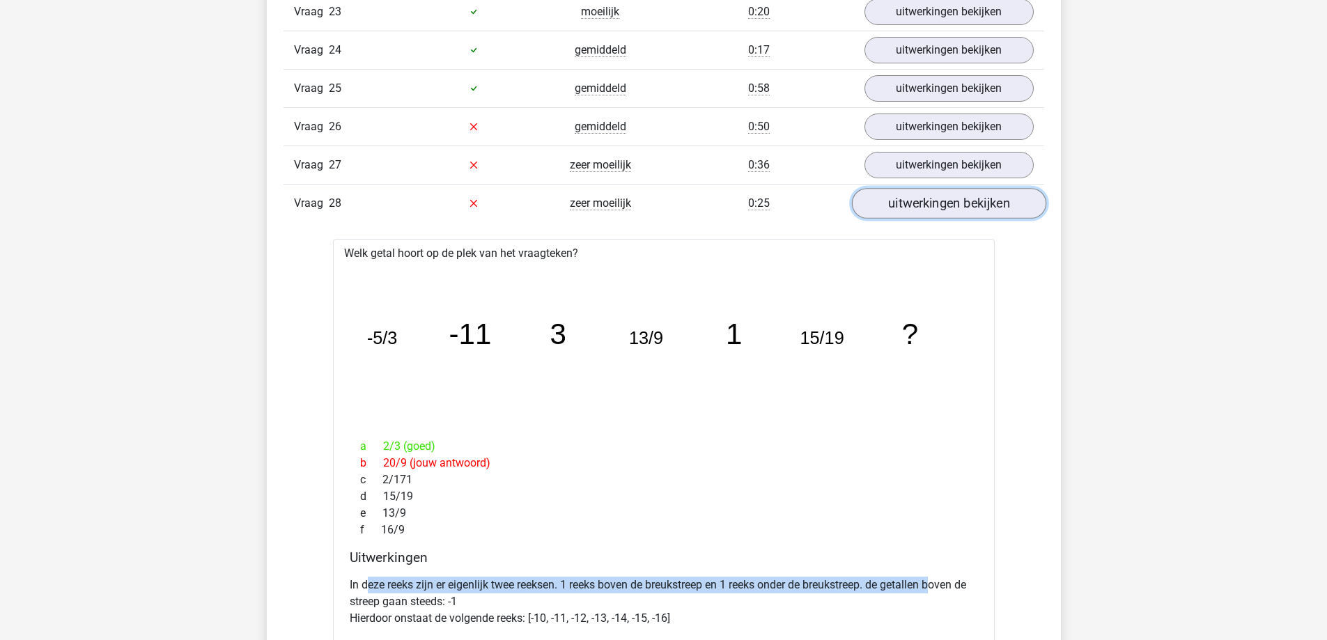
click at [909, 214] on link "uitwerkingen bekijken" at bounding box center [948, 203] width 194 height 31
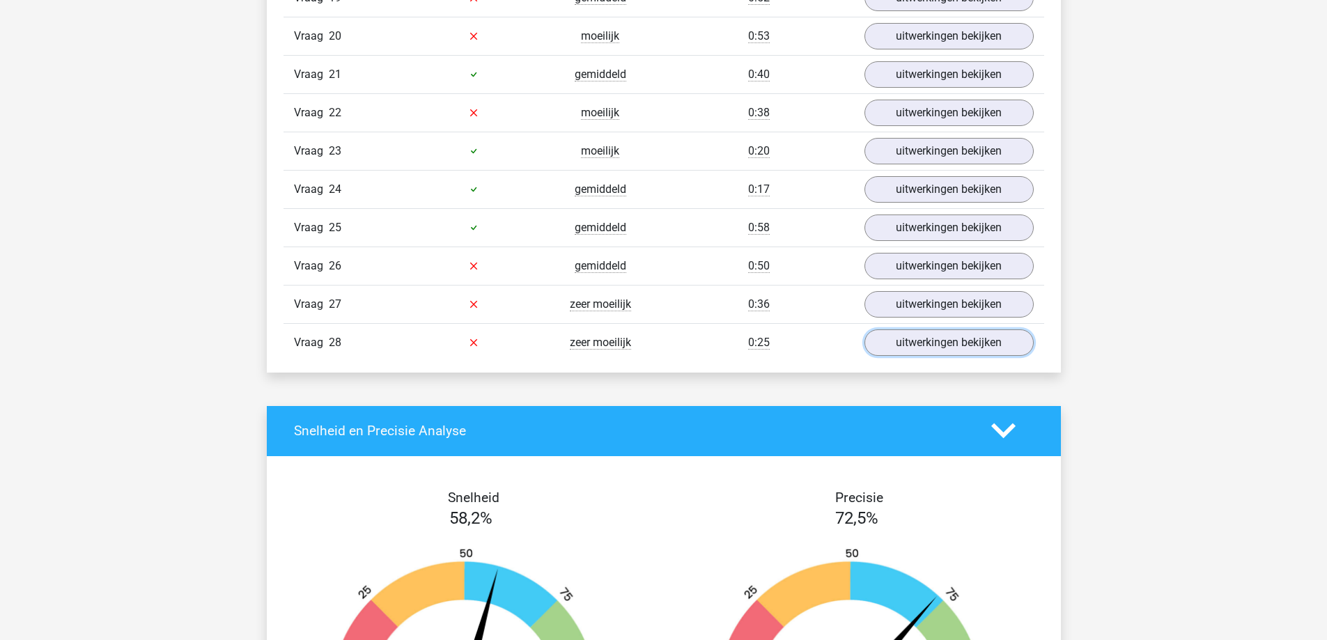
scroll to position [1950, 0]
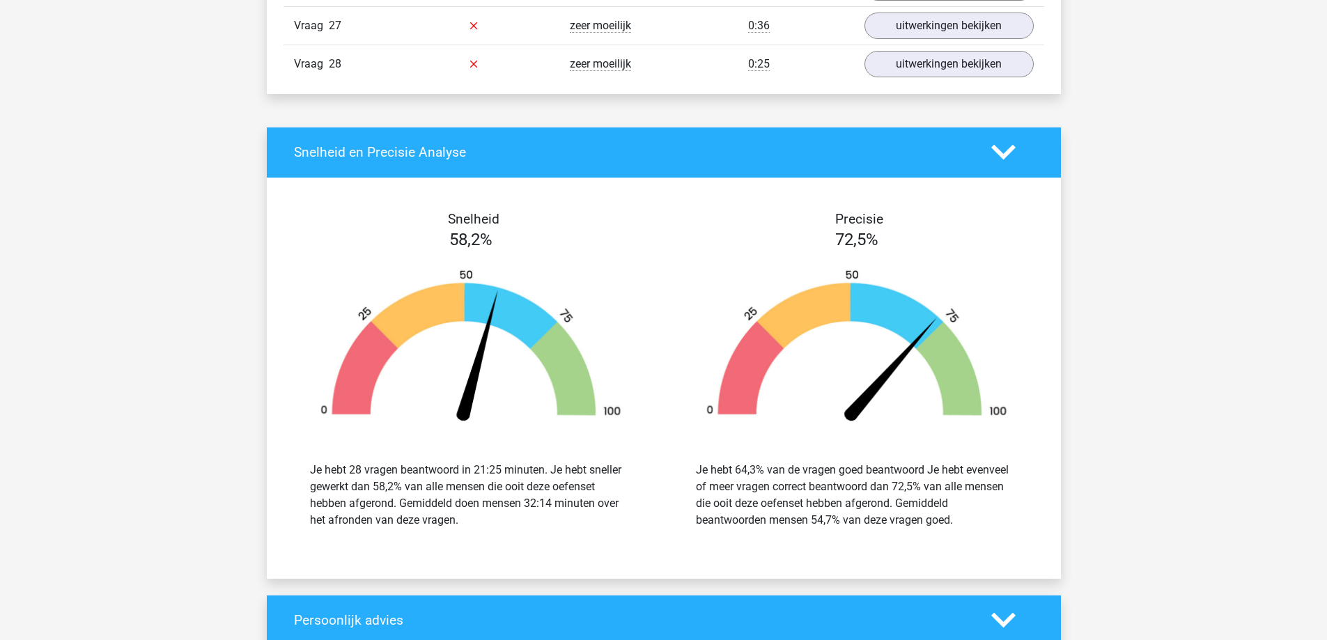
drag, startPoint x: 711, startPoint y: 467, endPoint x: 977, endPoint y: 519, distance: 271.1
click at [977, 519] on div "Je hebt 64,3% van de vragen goed beantwoord Je hebt evenveel of meer vragen cor…" at bounding box center [857, 495] width 322 height 67
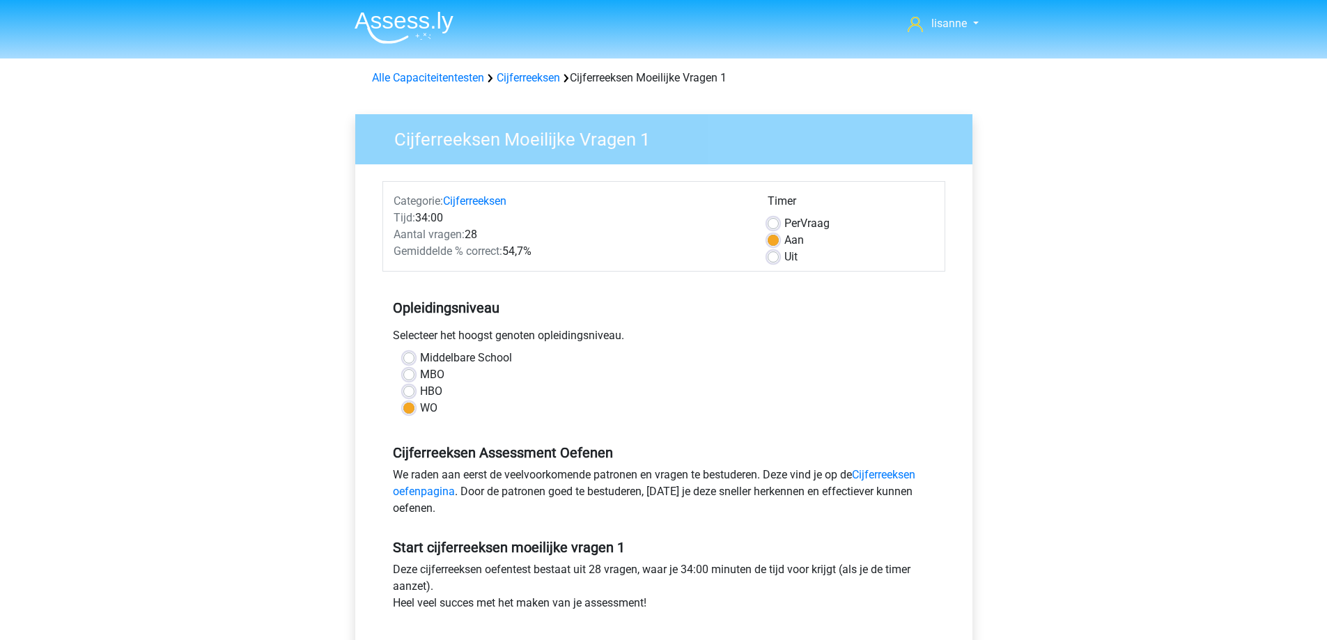
scroll to position [348, 0]
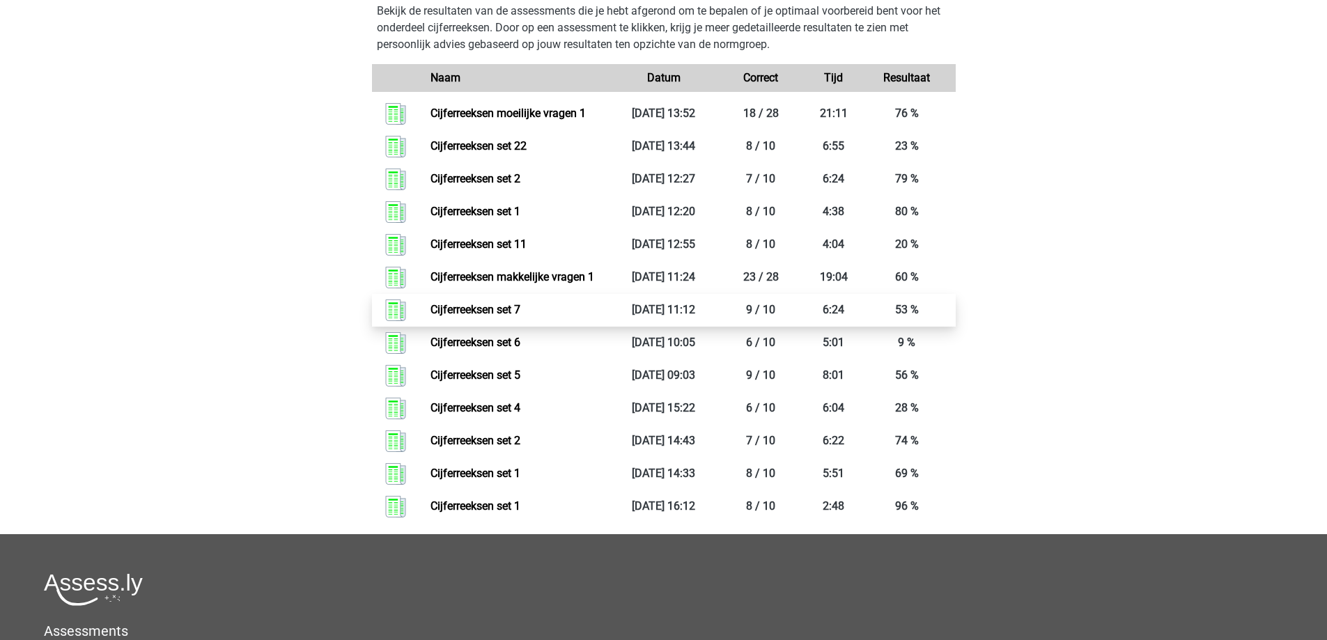
scroll to position [499, 0]
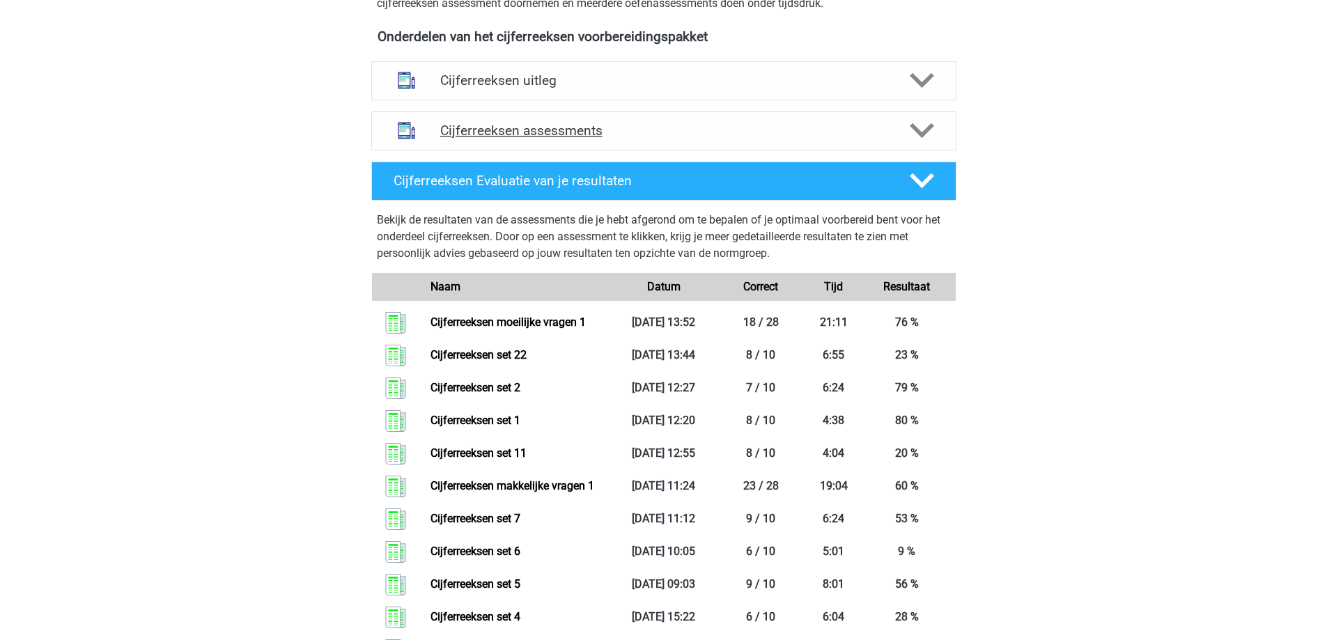
click at [675, 139] on h4 "Cijferreeksen assessments" at bounding box center [663, 131] width 447 height 16
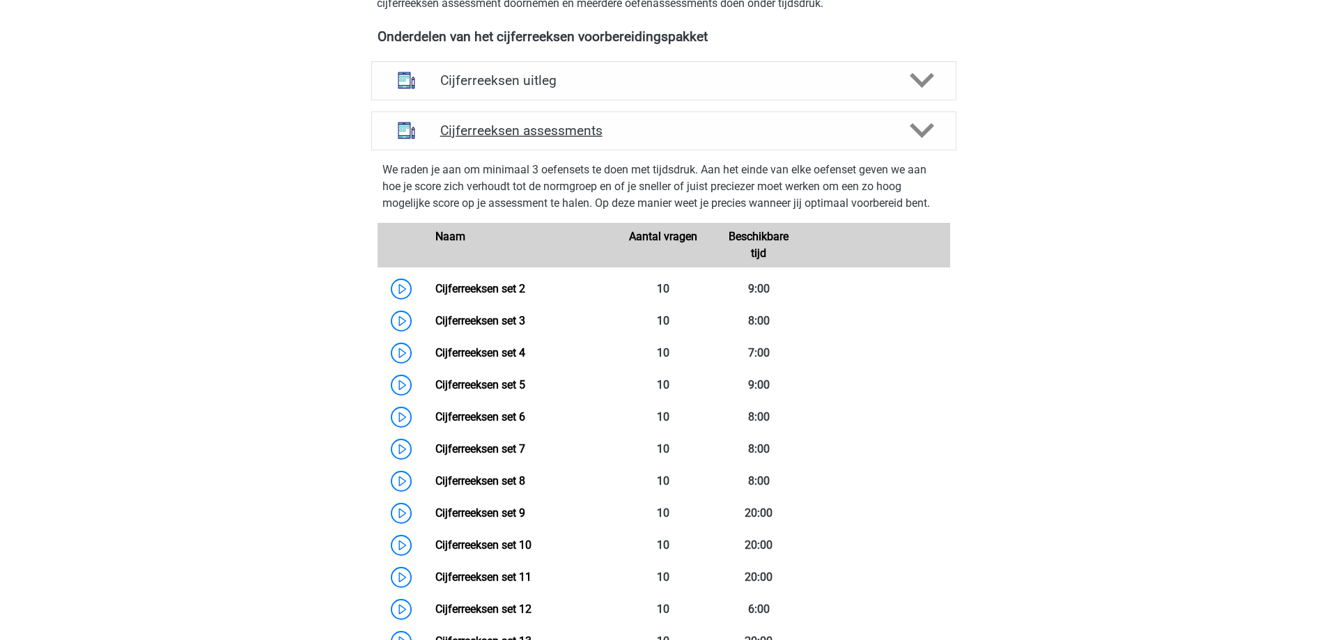
click at [675, 139] on h4 "Cijferreeksen assessments" at bounding box center [663, 131] width 447 height 16
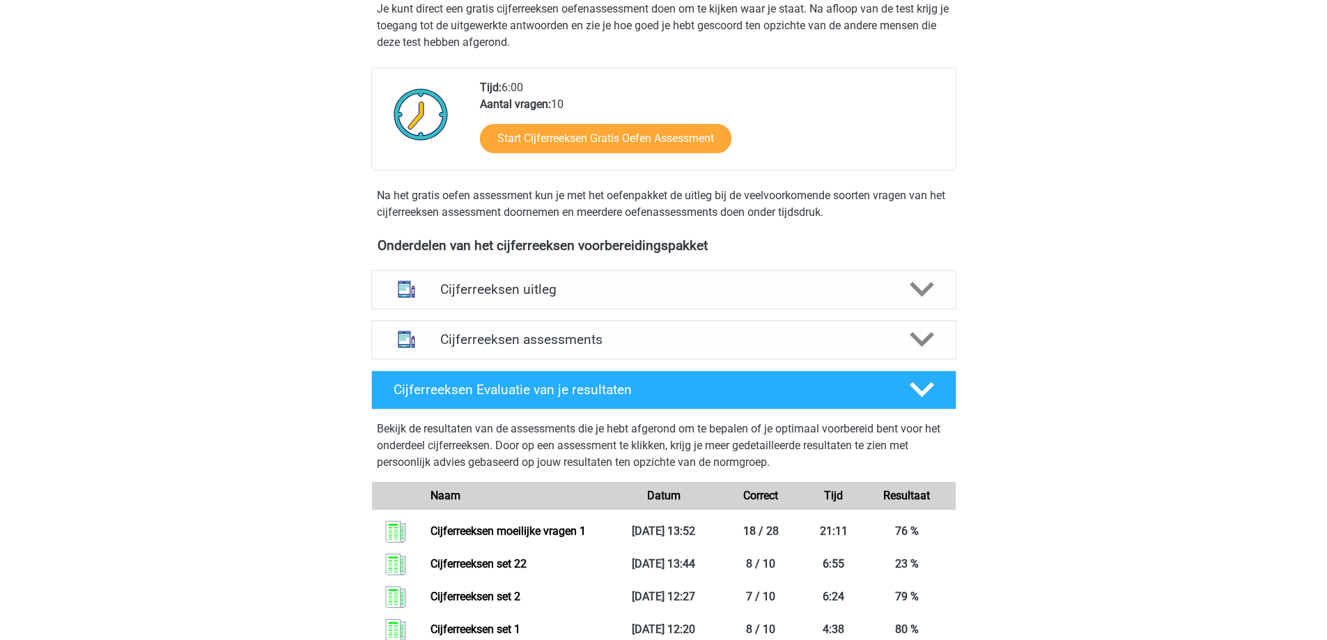
scroll to position [0, 0]
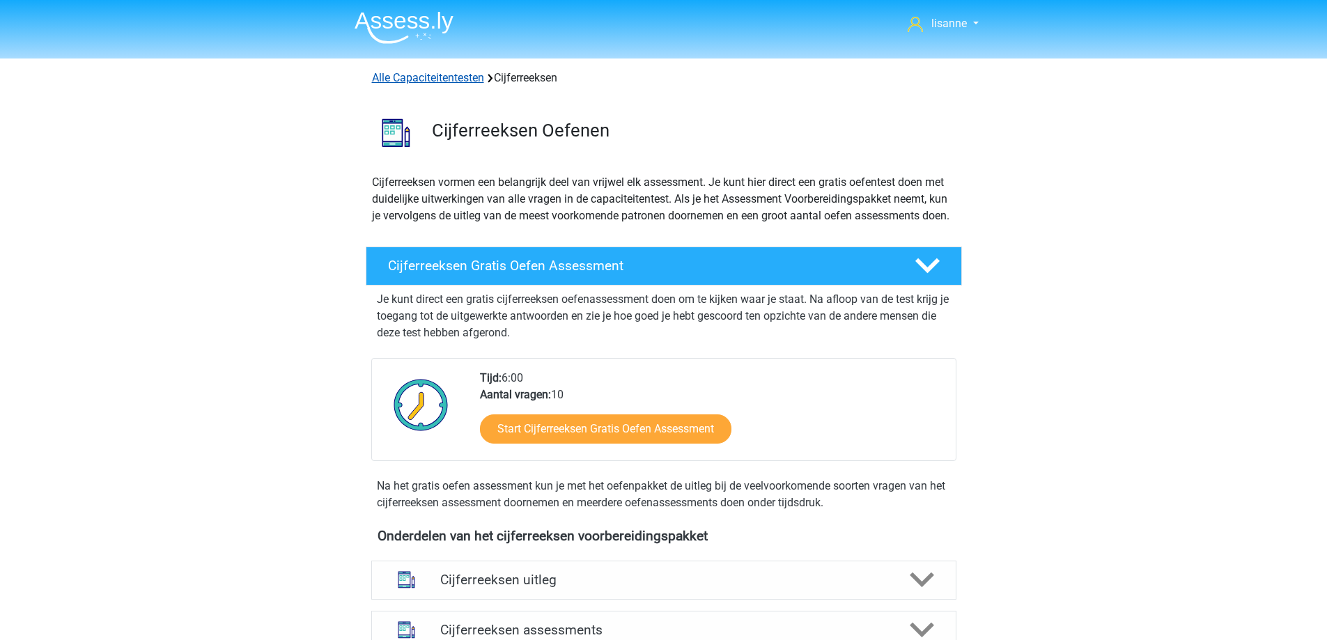
click at [453, 76] on link "Alle Capaciteitentesten" at bounding box center [428, 77] width 112 height 13
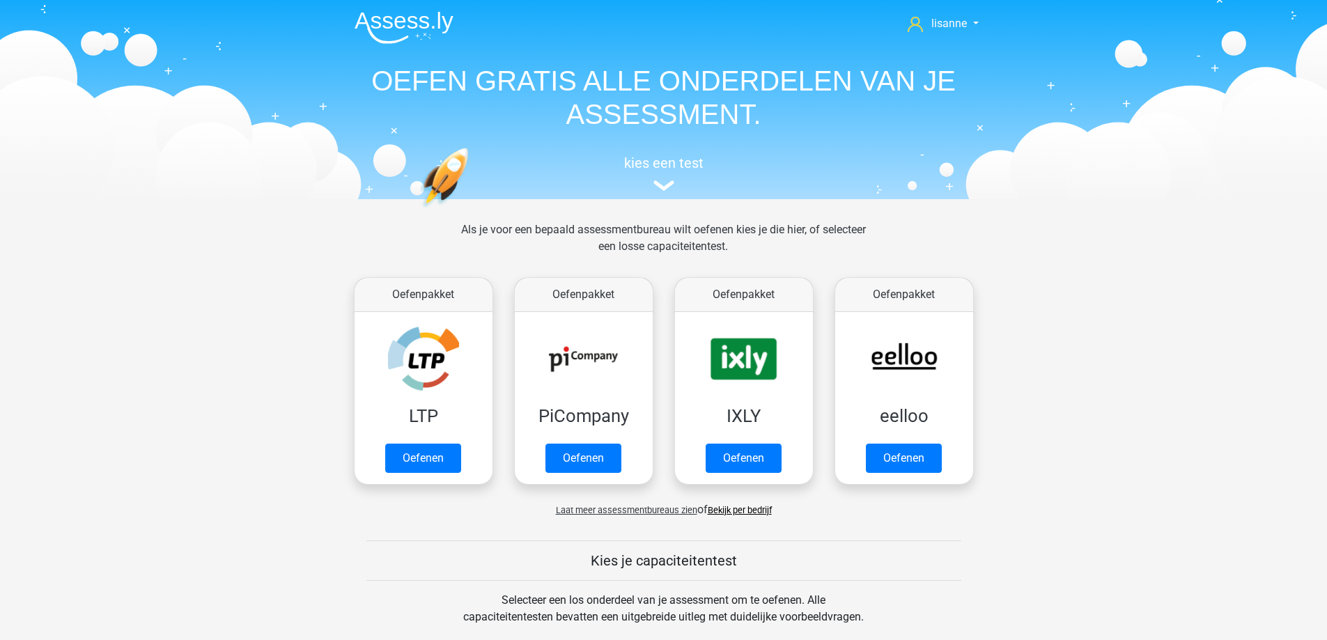
scroll to position [592, 0]
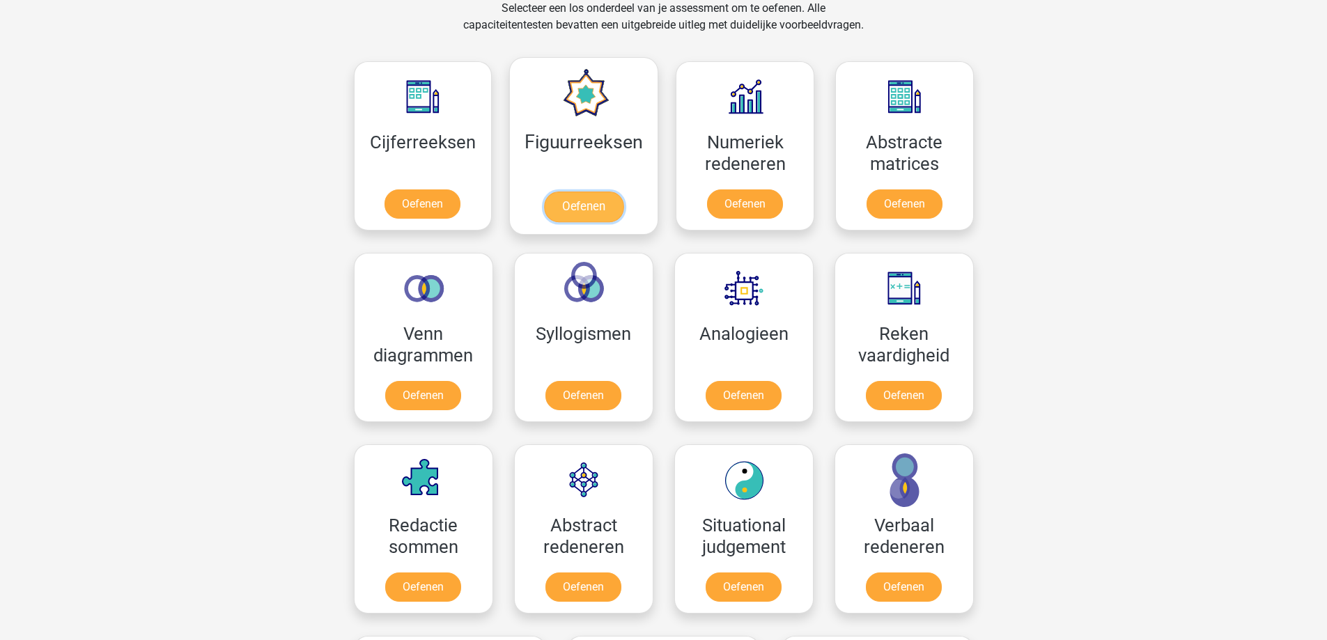
click at [614, 192] on link "Oefenen" at bounding box center [583, 207] width 79 height 31
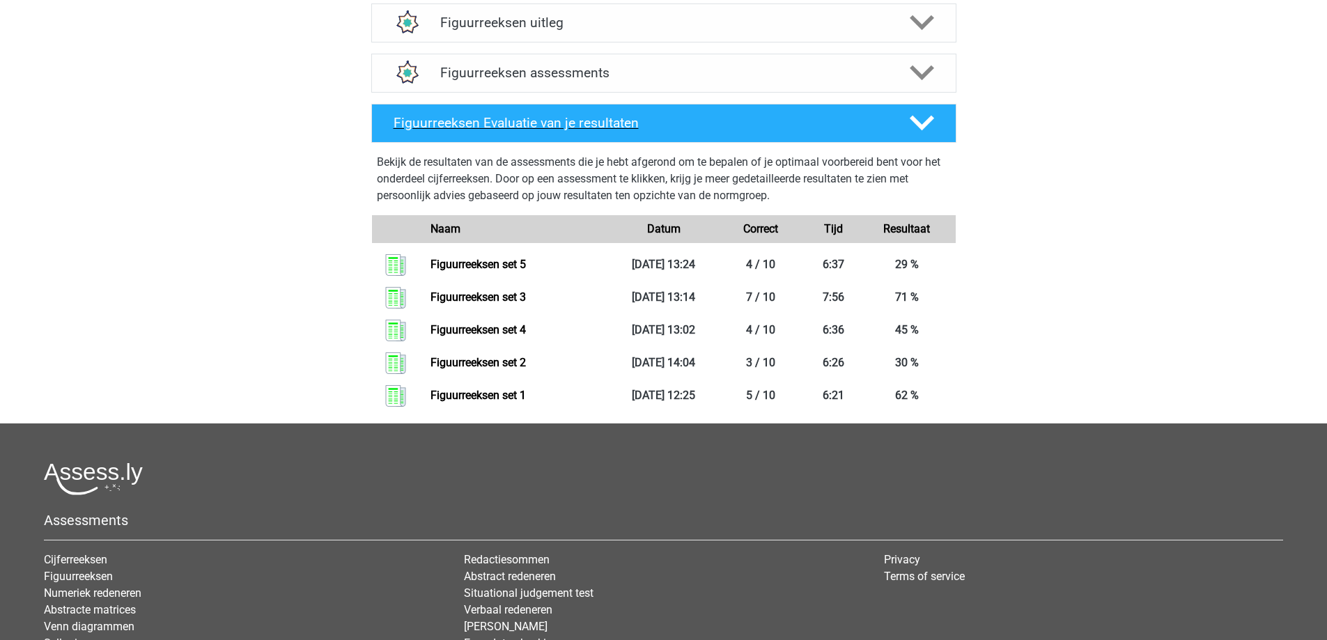
scroll to position [487, 0]
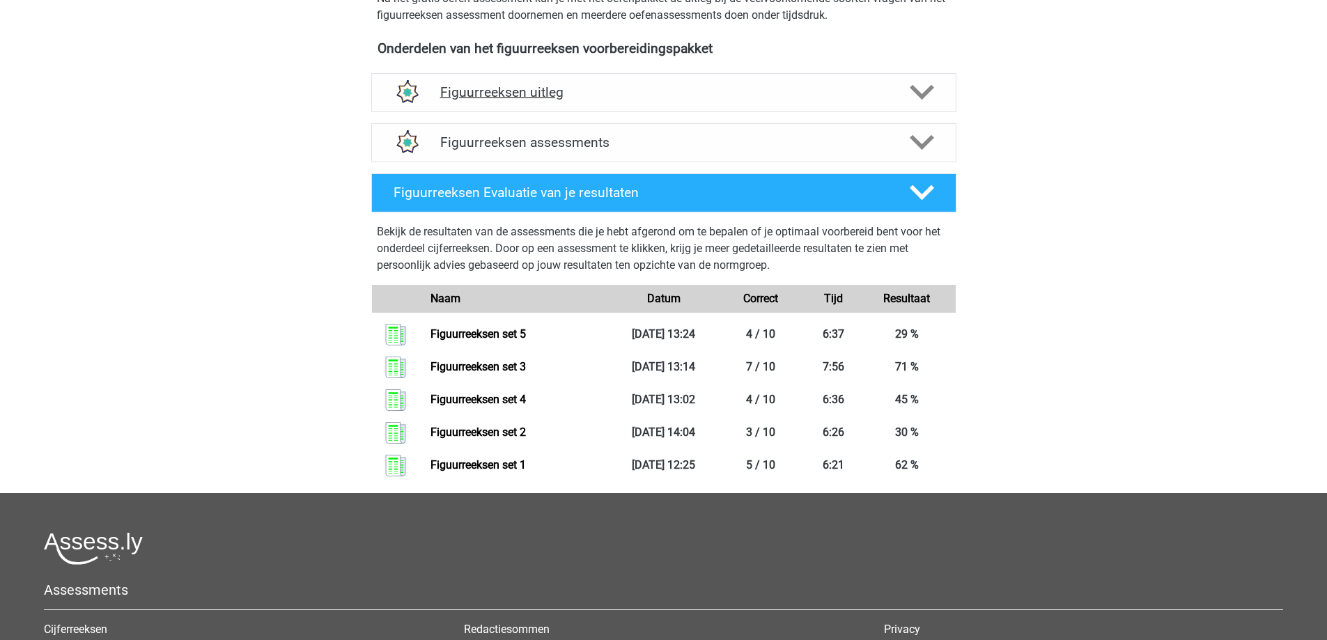
click at [641, 102] on div "Figuurreeksen uitleg" at bounding box center [663, 92] width 585 height 39
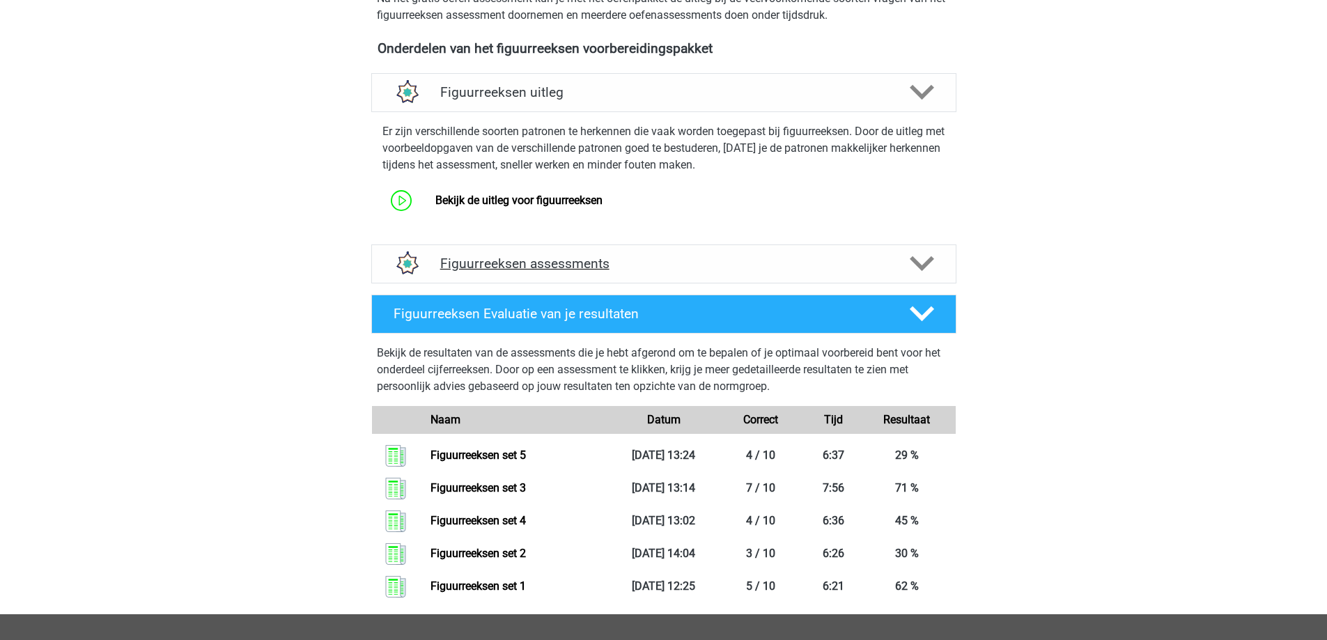
click at [568, 274] on div "Figuurreeksen assessments" at bounding box center [663, 263] width 585 height 39
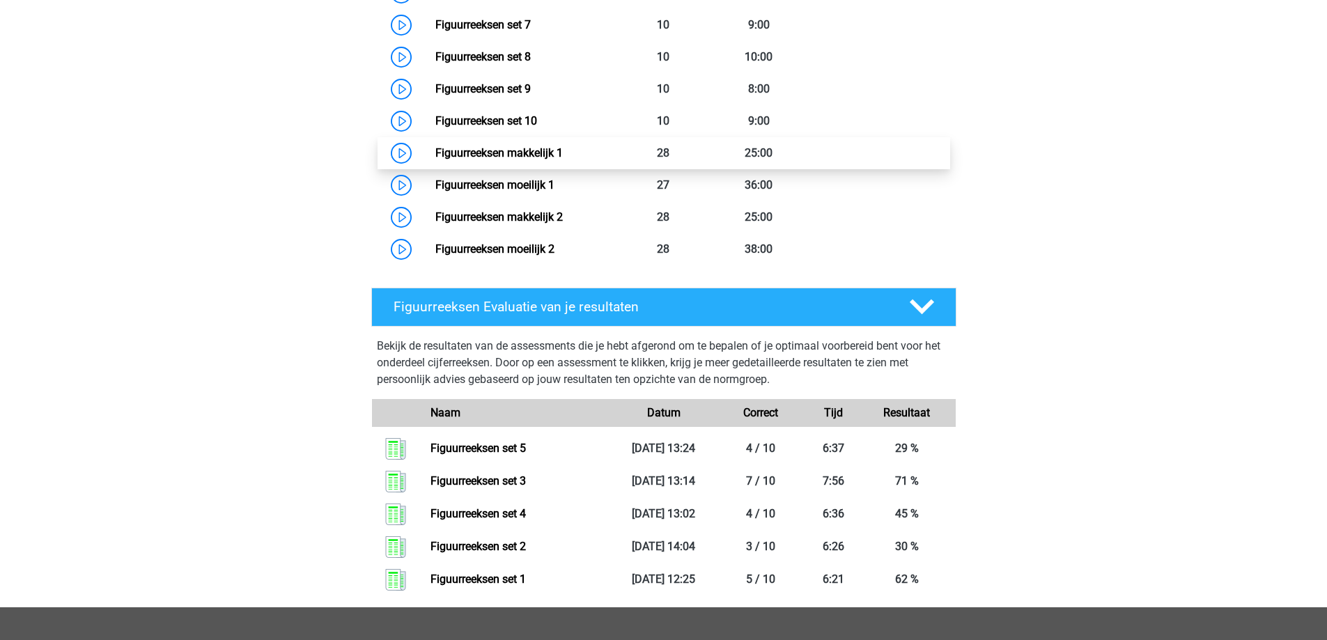
scroll to position [836, 0]
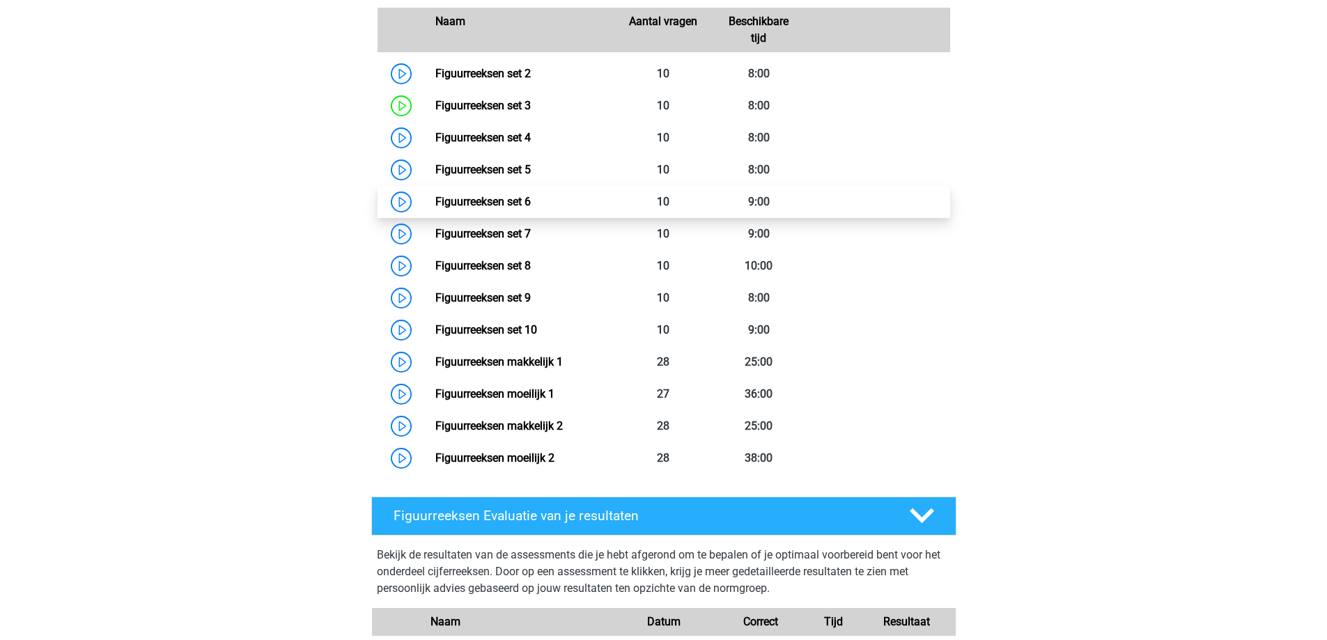
click at [508, 199] on link "Figuurreeksen set 6" at bounding box center [482, 201] width 95 height 13
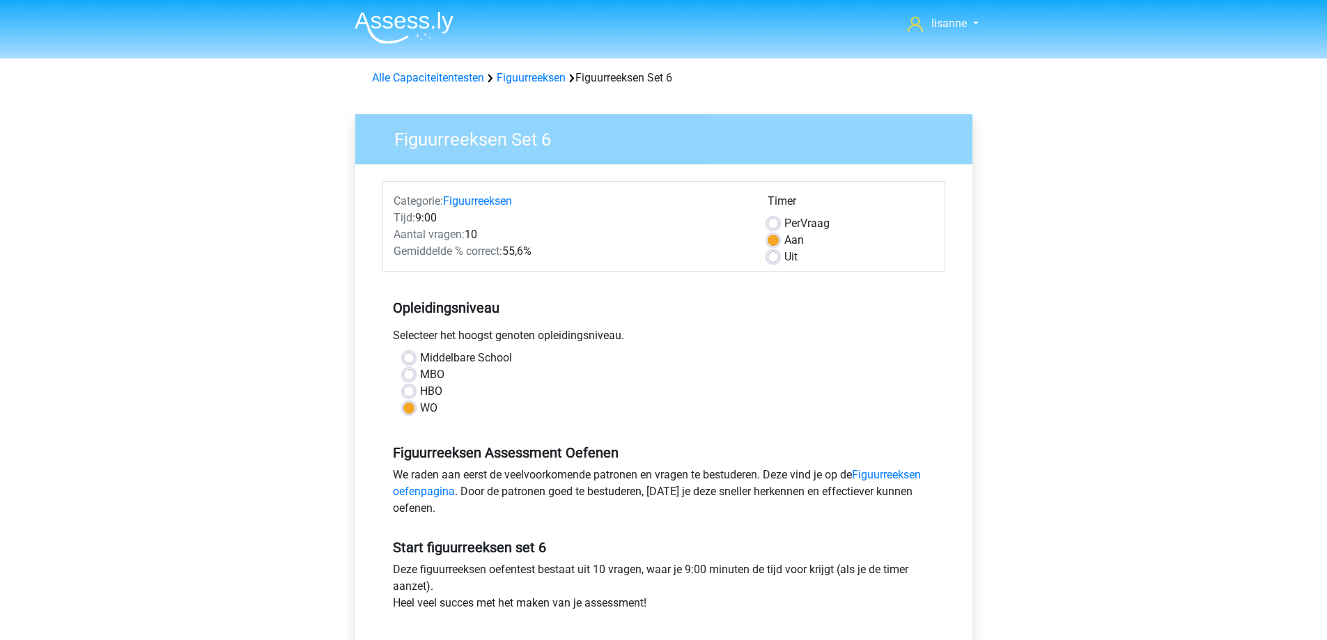
scroll to position [279, 0]
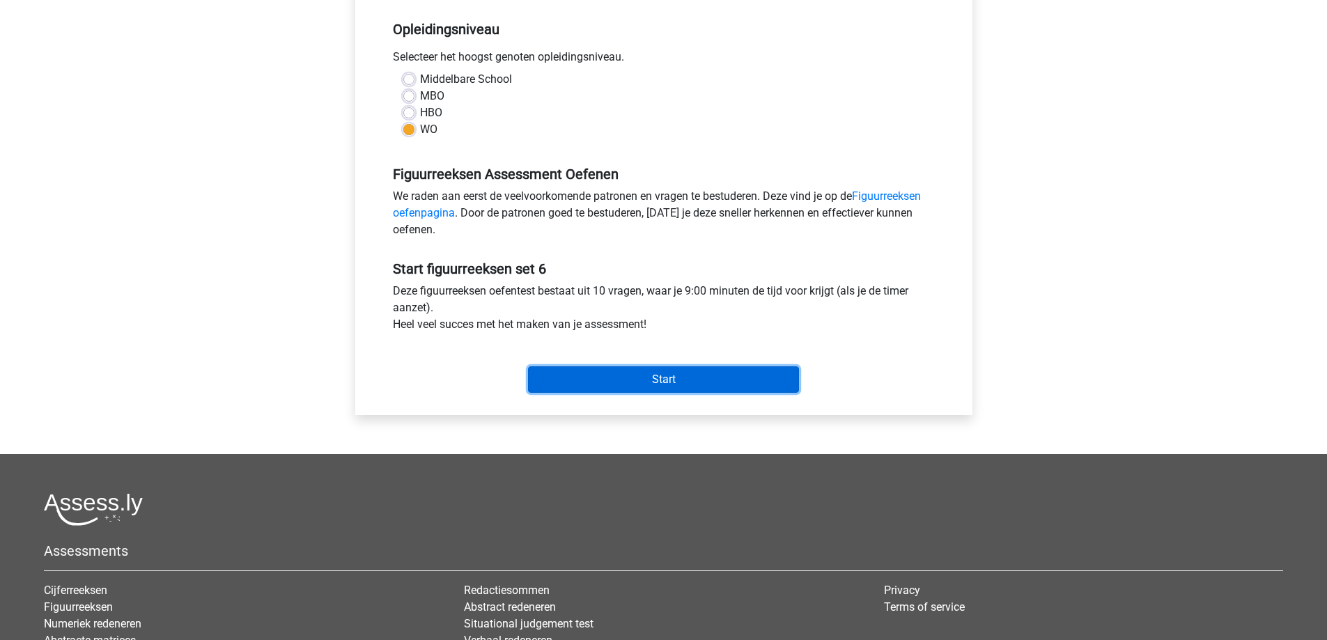
click at [652, 373] on input "Start" at bounding box center [663, 379] width 271 height 26
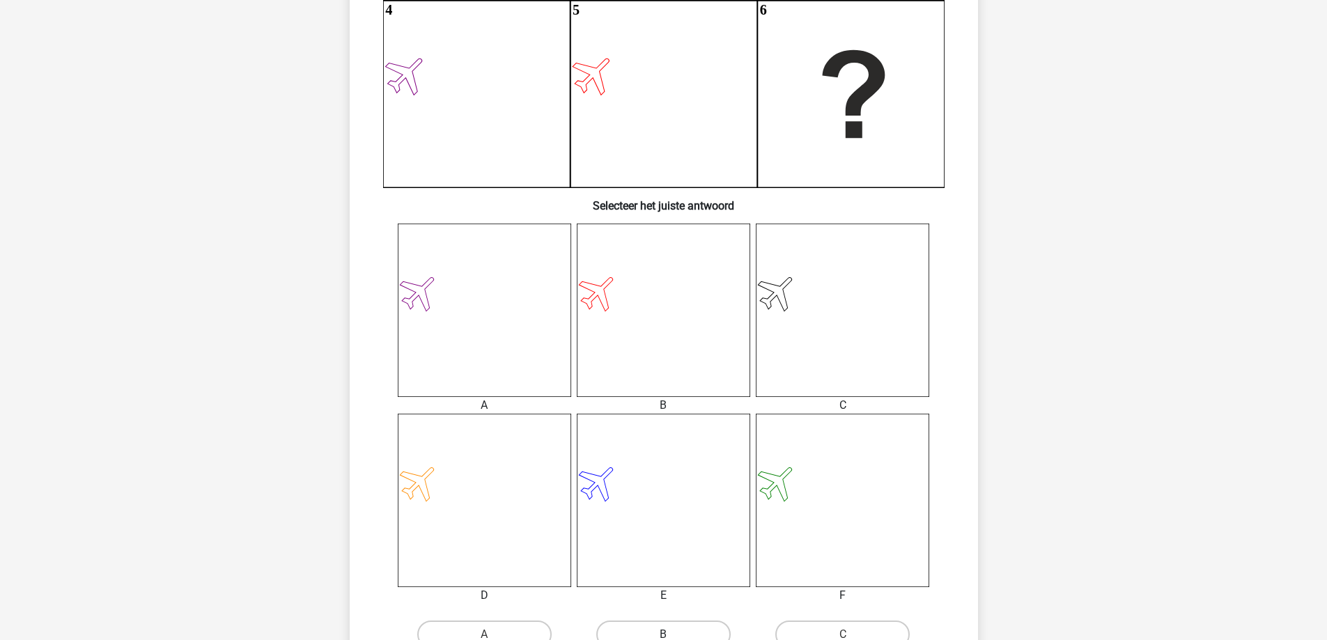
scroll to position [557, 0]
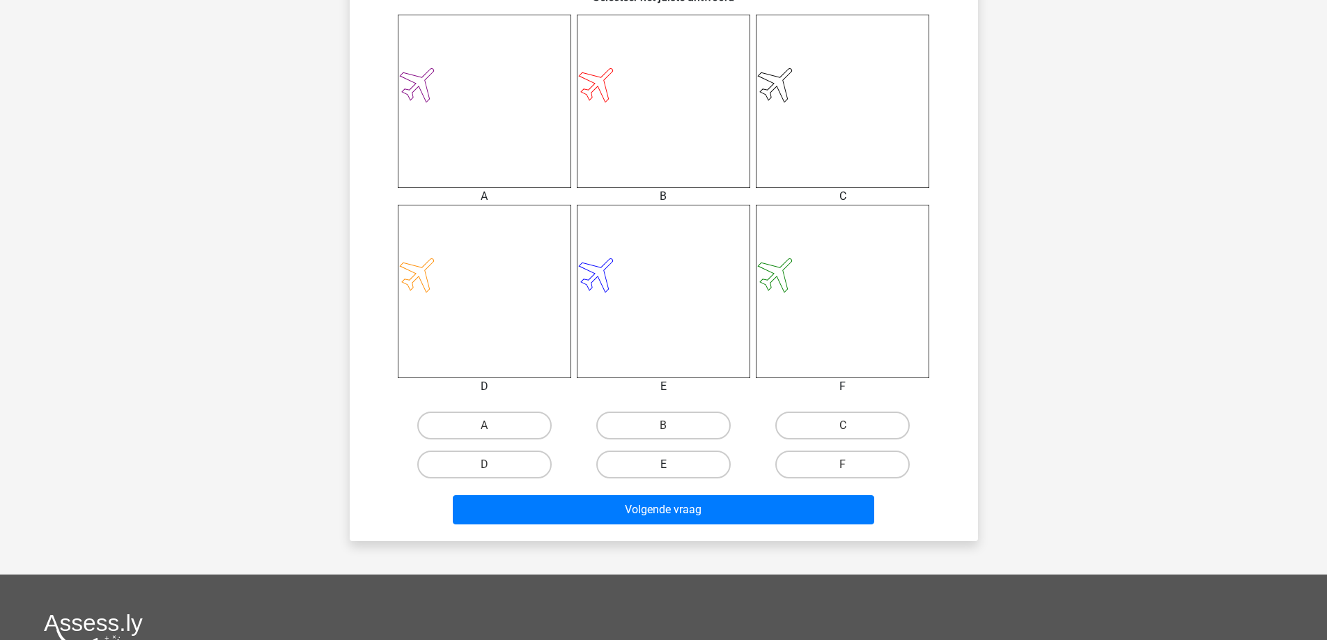
drag, startPoint x: 653, startPoint y: 420, endPoint x: 706, endPoint y: 473, distance: 75.3
click at [653, 420] on label "B" at bounding box center [663, 426] width 134 height 28
click at [663, 425] on input "B" at bounding box center [667, 429] width 9 height 9
radio input "true"
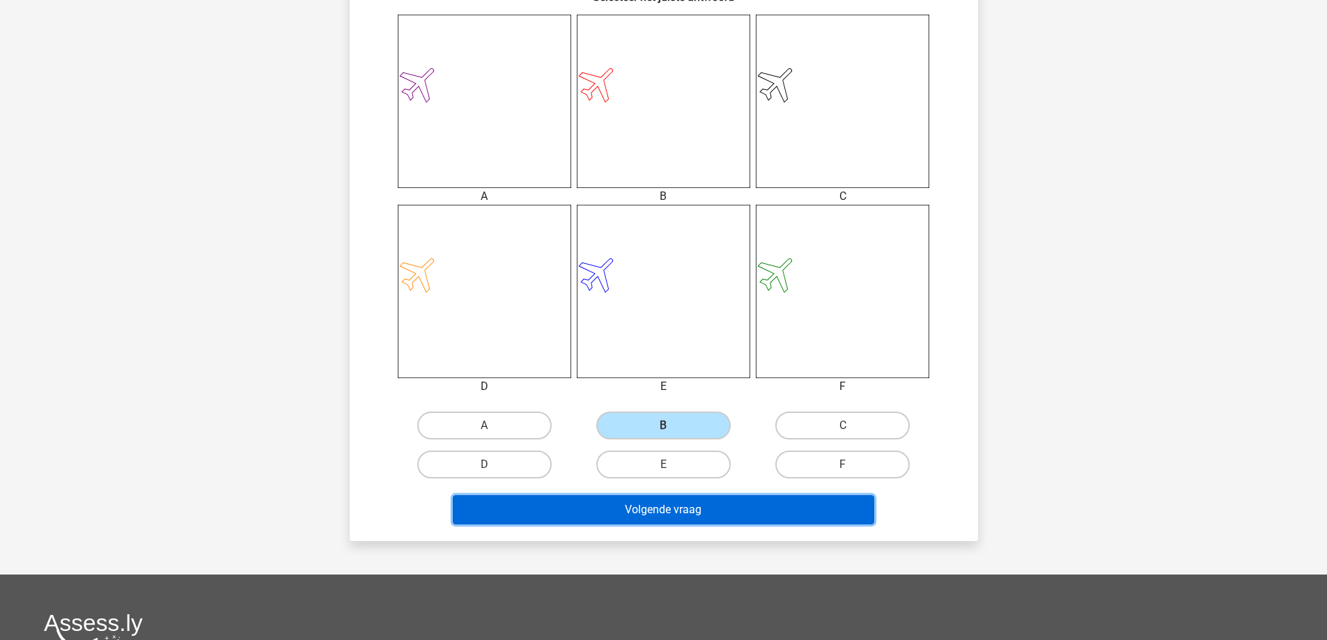
click at [758, 517] on button "Volgende vraag" at bounding box center [663, 509] width 421 height 29
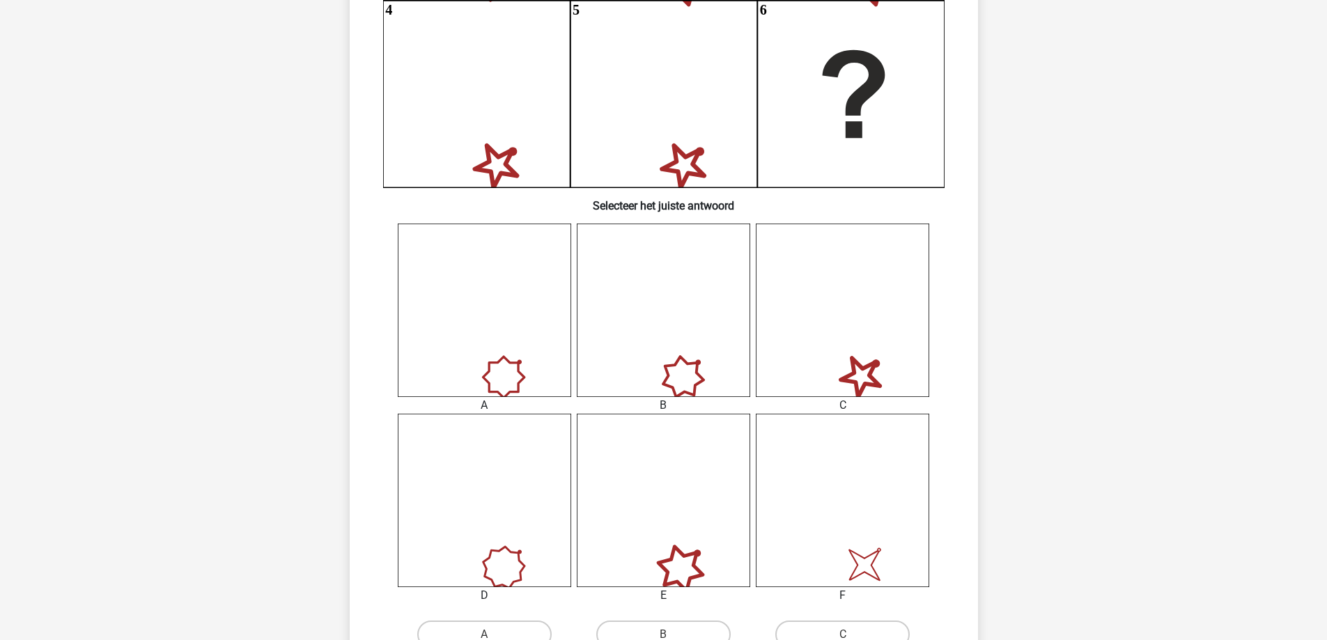
scroll to position [627, 0]
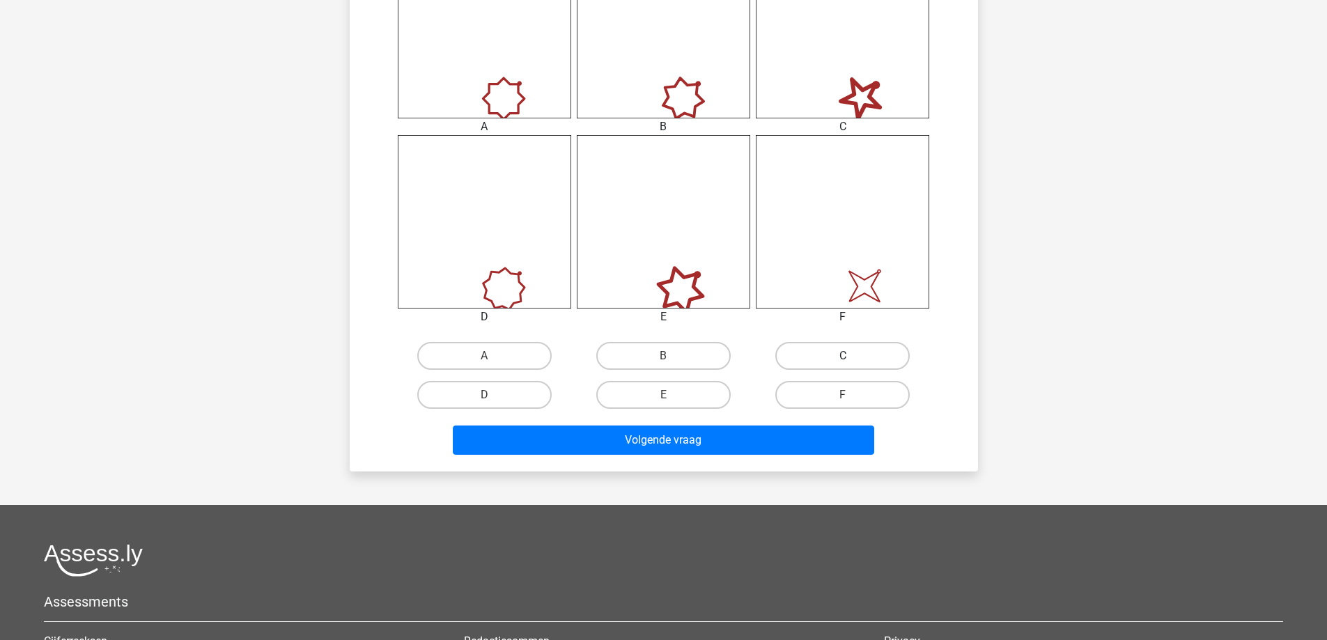
click at [830, 366] on label "C" at bounding box center [842, 356] width 134 height 28
click at [843, 365] on input "C" at bounding box center [847, 360] width 9 height 9
radio input "true"
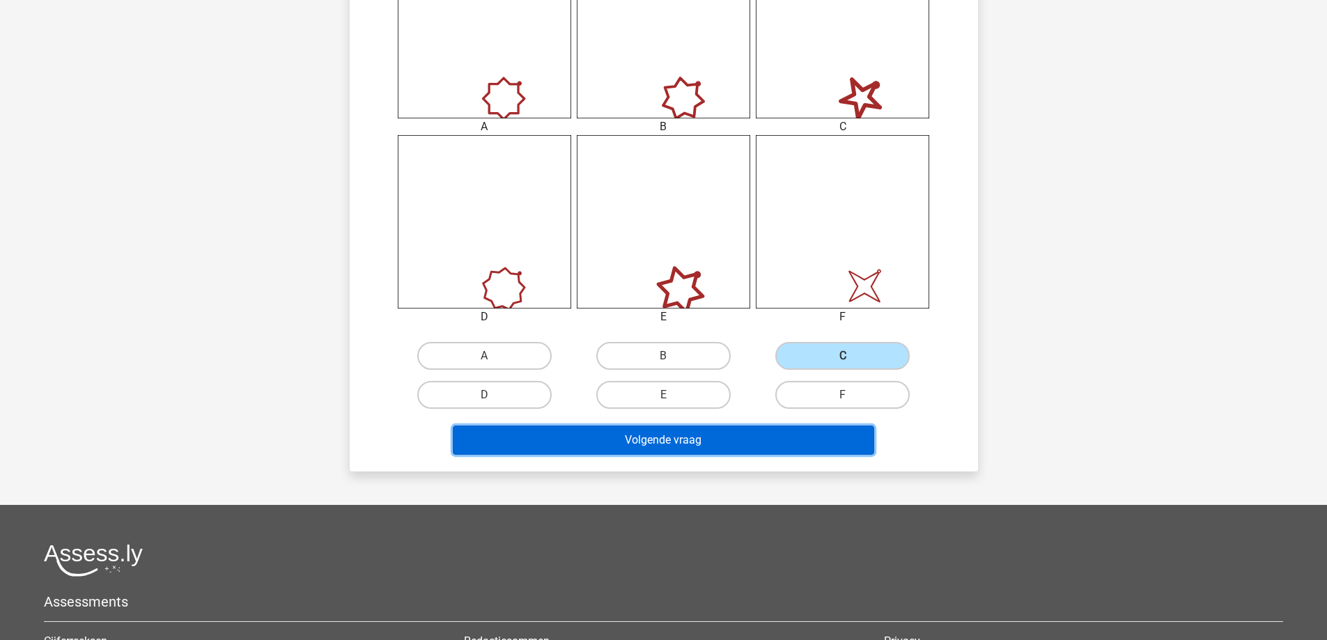
click at [742, 440] on button "Volgende vraag" at bounding box center [663, 439] width 421 height 29
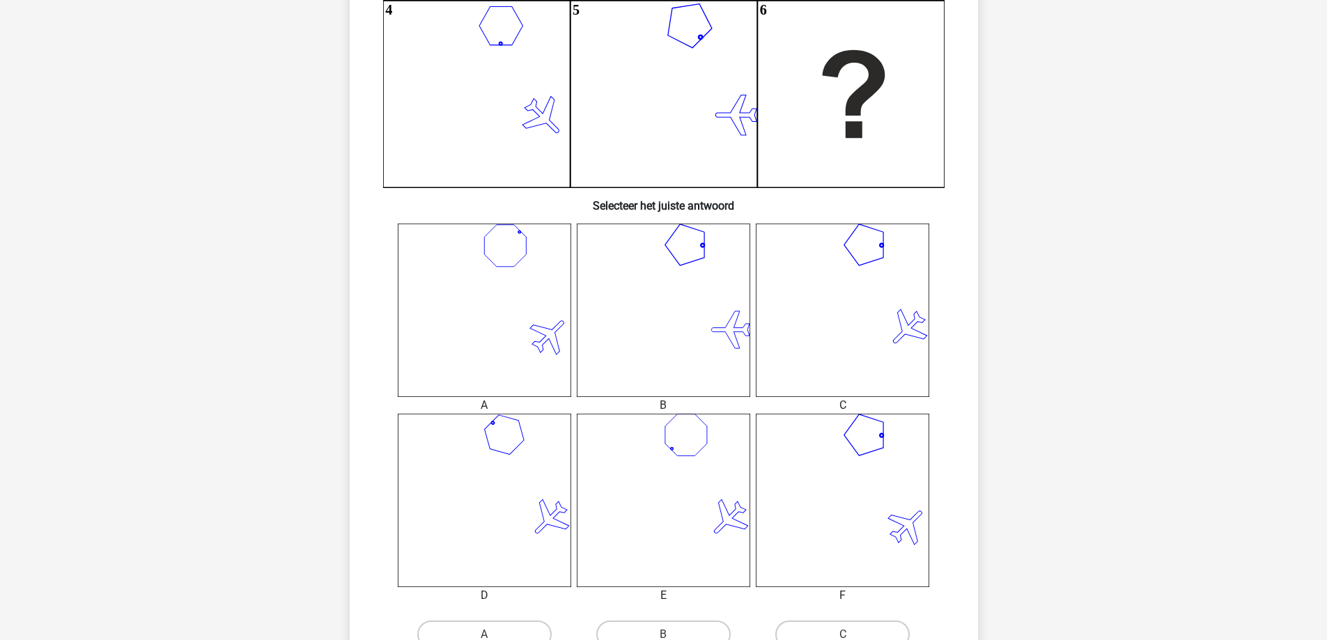
scroll to position [487, 0]
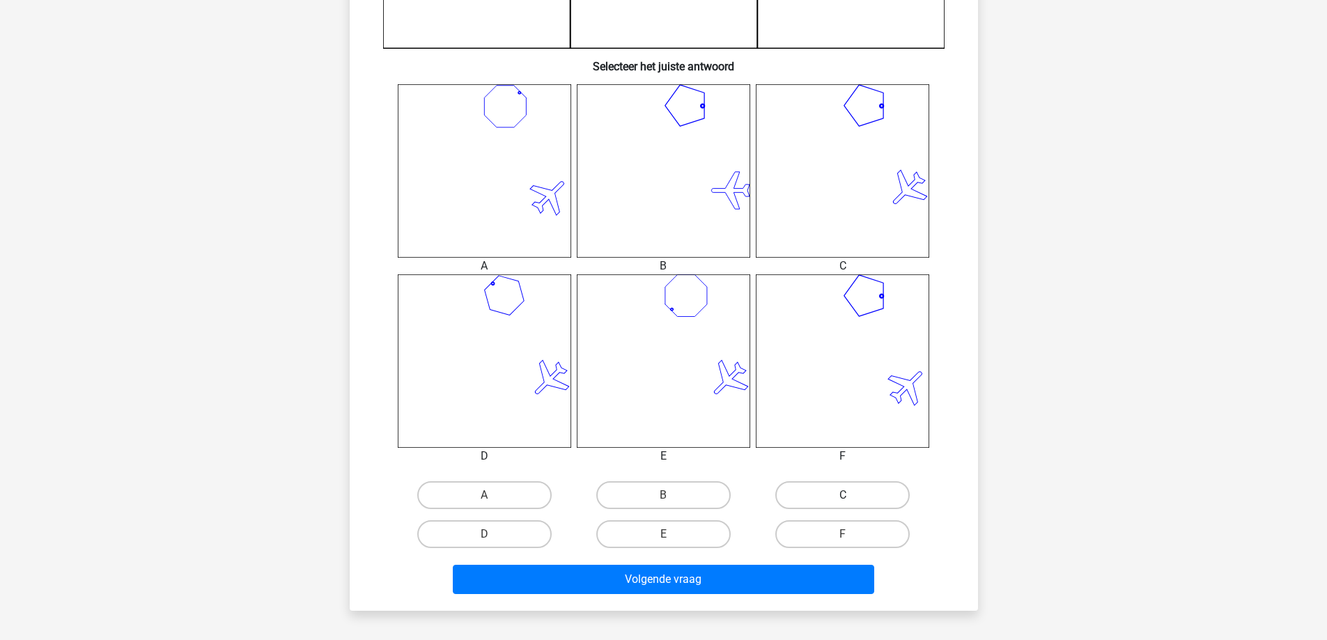
click at [853, 500] on label "C" at bounding box center [842, 495] width 134 height 28
click at [852, 500] on input "C" at bounding box center [847, 499] width 9 height 9
radio input "true"
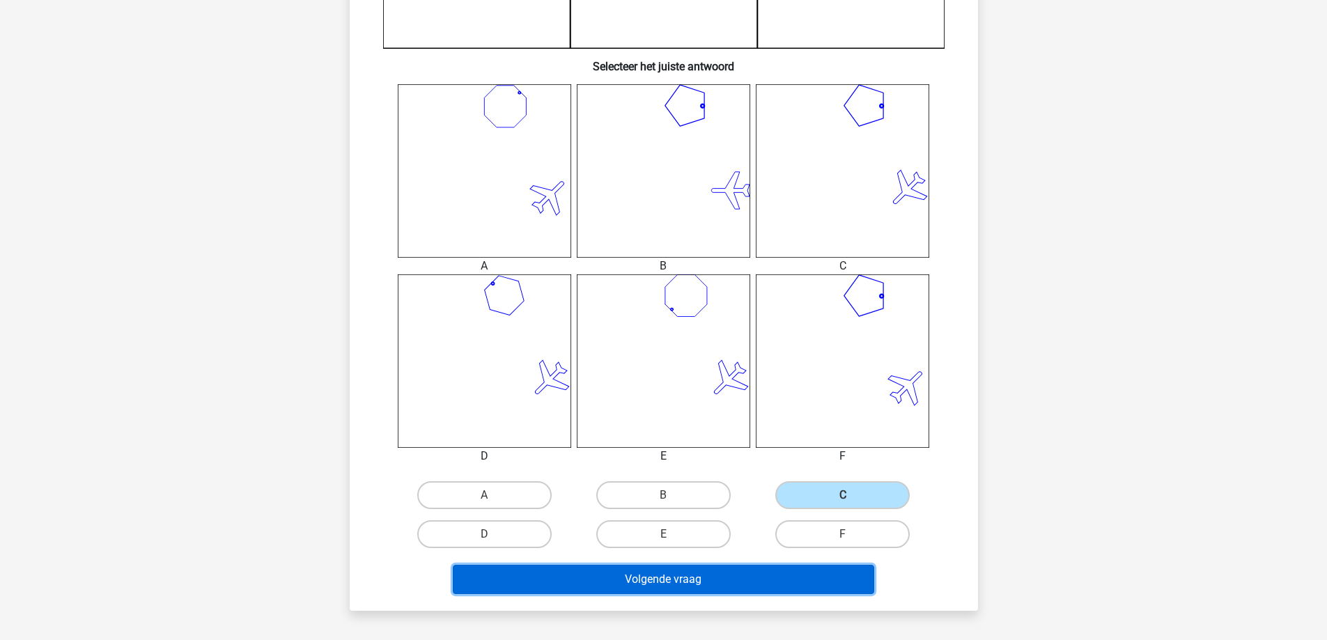
click at [821, 566] on button "Volgende vraag" at bounding box center [663, 579] width 421 height 29
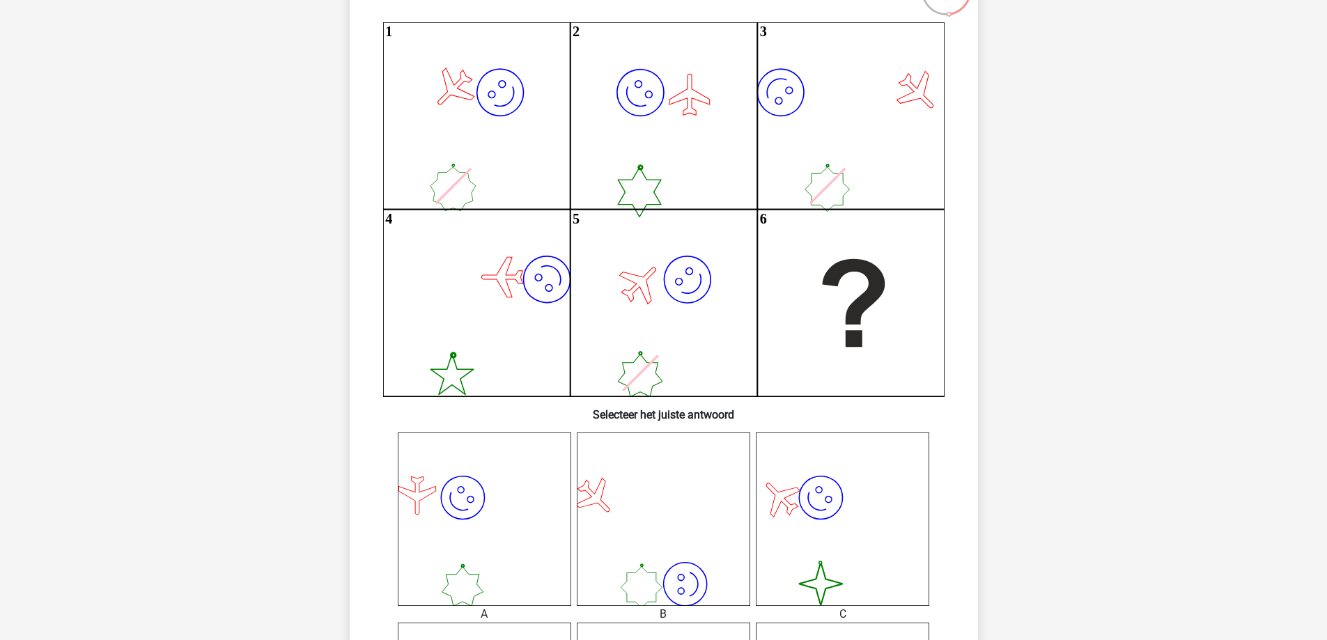
scroll to position [0, 0]
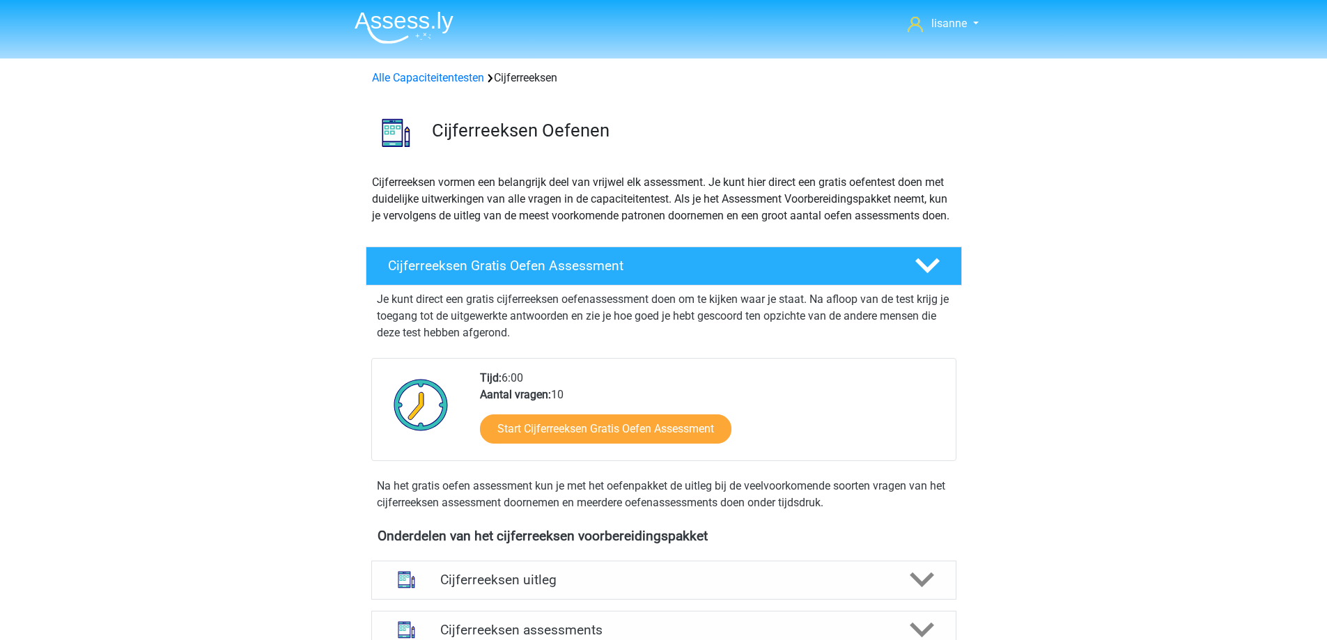
scroll to position [348, 0]
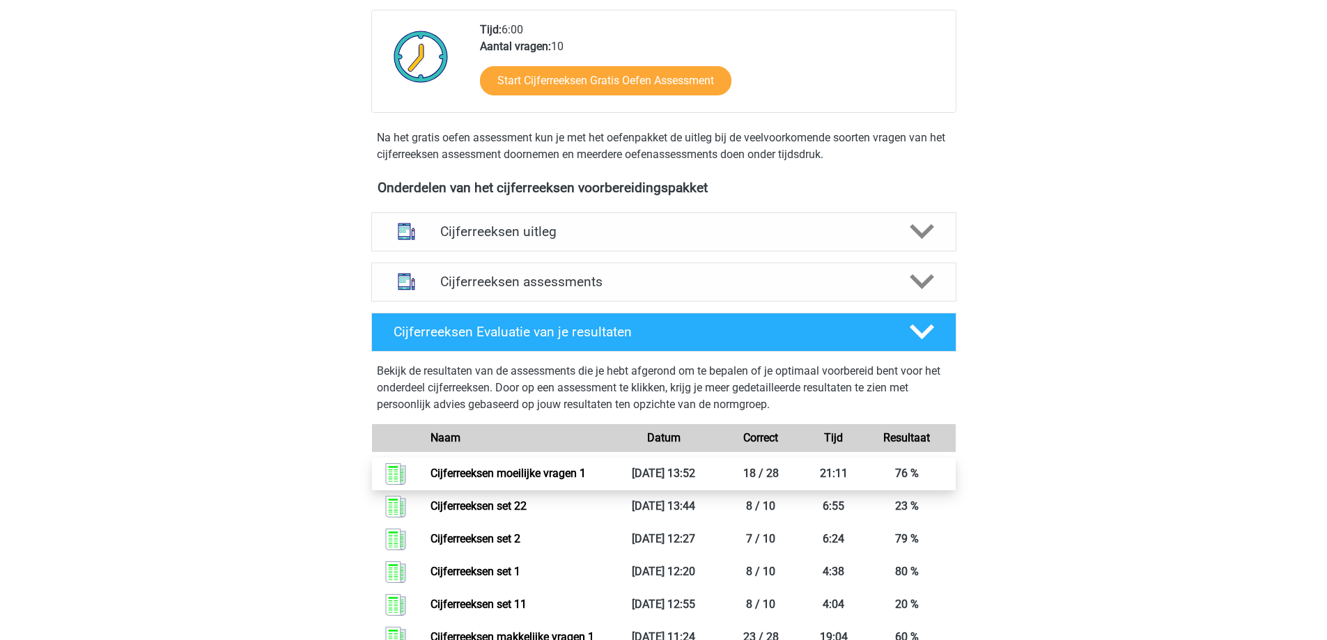
click at [549, 480] on link "Cijferreeksen moeilijke vragen 1" at bounding box center [507, 473] width 155 height 13
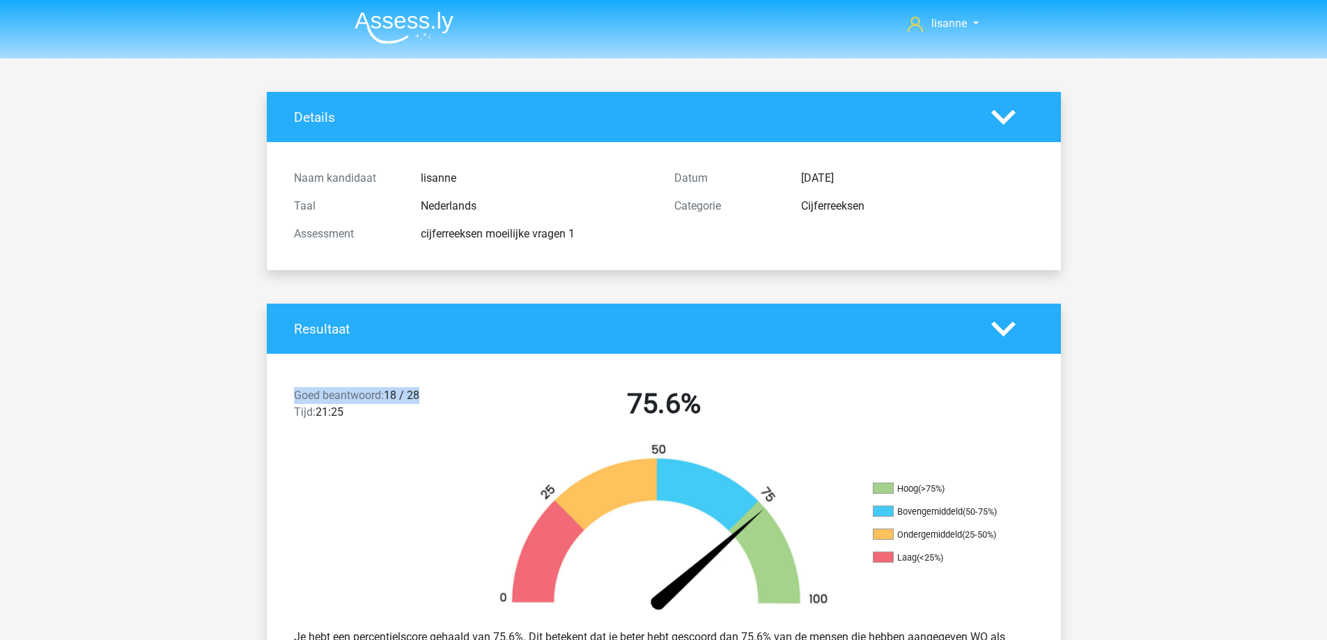
drag, startPoint x: 432, startPoint y: 399, endPoint x: 292, endPoint y: 403, distance: 140.7
click at [292, 403] on div "Goed beantwoord: 18 / 28 Tijd: 21:25" at bounding box center [378, 406] width 190 height 39
drag, startPoint x: 374, startPoint y: 441, endPoint x: 392, endPoint y: 442, distance: 18.2
click at [373, 442] on div "Goed beantwoord: 18 / 28 Tijd: 21:25 75.6%" at bounding box center [664, 406] width 794 height 72
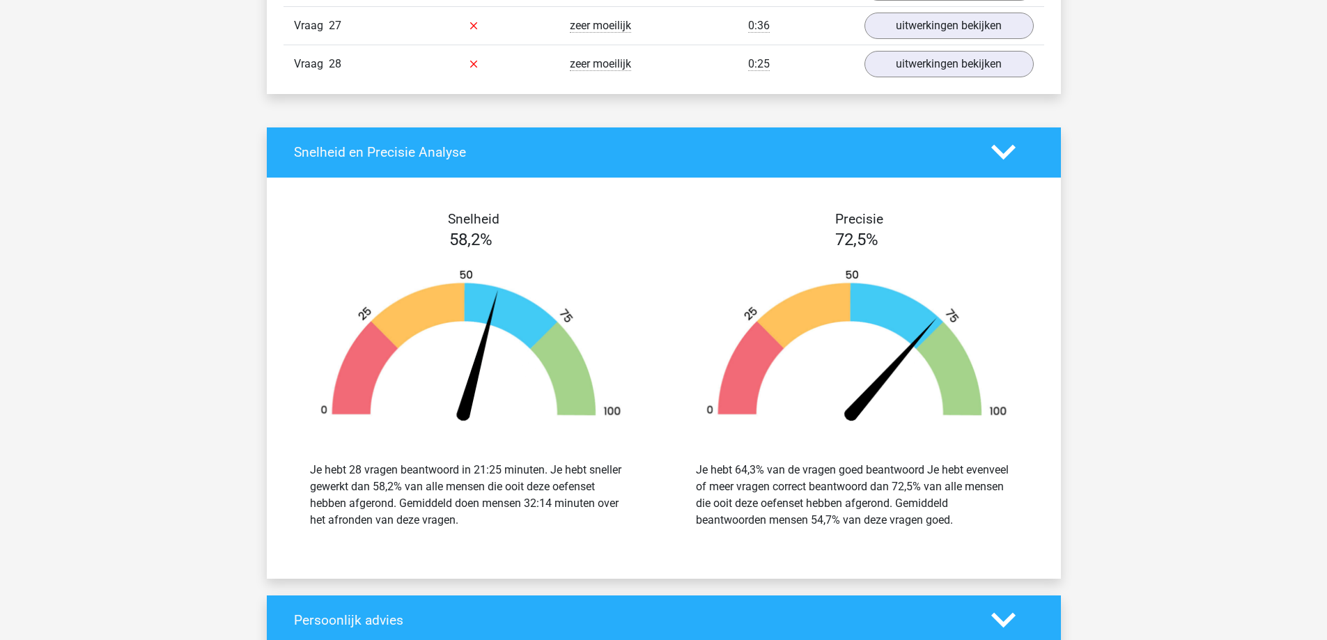
scroll to position [1602, 0]
